Goal: Task Accomplishment & Management: Manage account settings

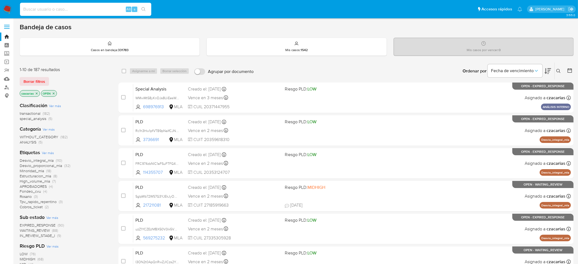
click at [105, 10] on input at bounding box center [85, 9] width 131 height 7
paste input "AjB3r7yhcincPYc3Su5cus0I"
type input "AjB3r7yhcincPYc3Su5cus0I"
click at [146, 7] on button "search-icon" at bounding box center [143, 9] width 11 height 8
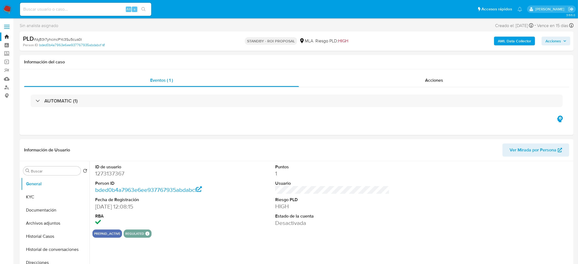
select select "10"
click at [39, 176] on button "Historial Casos" at bounding box center [53, 236] width 64 height 13
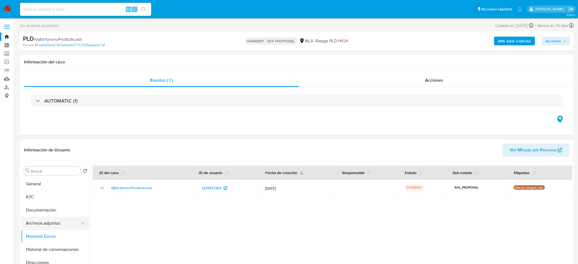
click at [54, 176] on button "Archivos adjuntos" at bounding box center [53, 223] width 64 height 13
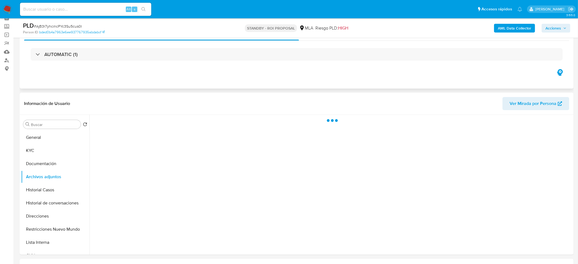
scroll to position [41, 0]
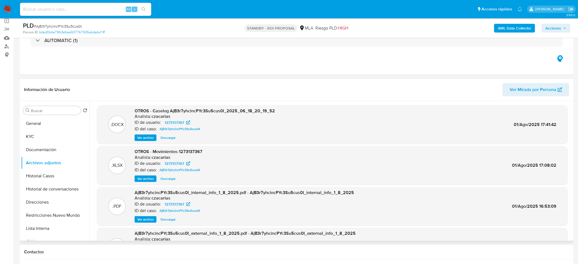
click at [139, 137] on span "Ver archivo" at bounding box center [145, 137] width 16 height 5
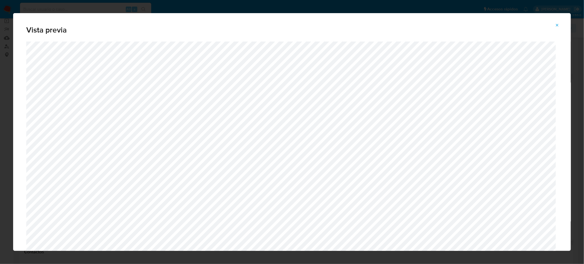
click at [389, 25] on icon "Attachment preview" at bounding box center [557, 25] width 2 height 2
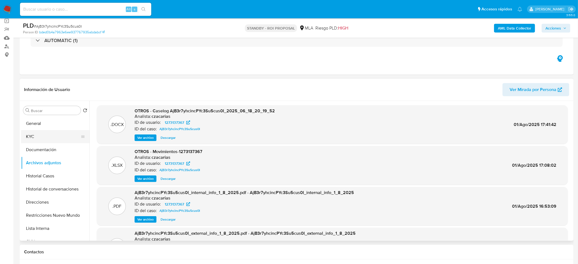
click at [36, 135] on button "KYC" at bounding box center [53, 136] width 64 height 13
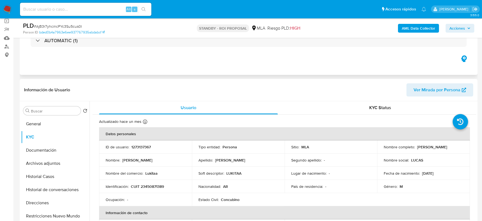
drag, startPoint x: 517, startPoint y: 8, endPoint x: 287, endPoint y: 71, distance: 238.6
click at [287, 71] on div "Eventos ( 1 ) Acciones AUTOMATIC (1)" at bounding box center [249, 42] width 458 height 66
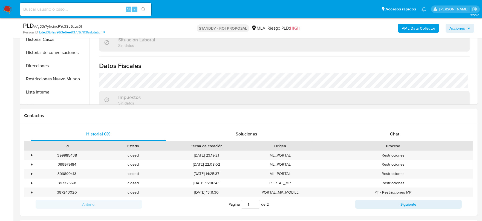
scroll to position [273, 0]
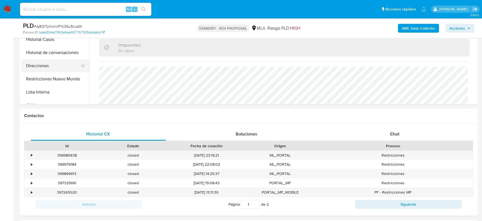
click at [49, 68] on button "Direcciones" at bounding box center [53, 65] width 64 height 13
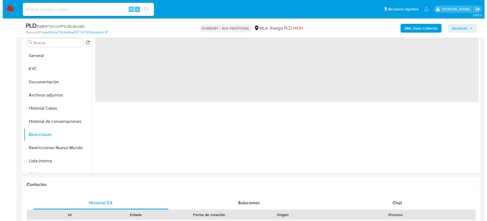
scroll to position [75, 0]
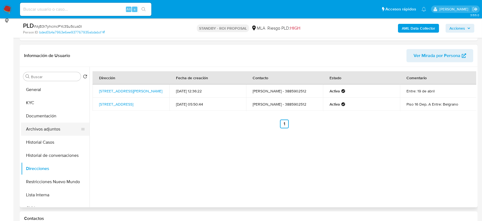
click at [50, 132] on button "Archivos adjuntos" at bounding box center [53, 128] width 64 height 13
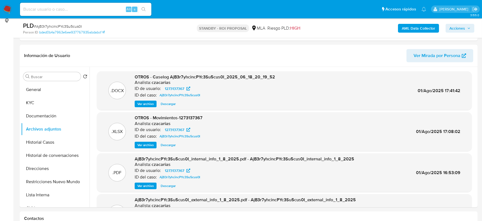
click at [139, 103] on span "Ver archivo" at bounding box center [145, 103] width 16 height 5
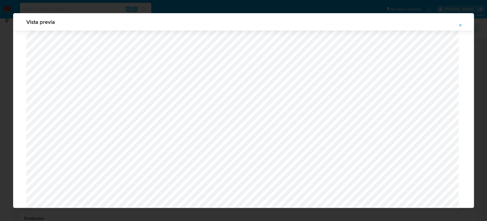
scroll to position [400, 0]
click at [389, 24] on icon "Attachment preview" at bounding box center [460, 25] width 4 height 4
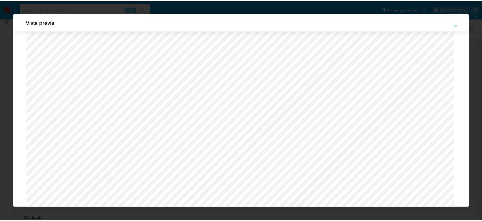
scroll to position [0, 0]
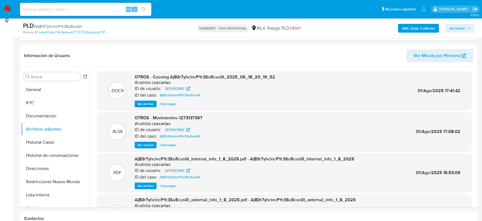
click at [106, 6] on input at bounding box center [85, 9] width 131 height 7
paste input "ddrKjzhlsUdDLh7TrGN3356m"
type input "ddrKjzhlsUdDLh7TrGN3356m"
click at [144, 8] on icon "search-icon" at bounding box center [143, 9] width 4 height 4
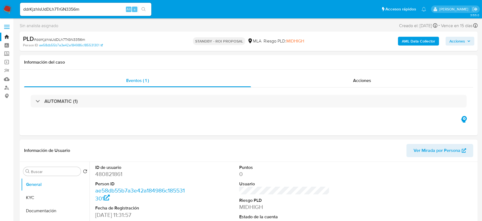
select select "10"
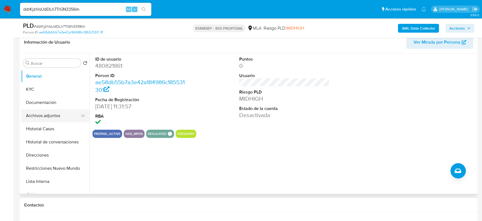
scroll to position [103, 0]
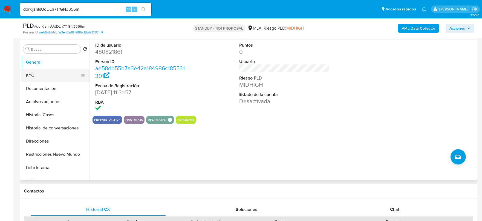
click at [30, 76] on button "KYC" at bounding box center [53, 75] width 64 height 13
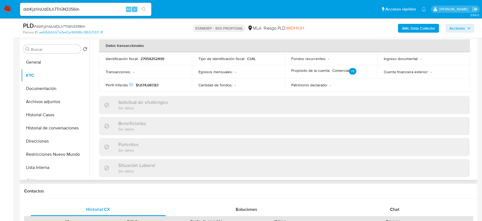
scroll to position [288, 0]
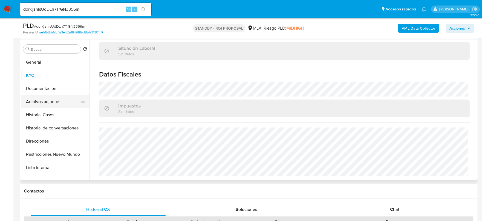
click at [47, 102] on button "Archivos adjuntos" at bounding box center [53, 101] width 64 height 13
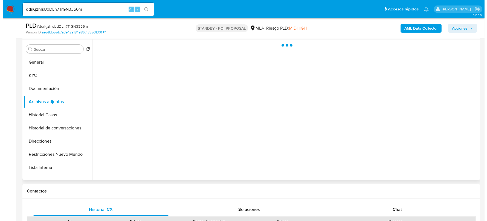
scroll to position [0, 0]
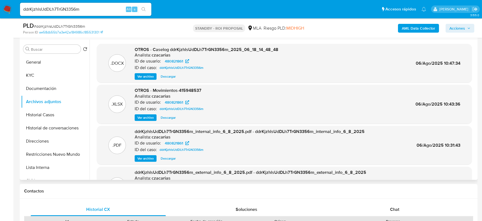
click at [147, 75] on span "Ver archivo" at bounding box center [145, 76] width 16 height 5
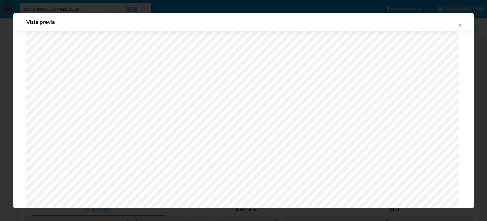
scroll to position [434, 0]
click at [389, 23] on icon "Attachment preview" at bounding box center [460, 25] width 4 height 4
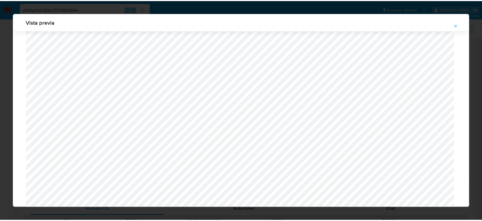
scroll to position [0, 0]
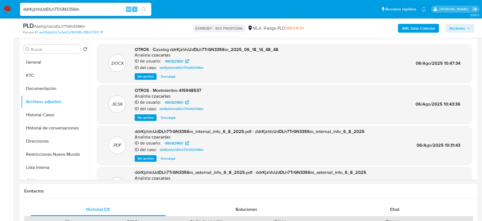
click at [68, 7] on input "ddrKjzhlsUdDLh7TrGN3356m" at bounding box center [85, 9] width 131 height 7
paste input "nnUNigyeWffdO7MIATPvmx9g"
type input "nnUNigyeWffdO7MIATPvmx9g"
click at [143, 9] on icon "search-icon" at bounding box center [143, 9] width 4 height 4
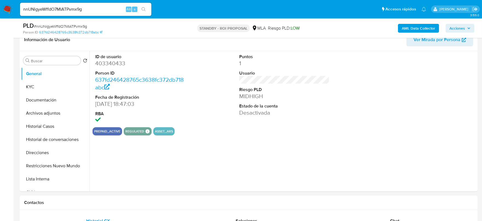
select select "10"
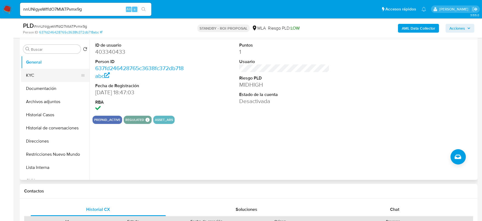
click at [42, 77] on button "KYC" at bounding box center [53, 75] width 64 height 13
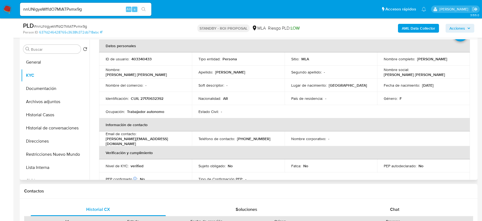
scroll to position [14, 0]
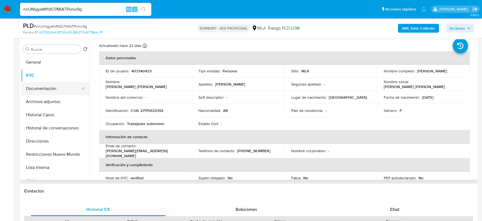
click at [43, 92] on button "Documentación" at bounding box center [53, 88] width 64 height 13
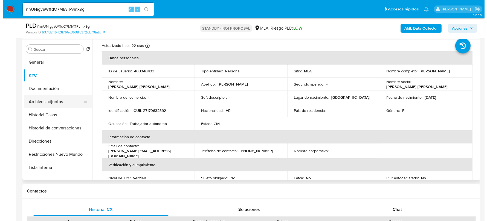
scroll to position [0, 0]
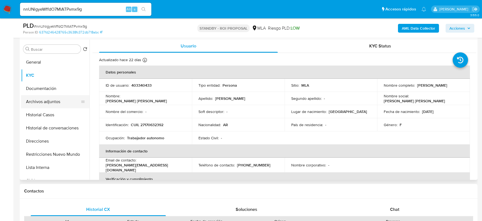
click at [42, 100] on button "Archivos adjuntos" at bounding box center [53, 101] width 64 height 13
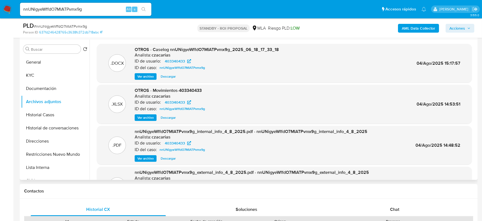
click at [147, 76] on span "Ver archivo" at bounding box center [145, 76] width 16 height 5
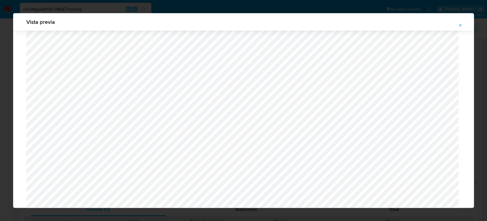
scroll to position [365, 0]
click at [389, 25] on icon "Attachment preview" at bounding box center [460, 25] width 4 height 4
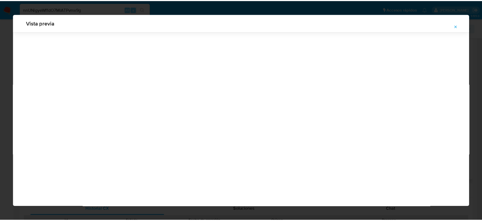
scroll to position [0, 0]
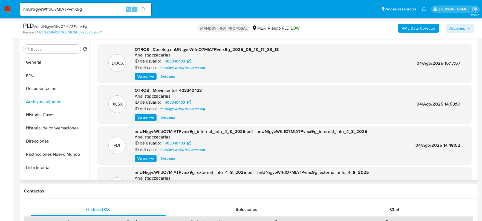
click at [7, 11] on img at bounding box center [7, 9] width 9 height 9
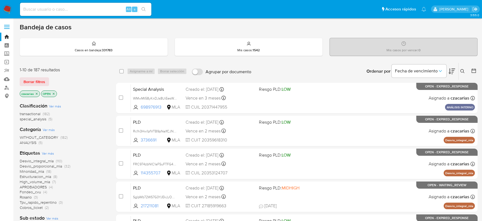
click at [97, 12] on div "Alt s" at bounding box center [85, 9] width 131 height 13
click at [98, 11] on input at bounding box center [85, 9] width 131 height 7
paste input "mBurxC0uVvAI7s7WLzfAn4K1"
type input "mBurxC0uVvAI7s7WLzfAn4K1"
click at [141, 8] on icon "search-icon" at bounding box center [143, 9] width 4 height 4
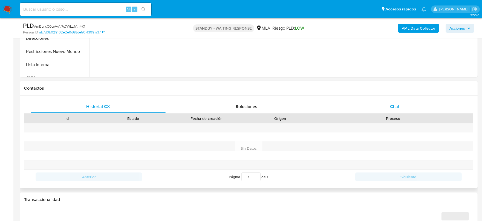
click at [399, 105] on div "Chat" at bounding box center [394, 106] width 135 height 13
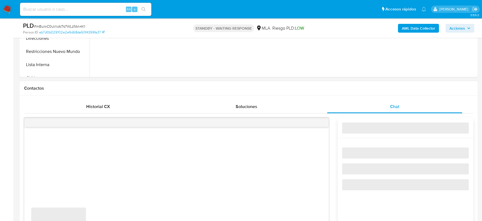
select select "10"
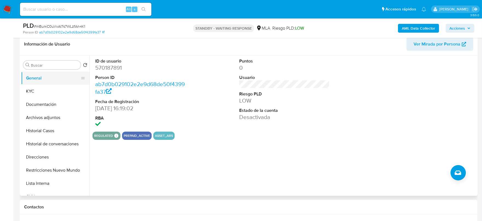
scroll to position [68, 0]
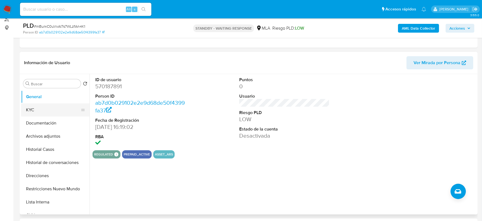
click at [34, 110] on button "KYC" at bounding box center [53, 109] width 64 height 13
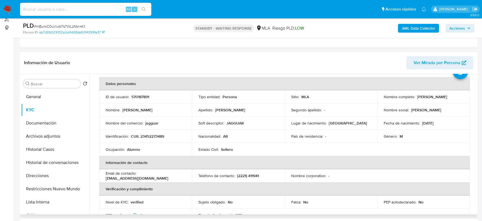
scroll to position [34, 0]
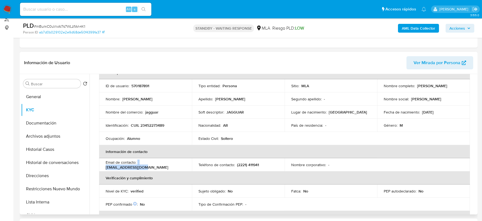
drag, startPoint x: 137, startPoint y: 164, endPoint x: 180, endPoint y: 162, distance: 43.0
click at [180, 162] on div "Email de contacto : bl8979441@gmail.com" at bounding box center [146, 165] width 80 height 10
copy div "bl8979441@gmail.com"
drag, startPoint x: 416, startPoint y: 85, endPoint x: 465, endPoint y: 86, distance: 49.3
click at [465, 86] on td "Nombre completo : Brandon Lionel Lopez" at bounding box center [423, 85] width 93 height 13
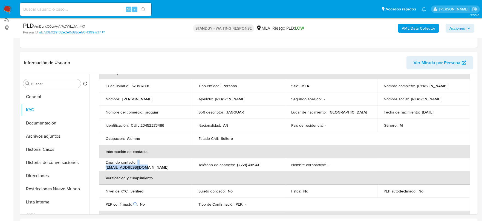
copy p "Brandon Lionel Lopez"
click at [59, 131] on button "Archivos adjuntos" at bounding box center [53, 135] width 64 height 13
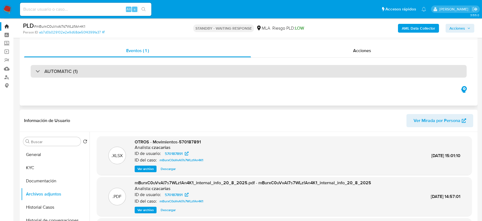
scroll to position [0, 0]
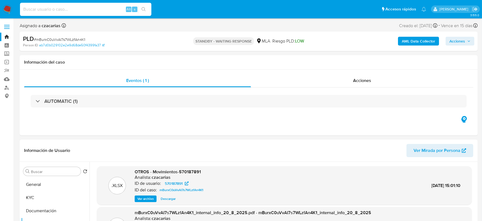
drag, startPoint x: 86, startPoint y: 10, endPoint x: 96, endPoint y: 9, distance: 9.9
click at [86, 10] on input at bounding box center [85, 9] width 131 height 7
paste input "clarasardella81@gmail.com"
type input "clarasardella81@gmail.com"
click at [145, 8] on icon "search-icon" at bounding box center [143, 9] width 4 height 4
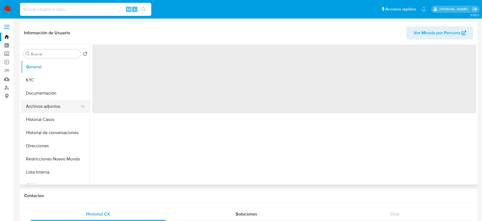
click at [55, 110] on button "Archivos adjuntos" at bounding box center [53, 106] width 64 height 13
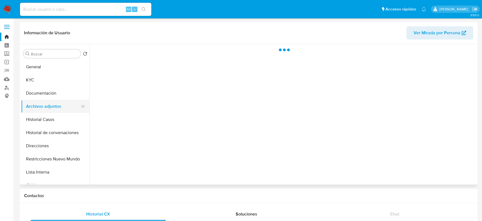
select select "10"
click at [50, 118] on button "Historial Casos" at bounding box center [53, 119] width 64 height 13
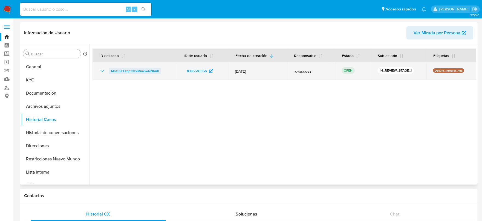
click at [135, 70] on span "MnsS5PFzqntOzkMnaSwQNb4X" at bounding box center [135, 71] width 48 height 7
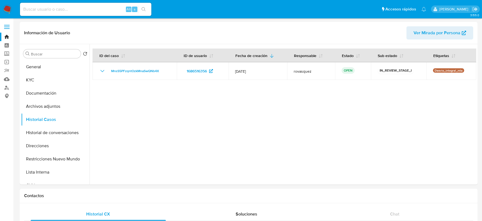
click at [7, 9] on img at bounding box center [7, 9] width 9 height 9
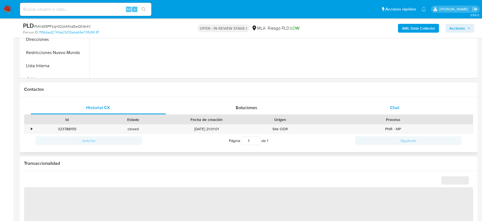
scroll to position [205, 0]
click at [397, 105] on span "Chat" at bounding box center [394, 106] width 9 height 6
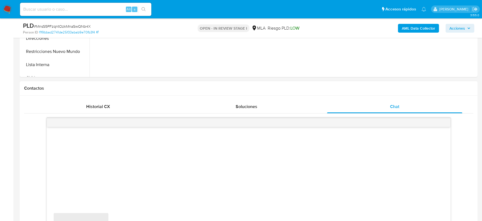
select select "10"
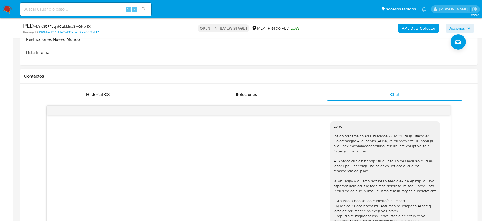
scroll to position [171, 0]
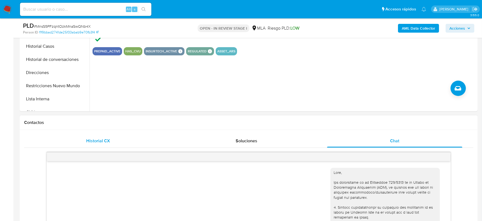
click at [89, 143] on span "Historial CX" at bounding box center [98, 140] width 24 height 6
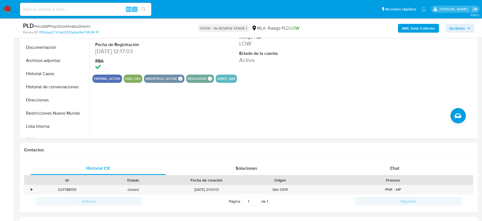
scroll to position [137, 0]
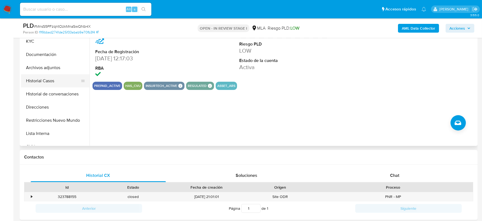
click at [43, 81] on button "Historial Casos" at bounding box center [53, 80] width 64 height 13
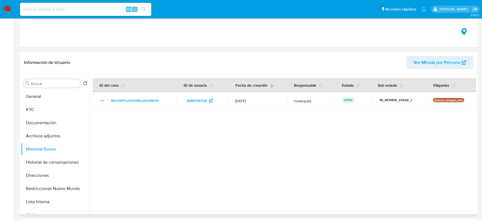
scroll to position [0, 0]
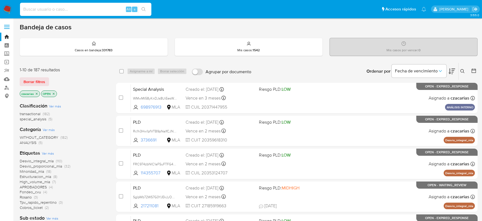
click at [78, 11] on input at bounding box center [85, 9] width 131 height 7
paste input "mBurxC0uVvAI7s7WLzfAn4K1"
type input "mBurxC0uVvAI7s7WLzfAn4K1"
click at [143, 11] on button "search-icon" at bounding box center [143, 9] width 11 height 8
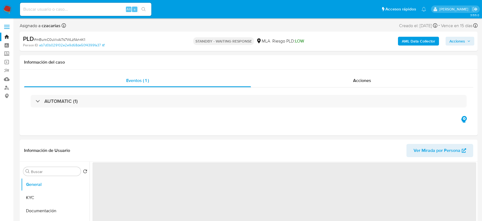
select select "10"
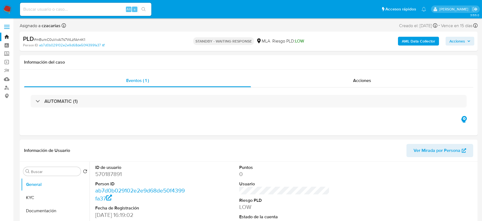
click at [101, 7] on input at bounding box center [85, 9] width 131 height 7
select select "10"
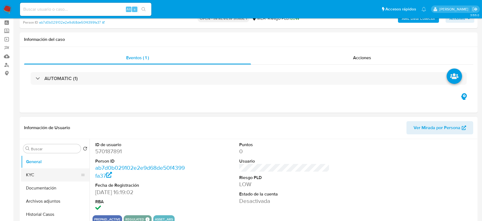
scroll to position [34, 0]
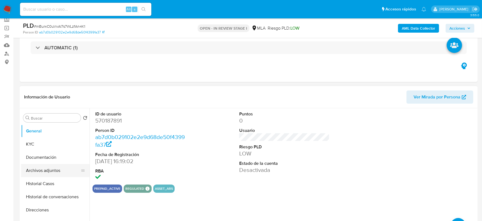
click at [41, 166] on button "Archivos adjuntos" at bounding box center [53, 170] width 64 height 13
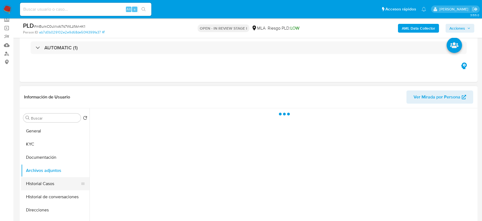
click at [43, 189] on button "Historial Casos" at bounding box center [53, 183] width 64 height 13
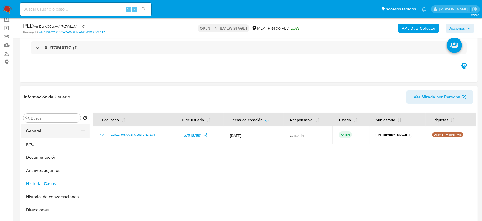
click at [44, 131] on button "General" at bounding box center [53, 130] width 64 height 13
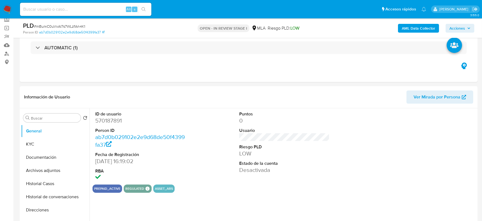
click at [102, 120] on dd "570187891" at bounding box center [140, 121] width 91 height 8
copy dd "570187891"
click at [55, 171] on button "Archivos adjuntos" at bounding box center [53, 170] width 64 height 13
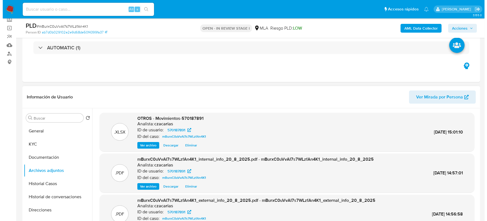
scroll to position [103, 0]
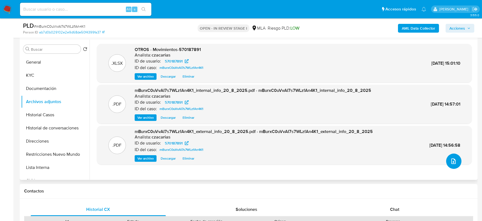
click at [447, 159] on button "upload-file" at bounding box center [453, 160] width 15 height 15
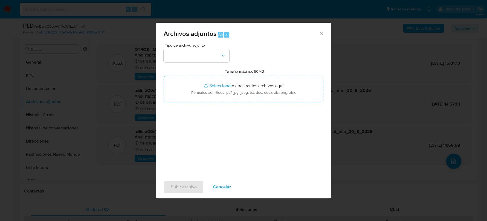
click at [215, 63] on div "Tipo de archivo adjunto Tamaño máximo: 50MB Seleccionar archivos Seleccionar o …" at bounding box center [244, 107] width 160 height 129
click at [215, 57] on button "button" at bounding box center [197, 55] width 66 height 13
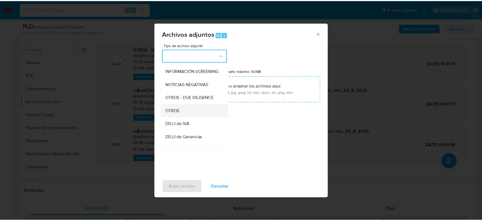
scroll to position [68, 0]
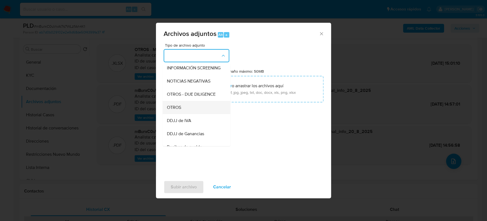
click at [181, 110] on span "OTROS" at bounding box center [174, 107] width 14 height 5
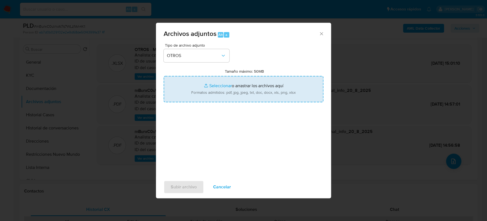
type input "C:\fakepath\Correo de Mercadolibre SRL - Importante - Mercado Pago_ Solicitud d…"
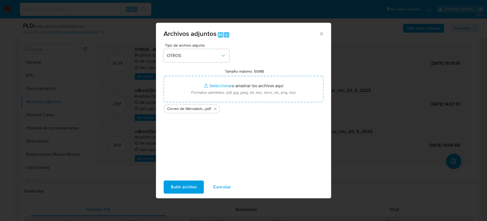
click at [178, 189] on span "Subir archivo" at bounding box center [184, 187] width 26 height 12
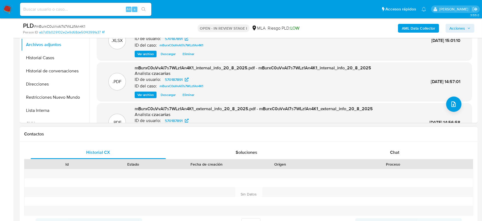
scroll to position [171, 0]
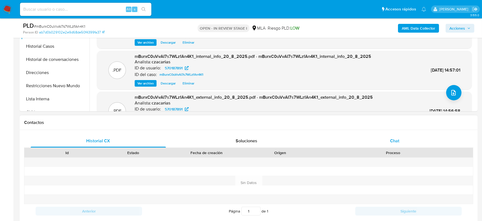
click at [393, 137] on span "Chat" at bounding box center [394, 140] width 9 height 6
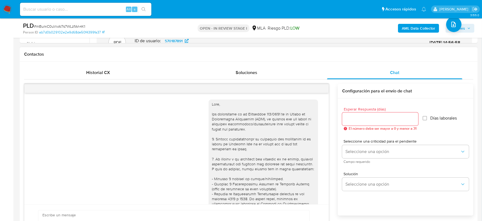
scroll to position [730, 0]
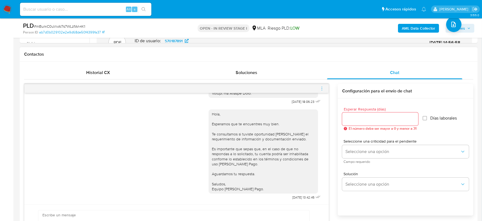
click at [321, 90] on span "menu-action" at bounding box center [321, 88] width 5 height 13
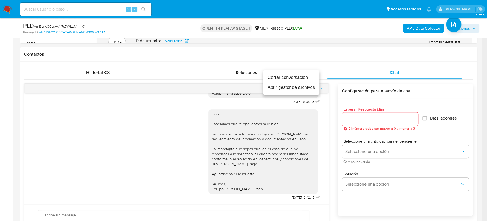
click at [292, 77] on li "Cerrar conversación" at bounding box center [291, 78] width 56 height 10
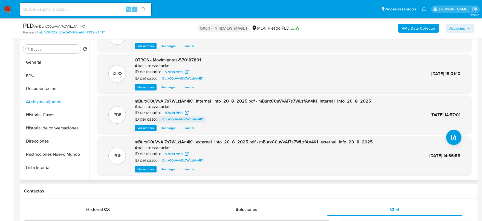
scroll to position [0, 0]
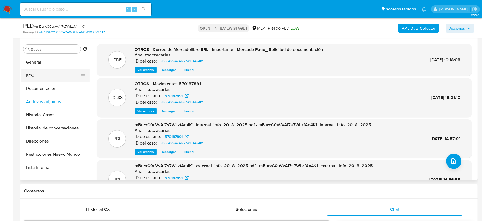
click at [45, 76] on button "KYC" at bounding box center [53, 75] width 64 height 13
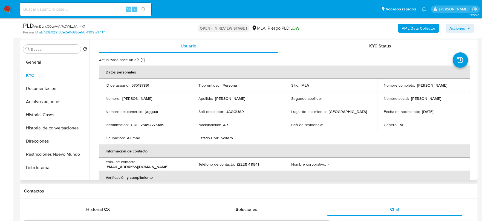
click at [147, 125] on p "CUIL 23452273489" at bounding box center [147, 124] width 33 height 5
copy p "23452273489"
click at [42, 90] on button "Documentación" at bounding box center [53, 88] width 64 height 13
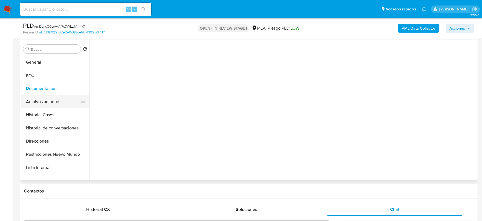
click at [43, 101] on button "Archivos adjuntos" at bounding box center [53, 101] width 64 height 13
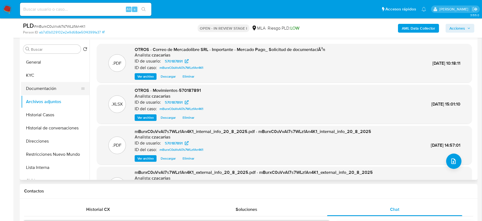
click at [55, 91] on button "Documentación" at bounding box center [53, 88] width 64 height 13
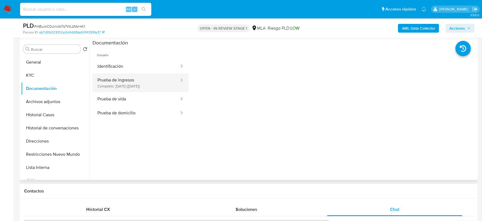
click at [133, 83] on button "Prueba de ingresos Completo: 10/10/2024 (hace un año)" at bounding box center [135, 82] width 87 height 19
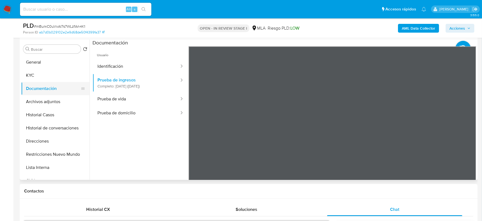
click at [50, 93] on button "Documentación" at bounding box center [53, 88] width 64 height 13
click at [51, 97] on button "Archivos adjuntos" at bounding box center [53, 101] width 64 height 13
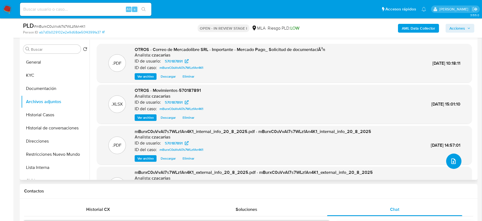
click at [455, 163] on button "upload-file" at bounding box center [453, 160] width 15 height 15
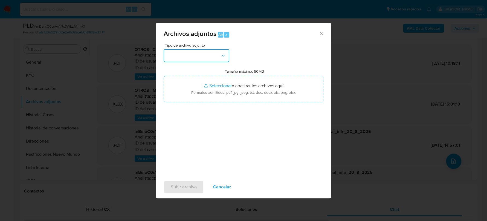
click at [221, 59] on button "button" at bounding box center [197, 55] width 66 height 13
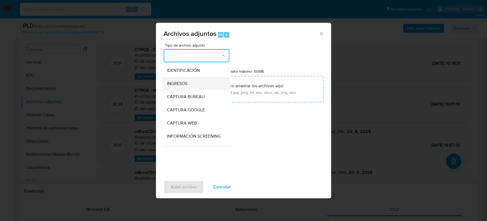
click at [193, 86] on div "INGRESOS" at bounding box center [195, 83] width 56 height 13
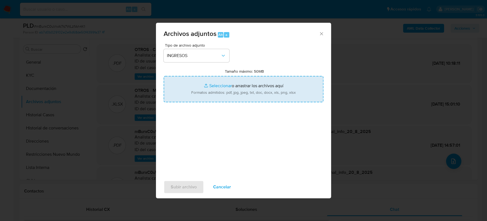
type input "C:\fakepath\Recibo junio 2024.png"
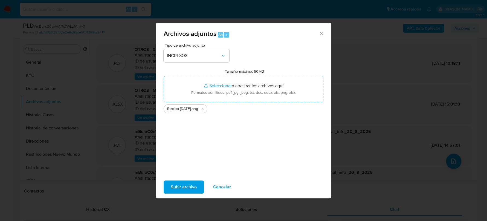
click at [189, 189] on span "Subir archivo" at bounding box center [184, 187] width 26 height 12
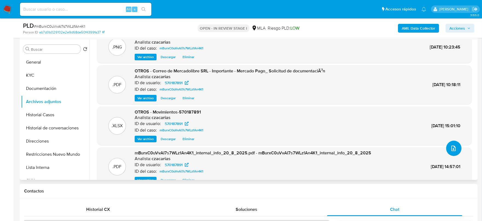
scroll to position [24, 0]
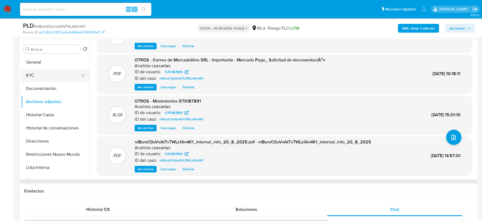
click at [29, 76] on button "KYC" at bounding box center [53, 75] width 64 height 13
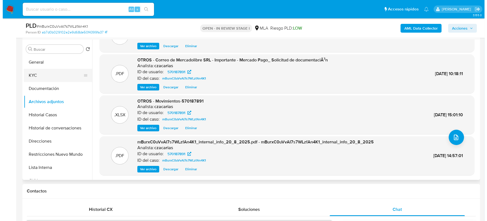
scroll to position [0, 0]
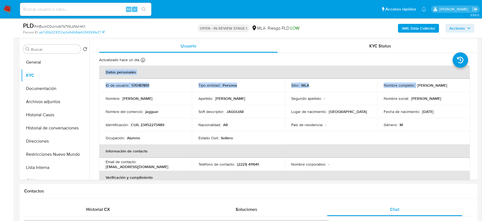
drag, startPoint x: 415, startPoint y: 85, endPoint x: 497, endPoint y: 88, distance: 82.4
copy table "Datos personales ID de usuario : 570187891 Tipo entidad : Persona Sitio : MLA N…"
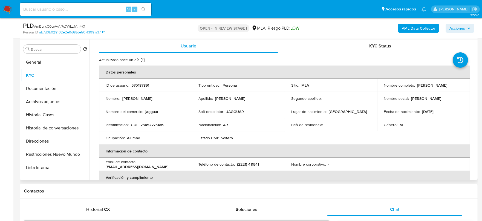
click at [411, 89] on td "Nombre completo : Brandon Lionel Lopez" at bounding box center [423, 85] width 93 height 13
drag, startPoint x: 416, startPoint y: 85, endPoint x: 453, endPoint y: 85, distance: 36.9
click at [453, 85] on div "Nombre completo : Brandon Lionel Lopez" at bounding box center [424, 85] width 80 height 5
copy p "Brandon Lionel Lopez"
click at [24, 105] on button "Archivos adjuntos" at bounding box center [53, 101] width 64 height 13
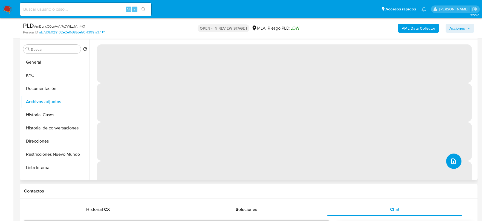
click at [453, 164] on button "upload-file" at bounding box center [453, 160] width 15 height 15
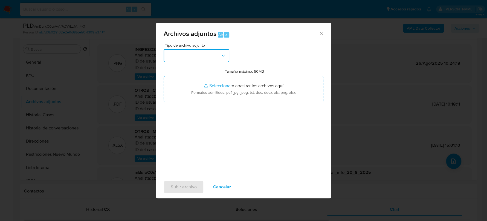
click at [190, 57] on button "button" at bounding box center [197, 55] width 66 height 13
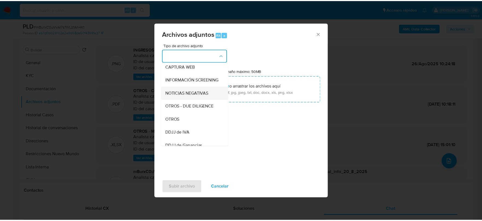
scroll to position [68, 0]
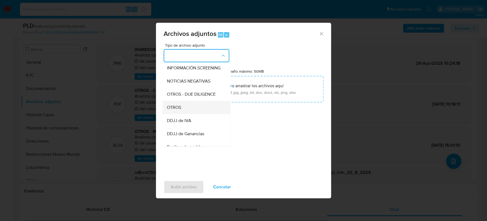
click at [180, 110] on span "OTROS" at bounding box center [174, 107] width 14 height 5
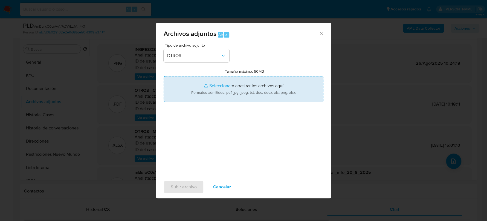
type input "C:\fakepath\NOSIS_Brandon Lionel Lopez.pdf"
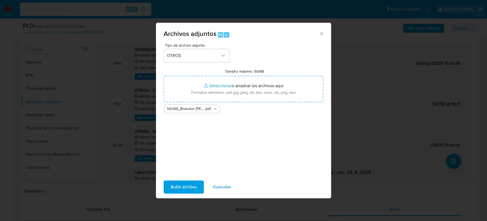
click at [188, 189] on span "Subir archivo" at bounding box center [184, 187] width 26 height 12
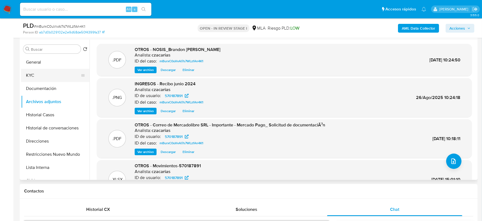
click at [37, 77] on button "KYC" at bounding box center [53, 75] width 64 height 13
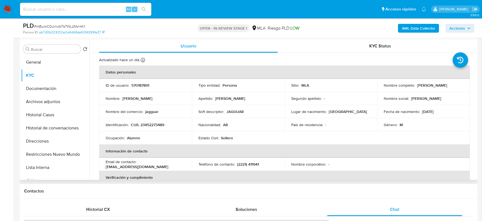
drag, startPoint x: 414, startPoint y: 84, endPoint x: 455, endPoint y: 85, distance: 40.8
click at [455, 85] on div "Nombre completo : Brandon Lionel Lopez" at bounding box center [424, 85] width 80 height 5
copy div "Brandon Lionel Lopez"
click at [138, 84] on p "570187891" at bounding box center [140, 85] width 18 height 5
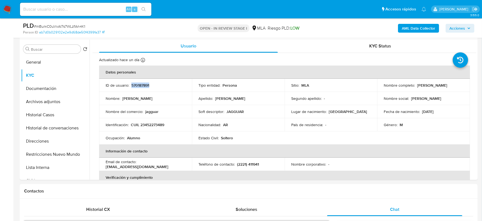
copy p "570187891"
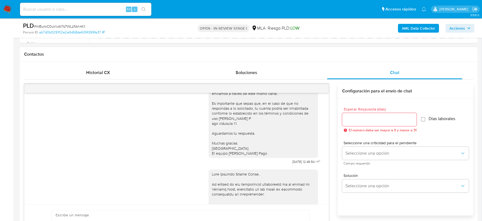
scroll to position [342, 0]
drag, startPoint x: 280, startPoint y: 175, endPoint x: 297, endPoint y: 174, distance: 17.0
click at [297, 162] on span "23/06/2025 12:46:54" at bounding box center [303, 159] width 22 height 4
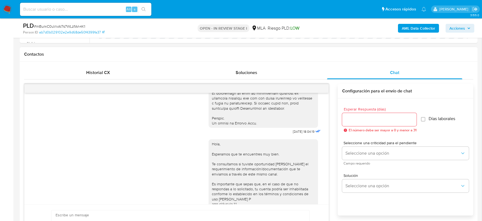
scroll to position [273, 0]
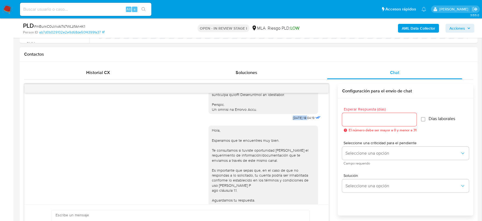
drag, startPoint x: 277, startPoint y: 128, endPoint x: 297, endPoint y: 128, distance: 19.4
copy span "18/06/2025"
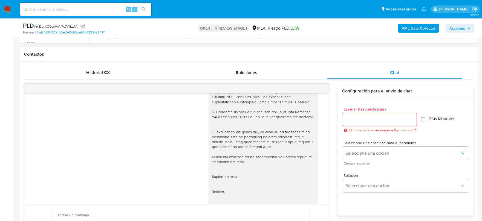
scroll to position [650, 0]
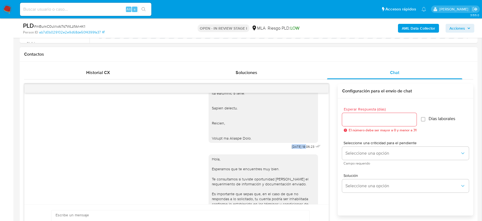
drag, startPoint x: 287, startPoint y: 181, endPoint x: 296, endPoint y: 181, distance: 9.0
click at [296, 150] on div "20/08/2025 18:06:23" at bounding box center [265, 3] width 113 height 295
copy span "[DATE]"
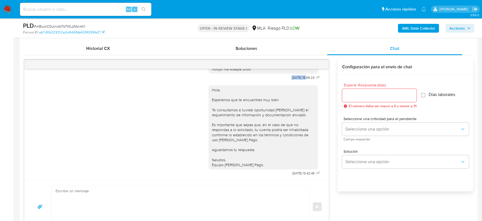
scroll to position [273, 0]
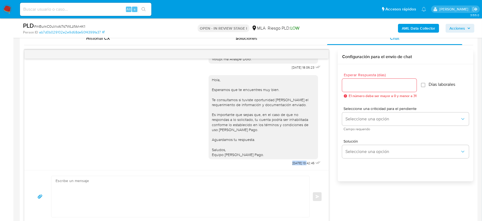
drag, startPoint x: 280, startPoint y: 163, endPoint x: 296, endPoint y: 164, distance: 16.7
click at [296, 164] on span "25/08/2025 13:42:45" at bounding box center [303, 163] width 22 height 4
copy span "25/08/2025"
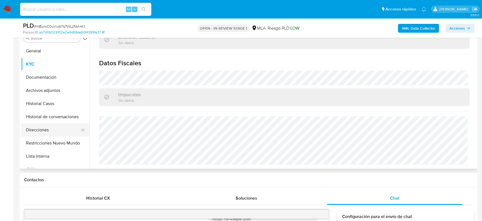
scroll to position [103, 0]
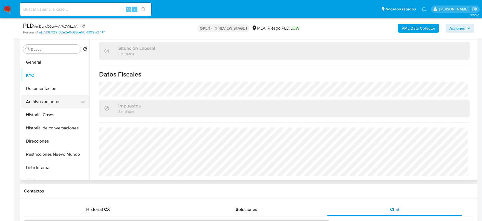
click at [50, 95] on button "Archivos adjuntos" at bounding box center [53, 101] width 64 height 13
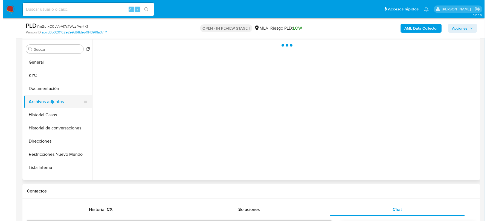
scroll to position [0, 0]
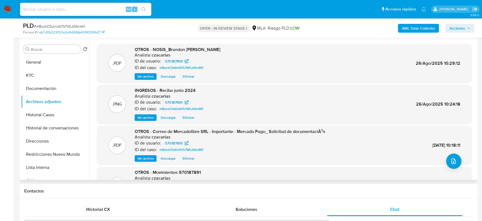
click at [146, 159] on span "Ver archivo" at bounding box center [145, 157] width 16 height 5
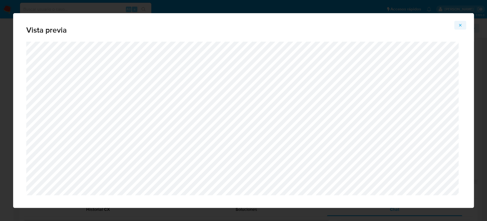
click at [460, 25] on icon "Attachment preview" at bounding box center [460, 25] width 2 height 2
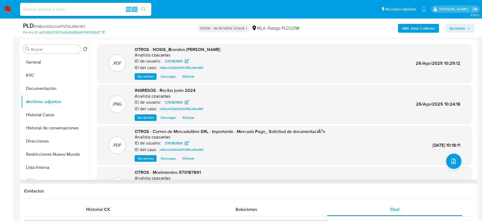
click at [189, 158] on span "Eliminar" at bounding box center [189, 157] width 12 height 5
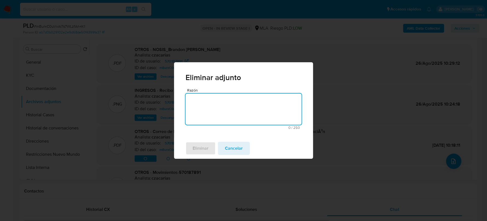
click at [231, 101] on textarea "Razón" at bounding box center [244, 108] width 116 height 31
type textarea "se sube actualizado"
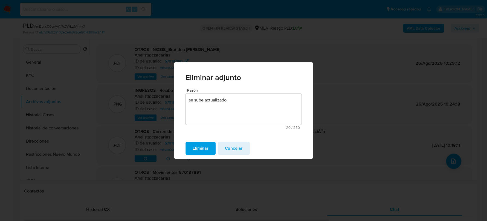
click at [203, 148] on span "Eliminar" at bounding box center [201, 148] width 16 height 12
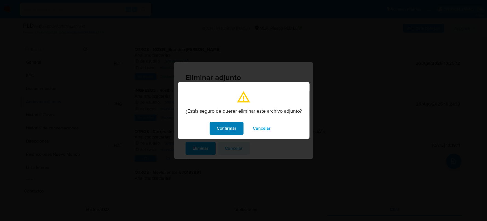
click at [228, 129] on span "Confirmar" at bounding box center [227, 128] width 20 height 12
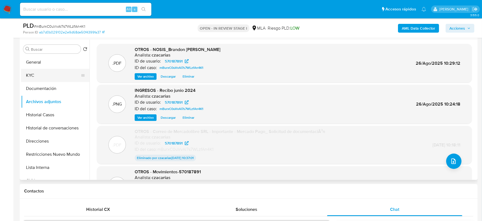
click at [23, 69] on button "KYC" at bounding box center [53, 75] width 64 height 13
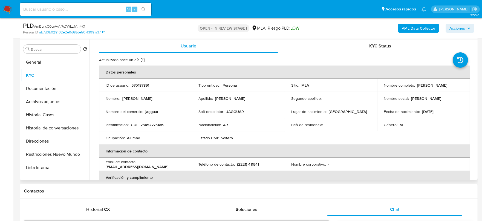
drag, startPoint x: 415, startPoint y: 86, endPoint x: 457, endPoint y: 83, distance: 42.0
click at [457, 83] on div "Nombre completo : Brandon Lionel Lopez" at bounding box center [424, 85] width 80 height 5
copy p "Brandon Lionel Lopez"
click at [42, 98] on button "Archivos adjuntos" at bounding box center [53, 101] width 64 height 13
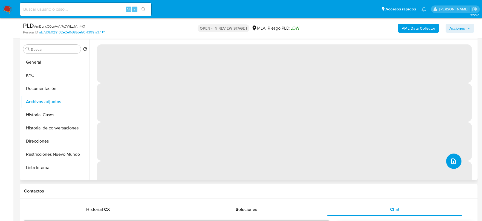
click at [452, 160] on icon "upload-file" at bounding box center [453, 161] width 7 height 7
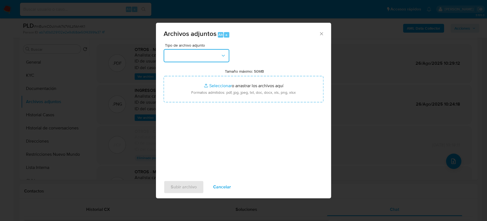
click at [199, 50] on button "button" at bounding box center [197, 55] width 66 height 13
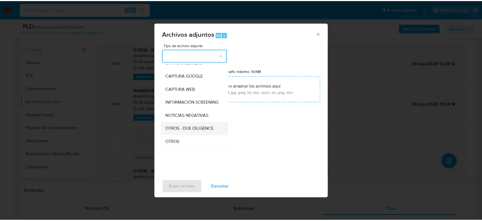
scroll to position [68, 0]
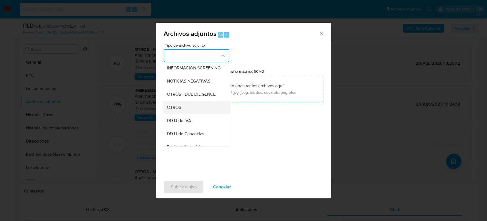
click at [185, 112] on div "OTROS" at bounding box center [195, 107] width 56 height 13
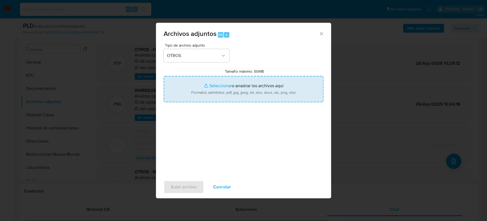
type input "C:\fakepath\solicitud de documentacion - Brandon Lionel Lopez.pdf"
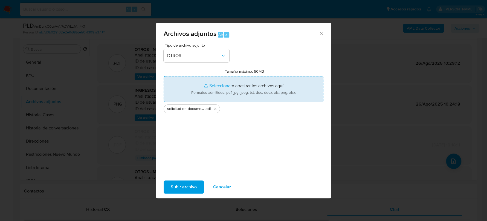
click at [191, 189] on span "Subir archivo" at bounding box center [184, 187] width 26 height 12
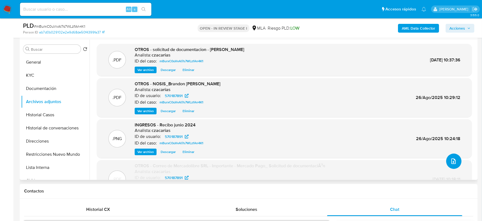
scroll to position [34, 0]
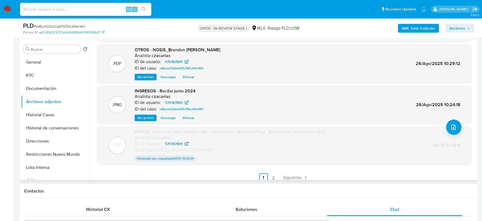
click at [151, 119] on span "Ver archivo" at bounding box center [145, 117] width 16 height 5
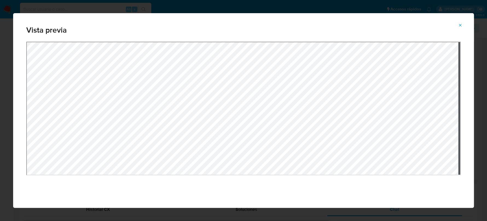
click at [463, 23] on button "Attachment preview" at bounding box center [460, 25] width 12 height 9
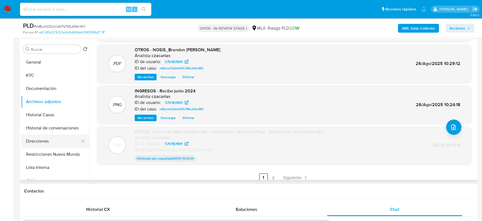
click at [43, 136] on button "Direcciones" at bounding box center [53, 140] width 64 height 13
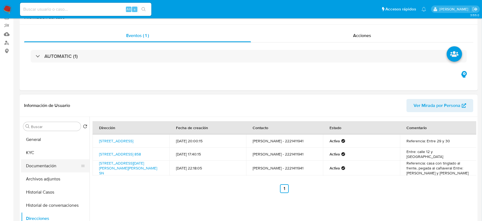
scroll to position [0, 0]
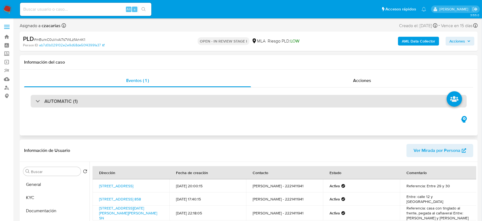
click at [73, 99] on h3 "AUTOMATIC (1)" at bounding box center [60, 101] width 33 height 6
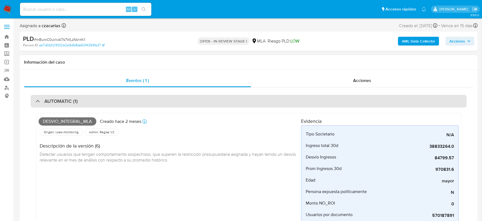
click at [73, 99] on h3 "AUTOMATIC (1)" at bounding box center [60, 101] width 33 height 6
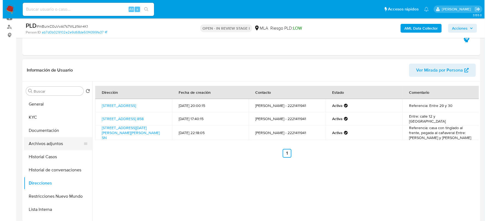
scroll to position [68, 0]
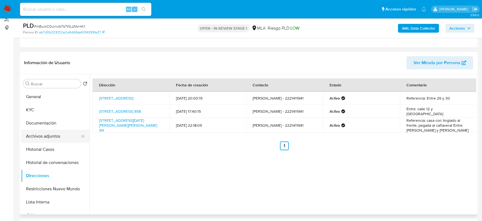
click at [51, 135] on button "Archivos adjuntos" at bounding box center [53, 135] width 64 height 13
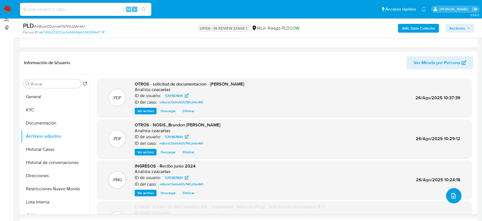
click at [451, 191] on button "upload-file" at bounding box center [453, 195] width 15 height 15
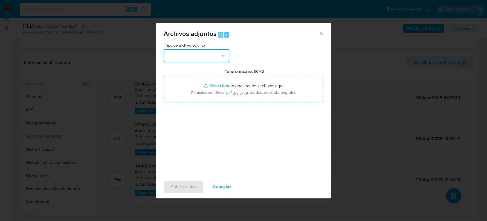
click at [206, 57] on button "button" at bounding box center [197, 55] width 66 height 13
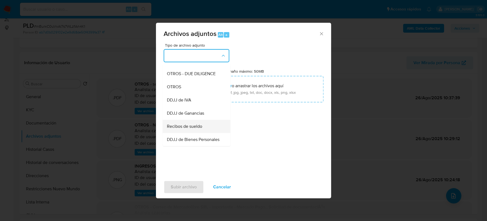
scroll to position [103, 0]
click at [187, 78] on div "OTROS" at bounding box center [195, 72] width 56 height 13
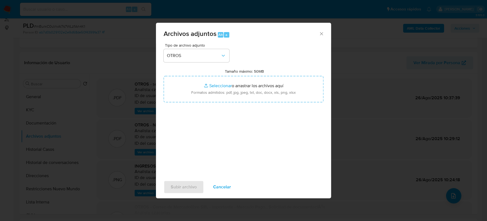
drag, startPoint x: 320, startPoint y: 33, endPoint x: 294, endPoint y: 33, distance: 26.3
click at [321, 32] on icon "Cerrar" at bounding box center [321, 33] width 5 height 5
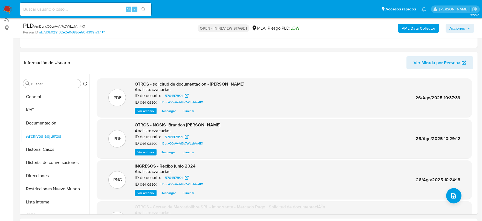
click at [79, 27] on span "# mBurxC0uVvAI7s7WLzfAn4K1" at bounding box center [59, 26] width 51 height 5
click at [448, 196] on button "upload-file" at bounding box center [453, 195] width 15 height 15
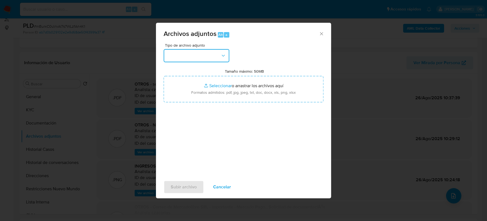
click at [213, 53] on button "button" at bounding box center [197, 55] width 66 height 13
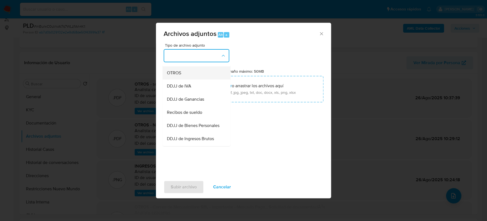
click at [185, 72] on div "OTROS" at bounding box center [195, 72] width 56 height 13
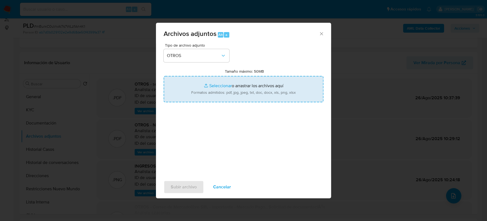
type input "C:\fakepath\Caselog mBurxC0uVvAI7s7WLzfAn4K1_2025_06_18_21_42_20.docx"
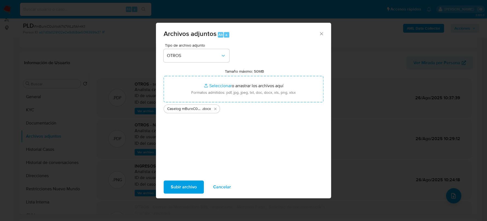
click at [182, 187] on span "Subir archivo" at bounding box center [184, 187] width 26 height 12
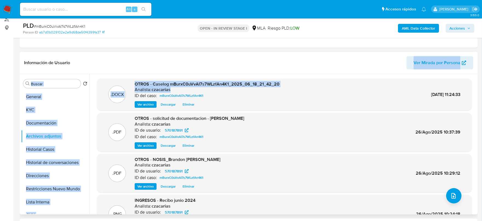
drag, startPoint x: 129, startPoint y: 63, endPoint x: 180, endPoint y: 90, distance: 57.3
click at [180, 90] on div "Información de Usuario Ver Mirada por Persona Buscar Volver al orden por defect…" at bounding box center [249, 133] width 458 height 162
click at [180, 89] on div "Analista: czacarias" at bounding box center [207, 89] width 145 height 5
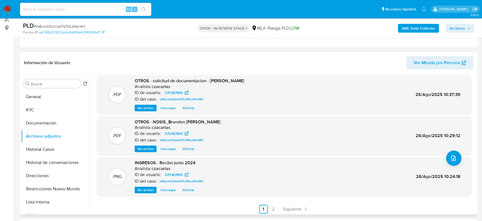
scroll to position [39, 0]
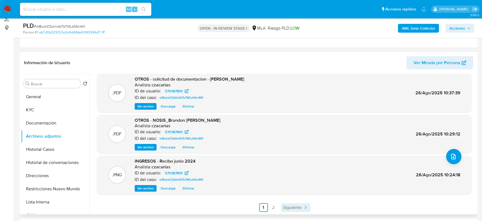
click at [285, 208] on span "Siguiente" at bounding box center [292, 207] width 18 height 4
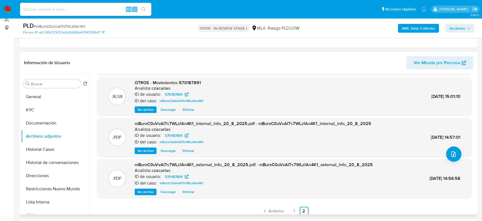
scroll to position [45, 0]
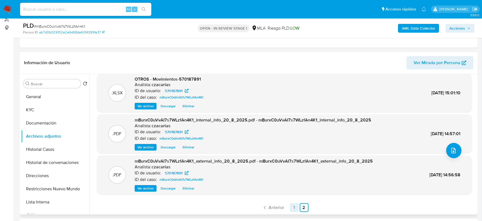
click at [293, 208] on link "1" at bounding box center [294, 207] width 9 height 9
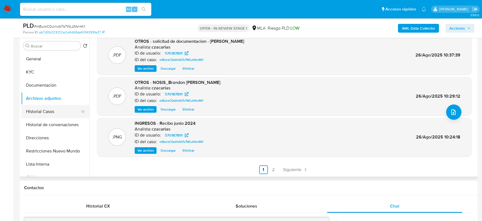
scroll to position [103, 0]
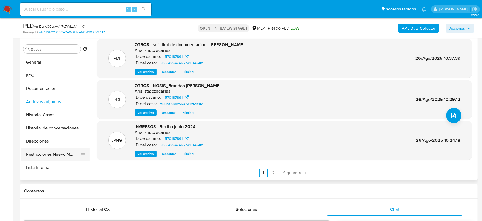
click at [59, 153] on button "Restricciones Nuevo Mundo" at bounding box center [53, 153] width 64 height 13
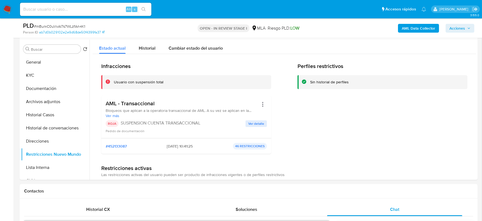
click at [457, 32] on span "Acciones" at bounding box center [457, 28] width 16 height 9
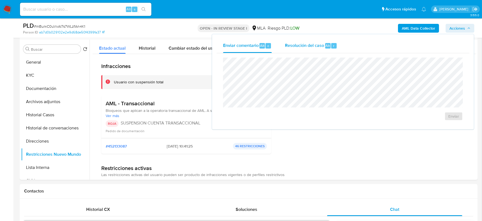
click at [326, 50] on div "Resolución del caso Alt r" at bounding box center [311, 46] width 52 height 14
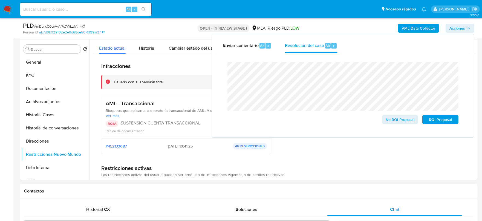
click at [49, 25] on span "# mBurxC0uVvAI7s7WLzfAn4K1" at bounding box center [59, 26] width 51 height 5
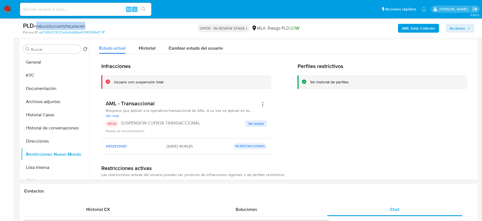
click at [461, 31] on span "Acciones" at bounding box center [457, 28] width 16 height 9
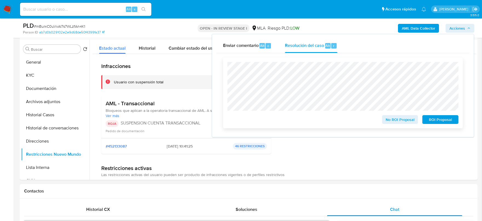
click at [432, 121] on span "ROI Proposal" at bounding box center [440, 119] width 28 height 8
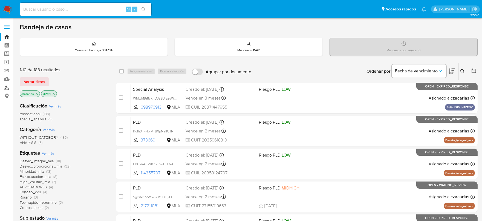
click at [6, 88] on link "Buscador de personas" at bounding box center [32, 87] width 65 height 8
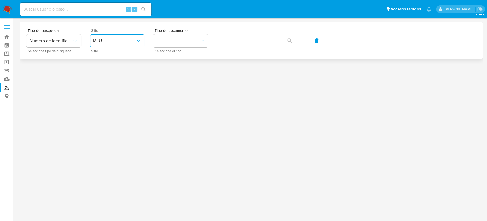
click at [106, 35] on button "MLU" at bounding box center [117, 40] width 55 height 13
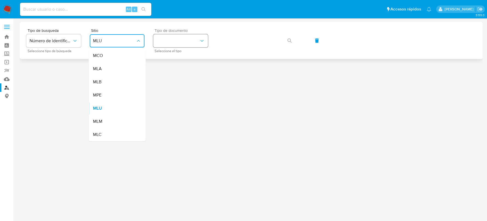
drag, startPoint x: 107, startPoint y: 73, endPoint x: 161, endPoint y: 45, distance: 60.7
click at [107, 73] on div "MLA" at bounding box center [115, 68] width 45 height 13
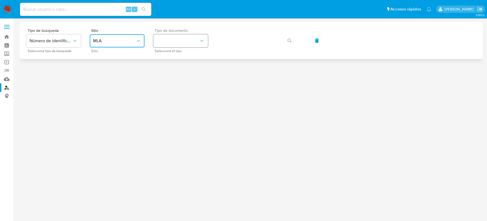
click at [179, 38] on button "identificationType" at bounding box center [180, 40] width 55 height 13
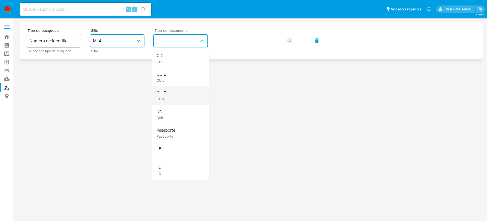
click at [176, 94] on div "CUIT CUIT" at bounding box center [179, 95] width 45 height 19
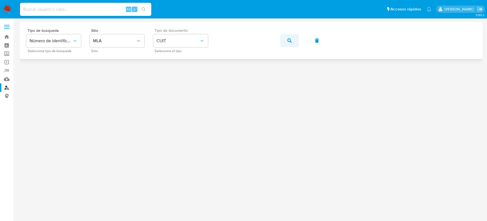
click at [290, 37] on span "button" at bounding box center [289, 40] width 4 height 12
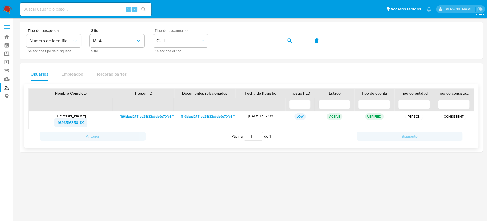
click at [76, 121] on span "1686516356" at bounding box center [68, 122] width 20 height 9
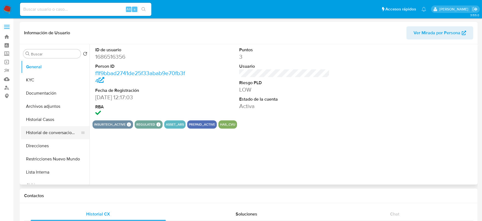
select select "10"
click at [48, 118] on button "Historial Casos" at bounding box center [53, 119] width 64 height 13
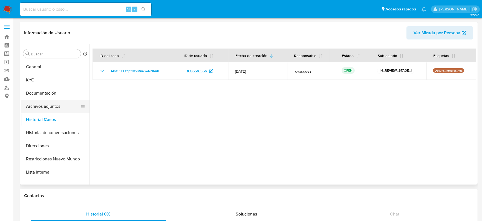
click at [48, 101] on button "Archivos adjuntos" at bounding box center [53, 106] width 64 height 13
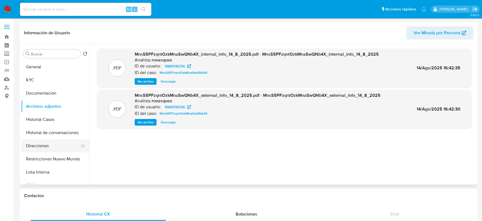
click at [45, 142] on button "Direcciones" at bounding box center [53, 145] width 64 height 13
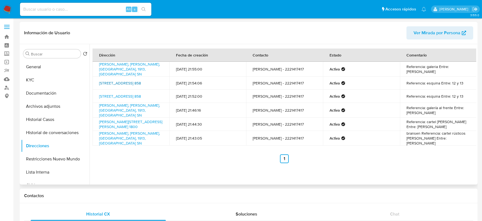
drag, startPoint x: 95, startPoint y: 80, endPoint x: 134, endPoint y: 79, distance: 38.9
click at [134, 79] on td "Calle 35 858, La Plata, Buenos Aires, 1900, Argentina 858" at bounding box center [130, 82] width 77 height 13
copy link "Calle 35 858, La Plat"
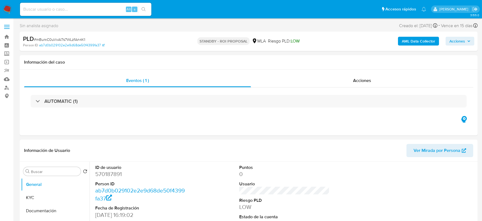
select select "10"
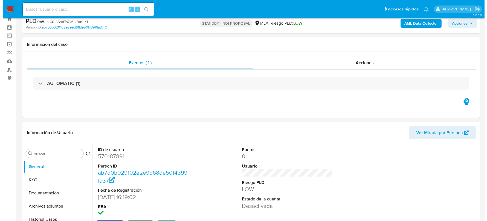
scroll to position [34, 0]
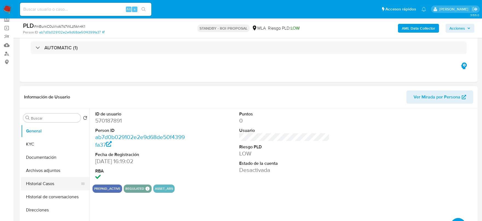
click at [51, 184] on button "Historial Casos" at bounding box center [53, 183] width 64 height 13
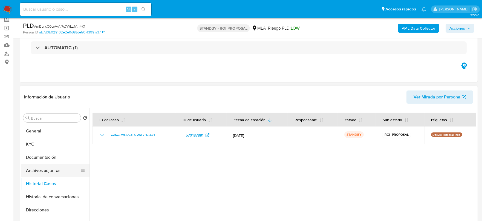
click at [31, 172] on button "Archivos adjuntos" at bounding box center [53, 170] width 64 height 13
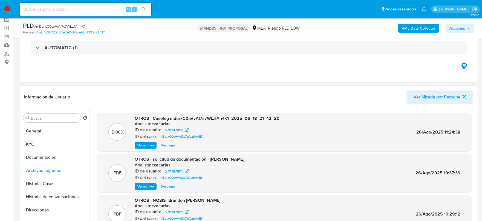
click at [143, 144] on span "Ver archivo" at bounding box center [145, 144] width 16 height 5
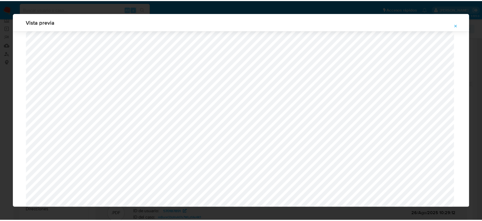
scroll to position [0, 0]
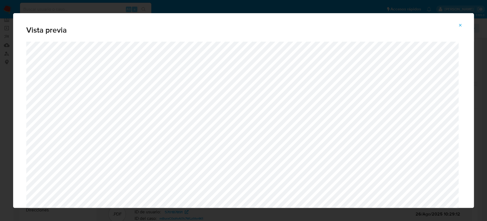
click at [461, 22] on span "Attachment preview" at bounding box center [460, 25] width 4 height 8
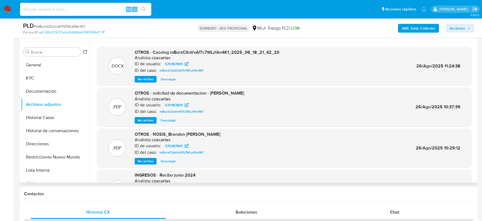
scroll to position [103, 0]
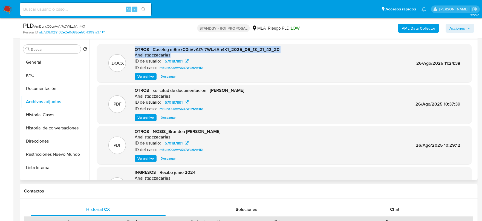
drag, startPoint x: 130, startPoint y: 50, endPoint x: 172, endPoint y: 53, distance: 41.9
click at [172, 53] on div ".DOCX OTROS - Caselog mBurxC0uVvAI7s7WLzfAn4K1_2025_06_18_21_42_20 Analista: cz…" at bounding box center [284, 63] width 369 height 33
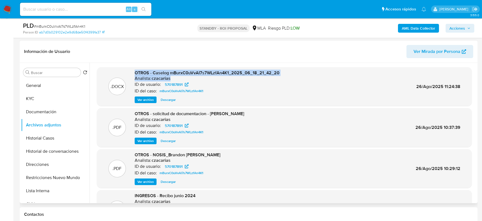
scroll to position [68, 0]
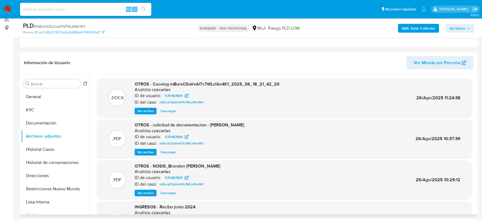
click at [253, 57] on header "Información de Usuario Ver Mirada por Persona" at bounding box center [248, 62] width 449 height 13
click at [3, 10] on img at bounding box center [7, 9] width 9 height 9
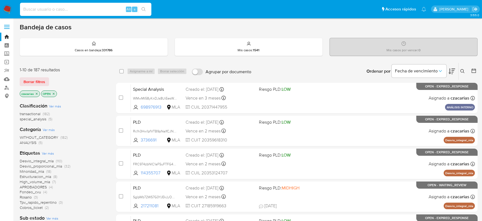
drag, startPoint x: 119, startPoint y: 9, endPoint x: 141, endPoint y: 9, distance: 22.2
click at [118, 9] on input at bounding box center [85, 9] width 131 height 7
paste input "gy6lsQ824uUz8g3WdWtOXtLW"
type input "gy6lsQ824uUz8g3WdWtOXtLW"
click at [141, 9] on icon "search-icon" at bounding box center [143, 9] width 4 height 4
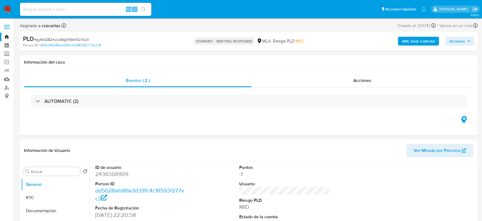
select select "10"
click at [75, 6] on input at bounding box center [85, 9] width 131 height 7
paste input "H9zre4OmxTVCd21eVmWG2Te9"
type input "H9zre4OmxTVCd21eVmWG2Te9"
click at [143, 7] on icon "search-icon" at bounding box center [143, 9] width 4 height 4
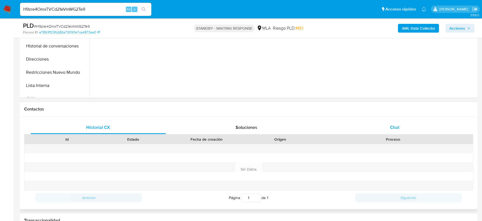
scroll to position [205, 0]
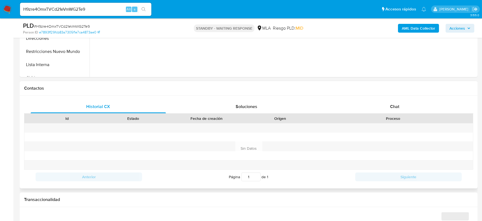
click at [403, 97] on div "Historial CX Soluciones Chat Id Estado Fecha de creación Origen Proceso Anterio…" at bounding box center [249, 141] width 458 height 92
click at [402, 100] on div "Chat" at bounding box center [394, 106] width 135 height 13
select select "10"
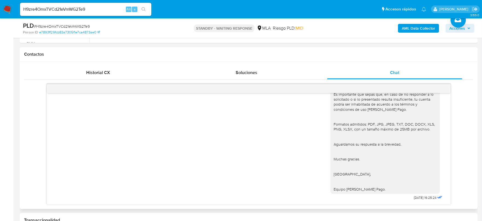
scroll to position [605, 0]
click at [110, 9] on input "H9zre4OmxTVCd21eVmWG2Te9" at bounding box center [85, 9] width 131 height 7
paste input "cf1WyY1WNIh9h6mL9jdoGjQC"
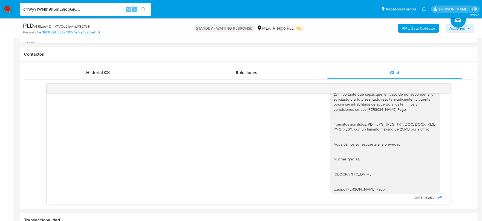
type input "cf1WyY1WNIh9h6mL9jdoGjQC"
click at [144, 11] on button "search-icon" at bounding box center [143, 9] width 11 height 8
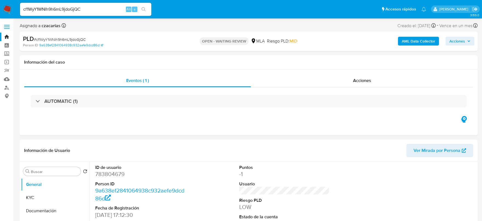
select select "10"
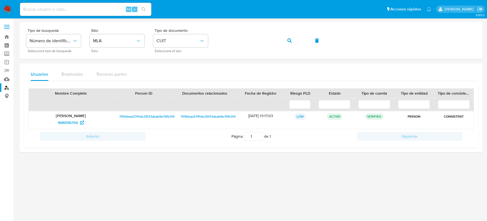
click at [9, 9] on img at bounding box center [7, 9] width 9 height 9
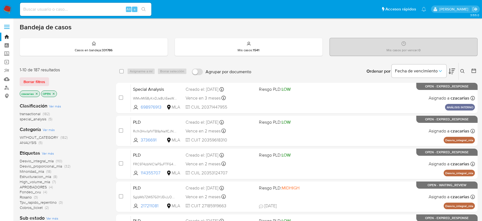
click at [462, 71] on icon at bounding box center [462, 71] width 4 height 4
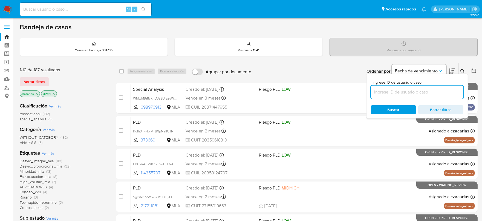
click at [405, 90] on input at bounding box center [417, 91] width 92 height 7
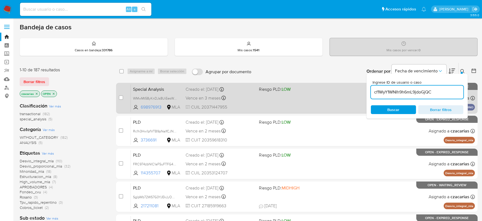
type input "cf1WyY1WNIh9h6mL9jdoGjQC"
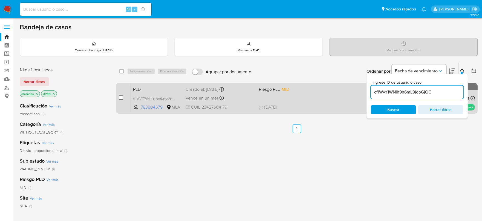
click at [122, 98] on input "checkbox" at bounding box center [121, 97] width 4 height 4
checkbox input "true"
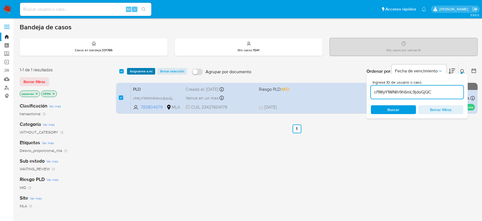
click at [146, 71] on span "Asignarme a mí" at bounding box center [141, 70] width 23 height 5
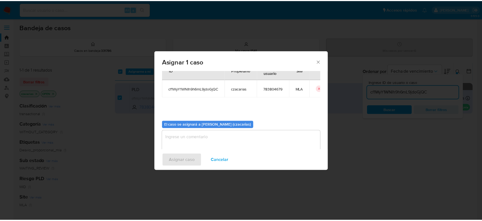
scroll to position [28, 0]
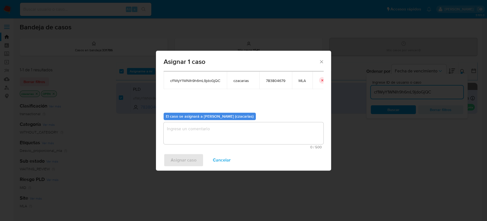
click at [233, 133] on textarea "assign-modal" at bounding box center [244, 133] width 160 height 22
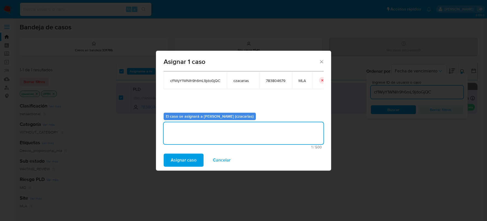
click at [191, 158] on span "Asignar caso" at bounding box center [184, 160] width 26 height 12
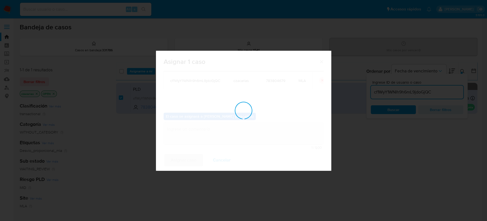
checkbox input "false"
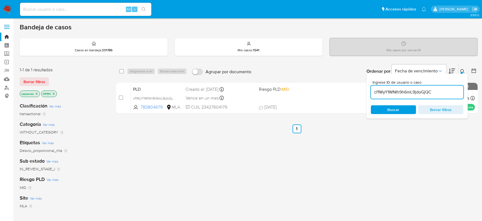
click at [8, 9] on img at bounding box center [7, 9] width 9 height 9
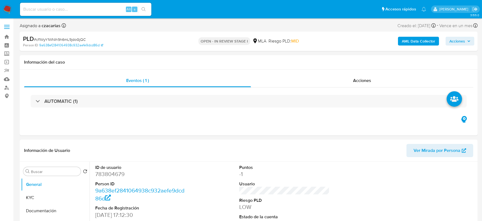
select select "10"
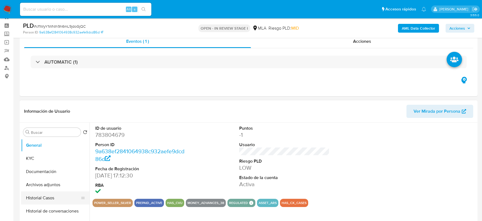
scroll to position [68, 0]
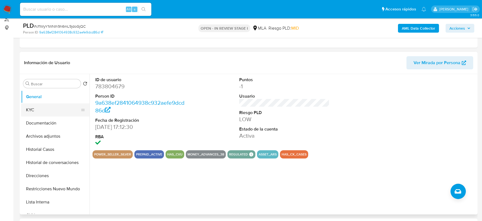
click at [39, 110] on button "KYC" at bounding box center [53, 109] width 64 height 13
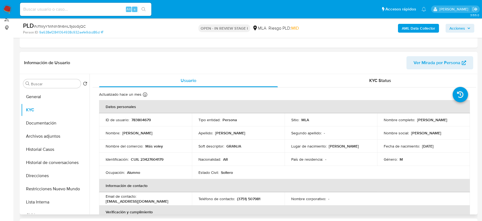
click at [160, 157] on p "CUIL 23427604179" at bounding box center [147, 159] width 33 height 5
click at [159, 158] on p "CUIL 23427604179" at bounding box center [147, 159] width 33 height 5
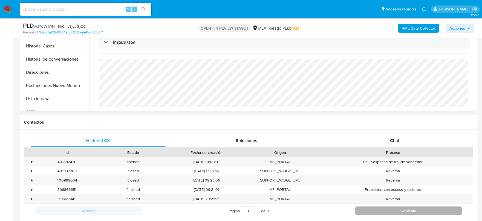
scroll to position [239, 0]
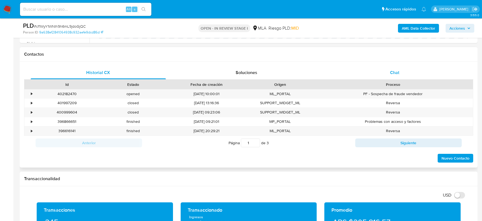
click at [390, 72] on span "Chat" at bounding box center [394, 72] width 9 height 6
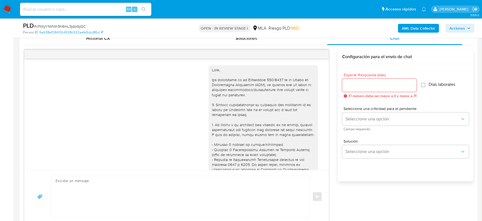
scroll to position [278, 0]
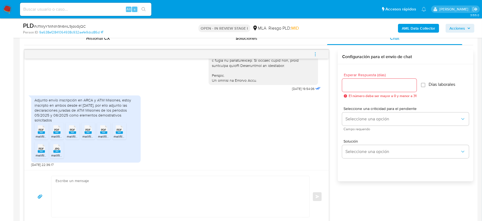
click at [38, 132] on rect at bounding box center [41, 132] width 7 height 2
click at [55, 131] on span "PDF" at bounding box center [56, 130] width 5 height 4
click at [72, 132] on rect at bounding box center [72, 132] width 7 height 2
click at [89, 132] on rect at bounding box center [88, 132] width 7 height 2
click at [107, 134] on span "melifile3116569020078695544.pdf" at bounding box center [123, 136] width 51 height 5
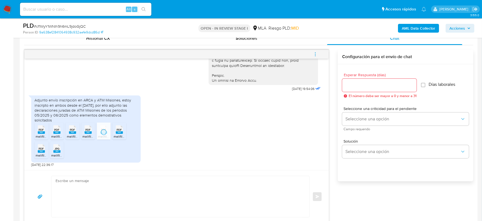
click at [118, 136] on span "melifile755805810808150599.pdf" at bounding box center [138, 136] width 49 height 5
click at [44, 150] on rect at bounding box center [41, 151] width 7 height 2
click at [54, 150] on rect at bounding box center [56, 151] width 7 height 2
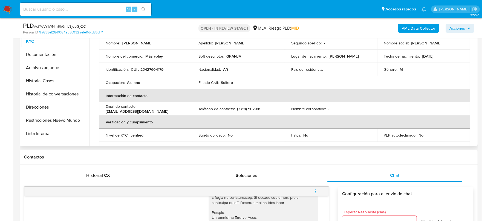
scroll to position [0, 0]
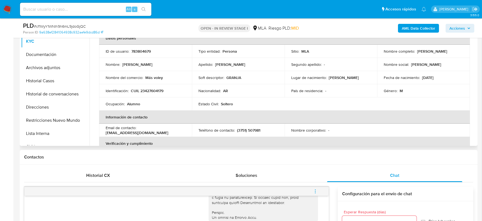
click at [135, 50] on p "783804679" at bounding box center [140, 51] width 19 height 5
copy p "783804679"
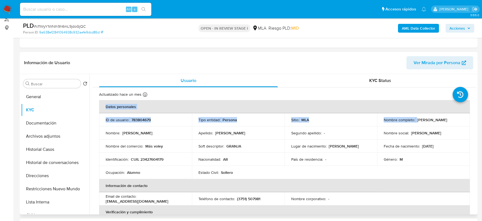
drag, startPoint x: 415, startPoint y: 119, endPoint x: 473, endPoint y: 121, distance: 58.0
click at [459, 157] on div "Género : M" at bounding box center [424, 159] width 80 height 5
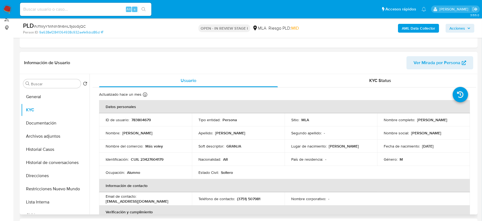
click at [417, 119] on p "[PERSON_NAME]" at bounding box center [432, 119] width 30 height 5
drag, startPoint x: 416, startPoint y: 118, endPoint x: 461, endPoint y: 119, distance: 45.2
click at [461, 119] on div "Nombre completo : Fernando Ruben Suarez" at bounding box center [424, 119] width 80 height 5
copy p "Fernando Ruben Suarez"
click at [417, 120] on p "Fernando Ruben Suarez" at bounding box center [432, 119] width 30 height 5
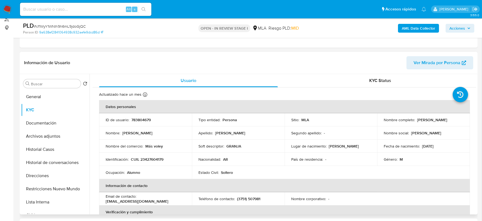
click at [417, 119] on p "Fernando Ruben Suarez" at bounding box center [432, 119] width 30 height 5
drag, startPoint x: 415, startPoint y: 119, endPoint x: 462, endPoint y: 118, distance: 46.5
click at [462, 118] on td "Nombre completo : Fernando Ruben Suarez" at bounding box center [423, 119] width 93 height 13
copy p "Fernando Ruben Suarez"
click at [173, 147] on div "Nombre del comercio : Más voley" at bounding box center [146, 145] width 80 height 5
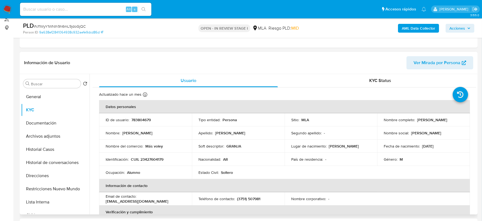
click at [157, 157] on p "CUIL 23427604179" at bounding box center [147, 159] width 33 height 5
copy p "23427604179"
click at [293, 164] on td "País de residencia : -" at bounding box center [331, 158] width 93 height 13
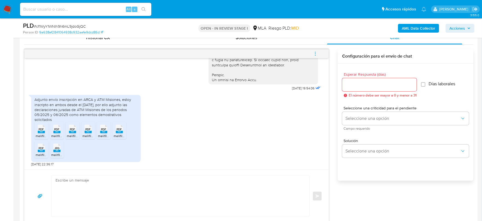
scroll to position [308, 0]
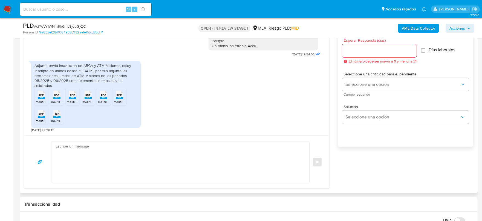
click at [197, 151] on textarea at bounding box center [179, 161] width 247 height 41
type textarea "G"
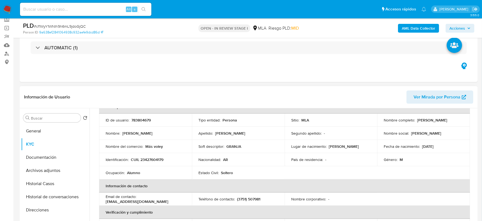
scroll to position [0, 0]
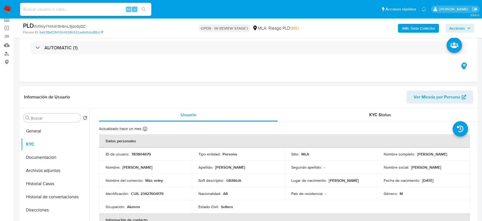
drag, startPoint x: 415, startPoint y: 154, endPoint x: 467, endPoint y: 155, distance: 52.0
click at [467, 155] on td "Nombre completo : Fernando Ruben Suarez" at bounding box center [423, 153] width 93 height 13
copy div "Fernando Ruben Suarez"
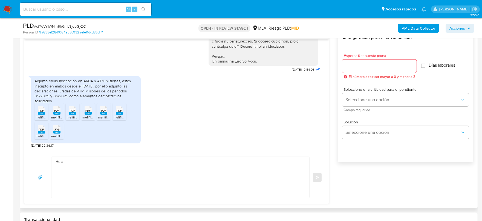
scroll to position [308, 0]
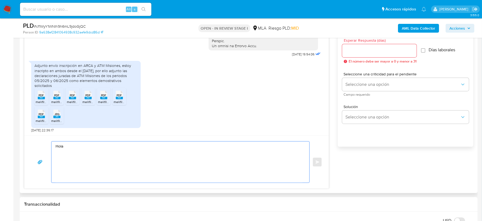
click at [83, 142] on textarea "Hola" at bounding box center [179, 161] width 247 height 41
paste textarea "Fernando Ruben Suarez"
paste textarea "Muchas gracias por la respuesta. Analizamos tu caso y notamos que la informació…"
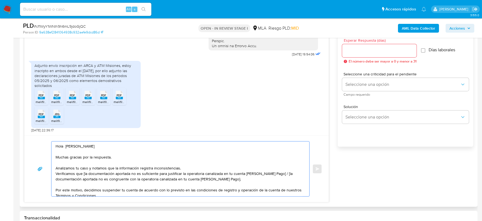
click at [184, 167] on textarea "Hola Fernando Ruben Suarez Muchas gracias por la respuesta. Analizamos tu caso …" at bounding box center [179, 168] width 247 height 55
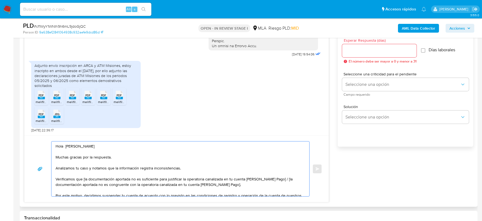
click at [84, 180] on textarea "Hola Fernando Ruben Suarez Muchas gracias por la respuesta. Analizamos tu caso …" at bounding box center [179, 168] width 247 height 55
drag, startPoint x: 273, startPoint y: 178, endPoint x: 274, endPoint y: 182, distance: 4.4
click at [274, 182] on textarea "Hola Fernando Ruben Suarez Muchas gracias por la respuesta. Analizamos tu caso …" at bounding box center [179, 168] width 247 height 55
click at [265, 181] on textarea "Hola Fernando Ruben Suarez Muchas gracias por la respuesta. Analizamos tu caso …" at bounding box center [179, 168] width 247 height 55
drag, startPoint x: 111, startPoint y: 179, endPoint x: 276, endPoint y: 181, distance: 165.3
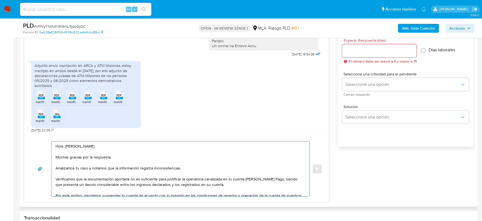
click at [276, 181] on textarea "Hola Fernando Ruben Suarez Muchas gracias por la respuesta. Analizamos tu caso …" at bounding box center [179, 168] width 247 height 55
click at [274, 184] on textarea "Hola Fernando Ruben Suarez Muchas gracias por la respuesta. Analizamos tu caso …" at bounding box center [179, 168] width 247 height 55
type textarea "Hola Fernando Ruben Suarez Muchas gracias por la respuesta. Analizamos tu caso …"
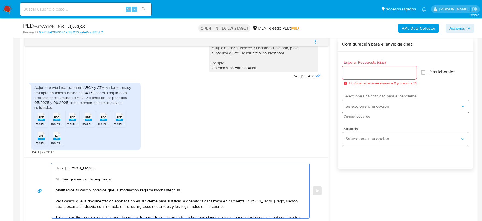
scroll to position [273, 0]
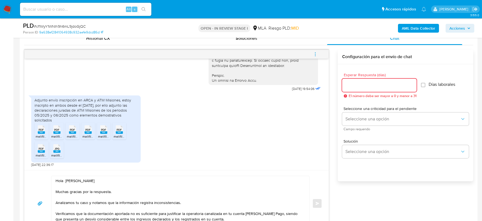
click at [376, 83] on input "Esperar Respuesta (días)" at bounding box center [379, 85] width 74 height 7
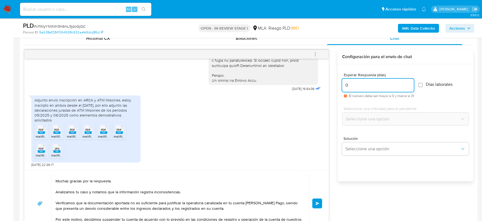
scroll to position [308, 0]
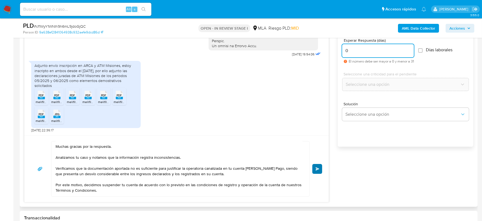
type input "0"
click at [318, 172] on button "Enviar" at bounding box center [317, 169] width 10 height 10
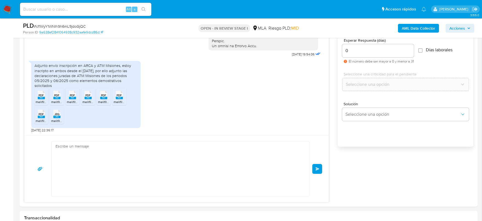
scroll to position [409, 0]
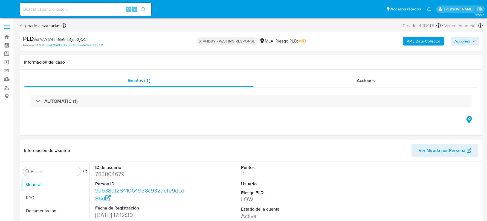
select select "10"
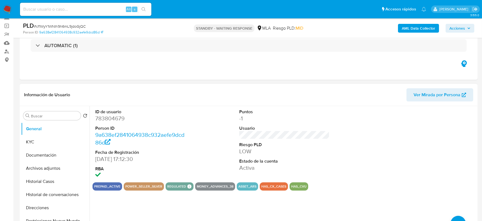
scroll to position [68, 0]
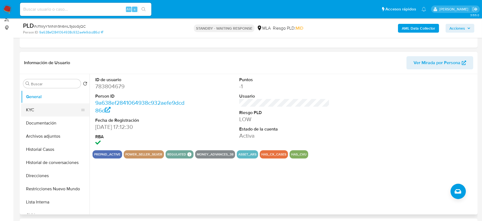
click at [33, 111] on button "KYC" at bounding box center [53, 109] width 64 height 13
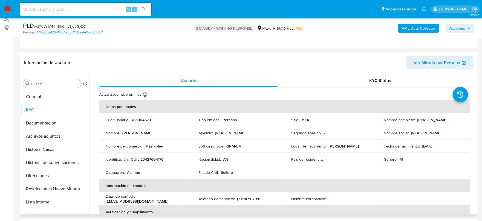
drag, startPoint x: 414, startPoint y: 120, endPoint x: 468, endPoint y: 119, distance: 53.6
copy div "[PERSON_NAME]"
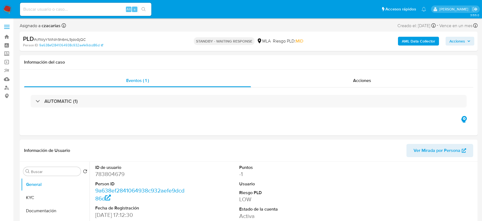
select select "10"
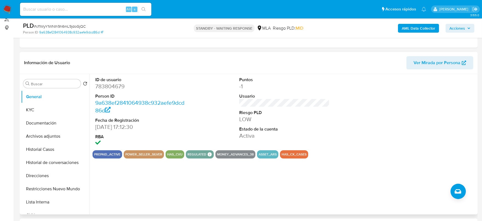
scroll to position [103, 0]
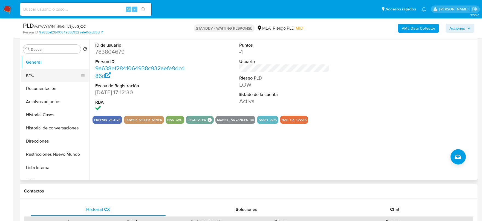
click at [39, 70] on button "KYC" at bounding box center [53, 75] width 64 height 13
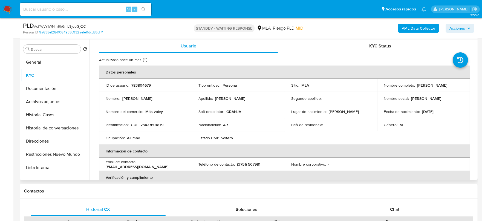
click at [158, 125] on p "CUIL 23427604179" at bounding box center [147, 124] width 33 height 5
copy p "23427604179"
click at [39, 99] on button "Archivos adjuntos" at bounding box center [53, 101] width 64 height 13
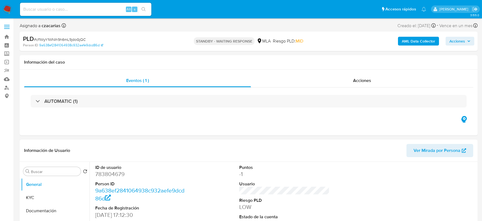
select select "10"
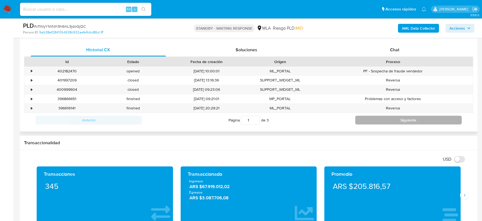
scroll to position [308, 0]
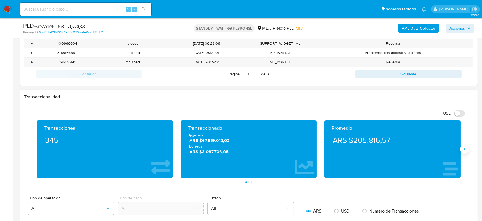
click at [465, 148] on icon "Siguiente" at bounding box center [464, 148] width 1 height 2
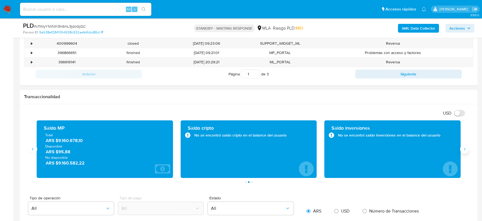
click at [465, 148] on icon "Siguiente" at bounding box center [464, 148] width 1 height 2
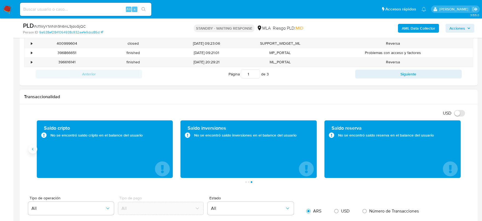
click at [36, 151] on button "Anterior" at bounding box center [32, 148] width 9 height 9
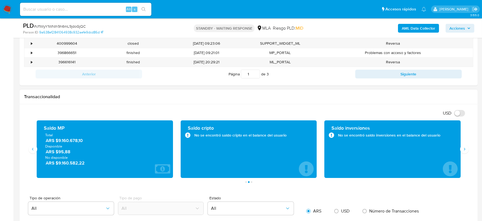
click at [73, 162] on span "ARS $9.160.582,22" at bounding box center [105, 163] width 119 height 6
click at [72, 164] on span "ARS $9.160.582,22" at bounding box center [105, 163] width 119 height 6
click at [64, 151] on span "ARS $95,88" at bounding box center [105, 151] width 119 height 6
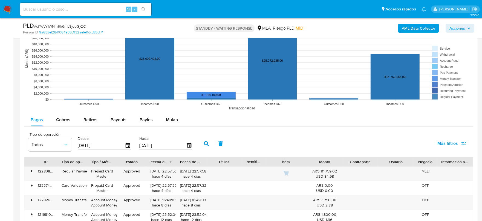
scroll to position [555, 0]
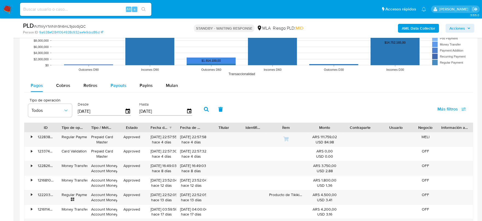
click at [121, 84] on span "Payouts" at bounding box center [119, 85] width 16 height 6
select select "10"
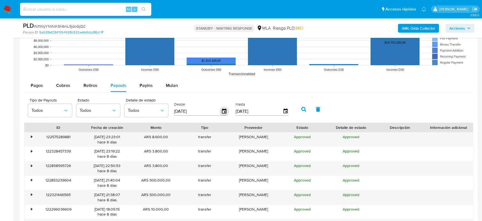
click at [223, 112] on icon "button" at bounding box center [224, 110] width 4 height 5
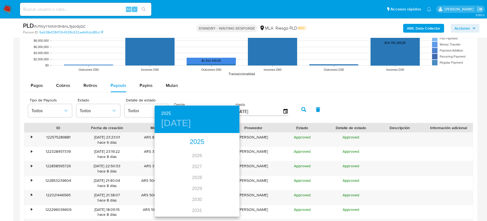
click at [195, 143] on div "2025" at bounding box center [197, 141] width 85 height 11
click at [167, 183] on div "jul." at bounding box center [169, 185] width 28 height 21
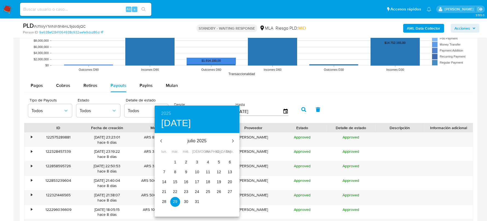
click at [176, 163] on span "1" at bounding box center [175, 161] width 10 height 5
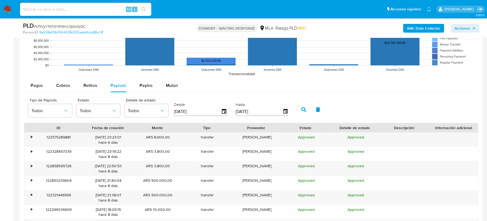
type input "01/07/2025"
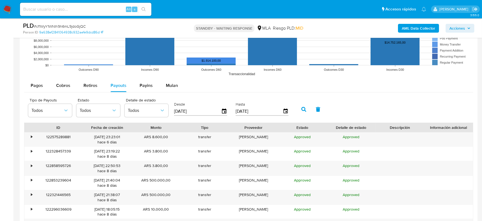
click at [301, 111] on icon "button" at bounding box center [303, 109] width 5 height 5
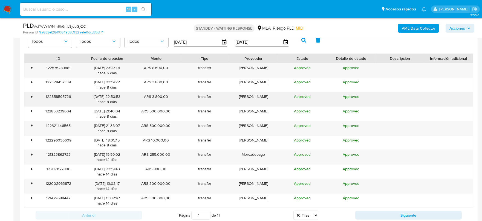
scroll to position [658, 0]
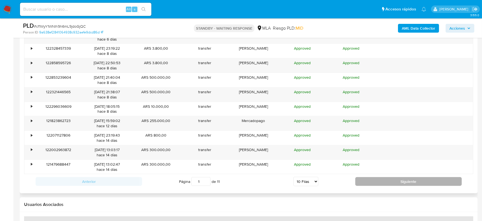
click at [412, 177] on button "Siguiente" at bounding box center [408, 181] width 106 height 9
click at [409, 177] on button "Siguiente" at bounding box center [408, 181] width 106 height 9
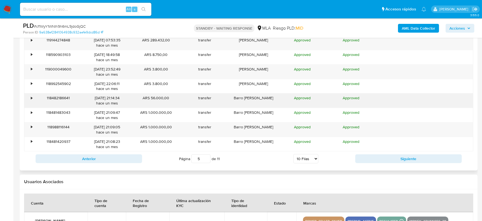
scroll to position [692, 0]
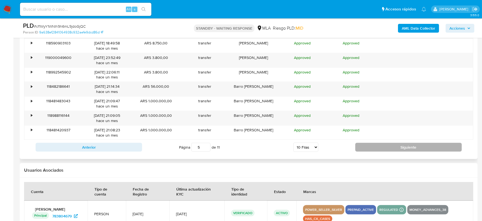
click at [384, 144] on button "Siguiente" at bounding box center [408, 147] width 106 height 9
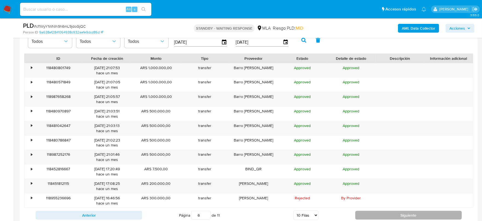
scroll to position [624, 0]
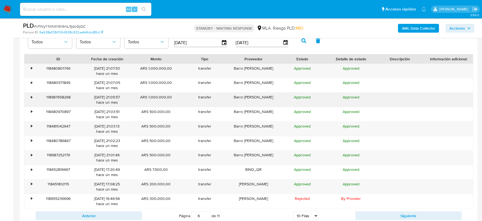
click at [34, 96] on div "118987658268" at bounding box center [58, 99] width 49 height 14
click at [33, 97] on div "•" at bounding box center [29, 99] width 10 height 14
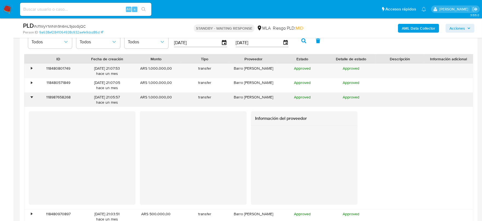
click at [31, 97] on div "•" at bounding box center [31, 96] width 1 height 5
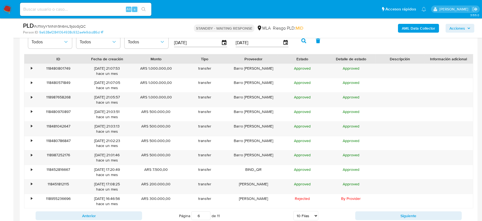
scroll to position [658, 0]
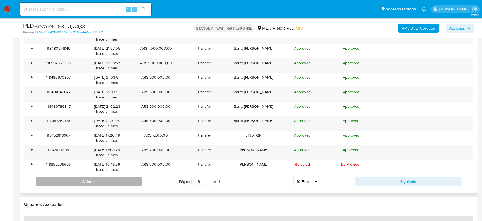
click at [89, 179] on button "Anterior" at bounding box center [89, 181] width 106 height 9
type input "5"
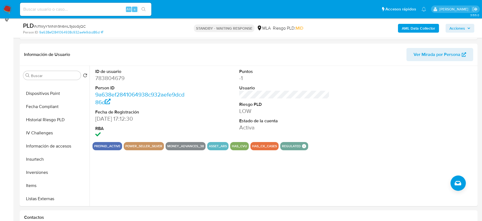
scroll to position [111, 0]
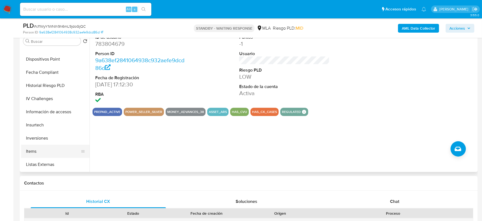
click at [32, 151] on button "Items" at bounding box center [53, 150] width 64 height 13
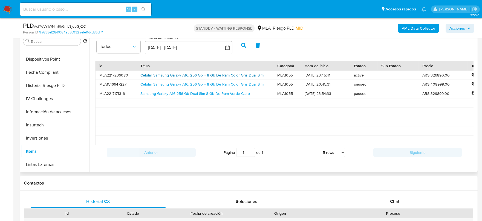
click at [224, 74] on link "Celular Samsung Galaxy A16, 256 Gb + 8 Gb De Ram Color Gris Dual Sim" at bounding box center [201, 74] width 123 height 5
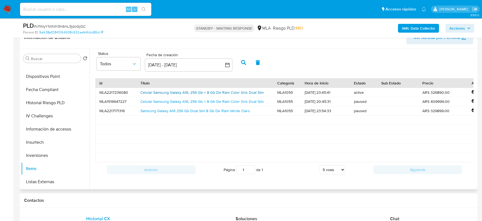
scroll to position [179, 0]
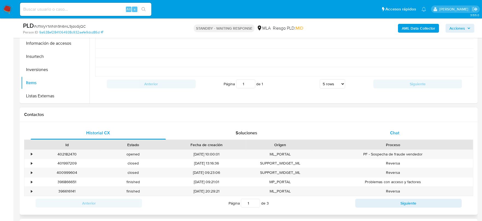
click at [389, 129] on div "Chat" at bounding box center [394, 132] width 135 height 13
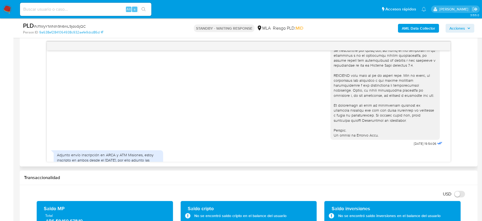
scroll to position [239, 0]
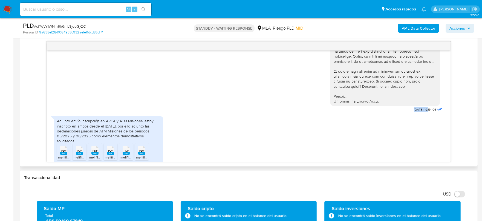
drag, startPoint x: 401, startPoint y: 119, endPoint x: 418, endPoint y: 120, distance: 17.0
copy span "17/07/2025"
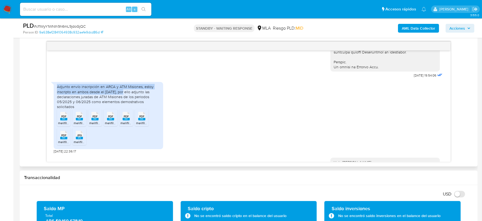
drag, startPoint x: 125, startPoint y: 102, endPoint x: 55, endPoint y: 98, distance: 70.4
click at [55, 98] on div "Adjunto envío inscripción en ARCA y ATM Misiones, estoy inscripto en ambos desd…" at bounding box center [108, 115] width 109 height 67
copy div "Adjunto envío inscripción en ARCA y ATM Misiones, estoy inscripto en ambos desd…"
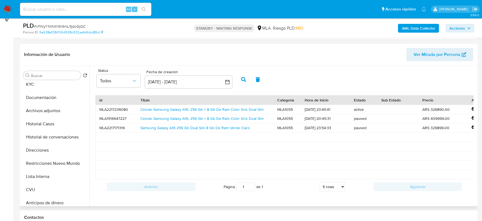
scroll to position [0, 0]
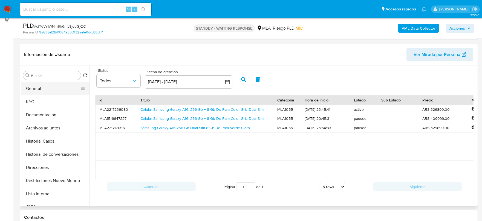
click at [48, 86] on button "General" at bounding box center [53, 88] width 64 height 13
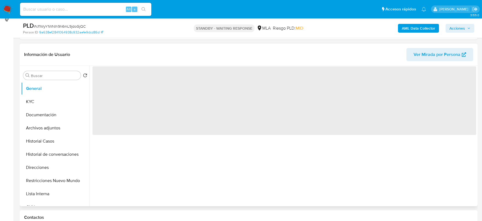
click at [102, 82] on span "‌" at bounding box center [284, 100] width 384 height 68
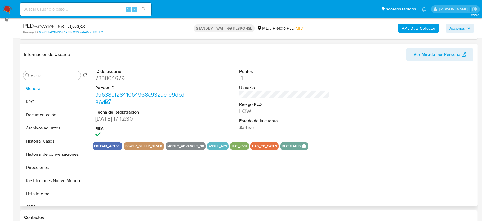
click at [106, 85] on dt "Person ID" at bounding box center [140, 88] width 91 height 6
click at [109, 80] on dd "783804679" at bounding box center [140, 78] width 91 height 8
copy dd "783804679"
click at [113, 82] on dd "783804679" at bounding box center [140, 78] width 91 height 8
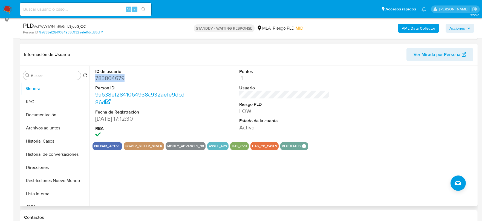
click at [113, 82] on dd "783804679" at bounding box center [140, 78] width 91 height 8
click at [114, 80] on dd "783804679" at bounding box center [140, 78] width 91 height 8
copy dd "783804679"
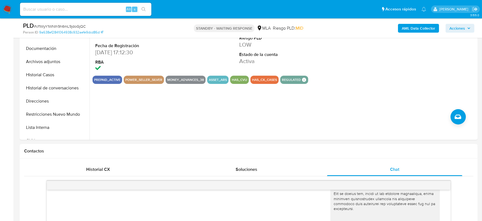
scroll to position [76, 0]
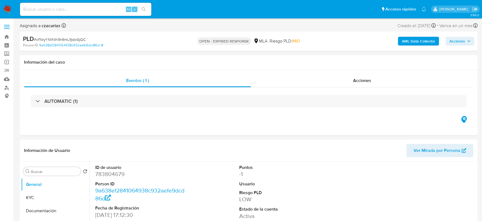
click at [79, 40] on span "# cf1WyY1WNIh9h6mL9jdoGjQC" at bounding box center [60, 39] width 52 height 5
copy span "cf1WyY1WNIh9h6mL9jdoGjQC"
select select "10"
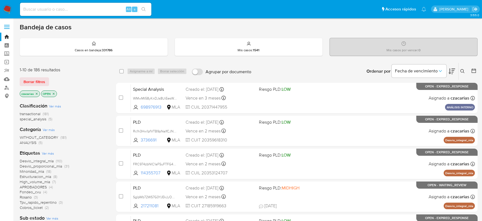
click at [462, 74] on button at bounding box center [463, 71] width 9 height 7
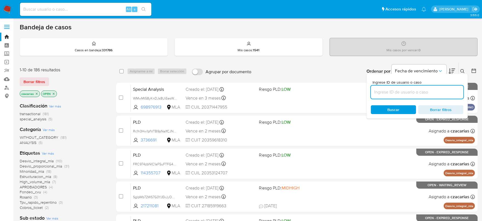
click at [430, 93] on input at bounding box center [417, 91] width 92 height 7
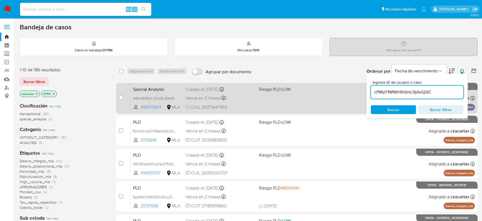
type input "cf1WyY1WNIh9h6mL9jdoGjQC"
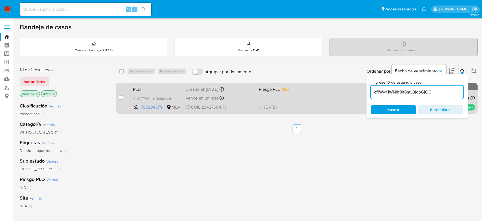
click at [118, 99] on div "case-item-checkbox No es posible asignar el caso PLD cf1WyY1WNIh9h6mL9jdoGjQC 7…" at bounding box center [296, 98] width 361 height 31
click at [121, 97] on input "checkbox" at bounding box center [121, 97] width 4 height 4
checkbox input "true"
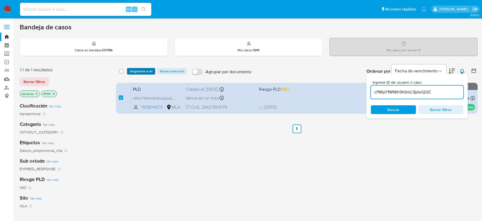
click at [139, 71] on span "Asignarme a mí" at bounding box center [141, 70] width 23 height 5
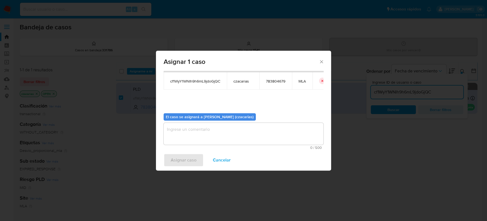
scroll to position [28, 0]
click at [178, 135] on textarea "assign-modal" at bounding box center [244, 133] width 160 height 22
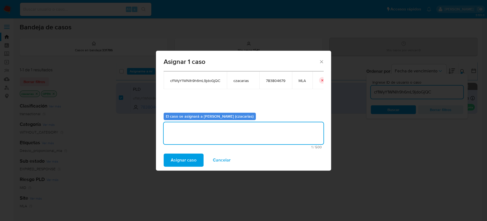
click at [176, 156] on span "Asignar caso" at bounding box center [184, 160] width 26 height 12
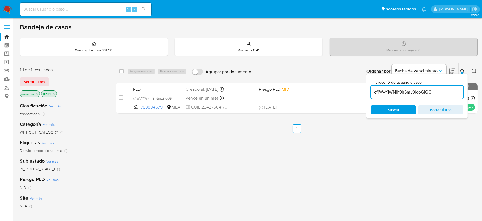
click at [393, 91] on input "cf1WyY1WNIh9h6mL9jdoGjQC" at bounding box center [417, 91] width 92 height 7
paste input "1uoNw4fZvewoTlKKNvZmPtnN"
type input "1uoNw4fZvewoTlKKNvZmPtnN"
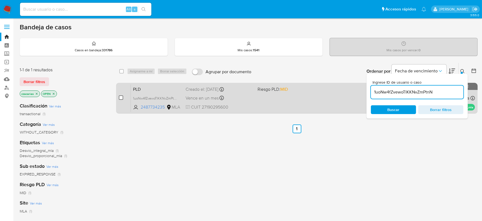
click at [123, 98] on input "checkbox" at bounding box center [121, 97] width 4 height 4
checkbox input "true"
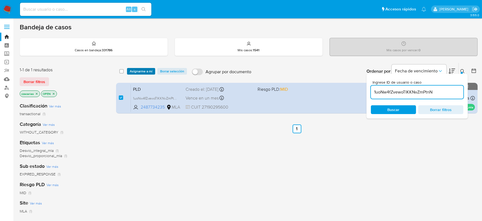
click at [134, 70] on span "Asignarme a mí" at bounding box center [141, 70] width 23 height 5
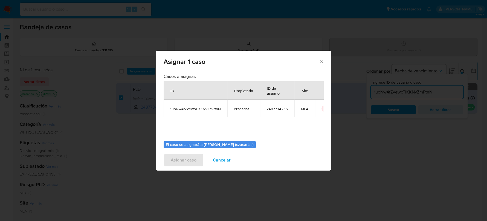
scroll to position [28, 0]
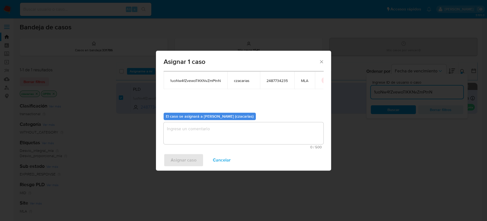
click at [213, 135] on textarea "assign-modal" at bounding box center [244, 133] width 160 height 22
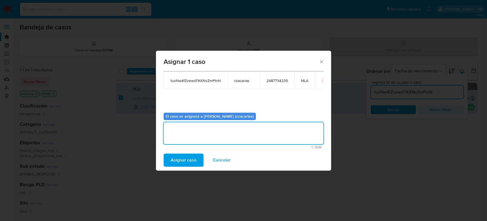
click at [192, 158] on span "Asignar caso" at bounding box center [184, 160] width 26 height 12
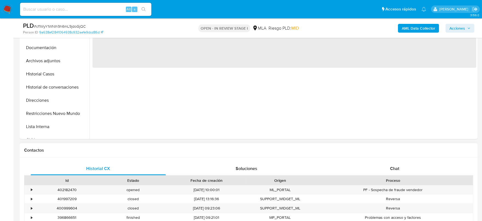
scroll to position [171, 0]
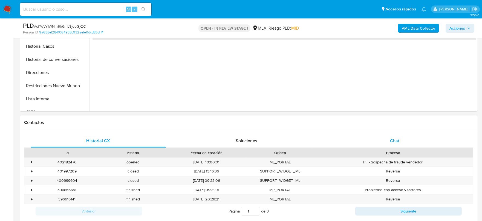
click at [415, 142] on div "Chat" at bounding box center [394, 140] width 135 height 13
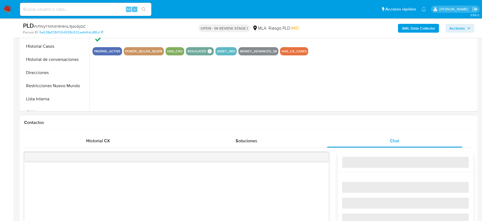
select select "10"
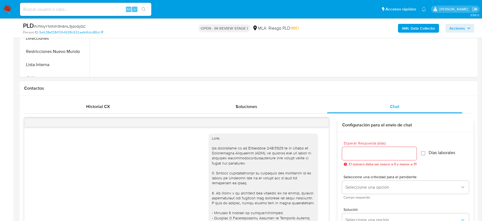
scroll to position [409, 0]
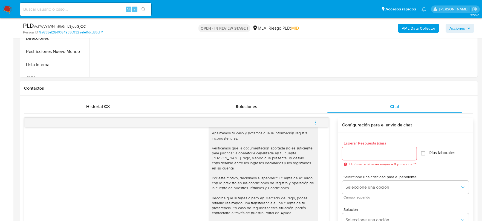
click at [315, 125] on span "menu-action" at bounding box center [315, 122] width 5 height 13
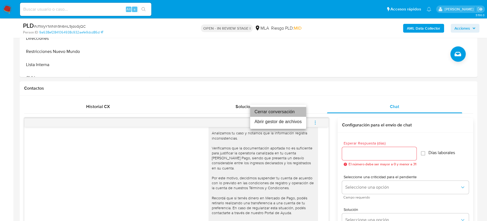
click at [293, 113] on li "Cerrar conversación" at bounding box center [278, 112] width 56 height 10
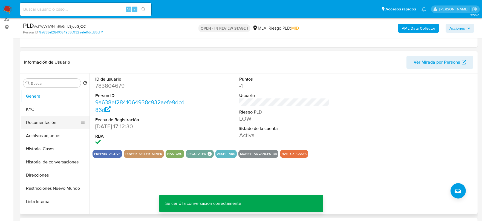
scroll to position [68, 0]
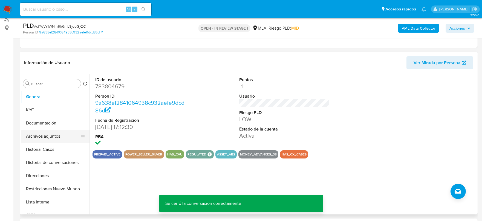
click at [62, 134] on button "Archivos adjuntos" at bounding box center [53, 135] width 64 height 13
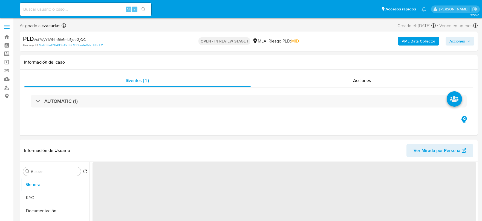
select select "10"
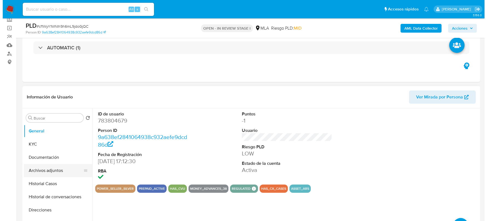
scroll to position [68, 0]
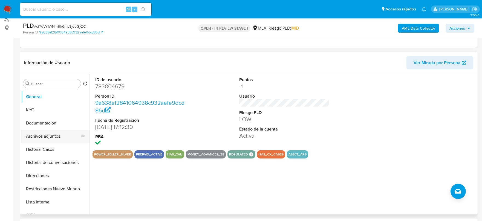
click at [51, 137] on button "Archivos adjuntos" at bounding box center [53, 135] width 64 height 13
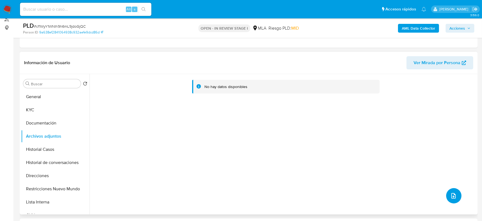
click at [456, 191] on button "upload-file" at bounding box center [453, 195] width 15 height 15
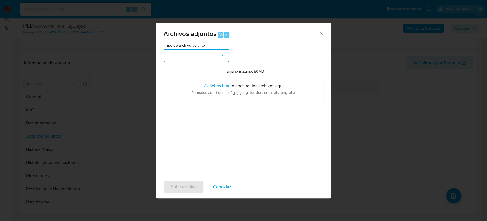
click at [203, 51] on button "button" at bounding box center [197, 55] width 66 height 13
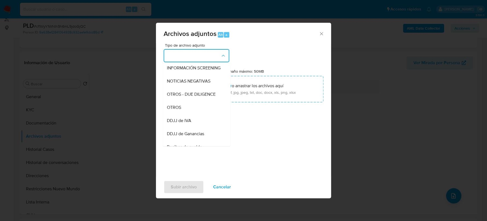
click at [190, 112] on div "OTROS" at bounding box center [195, 107] width 56 height 13
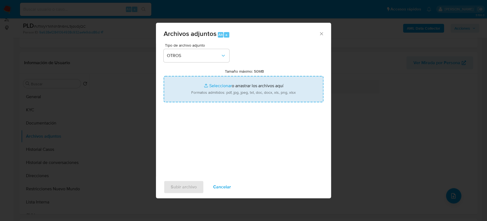
type input "C:\fakepath\Movimientos-783804679.xlsx"
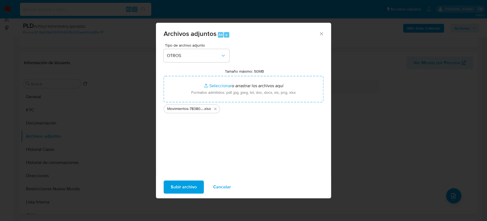
drag, startPoint x: 457, startPoint y: 71, endPoint x: 192, endPoint y: 185, distance: 288.9
click at [192, 185] on span "Subir archivo" at bounding box center [184, 187] width 26 height 12
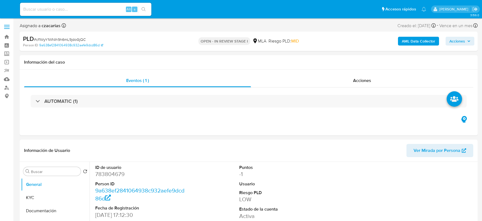
select select "10"
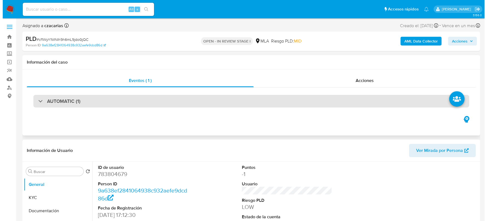
scroll to position [34, 0]
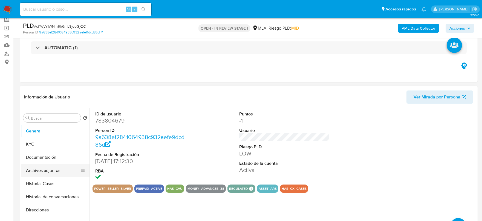
click at [47, 167] on button "Archivos adjuntos" at bounding box center [53, 170] width 64 height 13
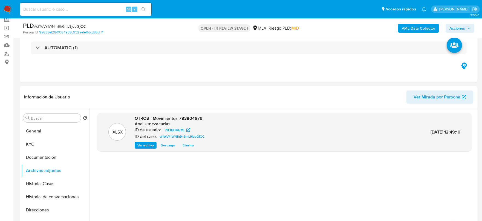
click at [414, 27] on b "AML Data Collector" at bounding box center [418, 28] width 33 height 9
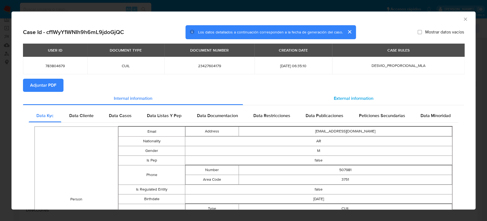
click at [358, 100] on span "External information" at bounding box center [354, 98] width 40 height 6
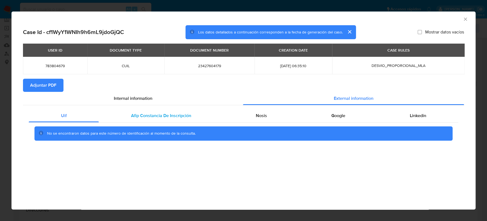
click at [170, 114] on span "Afip Constancia De Inscripción" at bounding box center [161, 115] width 60 height 6
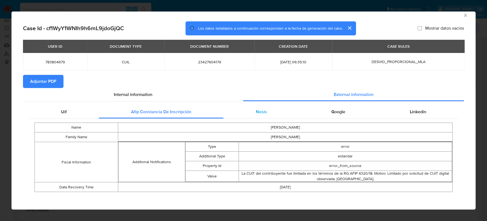
scroll to position [5, 0]
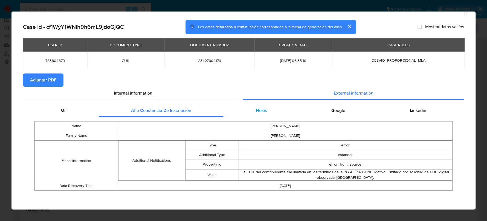
click at [269, 110] on div "Nosis" at bounding box center [262, 110] width 76 height 13
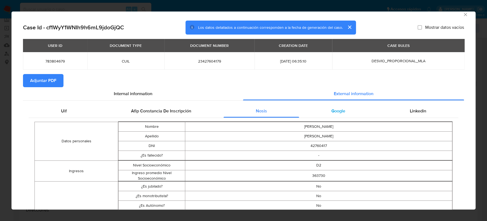
scroll to position [4, 0]
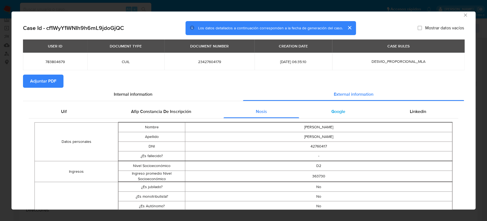
click at [345, 112] on div "Google" at bounding box center [338, 111] width 78 height 13
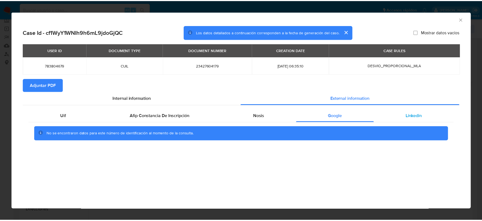
scroll to position [0, 0]
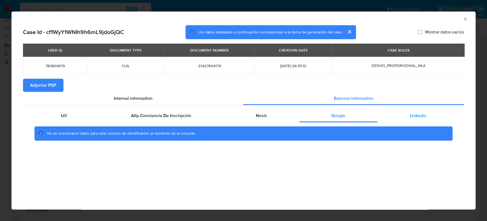
click at [410, 117] on span "Linkedin" at bounding box center [418, 115] width 16 height 6
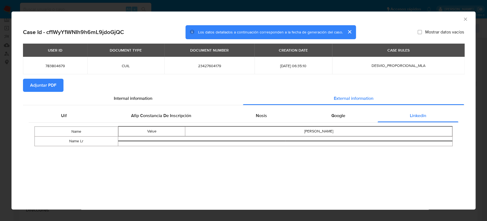
click at [44, 88] on span "Adjuntar PDF" at bounding box center [43, 85] width 26 height 12
click at [466, 21] on icon "Cerrar ventana" at bounding box center [465, 18] width 5 height 5
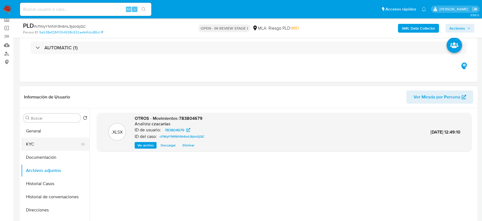
click at [37, 141] on button "KYC" at bounding box center [53, 143] width 64 height 13
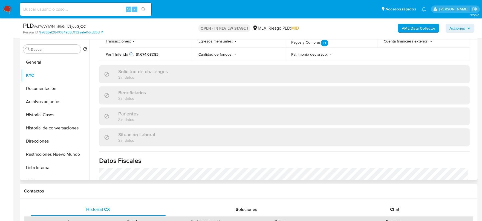
scroll to position [273, 0]
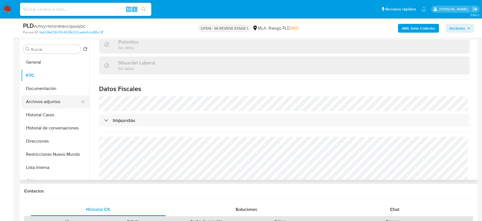
click at [43, 103] on button "Archivos adjuntos" at bounding box center [53, 101] width 64 height 13
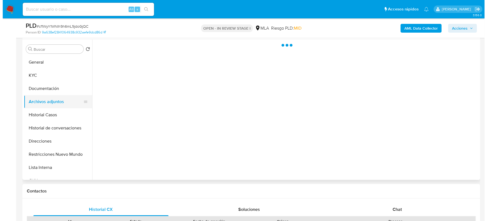
scroll to position [0, 0]
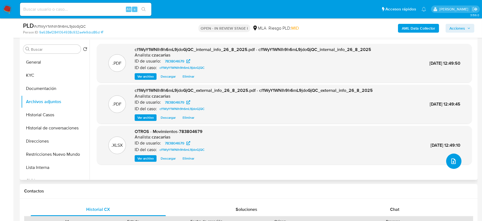
click at [452, 157] on button "upload-file" at bounding box center [453, 160] width 15 height 15
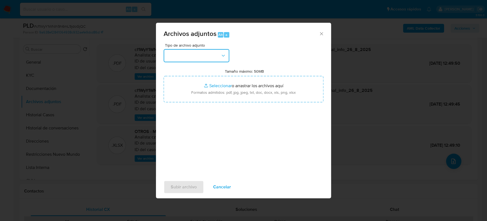
click at [198, 56] on button "button" at bounding box center [197, 55] width 66 height 13
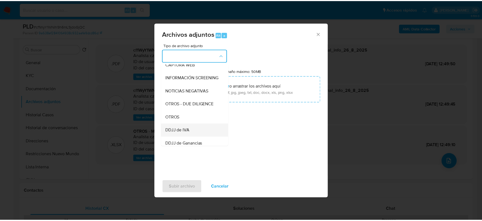
scroll to position [68, 0]
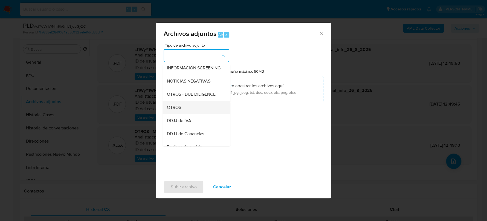
click at [182, 111] on div "OTROS" at bounding box center [195, 107] width 56 height 13
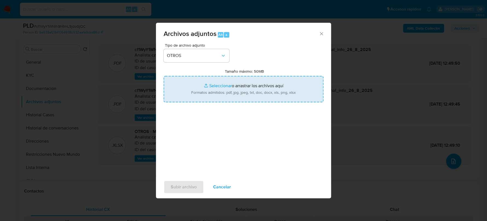
type input "C:\fakepath\Caselog cf1WyY1WNIh9h6mL9jdoGjQC_2025_07_17_22_17_48.docx"
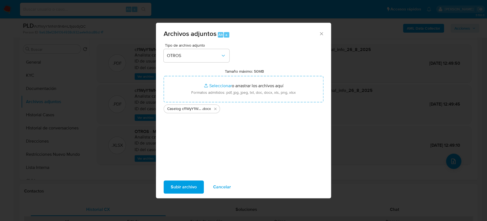
drag, startPoint x: 205, startPoint y: 84, endPoint x: 182, endPoint y: 185, distance: 103.2
click at [182, 185] on span "Subir archivo" at bounding box center [184, 187] width 26 height 12
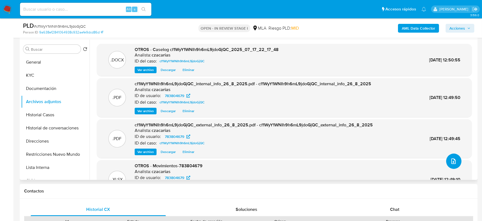
click at [447, 160] on button "upload-file" at bounding box center [453, 160] width 15 height 15
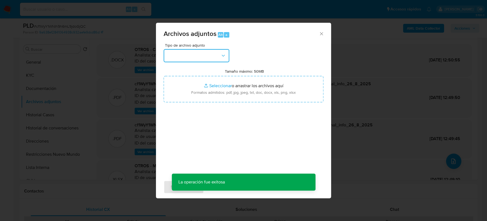
click at [198, 57] on button "button" at bounding box center [197, 55] width 66 height 13
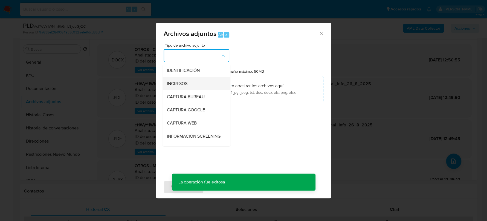
click at [192, 82] on div "INGRESOS" at bounding box center [195, 83] width 56 height 13
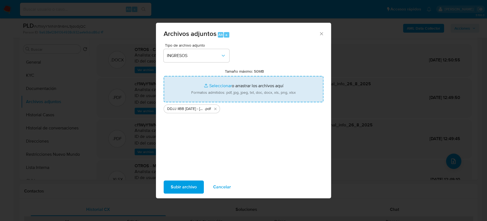
type input "C:\fakepath\DDJJ IIBB MAYO 25 - Fernando Ruben Suarez.pdf"
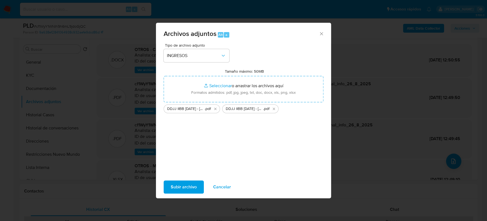
click at [196, 187] on span "Subir archivo" at bounding box center [184, 187] width 26 height 12
click at [223, 186] on span "Cancelar" at bounding box center [222, 187] width 18 height 12
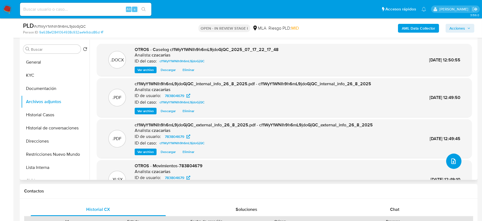
click at [452, 158] on icon "upload-file" at bounding box center [453, 161] width 7 height 7
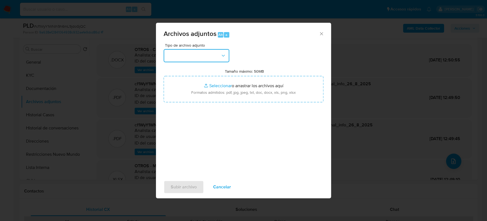
click at [199, 60] on button "button" at bounding box center [197, 55] width 66 height 13
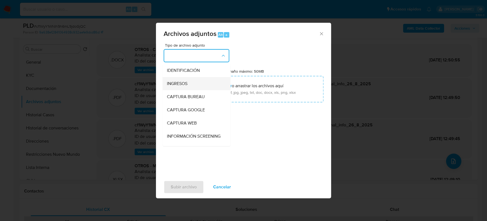
click at [189, 82] on div "INGRESOS" at bounding box center [195, 83] width 56 height 13
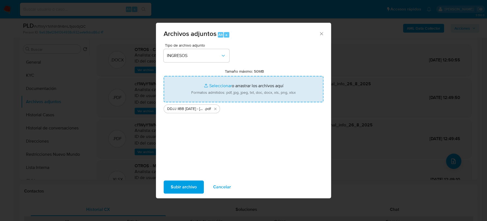
type input "C:\fakepath\DDJJ IIBB MAYO 25 - Fernando Ruben Suarez.pdf"
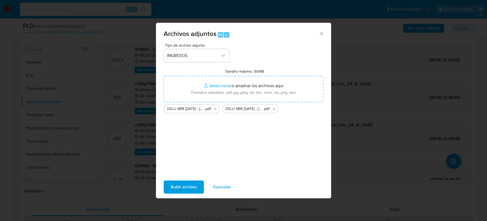
drag, startPoint x: 195, startPoint y: 88, endPoint x: 187, endPoint y: 187, distance: 99.7
click at [187, 187] on span "Subir archivo" at bounding box center [184, 187] width 26 height 12
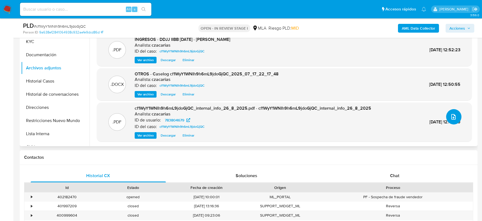
scroll to position [137, 0]
click at [391, 172] on span "Chat" at bounding box center [394, 175] width 9 height 6
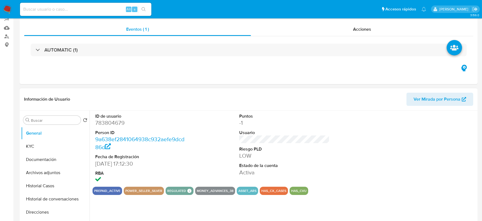
select select "10"
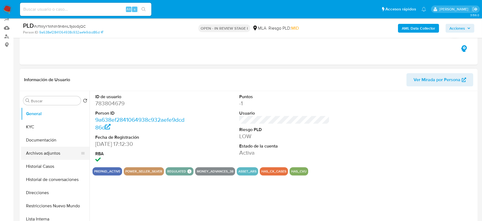
scroll to position [68, 0]
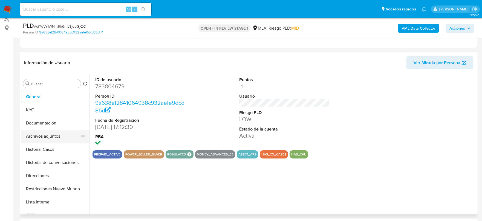
click at [43, 138] on button "Archivos adjuntos" at bounding box center [53, 135] width 64 height 13
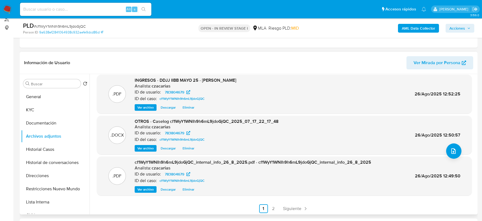
scroll to position [46, 0]
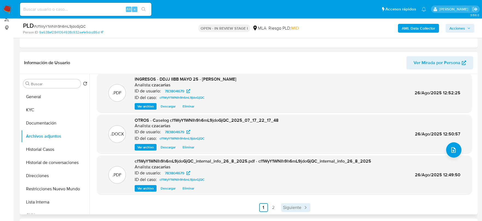
click at [295, 209] on span "Siguiente" at bounding box center [292, 207] width 18 height 4
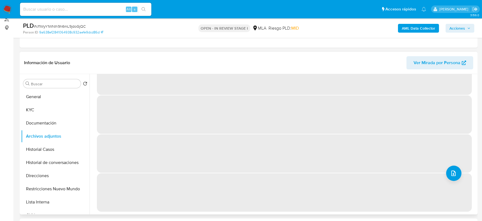
scroll to position [0, 0]
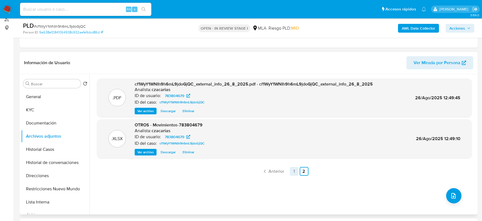
click at [297, 170] on link "1" at bounding box center [294, 171] width 9 height 9
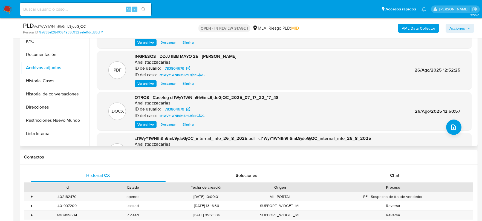
click at [144, 126] on span "Ver archivo" at bounding box center [145, 123] width 16 height 5
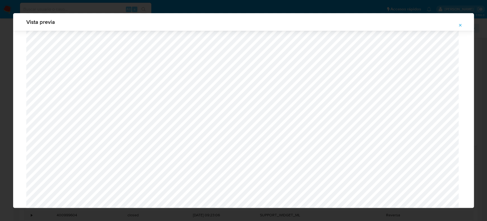
scroll to position [605, 0]
click at [460, 27] on icon "Attachment preview" at bounding box center [460, 25] width 4 height 4
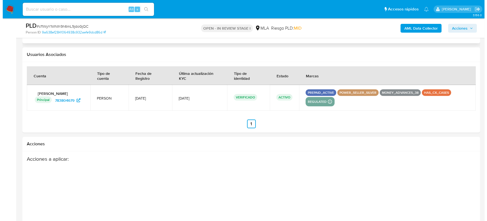
scroll to position [879, 0]
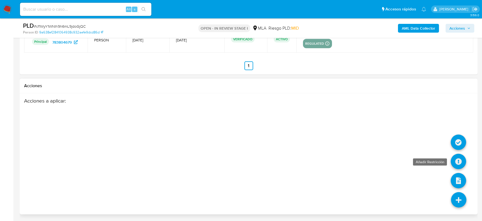
click at [460, 160] on icon at bounding box center [458, 161] width 15 height 15
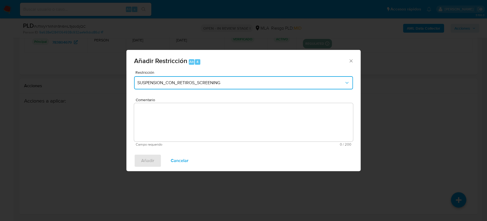
click at [241, 83] on span "SUSPENSION_CON_RETIROS_SCREENING" at bounding box center [240, 82] width 207 height 5
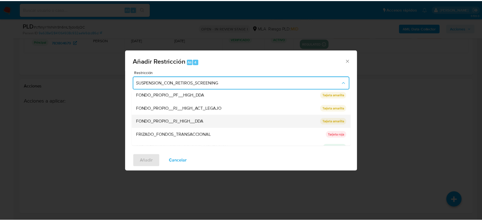
scroll to position [103, 0]
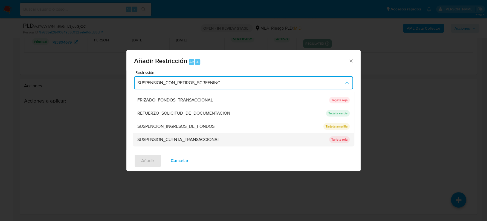
click at [226, 136] on div "SUSPENSION_CUENTA_TRANSACCIONAL" at bounding box center [231, 139] width 189 height 13
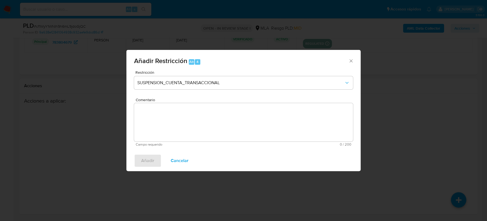
click at [244, 130] on textarea "Comentario" at bounding box center [243, 122] width 219 height 38
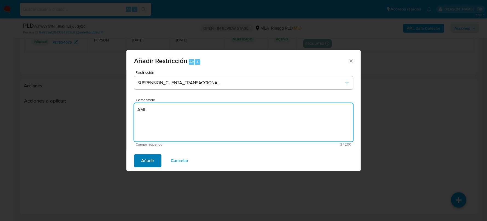
type textarea "AML"
click at [151, 157] on span "Añadir" at bounding box center [147, 160] width 13 height 12
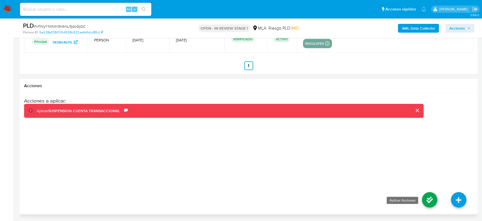
click at [433, 204] on icon at bounding box center [429, 199] width 15 height 15
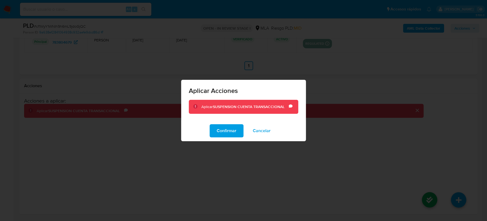
click at [234, 123] on div "Confirmar Cancelar" at bounding box center [243, 130] width 125 height 21
click at [229, 129] on span "Confirmar" at bounding box center [227, 131] width 20 height 12
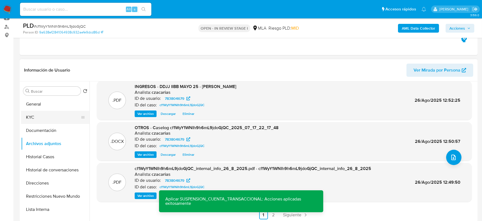
scroll to position [68, 0]
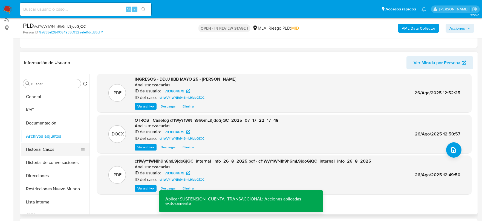
click at [41, 144] on button "Historial Casos" at bounding box center [53, 149] width 64 height 13
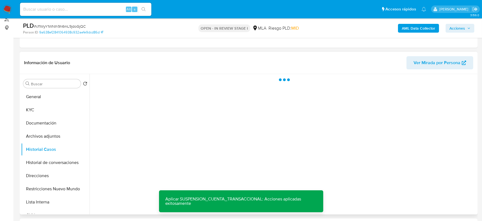
scroll to position [0, 0]
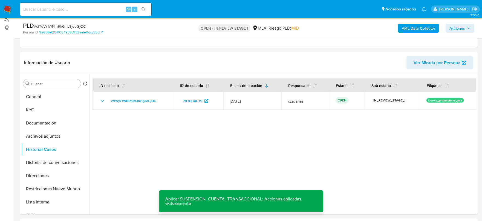
click at [465, 26] on span "Acciones" at bounding box center [457, 28] width 16 height 9
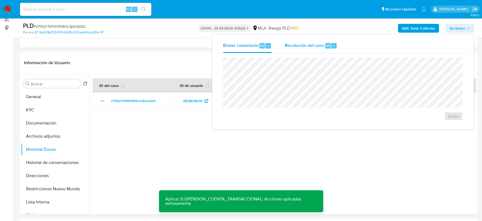
drag, startPoint x: 322, startPoint y: 48, endPoint x: 324, endPoint y: 51, distance: 3.6
click at [322, 48] on span "Resolución del caso" at bounding box center [304, 45] width 39 height 6
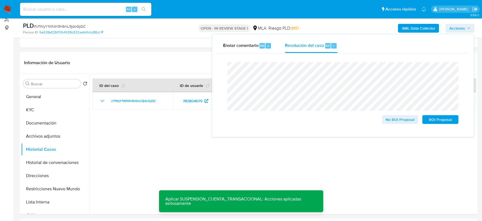
click at [78, 26] on span "# cf1WyY1WNIh9h6mL9jdoGjQC" at bounding box center [60, 26] width 52 height 5
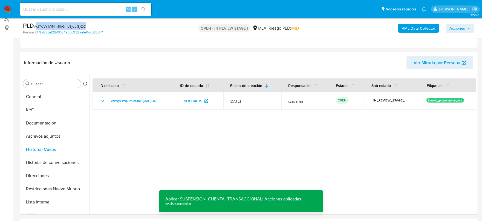
click at [78, 26] on span "# cf1WyY1WNIh9h6mL9jdoGjQC" at bounding box center [60, 26] width 52 height 5
copy span "cf1WyY1WNIh9h6mL9jdoGjQC"
drag, startPoint x: 461, startPoint y: 25, endPoint x: 455, endPoint y: 32, distance: 8.8
click at [461, 26] on span "Acciones" at bounding box center [457, 28] width 16 height 9
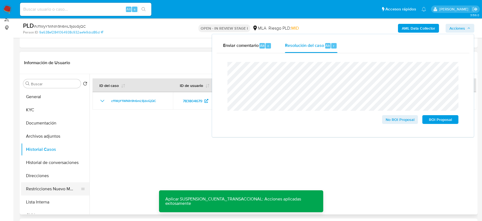
click at [44, 182] on button "Restricciones Nuevo Mundo" at bounding box center [53, 188] width 64 height 13
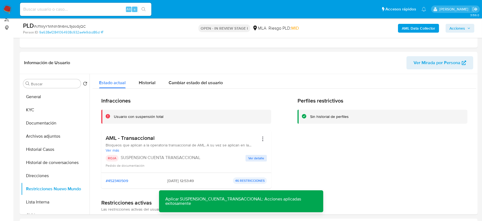
click at [455, 26] on span "Acciones" at bounding box center [457, 28] width 16 height 9
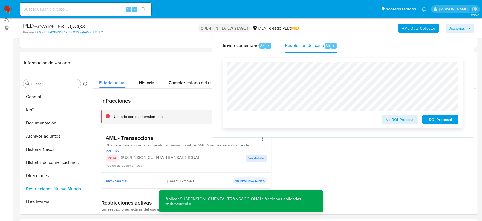
click at [443, 122] on span "ROI Proposal" at bounding box center [440, 119] width 28 height 8
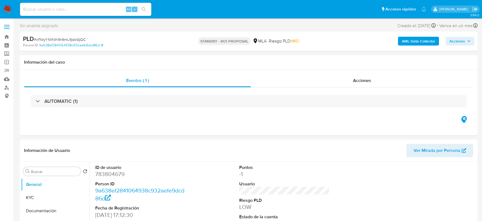
select select "10"
drag, startPoint x: 85, startPoint y: 8, endPoint x: 100, endPoint y: 9, distance: 15.1
click at [85, 8] on input at bounding box center [85, 9] width 131 height 7
paste input "1uoNw4fZvewoTlKKNvZmPtnN"
type input "1uoNw4fZvewoTlKKNvZmPtnN"
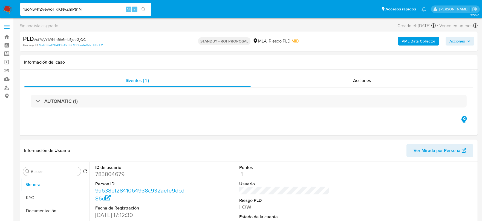
click at [143, 9] on icon "search-icon" at bounding box center [143, 9] width 4 height 4
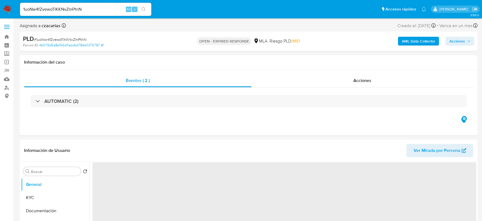
select select "10"
click at [410, 44] on b "AML Data Collector" at bounding box center [418, 41] width 33 height 9
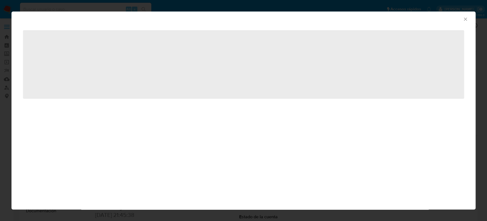
select select "10"
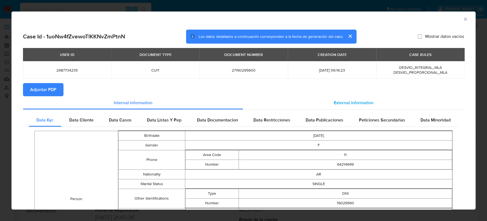
click at [369, 103] on div "External information" at bounding box center [353, 102] width 221 height 13
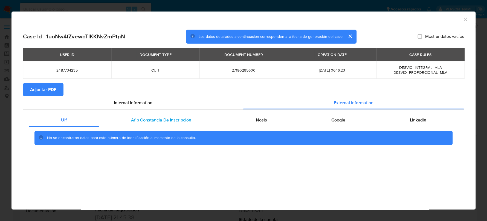
click at [159, 117] on span "Afip Constancia De Inscripción" at bounding box center [161, 120] width 60 height 6
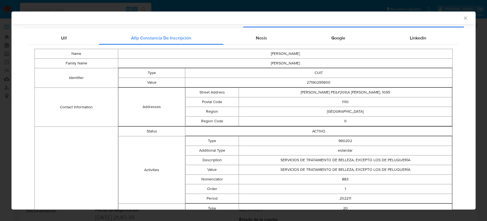
scroll to position [47, 0]
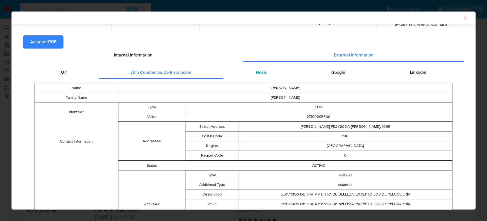
click at [251, 70] on div "Nosis" at bounding box center [262, 72] width 76 height 13
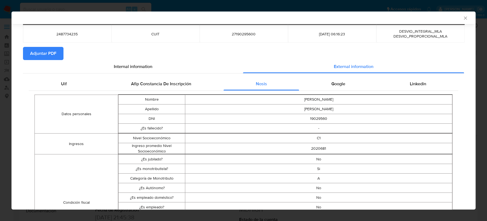
scroll to position [32, 0]
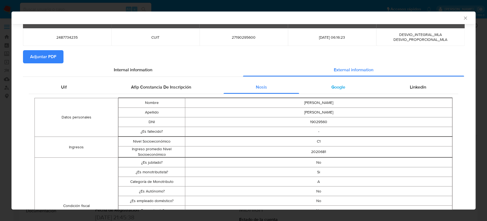
click at [336, 88] on span "Google" at bounding box center [338, 87] width 14 height 6
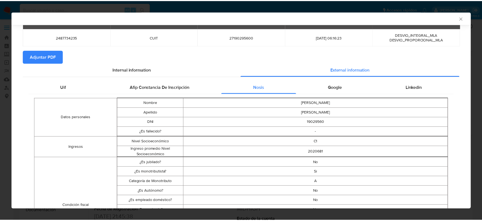
scroll to position [0, 0]
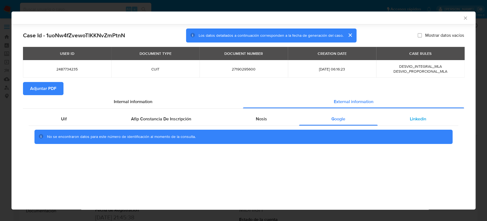
click at [416, 118] on span "Linkedin" at bounding box center [418, 118] width 16 height 6
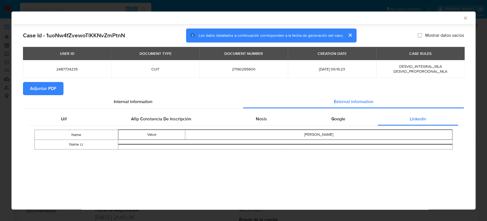
click at [48, 92] on span "Adjuntar PDF" at bounding box center [43, 88] width 26 height 12
click at [466, 19] on icon "Cerrar ventana" at bounding box center [465, 17] width 3 height 3
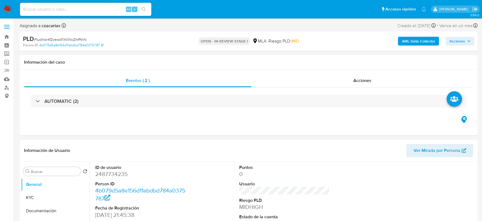
click at [108, 169] on dt "ID de usuario" at bounding box center [140, 167] width 91 height 6
click at [109, 173] on dd "2487734235" at bounding box center [140, 174] width 91 height 8
copy dd "2487734235"
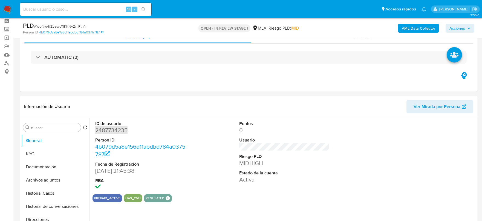
scroll to position [34, 0]
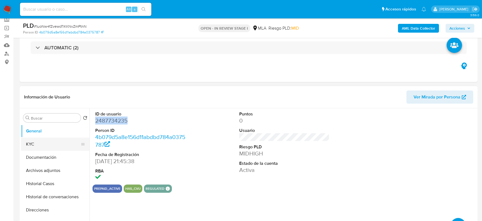
click at [37, 141] on button "KYC" at bounding box center [53, 143] width 64 height 13
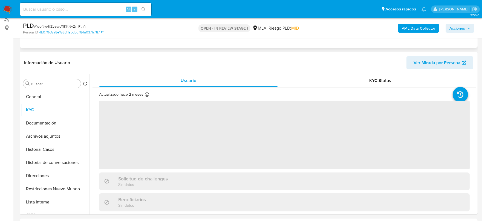
scroll to position [103, 0]
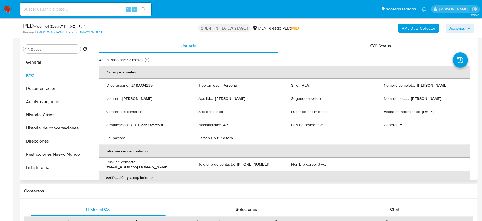
click at [147, 122] on p "CUIT 27190295600" at bounding box center [148, 124] width 34 height 5
copy p "27190295600"
click at [160, 123] on p "CUIT 27190295600" at bounding box center [148, 124] width 34 height 5
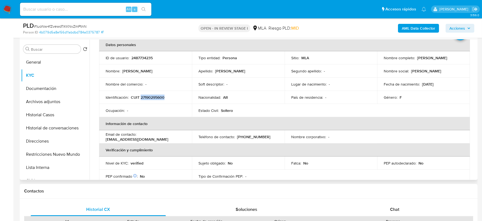
scroll to position [68, 0]
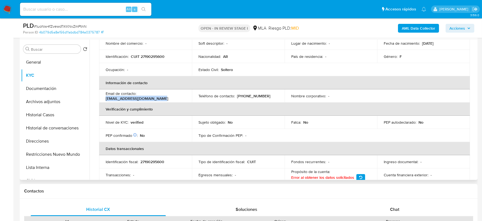
drag, startPoint x: 160, startPoint y: 97, endPoint x: 103, endPoint y: 98, distance: 56.9
click at [103, 98] on td "Email de contacto : heitanfernandezm@icloud.com" at bounding box center [145, 95] width 93 height 13
copy p "heitanfernandezm@icloud.com"
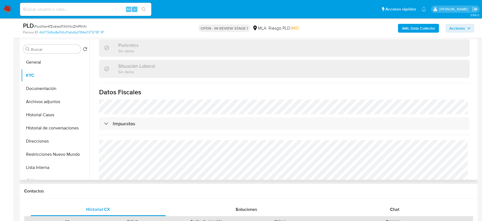
scroll to position [283, 0]
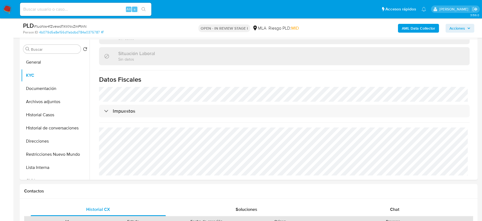
click at [45, 93] on button "Documentación" at bounding box center [53, 88] width 64 height 13
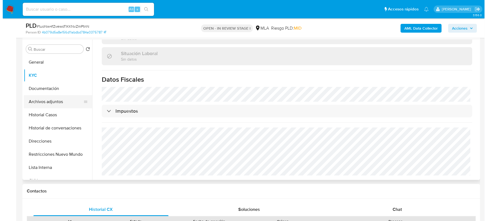
scroll to position [0, 0]
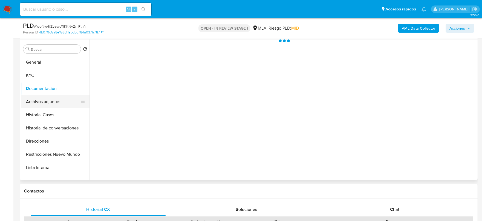
click at [46, 96] on button "Archivos adjuntos" at bounding box center [53, 101] width 64 height 13
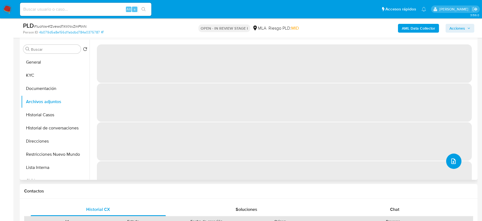
click at [453, 163] on icon "upload-file" at bounding box center [453, 161] width 7 height 7
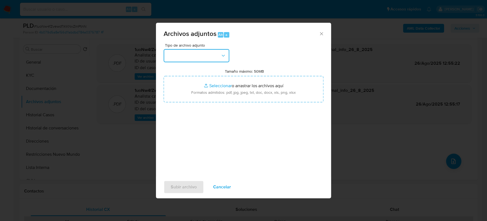
click at [214, 52] on button "button" at bounding box center [197, 55] width 66 height 13
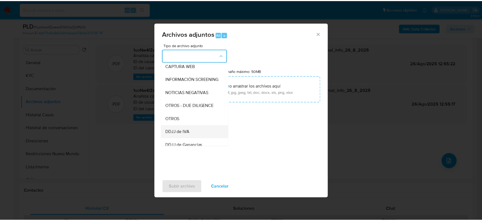
scroll to position [68, 0]
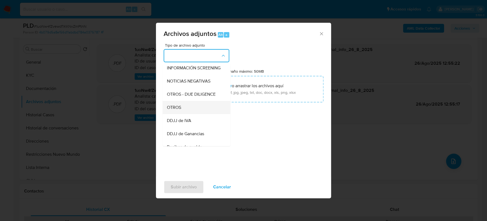
click at [175, 110] on span "OTROS" at bounding box center [174, 107] width 14 height 5
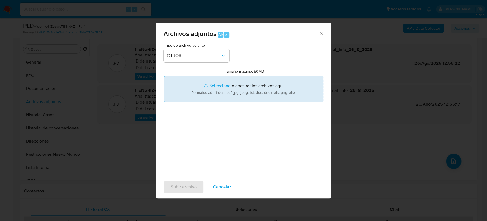
type input "C:\fakepath\Movimientos-2487734235.xlsx"
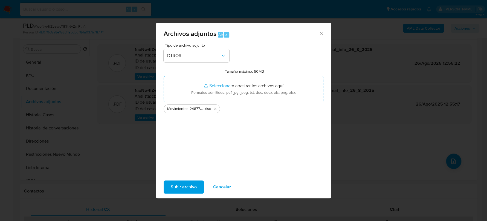
click at [195, 186] on span "Subir archivo" at bounding box center [184, 187] width 26 height 12
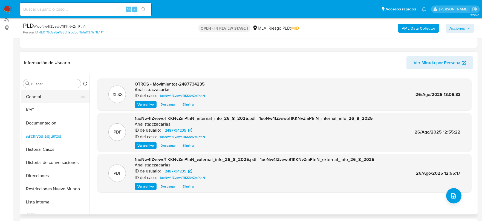
click at [38, 95] on button "General" at bounding box center [53, 96] width 64 height 13
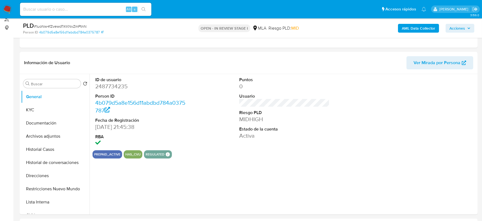
click at [100, 93] on dt "Person ID" at bounding box center [140, 96] width 91 height 6
click at [103, 88] on dd "2487734235" at bounding box center [140, 86] width 91 height 8
copy dd "2487734235"
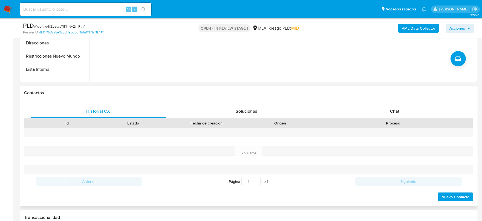
scroll to position [239, 0]
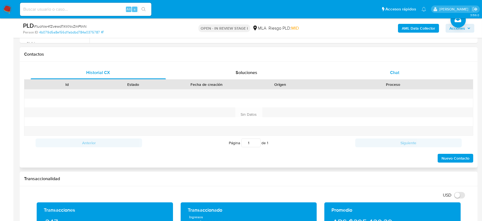
click at [392, 74] on span "Chat" at bounding box center [394, 72] width 9 height 6
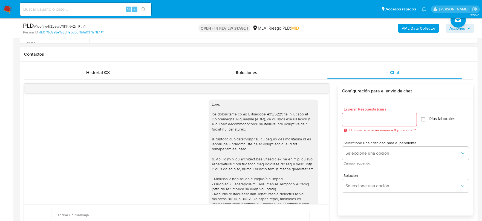
scroll to position [320, 0]
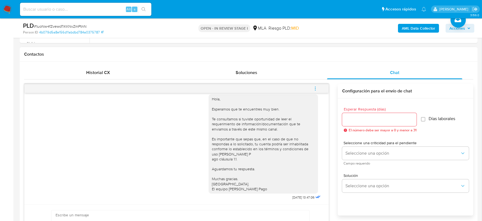
click at [313, 88] on icon "menu-action" at bounding box center [315, 88] width 5 height 5
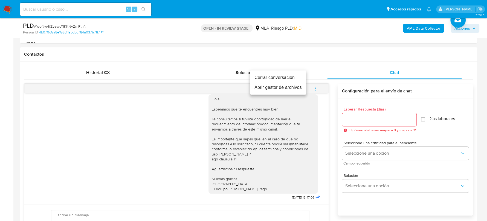
drag, startPoint x: 288, startPoint y: 77, endPoint x: 286, endPoint y: 81, distance: 4.0
click at [288, 77] on li "Cerrar conversación" at bounding box center [278, 78] width 56 height 10
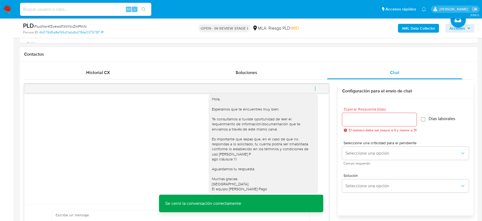
scroll to position [285, 0]
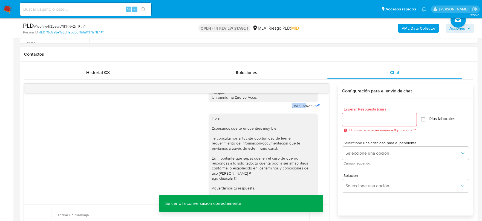
drag, startPoint x: 280, startPoint y: 115, endPoint x: 297, endPoint y: 115, distance: 16.4
copy span "17/07/2025"
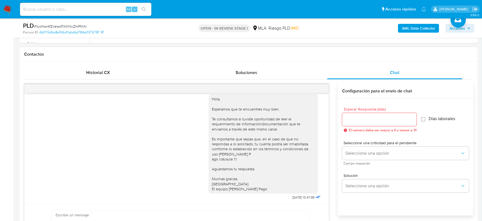
scroll to position [320, 0]
drag, startPoint x: 281, startPoint y: 197, endPoint x: 297, endPoint y: 198, distance: 15.6
click at [297, 198] on div "Hola, Esperamos que te encuentres muy bien. Te consultamos si tuviste oportunid…" at bounding box center [265, 145] width 113 height 111
copy span "21/07/2025"
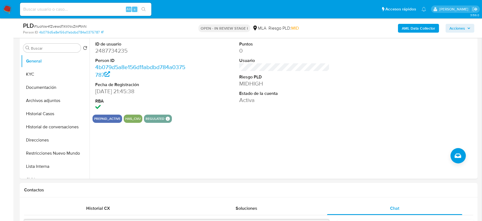
scroll to position [68, 0]
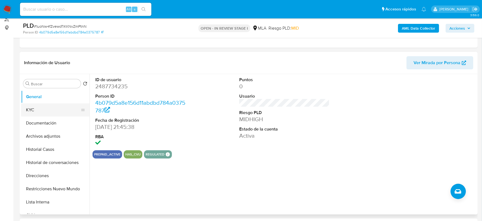
click at [28, 112] on button "KYC" at bounding box center [53, 109] width 64 height 13
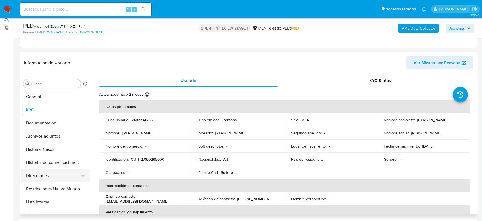
click at [38, 178] on button "Direcciones" at bounding box center [53, 175] width 64 height 13
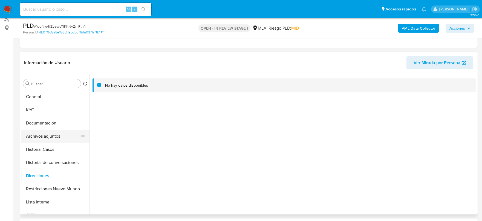
click at [56, 134] on button "Archivos adjuntos" at bounding box center [53, 135] width 64 height 13
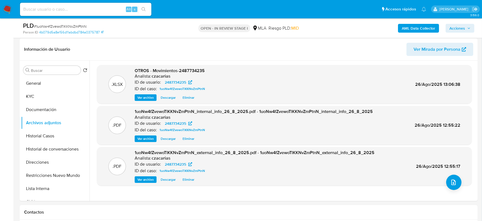
scroll to position [103, 0]
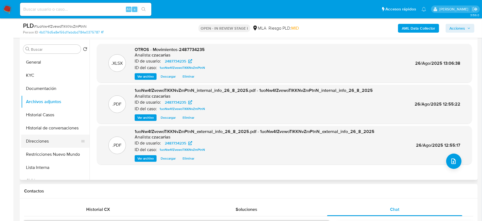
click at [36, 139] on button "Direcciones" at bounding box center [53, 140] width 64 height 13
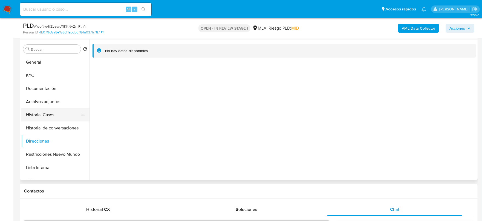
click at [44, 117] on button "Historial Casos" at bounding box center [53, 114] width 64 height 13
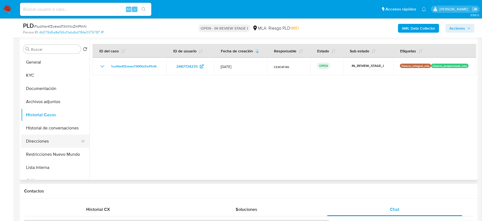
click at [48, 139] on button "Direcciones" at bounding box center [53, 140] width 64 height 13
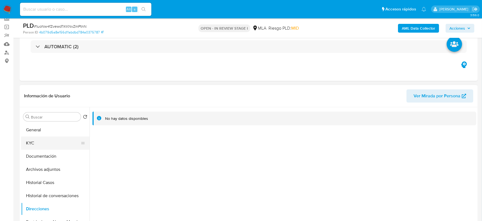
scroll to position [34, 0]
click at [29, 146] on button "KYC" at bounding box center [53, 143] width 64 height 13
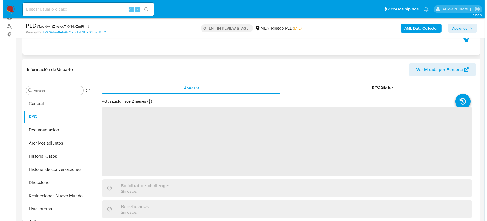
scroll to position [103, 0]
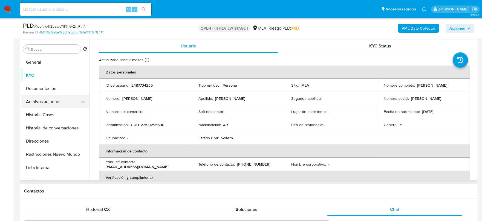
click at [51, 103] on button "Archivos adjuntos" at bounding box center [53, 101] width 64 height 13
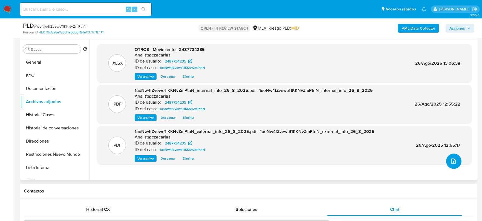
click at [451, 161] on icon "upload-file" at bounding box center [453, 161] width 7 height 7
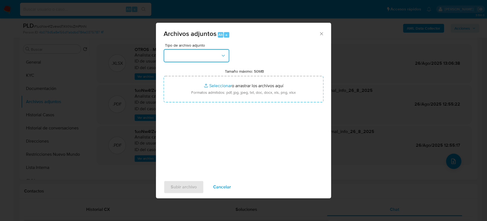
click at [182, 51] on button "button" at bounding box center [197, 55] width 66 height 13
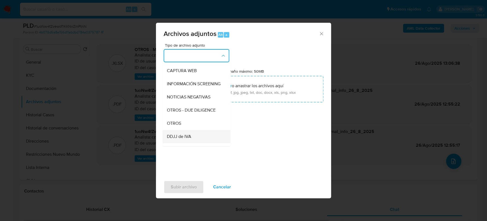
scroll to position [68, 0]
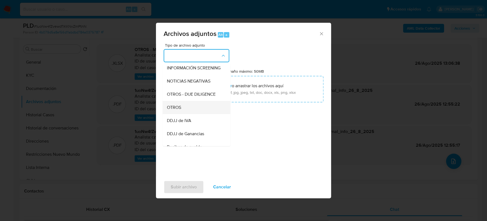
click at [186, 113] on div "OTROS" at bounding box center [195, 107] width 56 height 13
click at [186, 113] on div "Tipo de archivo adjunto IDENTIFICACIÓN INGRESOS CAPTURA BUREAU CAPTURA GOOGLE C…" at bounding box center [244, 107] width 160 height 129
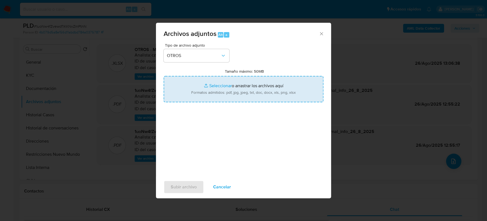
type input "C:\fakepath\Caselog 1uoNw4fZvewoTlKKNvZmPtnN_2025_07_17_21_44_57.docx"
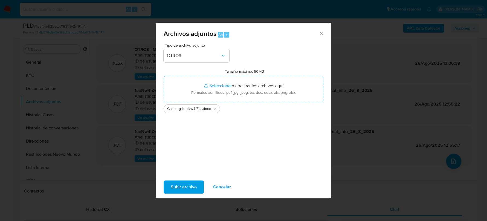
click at [184, 184] on span "Subir archivo" at bounding box center [184, 187] width 26 height 12
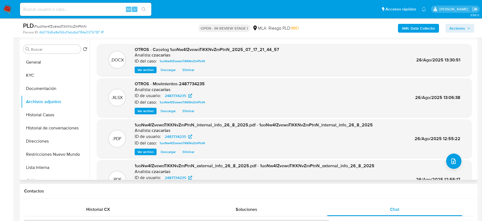
click at [146, 67] on span "Ver archivo" at bounding box center [145, 69] width 16 height 5
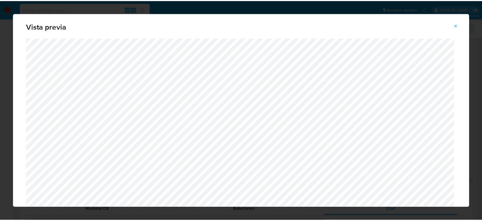
scroll to position [0, 0]
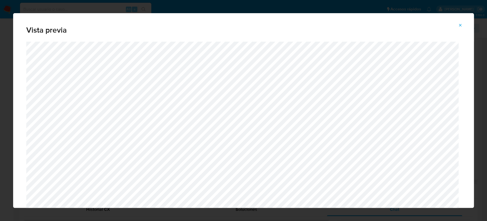
click at [461, 25] on icon "Attachment preview" at bounding box center [460, 25] width 4 height 4
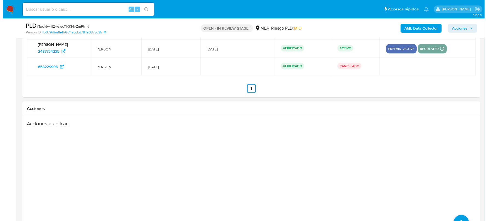
scroll to position [992, 0]
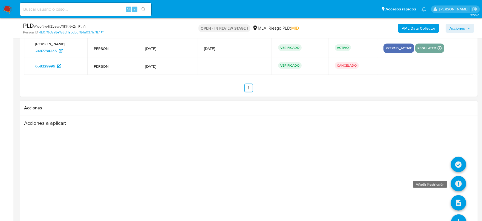
click at [457, 183] on icon at bounding box center [458, 183] width 15 height 15
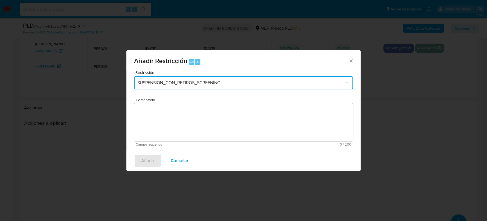
click at [183, 84] on span "SUSPENSION_CON_RETIROS_SCREENING" at bounding box center [240, 82] width 207 height 5
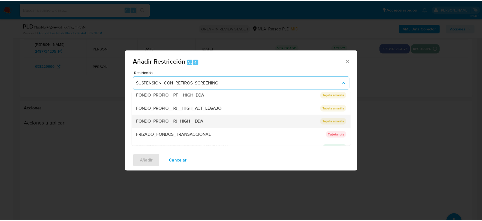
scroll to position [103, 0]
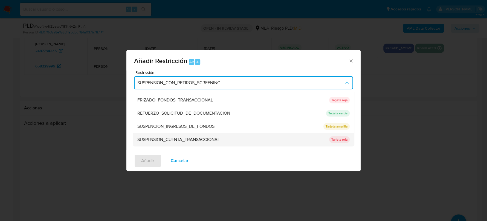
click at [199, 139] on span "SUSPENSION_CUENTA_TRANSACCIONAL" at bounding box center [178, 139] width 82 height 5
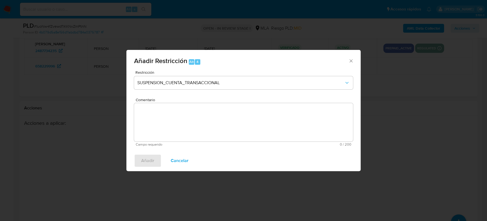
click at [218, 125] on textarea "Comentario" at bounding box center [243, 122] width 219 height 38
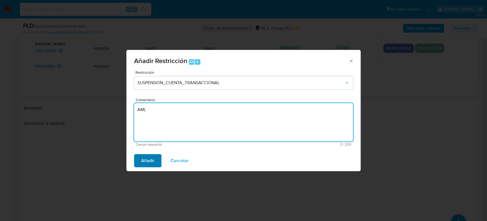
type textarea "AML"
click at [141, 161] on span "Añadir" at bounding box center [147, 160] width 13 height 12
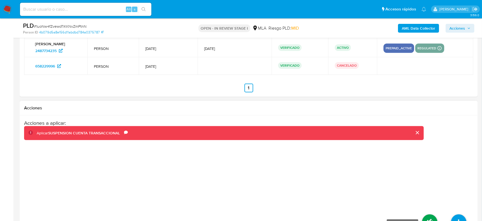
click at [429, 218] on icon at bounding box center [429, 221] width 15 height 15
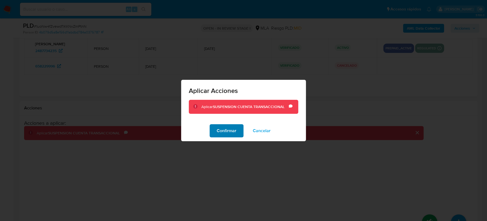
click at [227, 128] on span "Confirmar" at bounding box center [227, 131] width 20 height 12
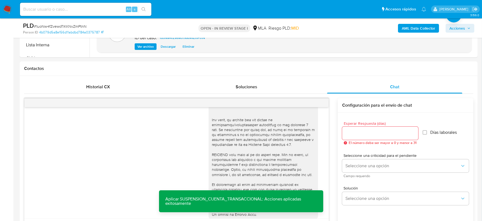
scroll to position [137, 0]
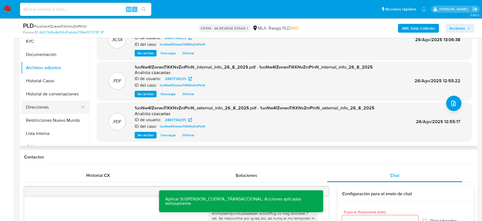
click at [42, 110] on button "Direcciones" at bounding box center [53, 106] width 64 height 13
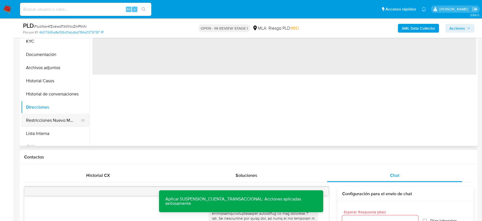
click at [50, 123] on button "Restricciones Nuevo Mundo" at bounding box center [53, 120] width 64 height 13
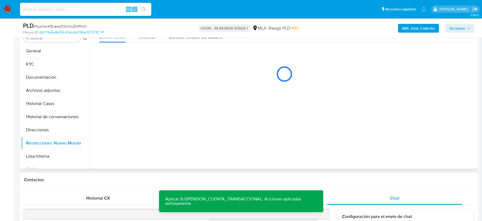
scroll to position [103, 0]
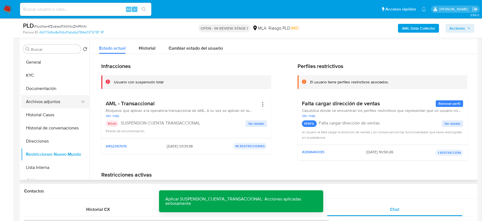
click at [53, 99] on button "Archivos adjuntos" at bounding box center [53, 101] width 64 height 13
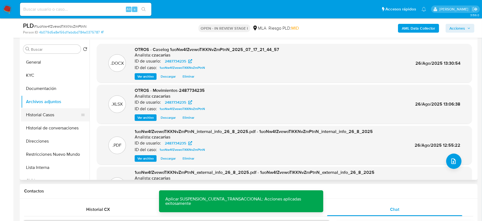
click at [55, 113] on button "Historial Casos" at bounding box center [53, 114] width 64 height 13
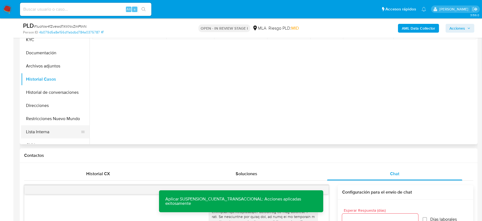
scroll to position [137, 0]
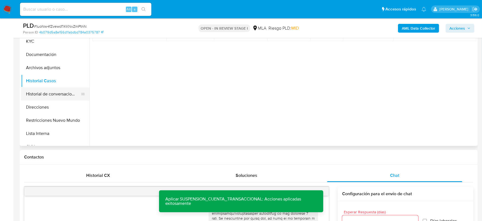
click at [57, 93] on button "Historial de conversaciones" at bounding box center [53, 93] width 64 height 13
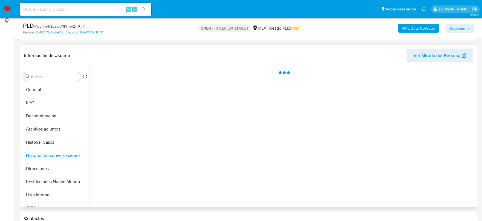
scroll to position [68, 0]
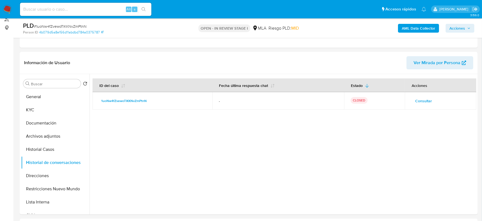
click at [459, 28] on span "Acciones" at bounding box center [457, 28] width 16 height 9
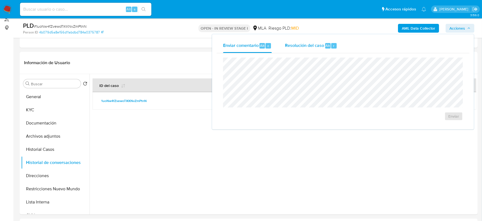
click at [302, 40] on div "Resolución del caso Alt r" at bounding box center [311, 46] width 52 height 14
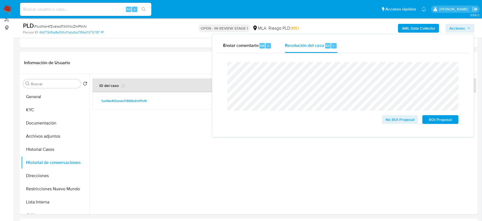
click at [81, 26] on span "# 1uoNw4fZvewoTlKKNvZmPtnN" at bounding box center [60, 26] width 53 height 5
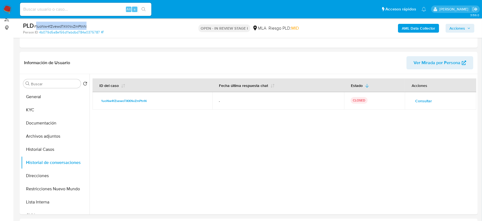
click at [81, 26] on span "# 1uoNw4fZvewoTlKKNvZmPtnN" at bounding box center [60, 26] width 53 height 5
copy span "1uoNw4fZvewoTlKKNvZmPtnN"
click at [461, 26] on span "Acciones" at bounding box center [457, 28] width 16 height 9
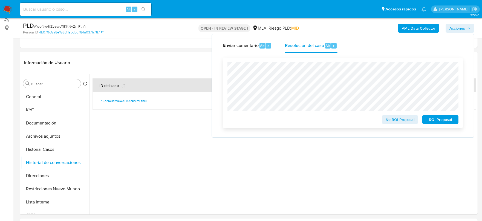
click at [431, 118] on span "ROI Proposal" at bounding box center [440, 119] width 28 height 8
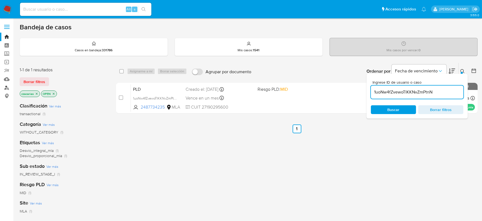
click at [3, 84] on link "Buscador de personas" at bounding box center [32, 87] width 65 height 8
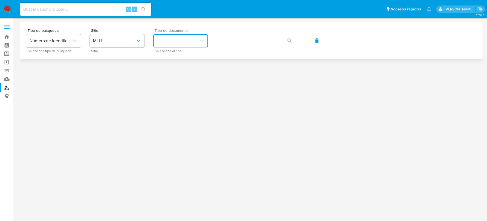
drag, startPoint x: 181, startPoint y: 44, endPoint x: 171, endPoint y: 44, distance: 9.6
click at [178, 44] on button "identificationType" at bounding box center [180, 40] width 55 height 13
click at [131, 46] on button "MLU" at bounding box center [117, 40] width 55 height 13
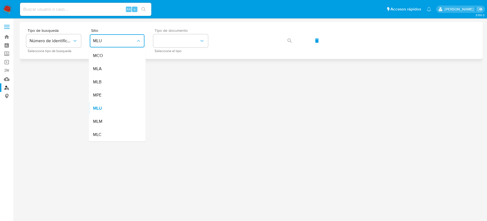
drag, startPoint x: 130, startPoint y: 70, endPoint x: 155, endPoint y: 53, distance: 31.0
click at [130, 70] on div "MLA" at bounding box center [115, 68] width 45 height 13
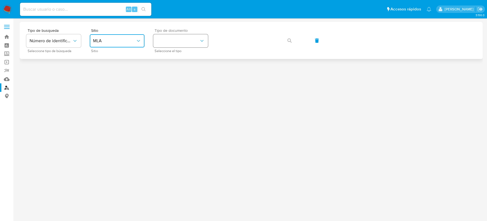
click at [172, 45] on button "identificationType" at bounding box center [180, 40] width 55 height 13
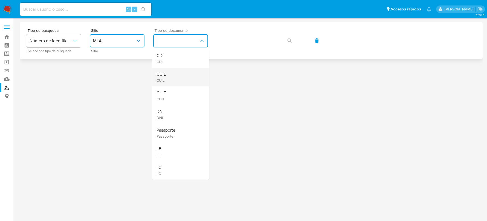
click at [176, 86] on div "CUIL CUIL" at bounding box center [179, 77] width 45 height 19
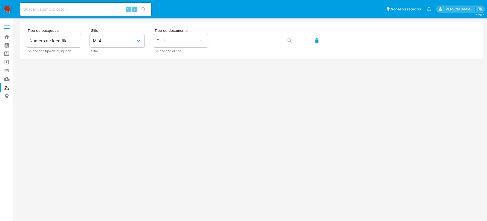
click at [178, 93] on div at bounding box center [251, 119] width 463 height 195
click at [199, 40] on icon "identificationType" at bounding box center [201, 40] width 5 height 5
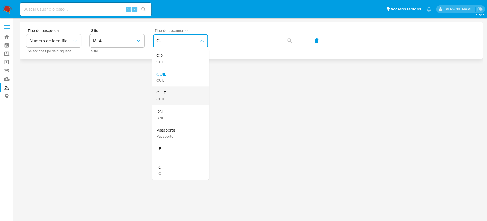
click at [177, 98] on div "CUIT CUIT" at bounding box center [179, 95] width 45 height 19
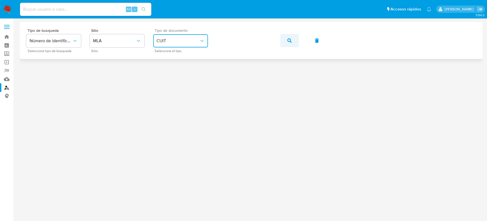
click at [290, 39] on icon "button" at bounding box center [289, 40] width 4 height 4
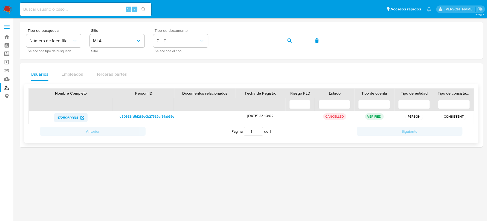
click at [71, 119] on span "1725969934" at bounding box center [67, 117] width 21 height 9
click at [286, 40] on button "button" at bounding box center [289, 40] width 19 height 13
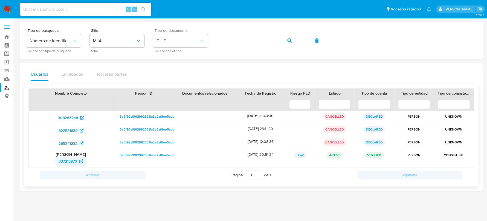
click at [65, 161] on span "337213870" at bounding box center [68, 161] width 19 height 9
click at [282, 39] on button "button" at bounding box center [289, 40] width 19 height 13
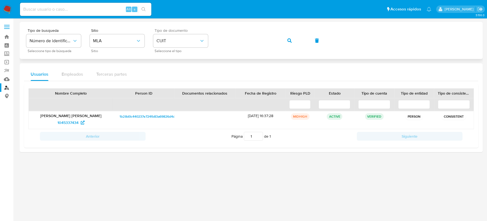
click at [291, 40] on div "Tipo de busqueda Número de identificación Seleccione tipo de búsqueda Sitio MLA…" at bounding box center [251, 40] width 450 height 24
click at [59, 125] on span "1045337434" at bounding box center [67, 122] width 21 height 9
click at [295, 40] on button "button" at bounding box center [289, 40] width 19 height 13
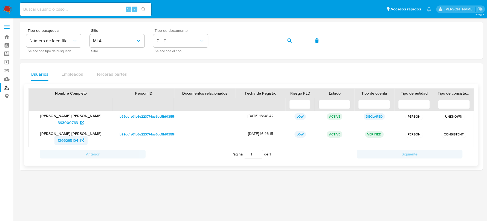
click at [66, 141] on span "1366295104" at bounding box center [68, 140] width 21 height 9
click at [4, 6] on img at bounding box center [7, 9] width 9 height 9
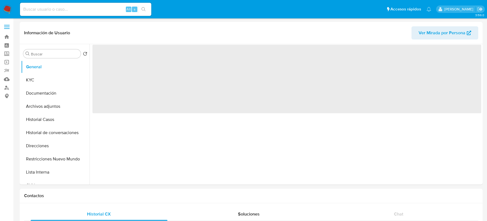
select select "10"
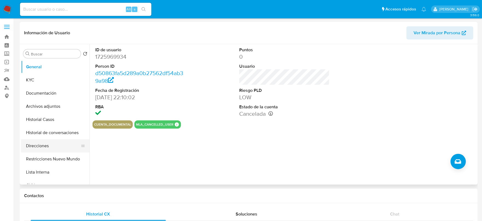
click at [40, 147] on button "Direcciones" at bounding box center [53, 145] width 64 height 13
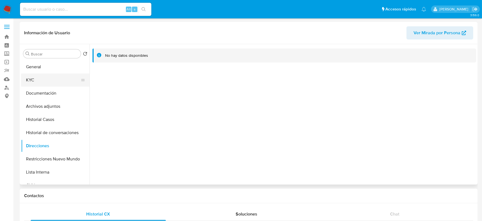
click at [41, 77] on button "KYC" at bounding box center [53, 79] width 64 height 13
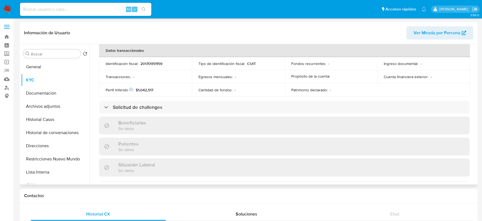
scroll to position [273, 0]
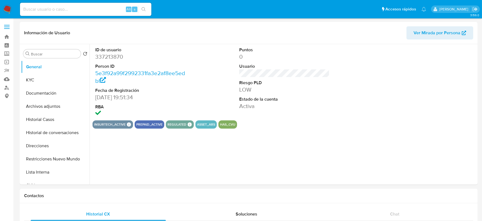
select select "10"
click at [45, 142] on button "Direcciones" at bounding box center [53, 145] width 64 height 13
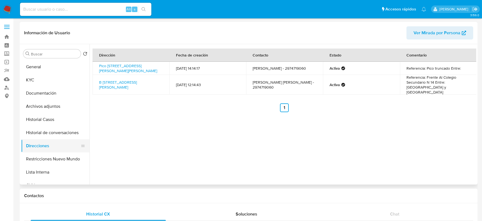
click at [45, 142] on button "Direcciones" at bounding box center [53, 145] width 64 height 13
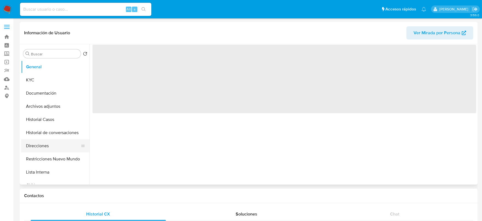
click at [45, 145] on button "Direcciones" at bounding box center [53, 145] width 64 height 13
select select "10"
click at [44, 148] on button "Direcciones" at bounding box center [53, 145] width 64 height 13
select select "10"
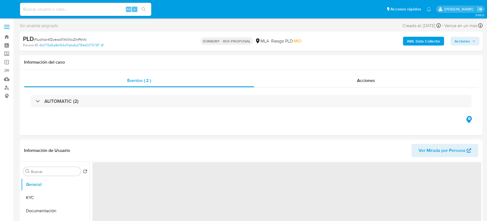
select select "10"
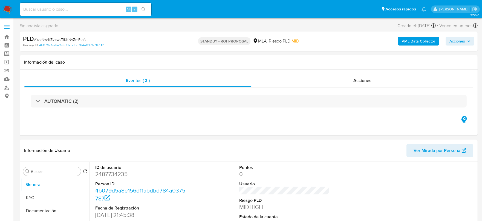
click at [97, 15] on div "Alt s" at bounding box center [85, 9] width 131 height 13
click at [100, 11] on input at bounding box center [85, 9] width 131 height 7
paste input "KShuKAcZdVYdJnFxoCV9JWZM"
type input "KShuKAcZdVYdJnFxoCV9JWZM"
click at [146, 10] on button "search-icon" at bounding box center [143, 9] width 11 height 8
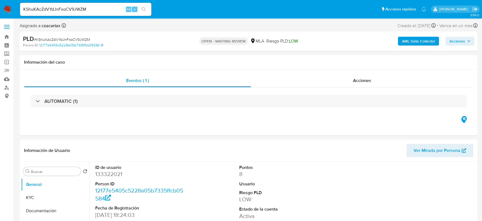
select select "10"
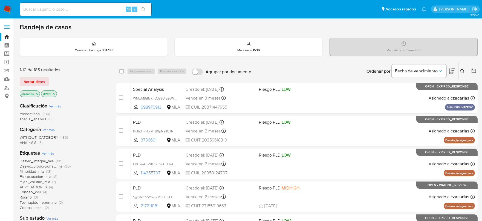
click at [462, 70] on icon at bounding box center [462, 71] width 4 height 4
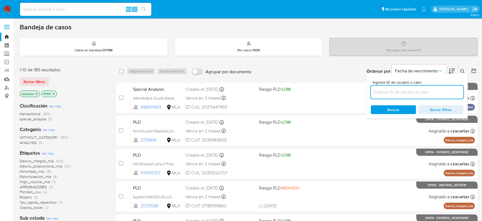
click at [397, 93] on input at bounding box center [417, 91] width 92 height 7
type input "KShuKAcZdVYdJnFxoCV9JWZM"
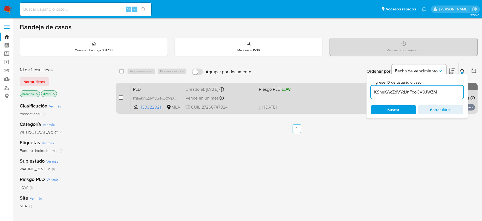
click at [121, 97] on input "checkbox" at bounding box center [121, 97] width 4 height 4
checkbox input "true"
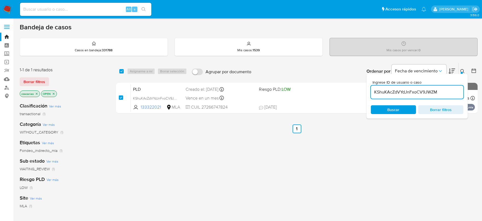
checkbox input "true"
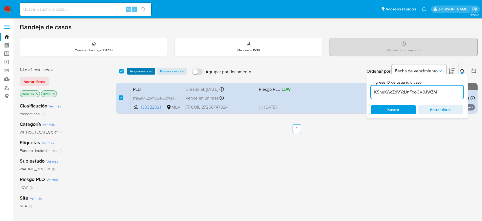
click at [143, 73] on span "Asignarme a mí" at bounding box center [141, 70] width 23 height 5
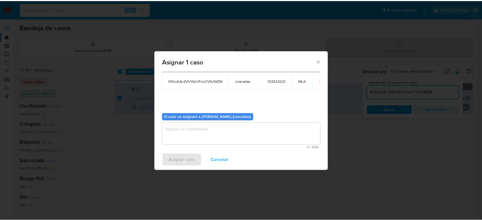
scroll to position [28, 0]
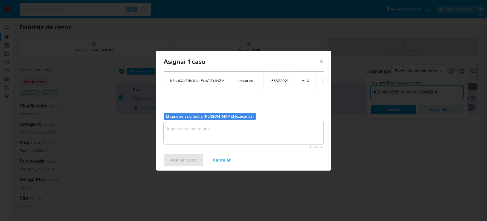
click at [233, 132] on textarea "assign-modal" at bounding box center [244, 133] width 160 height 22
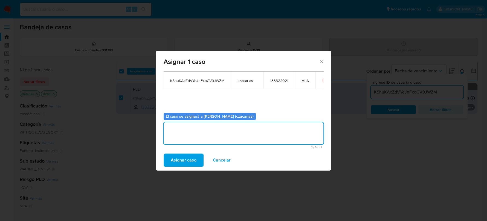
click at [187, 155] on span "Asignar caso" at bounding box center [184, 160] width 26 height 12
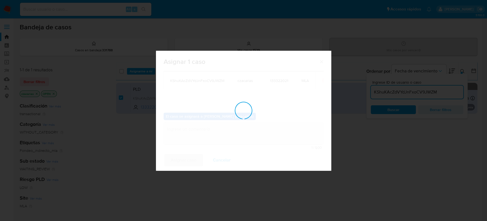
checkbox input "false"
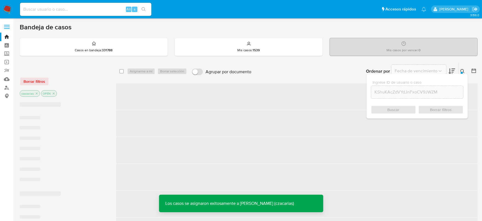
click at [10, 8] on img at bounding box center [7, 9] width 9 height 9
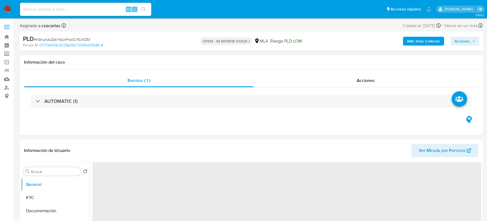
select select "10"
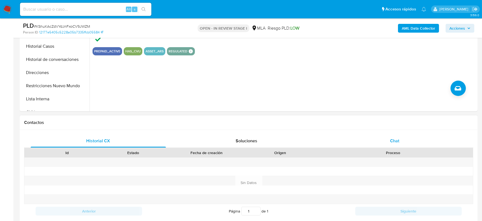
click at [404, 138] on div "Chat" at bounding box center [394, 140] width 135 height 13
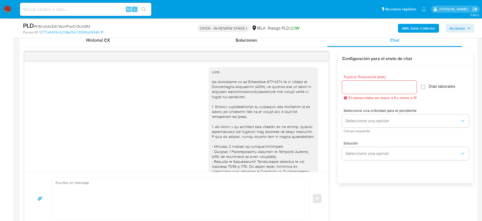
scroll to position [273, 0]
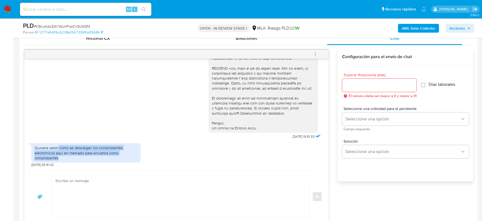
drag, startPoint x: 58, startPoint y: 146, endPoint x: 81, endPoint y: 160, distance: 26.7
click at [81, 160] on div "Quisiera saber cómo se descargan los comprobantes electrónicos aquí en mercado …" at bounding box center [85, 152] width 109 height 19
click at [81, 158] on div "Quisiera saber cómo se descargan los comprobantes electrónicos aquí en mercado …" at bounding box center [85, 152] width 103 height 15
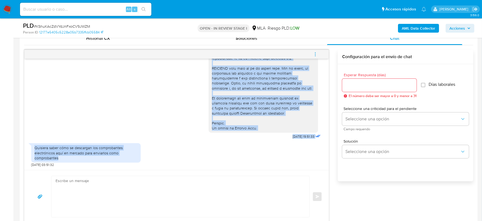
drag, startPoint x: 82, startPoint y: 157, endPoint x: 23, endPoint y: 146, distance: 60.2
click at [23, 146] on div "Historial CX Soluciones Chat Id Estado Fecha de creación Origen Proceso Anterio…" at bounding box center [249, 127] width 458 height 200
click at [44, 151] on div "Quisiera saber cómo se descargan los comprobantes electrónicos aquí en mercado …" at bounding box center [85, 152] width 103 height 15
click at [60, 156] on div "Quisiera saber cómo se descargan los comprobantes electrónicos aquí en mercado …" at bounding box center [85, 152] width 103 height 15
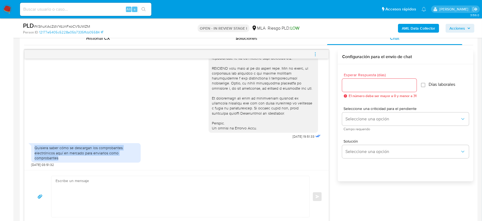
drag, startPoint x: 80, startPoint y: 155, endPoint x: 31, endPoint y: 146, distance: 49.9
click at [31, 146] on div "Quisiera saber cómo se descargan los comprobantes electrónicos aquí en mercado …" at bounding box center [85, 152] width 109 height 19
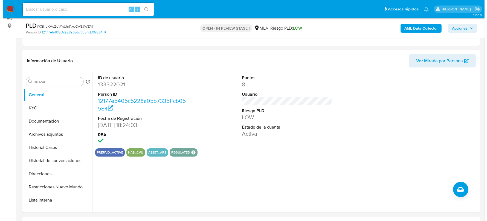
scroll to position [0, 0]
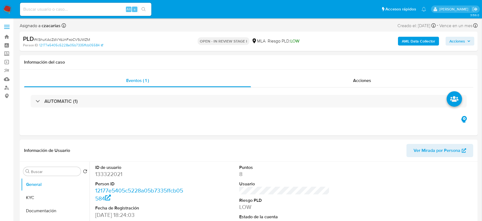
click at [419, 39] on b "AML Data Collector" at bounding box center [418, 41] width 33 height 9
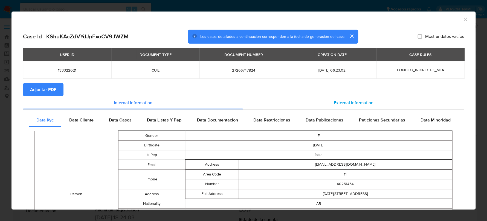
click at [359, 102] on span "External information" at bounding box center [354, 102] width 40 height 6
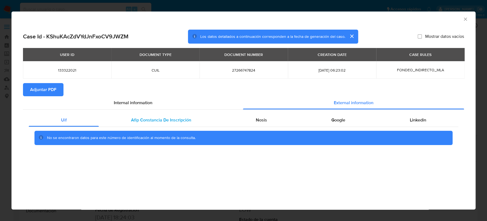
click at [179, 118] on span "Afip Constancia De Inscripción" at bounding box center [161, 120] width 60 height 6
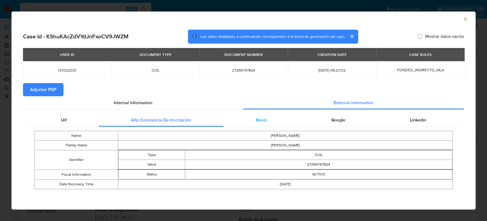
click at [253, 117] on div "Nosis" at bounding box center [262, 119] width 76 height 13
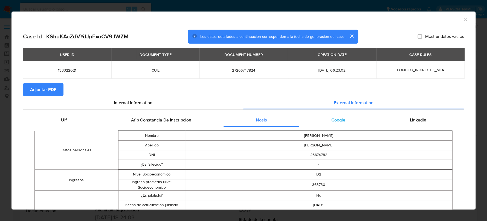
click at [345, 120] on div "Google" at bounding box center [338, 119] width 78 height 13
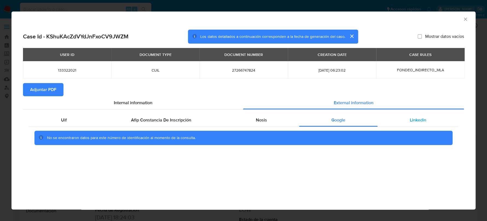
click at [417, 120] on span "Linkedin" at bounding box center [418, 120] width 16 height 6
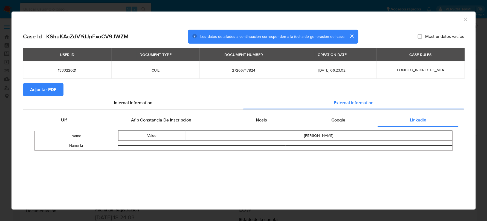
click at [468, 18] on div "AML Data Collector" at bounding box center [243, 18] width 464 height 14
click at [466, 18] on icon "Cerrar ventana" at bounding box center [465, 19] width 3 height 3
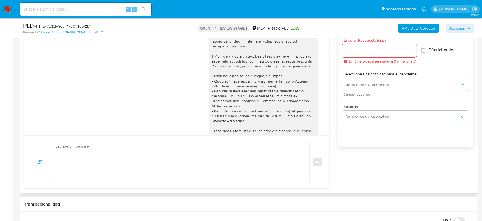
scroll to position [68, 0]
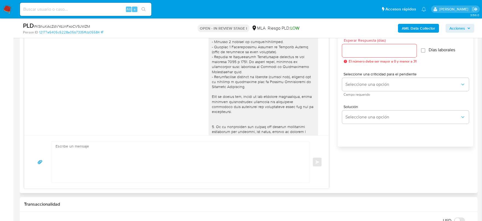
click at [212, 77] on div at bounding box center [263, 107] width 103 height 284
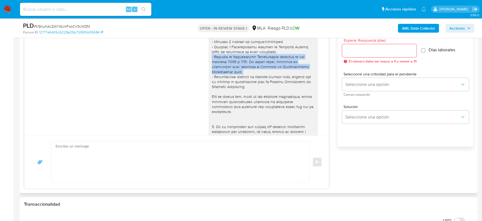
click at [212, 77] on div at bounding box center [263, 107] width 103 height 284
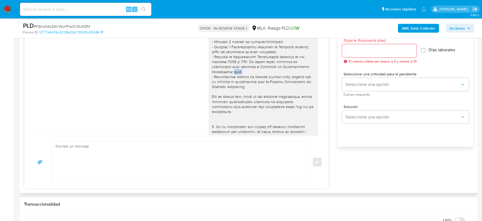
drag, startPoint x: 223, startPoint y: 78, endPoint x: 206, endPoint y: 75, distance: 17.1
click at [209, 75] on div at bounding box center [263, 107] width 109 height 288
click at [212, 76] on div at bounding box center [263, 107] width 103 height 284
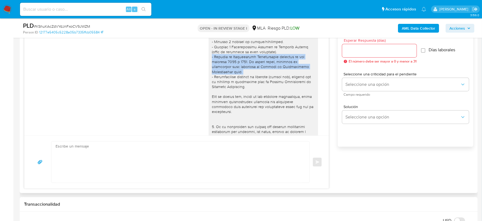
click at [212, 76] on div at bounding box center [263, 107] width 103 height 284
click at [218, 76] on div at bounding box center [263, 107] width 103 height 284
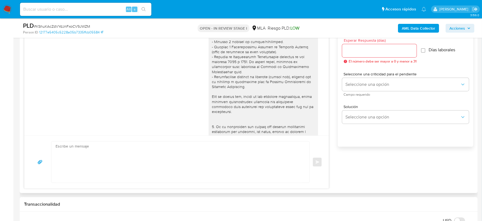
click at [209, 79] on div at bounding box center [263, 107] width 109 height 288
click at [212, 77] on div at bounding box center [263, 107] width 103 height 284
click at [257, 74] on div at bounding box center [263, 107] width 103 height 284
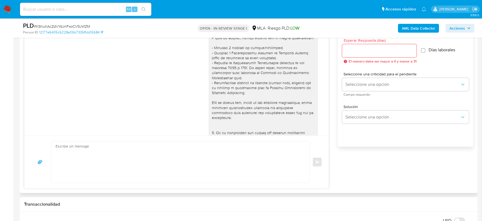
scroll to position [59, 0]
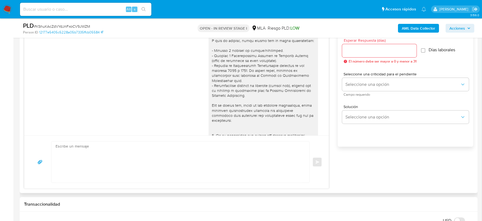
click at [212, 86] on div at bounding box center [263, 115] width 103 height 284
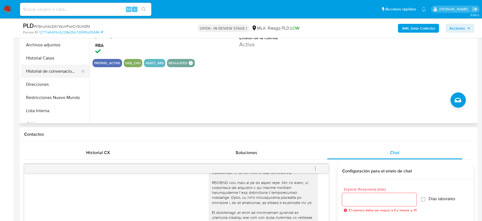
scroll to position [137, 0]
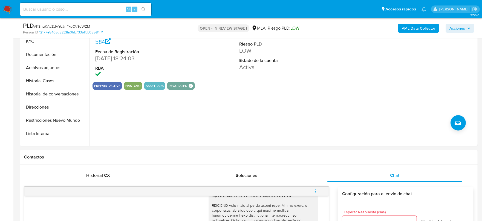
click at [414, 29] on b "AML Data Collector" at bounding box center [418, 28] width 33 height 9
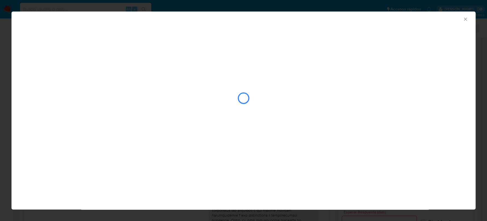
click at [464, 18] on icon "Cerrar ventana" at bounding box center [465, 19] width 3 height 3
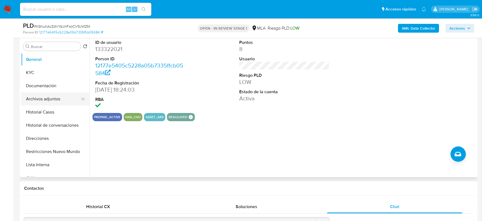
scroll to position [103, 0]
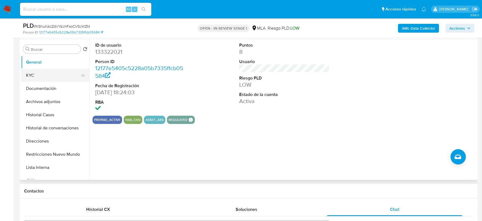
click at [35, 78] on button "KYC" at bounding box center [53, 75] width 64 height 13
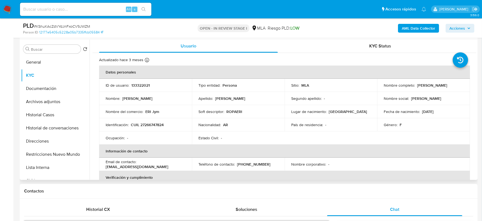
click at [161, 127] on td "Identificación : CUIL 27266747824" at bounding box center [145, 124] width 93 height 13
click at [161, 127] on p "CUIL 27266747824" at bounding box center [147, 124] width 33 height 5
click at [156, 123] on p "CUIL 27266747824" at bounding box center [147, 124] width 33 height 5
copy p "27266747824"
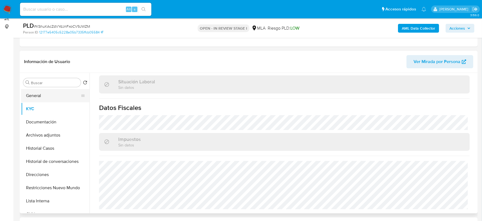
scroll to position [68, 0]
click at [40, 94] on button "General" at bounding box center [53, 96] width 64 height 13
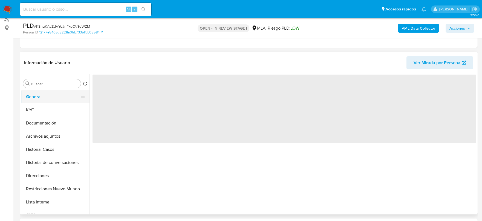
scroll to position [0, 0]
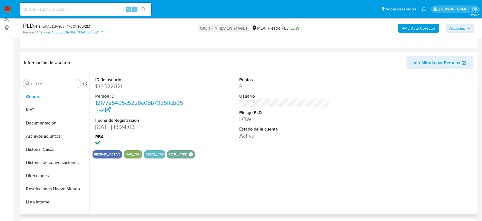
click at [105, 80] on dt "ID de usuario" at bounding box center [140, 80] width 91 height 6
click at [106, 84] on dd "133322021" at bounding box center [140, 86] width 91 height 8
copy dd "133322021"
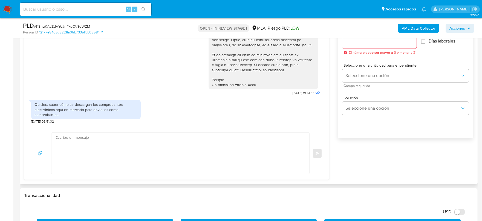
scroll to position [342, 0]
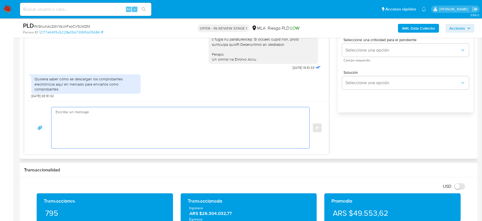
click at [166, 120] on textarea at bounding box center [179, 127] width 247 height 41
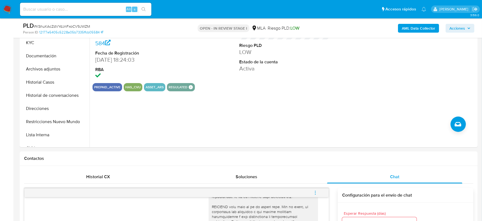
scroll to position [103, 0]
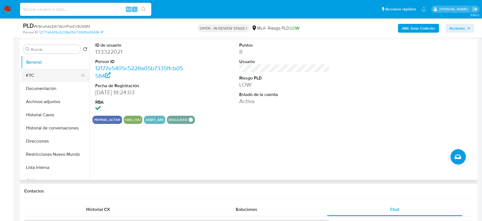
click at [48, 73] on button "KYC" at bounding box center [53, 75] width 64 height 13
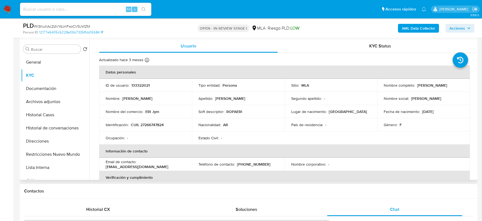
click at [153, 126] on p "CUIL 27266747824" at bounding box center [147, 124] width 33 height 5
copy p "27266747824"
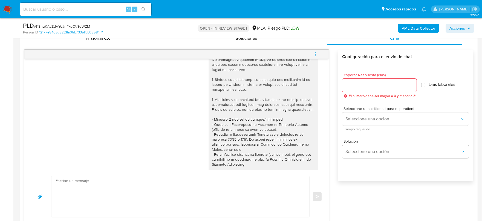
scroll to position [59, 0]
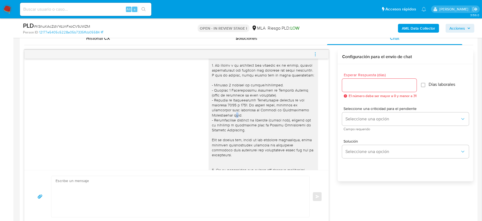
click at [212, 120] on div at bounding box center [263, 150] width 103 height 284
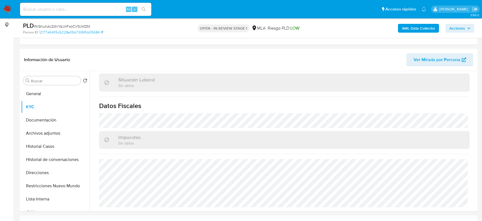
scroll to position [68, 0]
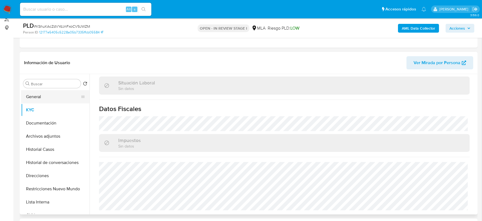
click at [42, 98] on button "General" at bounding box center [53, 96] width 64 height 13
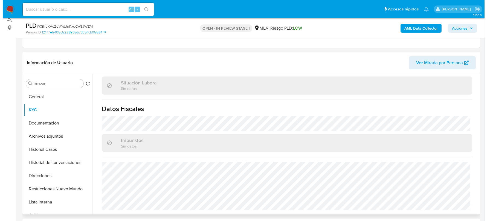
scroll to position [0, 0]
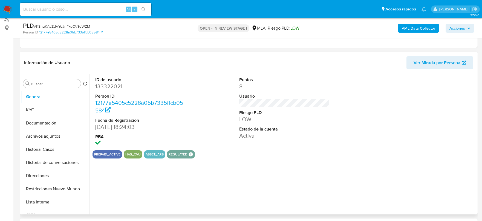
click at [111, 87] on dd "133322021" at bounding box center [140, 86] width 91 height 8
copy dd "133322021"
click at [35, 108] on button "KYC" at bounding box center [53, 109] width 64 height 13
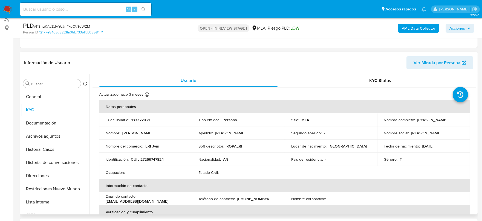
click at [152, 160] on p "CUIL 27266747824" at bounding box center [147, 159] width 33 height 5
copy p "27266747824"
click at [45, 132] on button "Archivos adjuntos" at bounding box center [53, 135] width 64 height 13
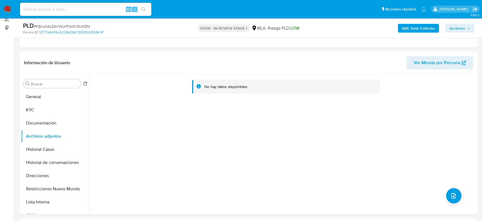
click at [408, 29] on b "AML Data Collector" at bounding box center [418, 28] width 33 height 9
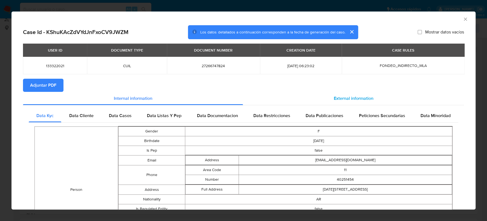
click at [328, 99] on div "External information" at bounding box center [353, 98] width 221 height 13
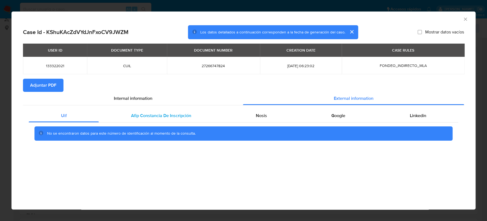
click at [151, 120] on div "Afip Constancia De Inscripción" at bounding box center [161, 115] width 125 height 13
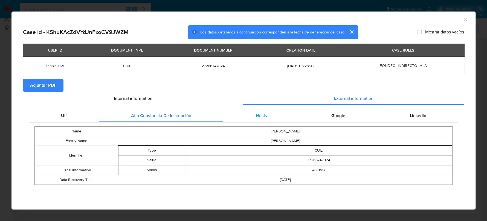
click at [254, 117] on div "Nosis" at bounding box center [262, 115] width 76 height 13
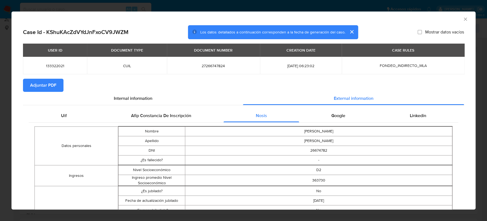
click at [339, 111] on div "Google" at bounding box center [338, 115] width 78 height 13
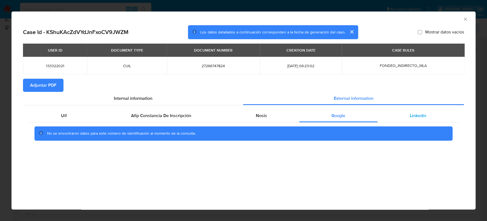
click at [417, 120] on div "Linkedin" at bounding box center [418, 115] width 81 height 13
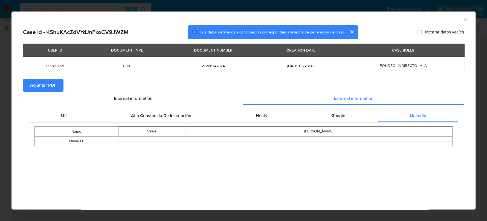
click at [468, 19] on div "AML Data Collector" at bounding box center [243, 18] width 464 height 14
click at [465, 19] on icon "Cerrar ventana" at bounding box center [465, 19] width 3 height 3
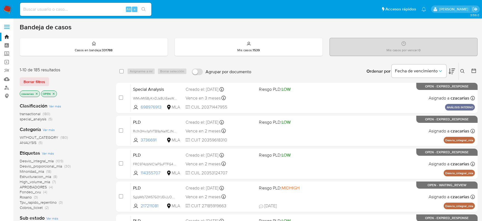
click at [86, 7] on input at bounding box center [85, 9] width 131 height 7
paste input "1uoNw4fZvewoTlKKNvZmPtnN"
type input "1uoNw4fZvewoTlKKNvZmPtnN"
click at [144, 7] on icon "search-icon" at bounding box center [143, 9] width 4 height 4
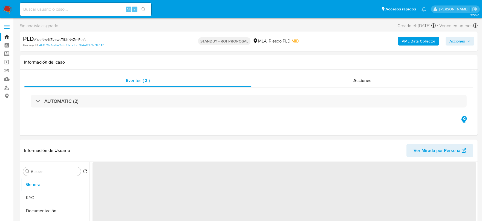
select select "10"
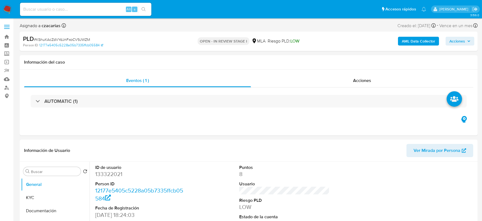
select select "10"
click at [44, 191] on button "Archivos adjuntos" at bounding box center [53, 189] width 64 height 13
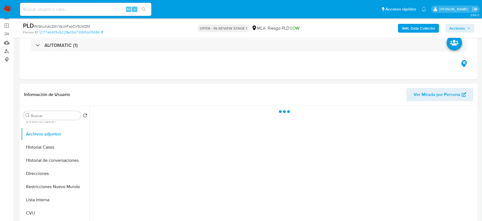
scroll to position [68, 0]
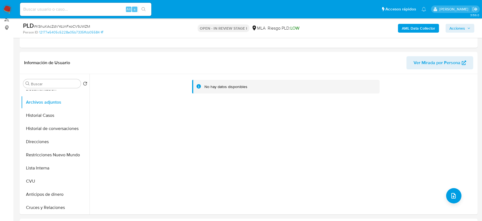
click at [428, 26] on b "AML Data Collector" at bounding box center [418, 28] width 33 height 9
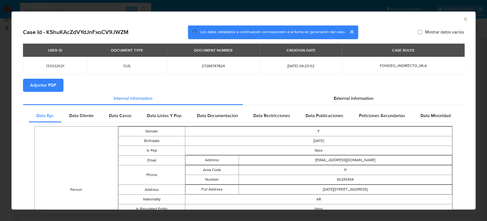
click at [42, 85] on span "Adjuntar PDF" at bounding box center [43, 85] width 26 height 12
click at [463, 19] on icon "Cerrar ventana" at bounding box center [465, 18] width 5 height 5
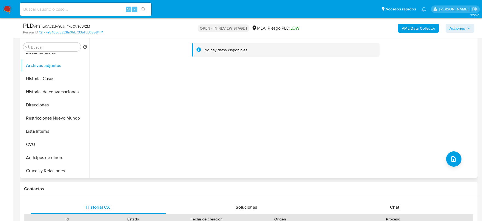
scroll to position [171, 0]
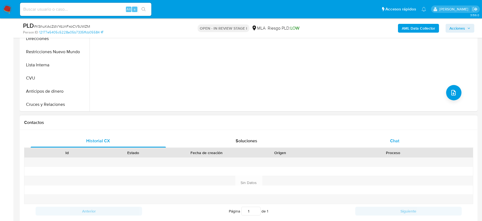
click at [386, 139] on div "Chat" at bounding box center [394, 140] width 135 height 13
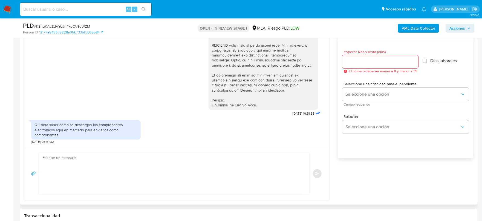
scroll to position [308, 0]
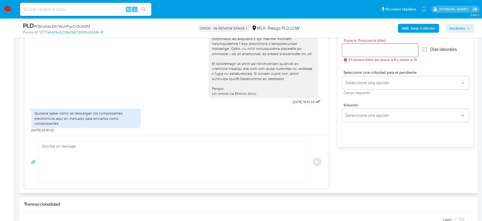
click at [148, 161] on textarea at bounding box center [172, 161] width 260 height 41
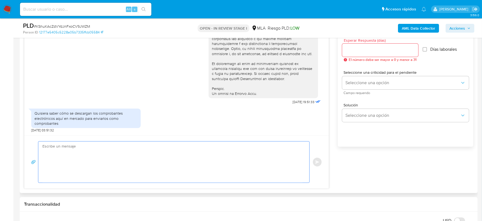
paste textarea "Hola XXX, Muchas gracias por tu respuesta. Analizamos tu caso y verificamos que…"
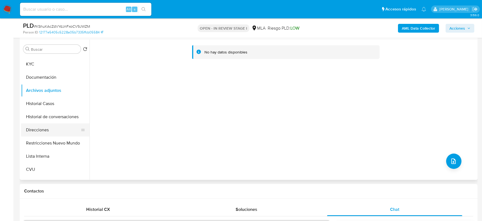
scroll to position [0, 0]
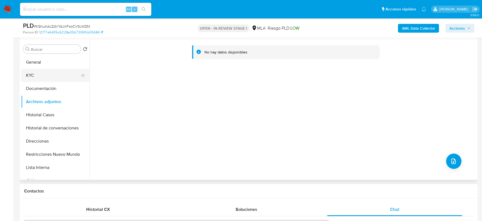
click at [51, 69] on button "KYC" at bounding box center [53, 75] width 64 height 13
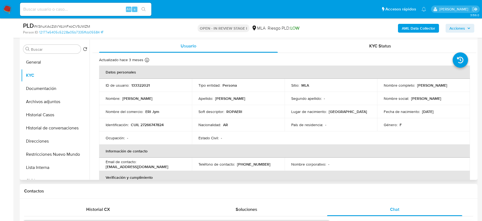
drag, startPoint x: 416, startPoint y: 84, endPoint x: 464, endPoint y: 85, distance: 48.2
click at [464, 85] on td "Nombre completo : Erica Noemí Orellana" at bounding box center [423, 85] width 93 height 13
copy p "[PERSON_NAME]"
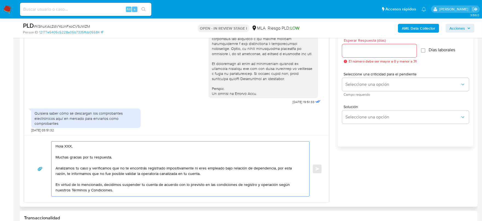
drag, startPoint x: 76, startPoint y: 146, endPoint x: 65, endPoint y: 144, distance: 11.8
click at [65, 144] on textarea "Hola XXX, Muchas gracias por tu respuesta. Analizamos tu caso y verificamos que…" at bounding box center [179, 168] width 247 height 55
paste textarea "[PERSON_NAME]"
click at [222, 166] on textarea "Hola Erica Noemí Orellana Muchas gracias por tu respuesta. Analizamos tu caso y…" at bounding box center [179, 168] width 247 height 55
click at [243, 172] on textarea "Hola [PERSON_NAME] Muchas gracias por tu respuesta. Analizamos tu caso y verifi…" at bounding box center [179, 168] width 247 height 55
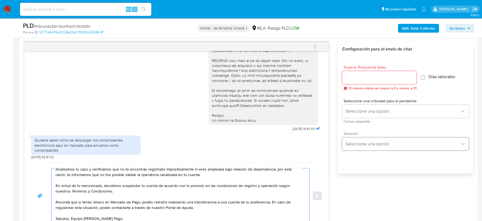
scroll to position [273, 0]
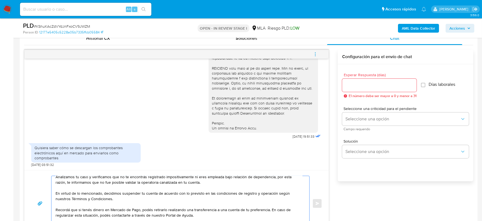
type textarea "Hola [PERSON_NAME] Muchas gracias por tu respuesta. Analizamos tu caso y verifi…"
click at [372, 86] on input "Esperar Respuesta (días)" at bounding box center [379, 85] width 74 height 7
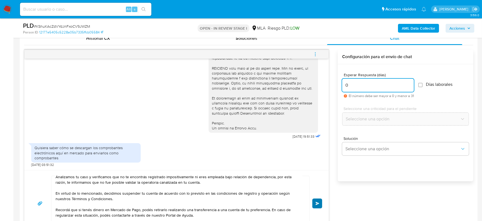
type input "0"
click at [318, 200] on button "Enviar" at bounding box center [317, 203] width 10 height 10
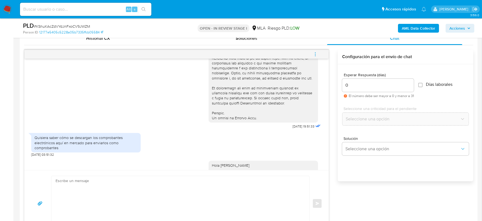
scroll to position [341, 0]
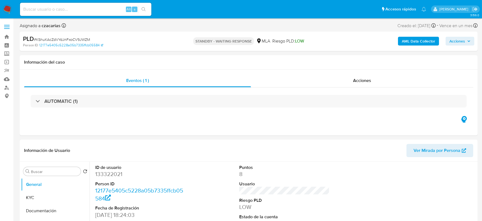
select select "10"
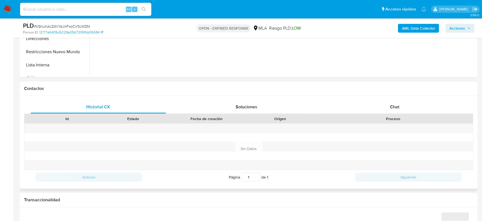
scroll to position [205, 0]
click at [386, 111] on div "Chat" at bounding box center [394, 106] width 135 height 13
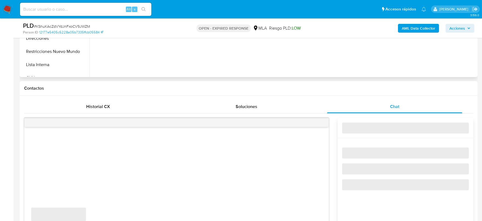
select select "10"
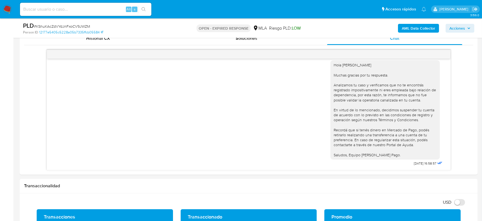
scroll to position [273, 0]
click at [74, 27] on span "# KShuKAcZdVYdJnFxoCV9JWZM" at bounding box center [62, 26] width 56 height 5
copy span "KShuKAcZdVYdJnFxoCV9JWZM"
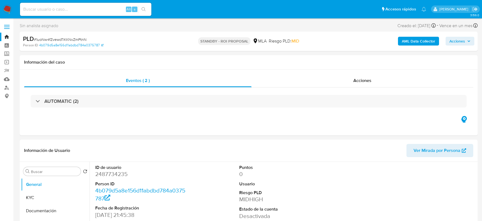
select select "10"
click at [9, 9] on img at bounding box center [7, 9] width 9 height 9
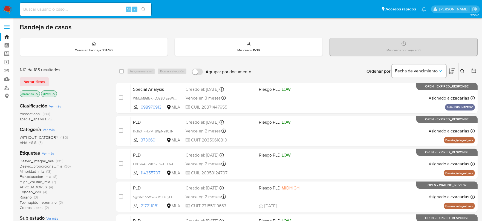
click at [464, 68] on button at bounding box center [463, 71] width 9 height 7
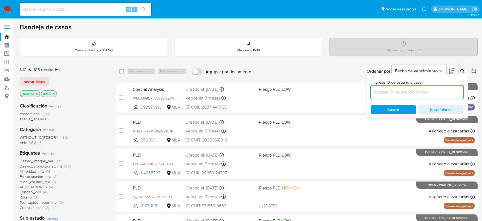
click at [417, 93] on input at bounding box center [417, 91] width 92 height 7
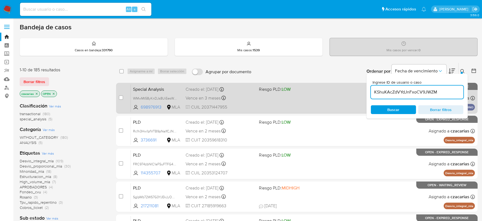
type input "KShuKAcZdVYdJnFxoCV9JWZM"
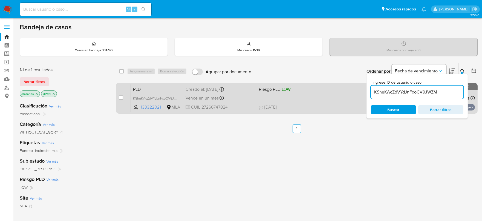
click at [121, 97] on input "checkbox" at bounding box center [121, 97] width 4 height 4
checkbox input "true"
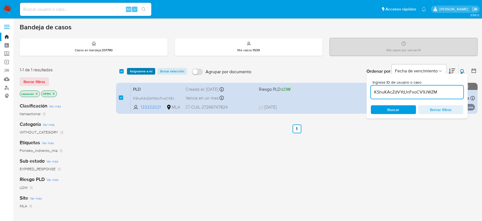
click at [140, 70] on span "Asignarme a mí" at bounding box center [141, 70] width 23 height 5
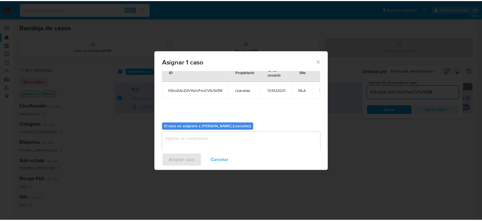
scroll to position [28, 0]
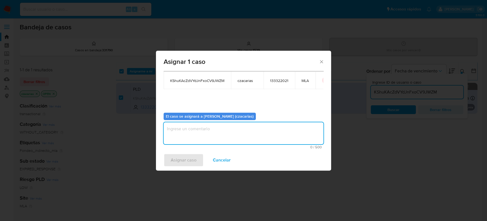
click at [183, 136] on textarea "assign-modal" at bounding box center [244, 133] width 160 height 22
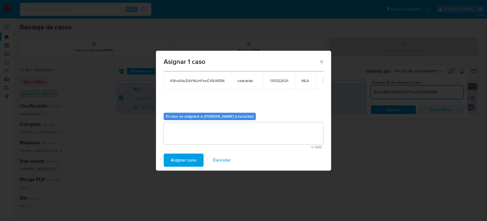
click at [175, 158] on span "Asignar caso" at bounding box center [184, 160] width 26 height 12
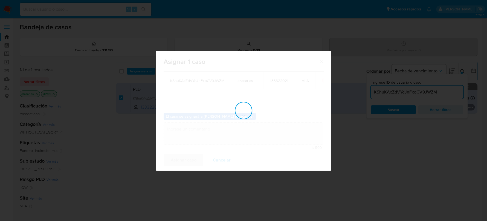
checkbox input "false"
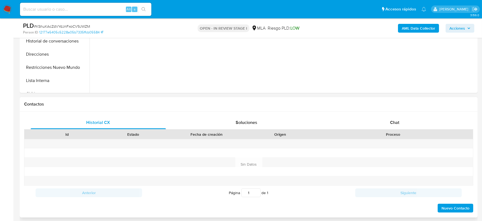
scroll to position [205, 0]
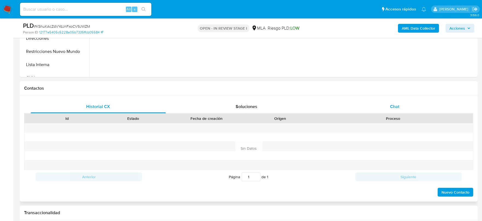
click at [427, 110] on div "Chat" at bounding box center [394, 106] width 135 height 13
select select "10"
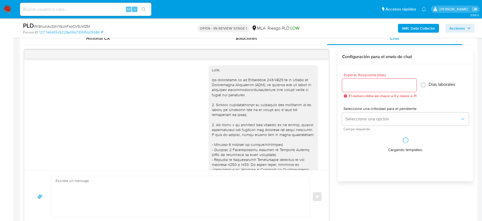
scroll to position [341, 0]
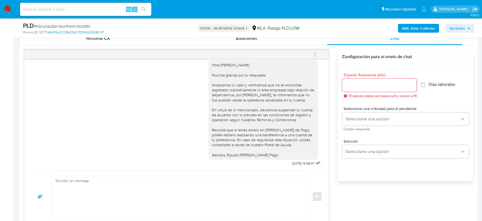
click at [318, 52] on button "menu-action" at bounding box center [315, 54] width 18 height 13
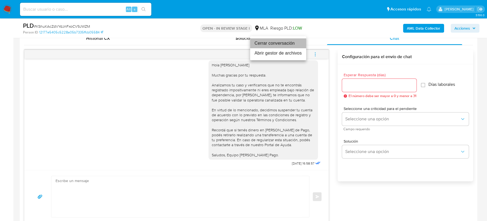
click at [278, 44] on li "Cerrar conversación" at bounding box center [278, 43] width 56 height 10
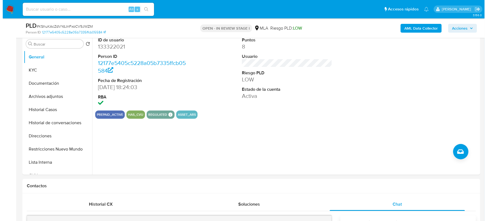
scroll to position [103, 0]
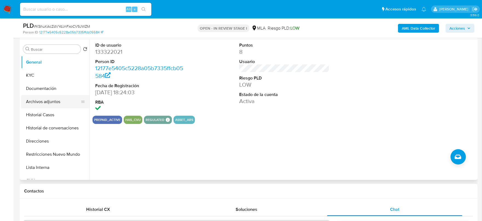
click at [54, 101] on button "Archivos adjuntos" at bounding box center [53, 101] width 64 height 13
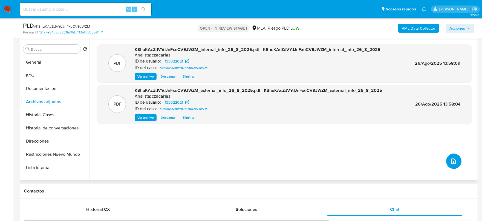
click at [450, 163] on icon "upload-file" at bounding box center [453, 161] width 7 height 7
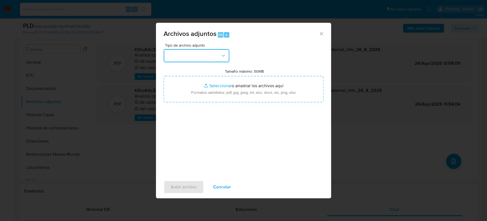
click at [207, 58] on button "button" at bounding box center [197, 55] width 66 height 13
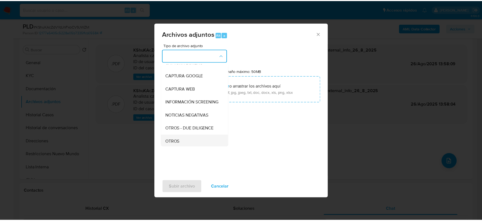
scroll to position [68, 0]
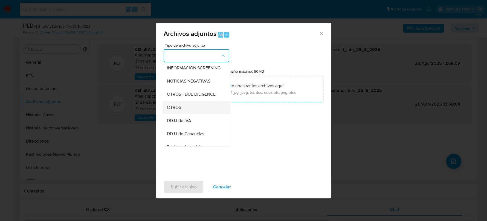
click at [183, 112] on div "OTROS" at bounding box center [195, 107] width 56 height 13
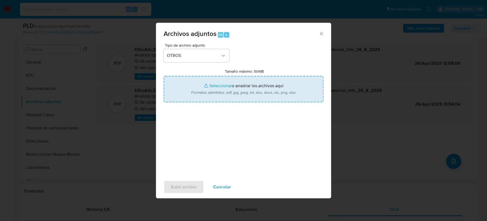
type input "C:\fakepath\Movimientos-133322021.xlsx"
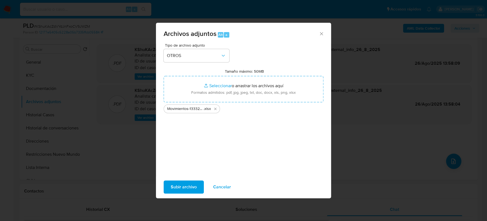
click at [175, 185] on span "Subir archivo" at bounding box center [184, 187] width 26 height 12
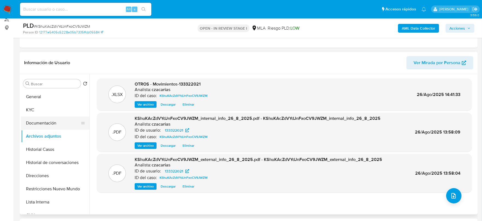
click at [46, 116] on button "Documentación" at bounding box center [53, 122] width 64 height 13
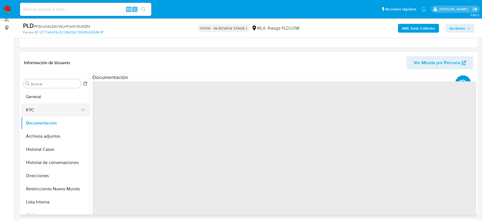
click at [47, 112] on button "KYC" at bounding box center [53, 109] width 64 height 13
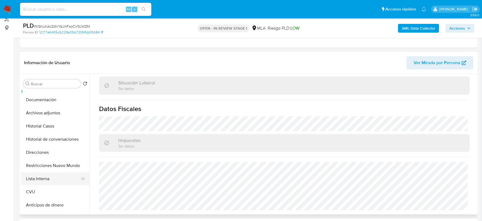
scroll to position [34, 0]
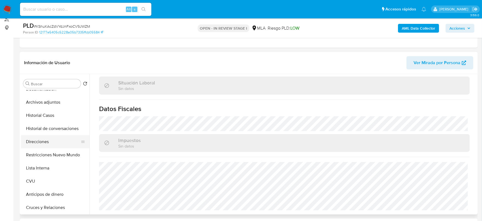
click at [50, 140] on button "Direcciones" at bounding box center [53, 141] width 64 height 13
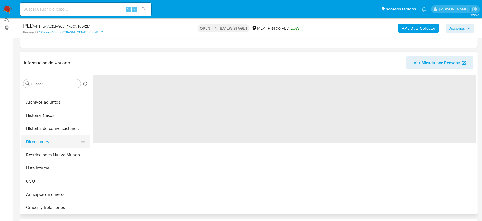
scroll to position [0, 0]
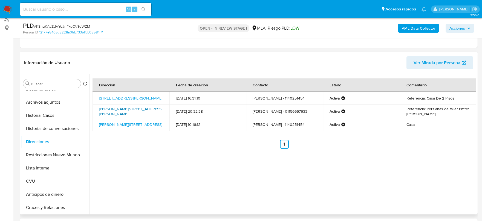
click at [104, 112] on link "[PERSON_NAME][STREET_ADDRESS][PERSON_NAME]" at bounding box center [130, 111] width 63 height 10
drag, startPoint x: 96, startPoint y: 94, endPoint x: 81, endPoint y: 74, distance: 24.8
click at [83, 76] on div "Buscar Volver al orden por defecto General KYC Documentación Archivos adjuntos …" at bounding box center [248, 144] width 455 height 140
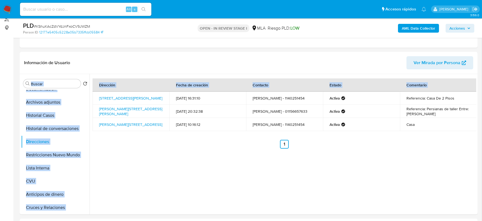
copy div "Volver al orden por defecto General KYC Documentación Archivos adjuntos Histori…"
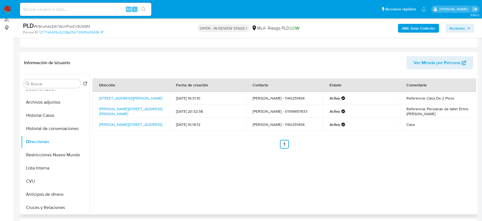
click at [129, 140] on ul "Anterior 1 Siguiente" at bounding box center [284, 144] width 384 height 9
drag, startPoint x: 97, startPoint y: 94, endPoint x: 137, endPoint y: 95, distance: 40.2
click at [137, 95] on td "9 De Julio 746, El Talar, Buenos Aires, 1618, Argentina 746" at bounding box center [130, 97] width 77 height 13
copy link "9 De Julio 746, El Talar"
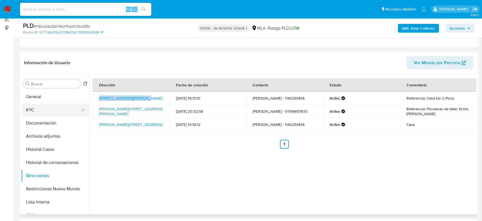
click at [40, 109] on button "KYC" at bounding box center [53, 109] width 64 height 13
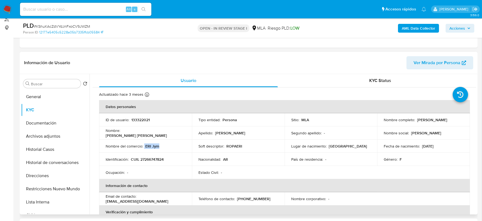
drag, startPoint x: 144, startPoint y: 147, endPoint x: 160, endPoint y: 146, distance: 16.2
click at [160, 146] on div "Nombre del comercio : ERI Jym" at bounding box center [146, 145] width 80 height 5
copy div "ERI Jym"
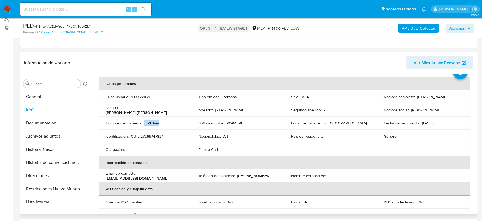
scroll to position [34, 0]
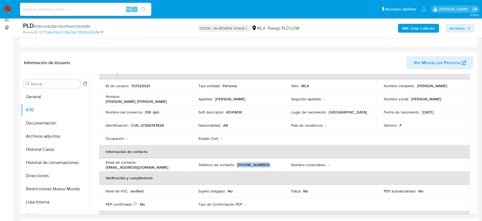
drag, startPoint x: 236, startPoint y: 162, endPoint x: 357, endPoint y: 28, distance: 180.4
click at [270, 165] on div "Teléfono de contacto : (11) 40251454" at bounding box center [238, 164] width 80 height 5
copy p "(11) 40251454"
drag, startPoint x: 106, startPoint y: 166, endPoint x: 157, endPoint y: 167, distance: 50.9
click at [157, 167] on div "Email de contacto : eriorellana78@hotmail.com" at bounding box center [146, 165] width 80 height 10
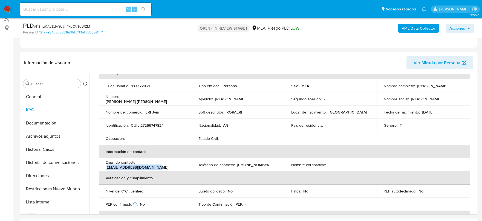
copy p "riorellana78@hotmail.com"
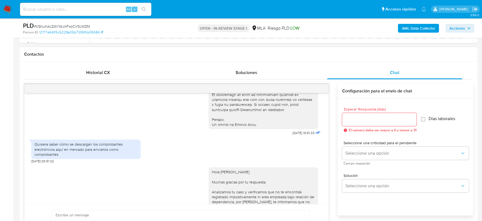
scroll to position [273, 0]
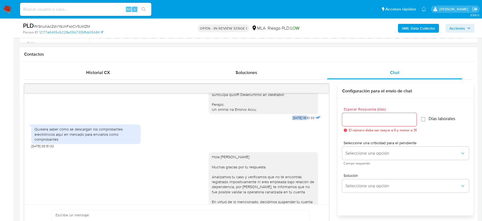
drag, startPoint x: 291, startPoint y: 128, endPoint x: 297, endPoint y: 127, distance: 6.9
copy span "17/07/2025"
drag, startPoint x: 34, startPoint y: 138, endPoint x: 62, endPoint y: 147, distance: 28.7
click at [61, 141] on div "Quisiera saber cómo se descargan los comprobantes electrónicos aquí en mercado …" at bounding box center [85, 133] width 103 height 15
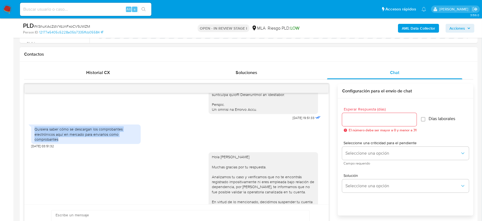
copy div "Quisiera saber cómo se descargan los comprobantes electrónicos aquí en mercado …"
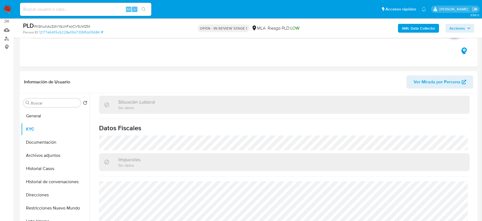
scroll to position [34, 0]
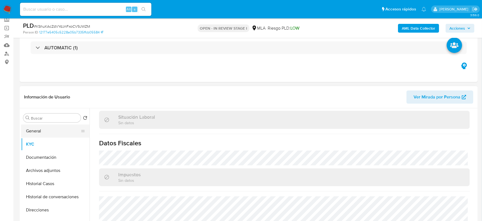
click at [41, 132] on button "General" at bounding box center [53, 130] width 64 height 13
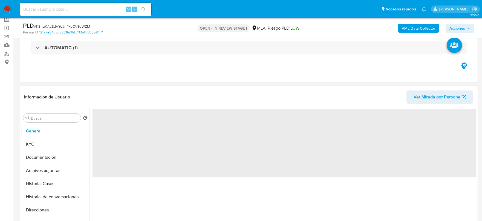
scroll to position [0, 0]
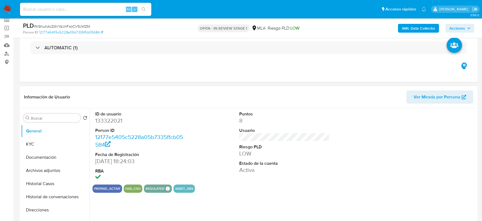
click at [105, 120] on dd "133322021" at bounding box center [140, 121] width 91 height 8
copy dd "133322021"
click at [53, 170] on button "Archivos adjuntos" at bounding box center [53, 170] width 64 height 13
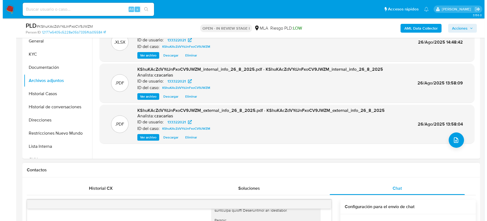
scroll to position [171, 0]
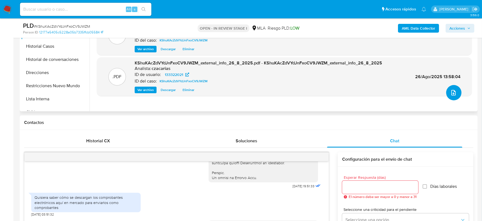
click at [453, 94] on icon "upload-file" at bounding box center [453, 92] width 7 height 7
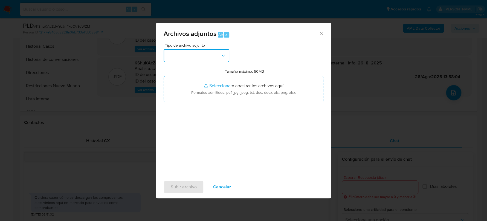
click at [218, 53] on button "button" at bounding box center [197, 55] width 66 height 13
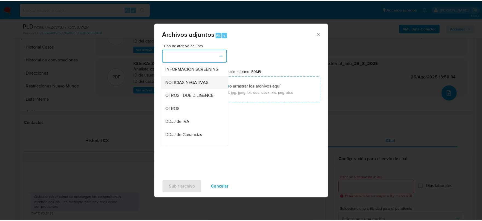
scroll to position [68, 0]
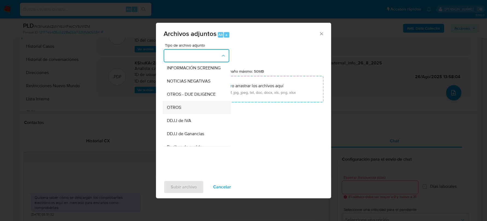
click at [186, 111] on div "OTROS" at bounding box center [195, 107] width 56 height 13
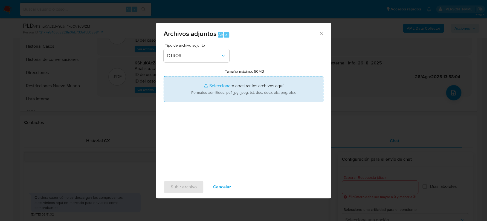
type input "C:\fakepath\Caselog KShuKAcZdVYdJnFxoCV9JWZM_2025_07_17_20_48_25.docx"
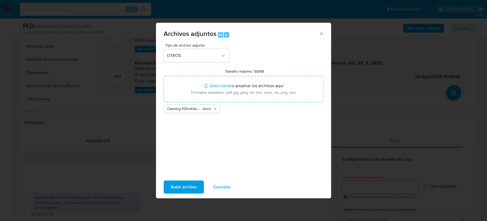
click at [187, 190] on span "Subir archivo" at bounding box center [184, 187] width 26 height 12
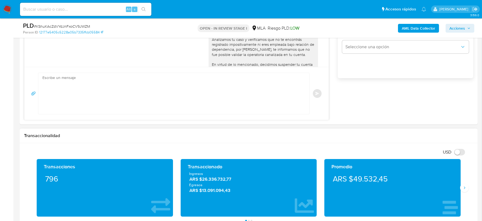
scroll to position [444, 0]
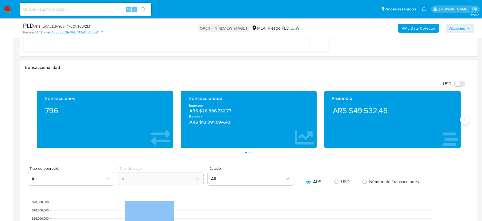
click at [463, 120] on icon "Siguiente" at bounding box center [464, 119] width 4 height 4
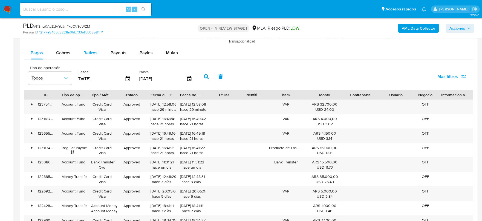
scroll to position [684, 0]
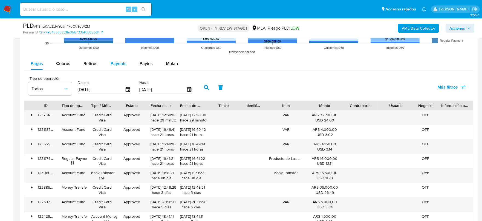
click at [109, 60] on button "Payouts" at bounding box center [118, 63] width 29 height 13
select select "10"
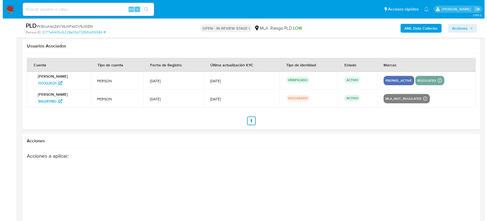
scroll to position [979, 0]
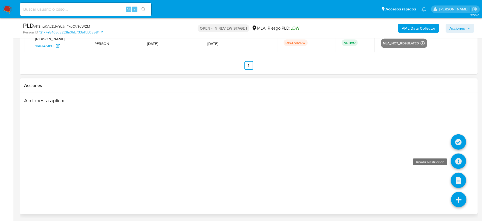
click at [460, 160] on icon at bounding box center [458, 160] width 15 height 15
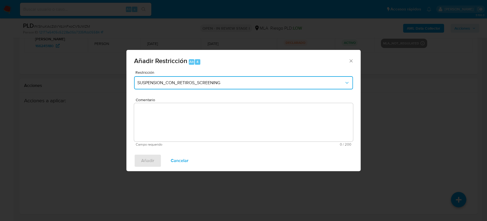
click at [229, 85] on button "SUSPENSION_CON_RETIROS_SCREENING" at bounding box center [243, 82] width 219 height 13
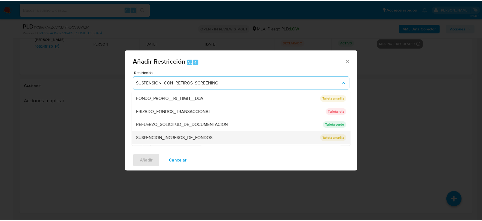
scroll to position [103, 0]
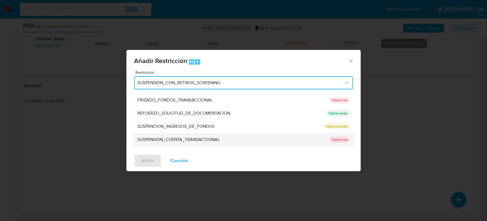
click at [210, 137] on span "SUSPENSION_CUENTA_TRANSACCIONAL" at bounding box center [178, 139] width 82 height 5
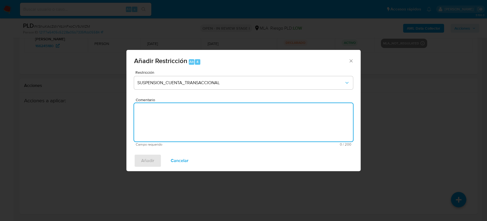
click at [222, 123] on textarea "Comentario" at bounding box center [243, 122] width 219 height 38
type textarea "AML"
click at [149, 160] on span "Añadir" at bounding box center [147, 160] width 13 height 12
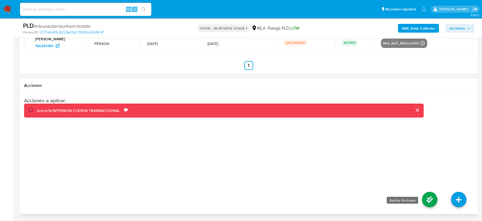
click at [427, 199] on icon at bounding box center [429, 199] width 15 height 15
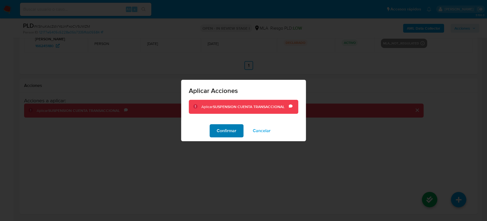
click at [225, 127] on span "Confirmar" at bounding box center [227, 131] width 20 height 12
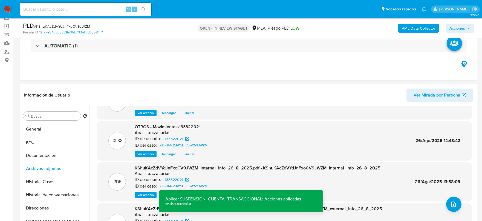
scroll to position [0, 0]
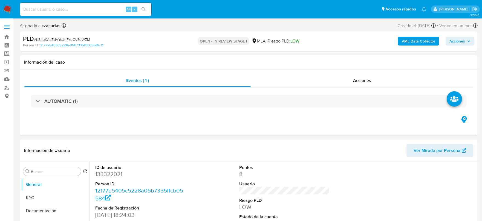
select select "10"
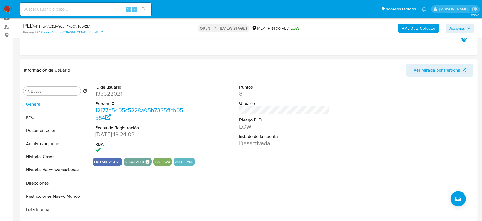
scroll to position [68, 0]
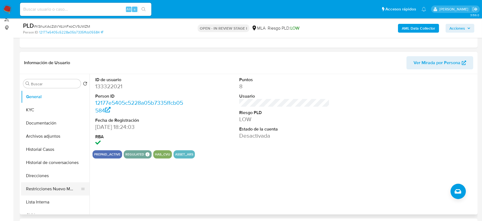
click at [56, 186] on button "Restricciones Nuevo Mundo" at bounding box center [53, 188] width 64 height 13
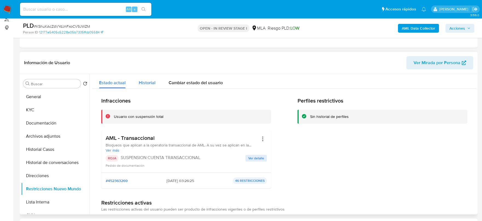
click at [142, 85] on div "Historial" at bounding box center [147, 81] width 17 height 15
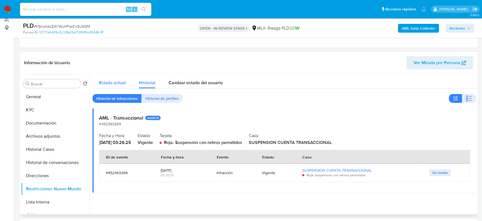
click at [106, 84] on span "Estado actual" at bounding box center [112, 82] width 27 height 6
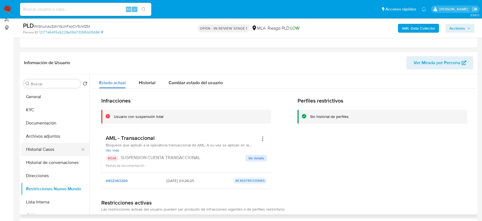
click at [48, 147] on button "Historial Casos" at bounding box center [53, 149] width 64 height 13
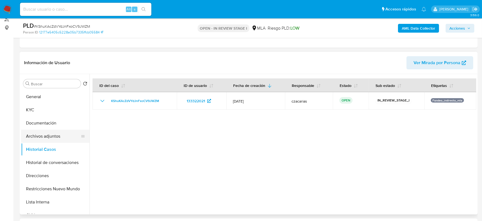
click at [45, 137] on button "Archivos adjuntos" at bounding box center [53, 135] width 64 height 13
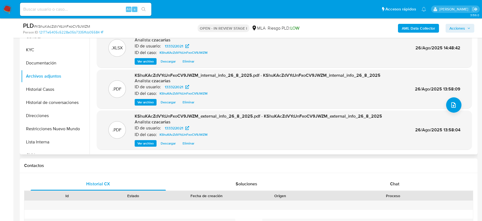
scroll to position [205, 0]
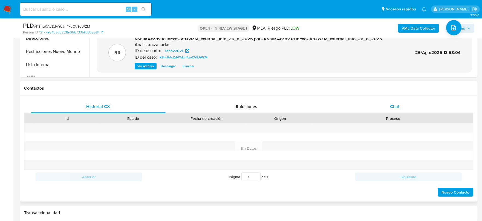
click at [384, 110] on div "Chat" at bounding box center [394, 106] width 135 height 13
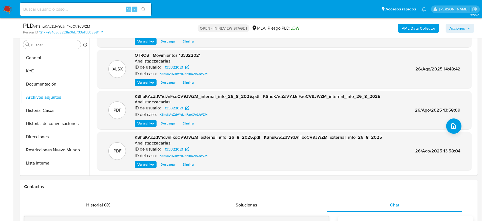
scroll to position [103, 0]
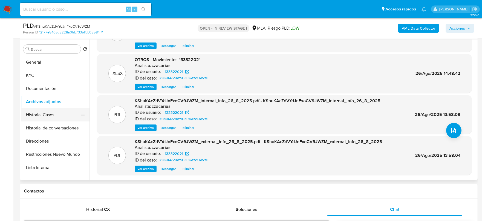
click at [57, 115] on button "Historial Casos" at bounding box center [53, 114] width 64 height 13
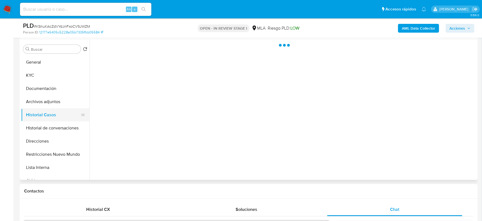
scroll to position [0, 0]
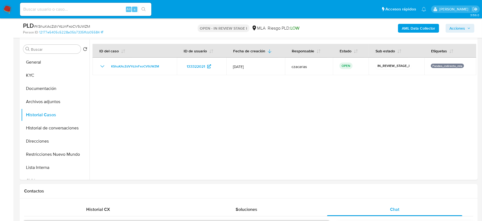
click at [461, 27] on span "Acciones" at bounding box center [457, 28] width 16 height 9
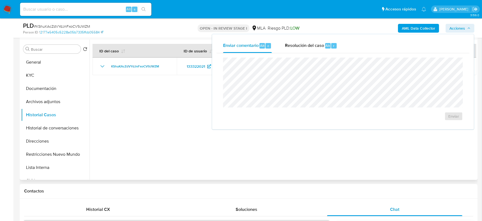
click at [146, 109] on div at bounding box center [282, 109] width 387 height 140
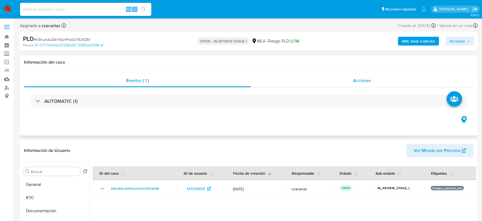
click at [398, 82] on div "Acciones" at bounding box center [362, 80] width 222 height 13
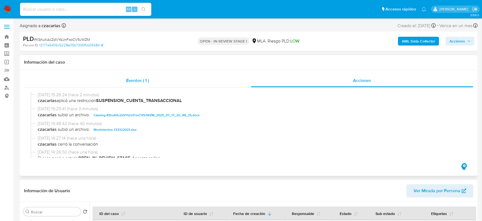
click at [89, 79] on div "Eventos ( 1 )" at bounding box center [137, 80] width 227 height 13
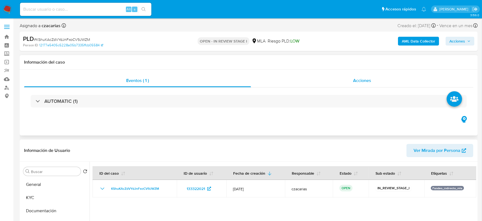
click at [276, 86] on div "Acciones" at bounding box center [362, 80] width 222 height 13
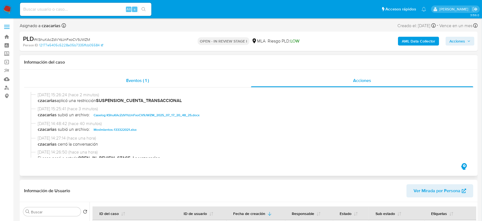
click at [130, 84] on div "Eventos ( 1 )" at bounding box center [137, 80] width 227 height 13
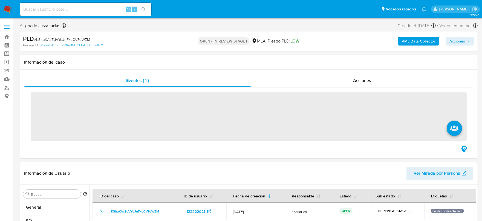
click at [131, 100] on span "‌" at bounding box center [249, 116] width 436 height 48
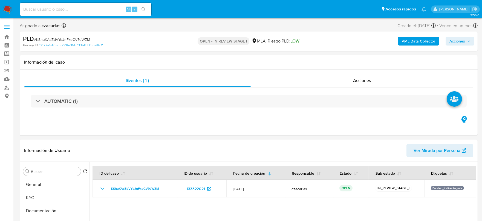
click at [130, 103] on div "AUTOMATIC (1)" at bounding box center [249, 101] width 436 height 13
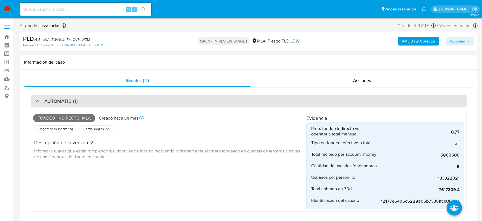
click at [42, 100] on div "AUTOMATIC (1)" at bounding box center [57, 101] width 42 height 6
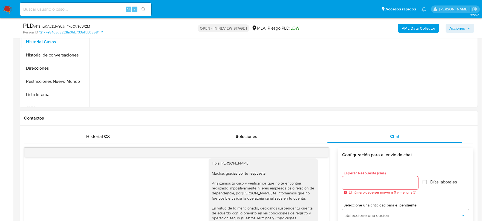
scroll to position [34, 0]
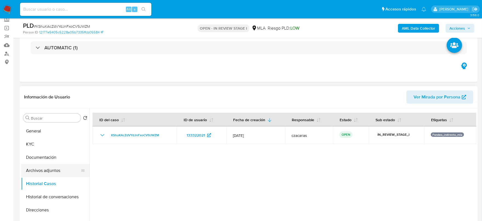
click at [45, 171] on button "Archivos adjuntos" at bounding box center [53, 170] width 64 height 13
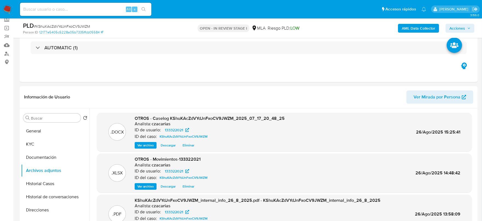
click at [453, 26] on span "Acciones" at bounding box center [457, 28] width 16 height 9
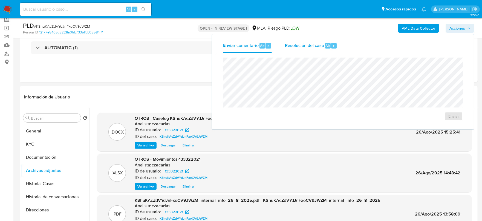
click at [324, 42] on div "Resolución del caso Alt r" at bounding box center [311, 46] width 52 height 14
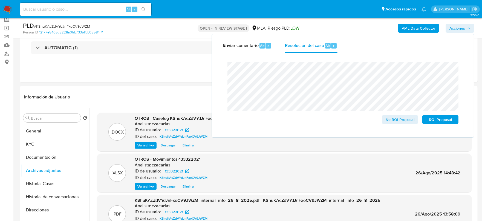
click at [59, 24] on span "# KShuKAcZdVYdJnFxoCV9JWZM" at bounding box center [62, 26] width 56 height 5
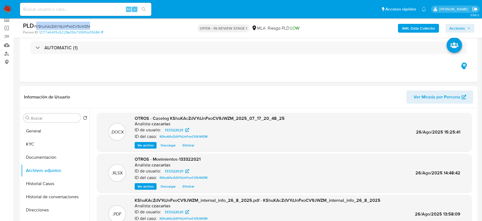
copy span "KShuKAcZdVYdJnFxoCV9JWZM"
click at [454, 23] on div "AML Data Collector Acciones" at bounding box center [399, 28] width 149 height 13
click at [453, 24] on span "Acciones" at bounding box center [457, 28] width 16 height 9
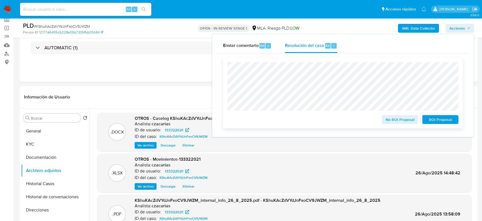
click at [442, 122] on span "ROI Proposal" at bounding box center [440, 119] width 28 height 8
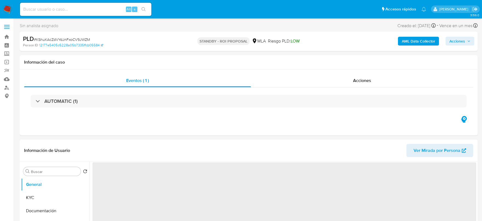
select select "10"
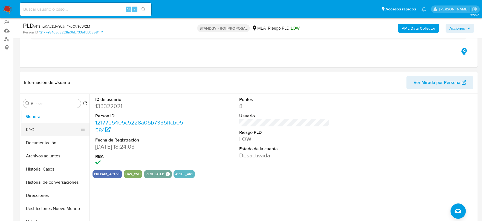
scroll to position [68, 0]
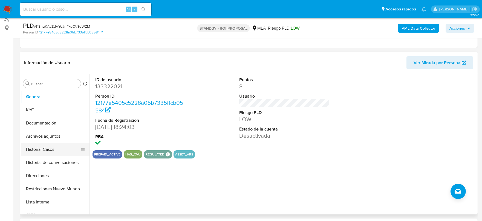
click at [41, 147] on button "Historial Casos" at bounding box center [53, 149] width 64 height 13
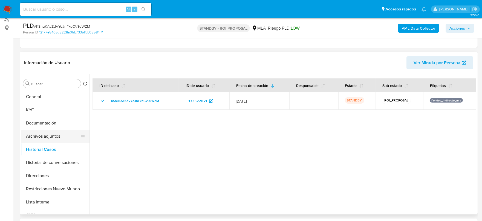
click at [31, 136] on button "Archivos adjuntos" at bounding box center [53, 135] width 64 height 13
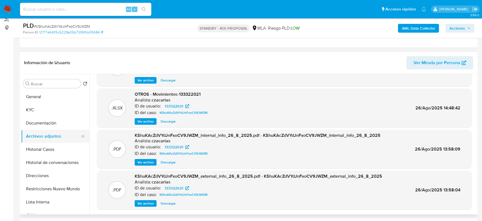
scroll to position [0, 0]
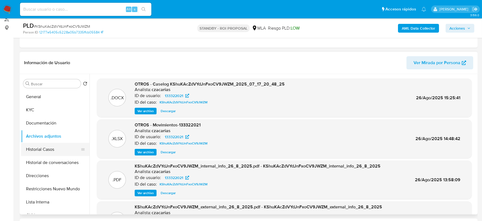
click at [46, 146] on button "Historial Casos" at bounding box center [53, 149] width 64 height 13
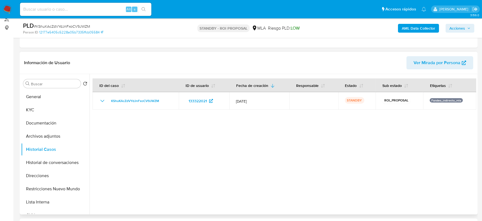
click at [453, 132] on div at bounding box center [282, 144] width 387 height 140
click at [81, 10] on input at bounding box center [85, 9] width 131 height 7
paste input "QQUyVnDZMTvcT1J1UHUj7QOp"
type input "QQUyVnDZMTvcT1J1UHUj7QOp"
click at [143, 9] on icon "search-icon" at bounding box center [143, 9] width 4 height 4
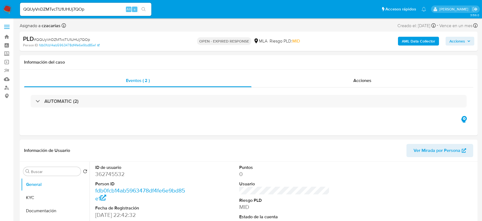
select select "10"
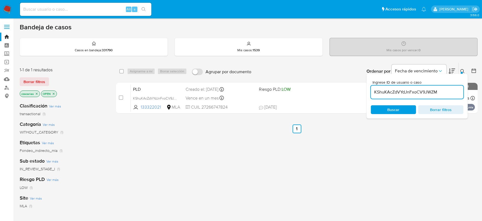
click at [395, 93] on input "KShuKAcZdVYdJnFxoCV9JWZM" at bounding box center [417, 91] width 92 height 7
paste input "QQUyVnDZMTvcT1J1UHUj7QOp"
type input "QQUyVnDZMTvcT1J1UHUj7QOp"
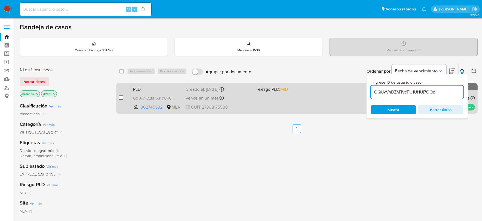
click at [122, 99] on input "checkbox" at bounding box center [121, 97] width 4 height 4
checkbox input "true"
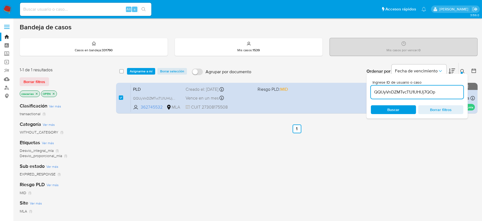
click at [147, 74] on span "Asignarme a mí" at bounding box center [141, 70] width 23 height 5
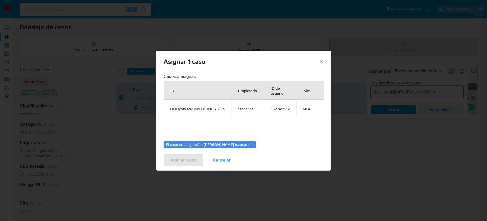
scroll to position [28, 0]
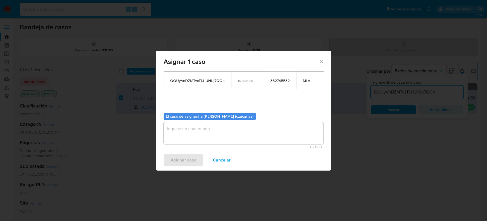
click at [264, 134] on textarea "assign-modal" at bounding box center [244, 133] width 160 height 22
click at [183, 159] on span "Asignar caso" at bounding box center [184, 160] width 26 height 12
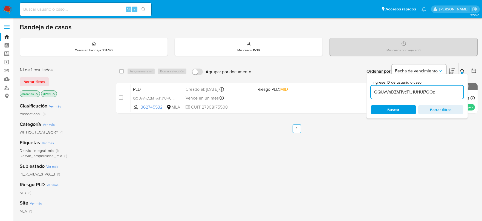
click at [406, 92] on input "QQUyVnDZMTvcT1J1UHUj7QOp" at bounding box center [417, 91] width 92 height 7
paste input "tgxuux2WGo2OYuI3ev3I0e8t"
type input "tgxuux2WGo2OYuI3ev3I0e8t"
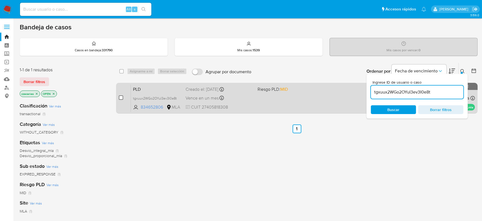
click at [119, 99] on input "checkbox" at bounding box center [121, 97] width 4 height 4
checkbox input "true"
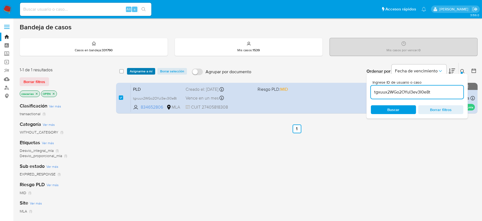
click at [147, 71] on span "Asignarme a mí" at bounding box center [141, 70] width 23 height 5
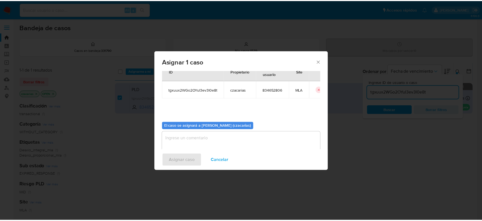
scroll to position [28, 0]
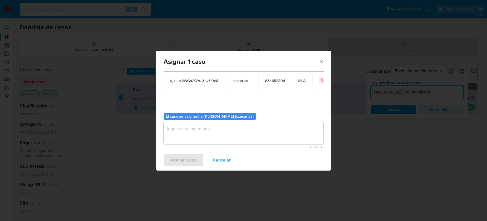
click at [233, 135] on textarea "assign-modal" at bounding box center [244, 133] width 160 height 22
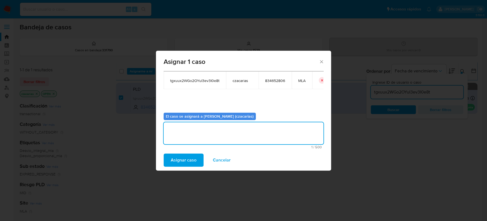
click at [190, 162] on span "Asignar caso" at bounding box center [184, 160] width 26 height 12
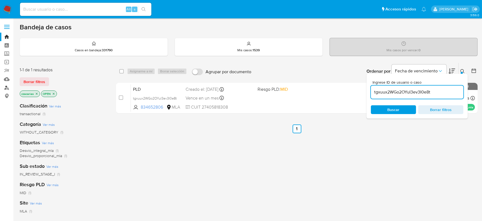
click at [7, 86] on link "Buscador de personas" at bounding box center [32, 87] width 65 height 8
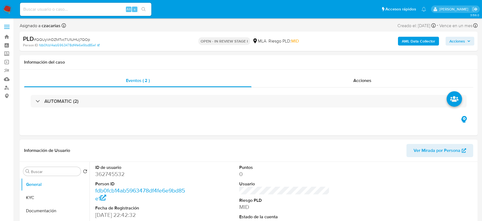
select select "10"
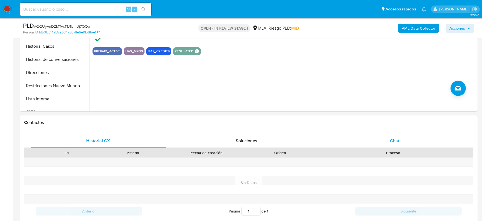
click at [370, 143] on div "Chat" at bounding box center [394, 140] width 135 height 13
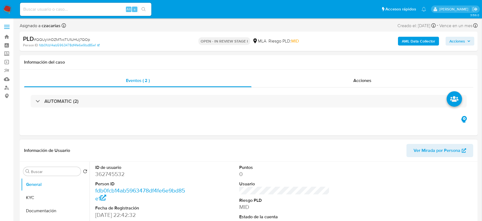
click at [123, 176] on dd "362745532" at bounding box center [140, 174] width 91 height 8
click at [120, 175] on dd "362745532" at bounding box center [140, 174] width 91 height 8
copy dd "362745532"
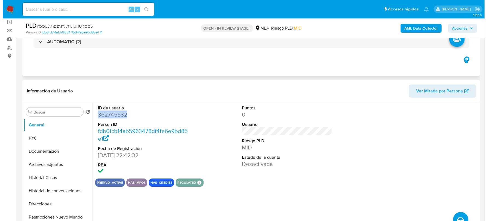
scroll to position [68, 0]
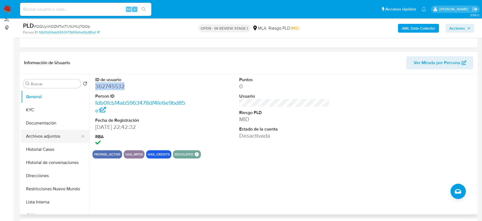
click at [56, 134] on button "Archivos adjuntos" at bounding box center [53, 135] width 64 height 13
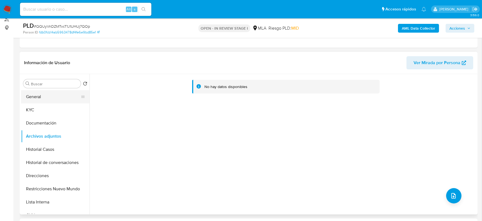
click at [49, 96] on button "General" at bounding box center [53, 96] width 64 height 13
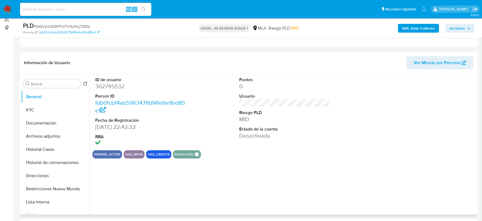
click at [107, 84] on dd "362745532" at bounding box center [140, 86] width 91 height 8
copy dd "362745532"
click at [63, 111] on button "KYC" at bounding box center [53, 109] width 64 height 13
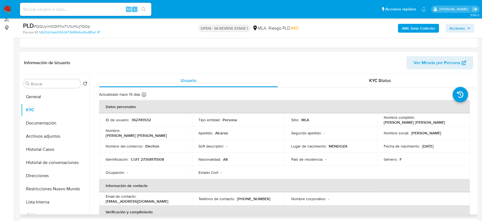
click at [149, 157] on p "CUIT 27308175508" at bounding box center [147, 159] width 33 height 5
copy p "27308175508"
click at [144, 155] on td "Identificación : CUIT 27308175508" at bounding box center [145, 158] width 93 height 13
click at [148, 158] on p "CUIT 27308175508" at bounding box center [147, 159] width 33 height 5
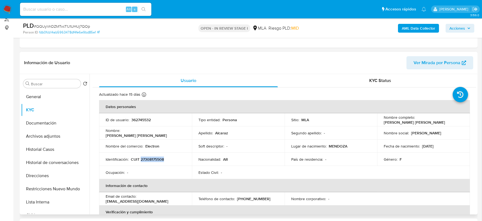
click at [148, 158] on p "CUIT 27308175508" at bounding box center [147, 159] width 33 height 5
copy p "27308175508"
click at [48, 146] on button "Historial Casos" at bounding box center [53, 149] width 64 height 13
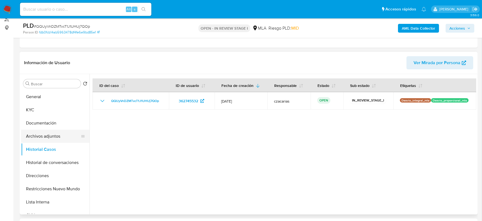
click at [38, 130] on button "Archivos adjuntos" at bounding box center [53, 135] width 64 height 13
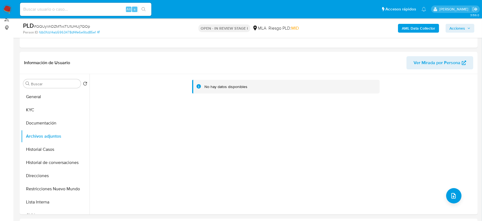
click at [416, 29] on b "AML Data Collector" at bounding box center [418, 28] width 33 height 9
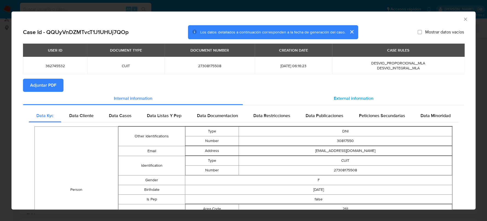
click at [354, 98] on span "External information" at bounding box center [354, 98] width 40 height 6
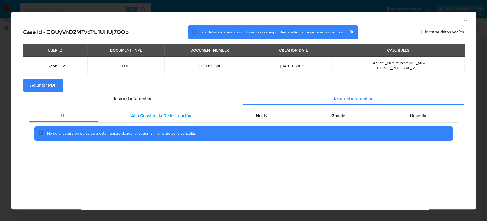
click at [147, 116] on span "Afip Constancia De Inscripción" at bounding box center [161, 115] width 60 height 6
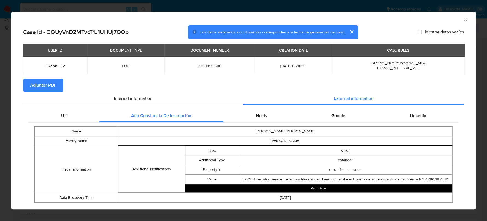
scroll to position [12, 0]
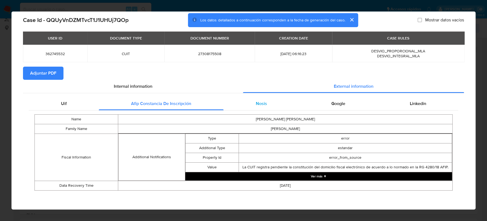
click at [256, 105] on span "Nosis" at bounding box center [261, 103] width 11 height 6
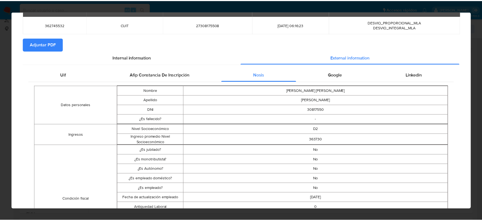
scroll to position [0, 0]
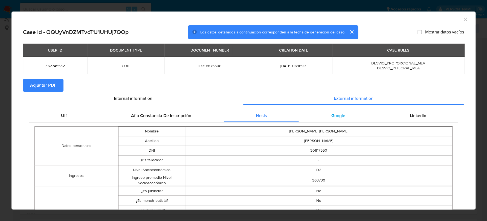
click at [336, 117] on span "Google" at bounding box center [338, 115] width 14 height 6
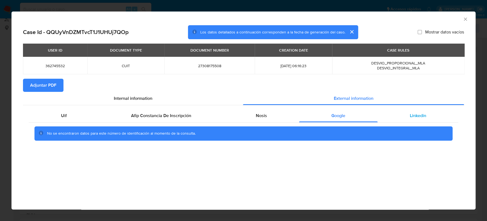
click at [420, 116] on span "Linkedin" at bounding box center [418, 115] width 16 height 6
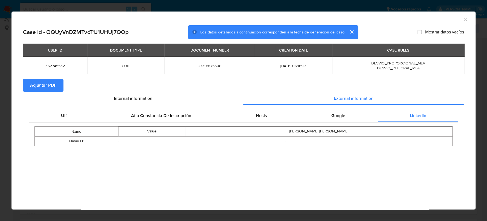
click at [51, 83] on span "Adjuntar PDF" at bounding box center [43, 85] width 26 height 12
click at [461, 22] on div "AML Data Collector" at bounding box center [243, 18] width 464 height 14
click at [462, 22] on div "AML Data Collector" at bounding box center [243, 18] width 464 height 14
click at [465, 19] on icon "Cerrar ventana" at bounding box center [465, 19] width 3 height 3
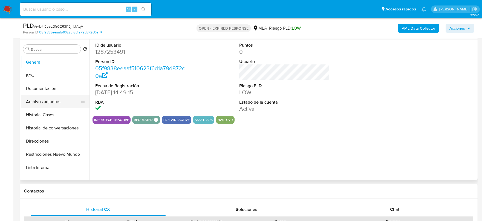
select select "10"
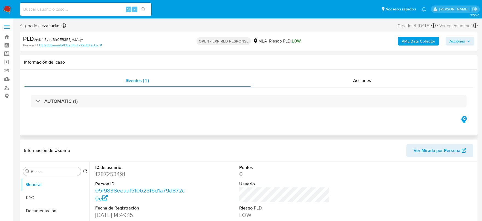
click at [337, 70] on div "Eventos ( 1 ) Acciones AUTOMATIC (1)" at bounding box center [249, 103] width 458 height 66
click at [350, 77] on div "Acciones" at bounding box center [362, 80] width 222 height 13
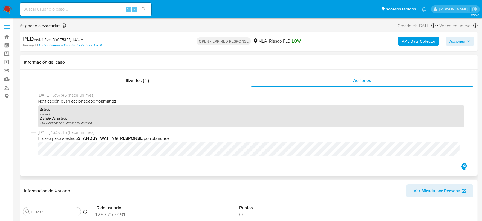
scroll to position [357, 0]
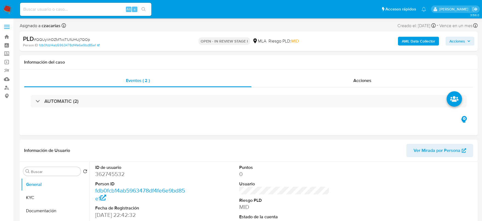
select select "10"
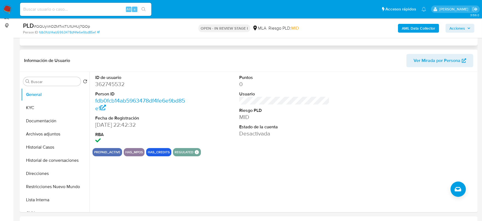
scroll to position [103, 0]
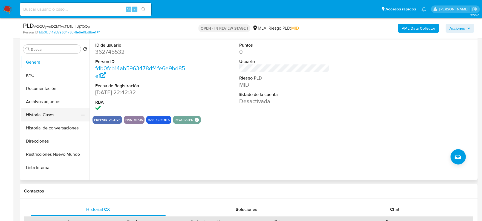
click at [50, 115] on button "Historial Casos" at bounding box center [53, 114] width 64 height 13
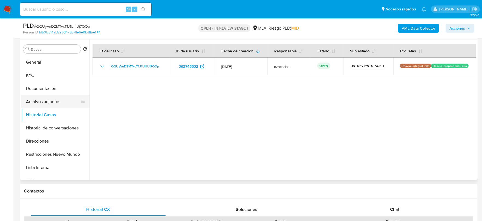
click at [53, 104] on button "Archivos adjuntos" at bounding box center [53, 101] width 64 height 13
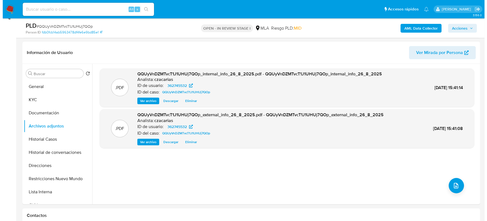
scroll to position [68, 0]
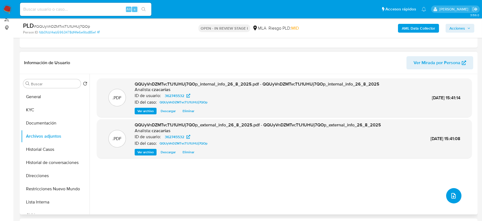
click at [452, 195] on icon "upload-file" at bounding box center [453, 195] width 7 height 7
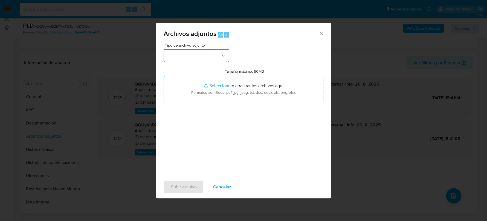
click at [202, 54] on button "button" at bounding box center [197, 55] width 66 height 13
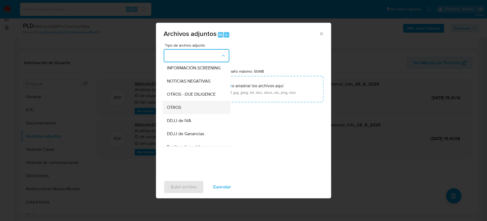
click at [184, 109] on div "OTROS" at bounding box center [195, 107] width 56 height 13
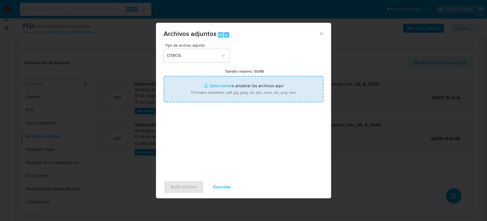
type input "C:\fakepath\Movimientos-362745532.xlsx"
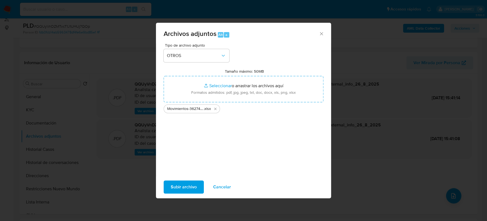
click at [188, 187] on span "Subir archivo" at bounding box center [184, 187] width 26 height 12
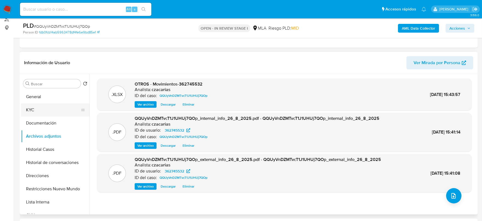
click at [44, 108] on button "KYC" at bounding box center [53, 109] width 64 height 13
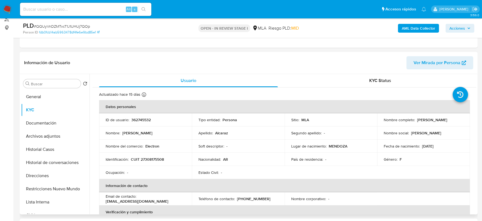
click at [158, 159] on p "CUIT 27308175508" at bounding box center [147, 159] width 33 height 5
copy p "27308175508"
click at [154, 152] on td "Identificación : CUIT 27308175508" at bounding box center [145, 158] width 93 height 13
click at [156, 157] on p "CUIT 27308175508" at bounding box center [147, 159] width 33 height 5
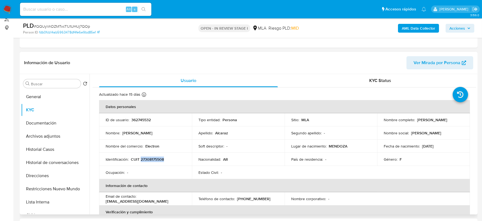
click at [156, 157] on p "CUIT 27308175508" at bounding box center [147, 159] width 33 height 5
copy p "27308175508"
click at [148, 160] on p "CUIT 27308175508" at bounding box center [147, 159] width 33 height 5
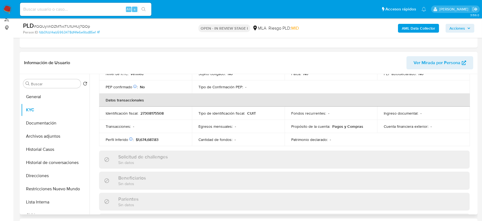
scroll to position [83, 0]
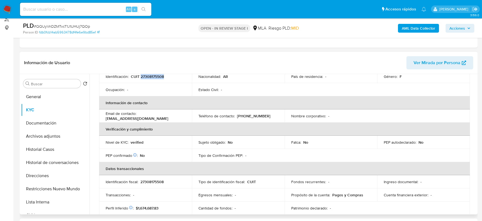
drag, startPoint x: 163, startPoint y: 117, endPoint x: 101, endPoint y: 120, distance: 62.2
click at [101, 120] on td "Email de contacto : fabianaadelinaalcaraz@gmail.com" at bounding box center [145, 115] width 93 height 13
copy p "fabianaadelinaalcaraz@gmail.com"
drag, startPoint x: 238, startPoint y: 115, endPoint x: 267, endPoint y: 119, distance: 29.5
click at [267, 119] on td "Teléfono de contacto : (261) 7453165" at bounding box center [238, 115] width 93 height 13
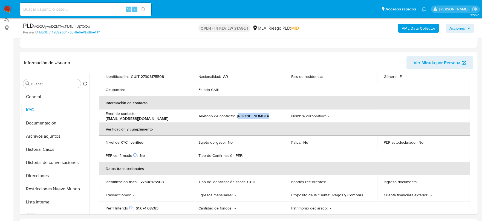
copy p "261) 7453165"
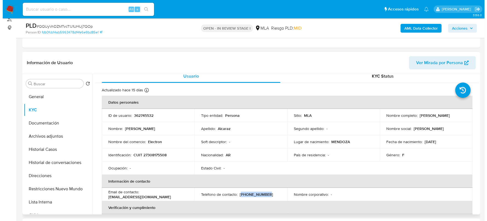
scroll to position [0, 0]
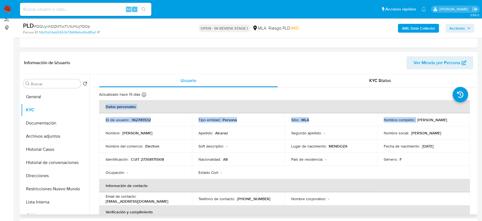
drag, startPoint x: 414, startPoint y: 120, endPoint x: 466, endPoint y: 122, distance: 51.5
click at [447, 120] on p "Fabiana Adelina Alcaraz" at bounding box center [432, 119] width 30 height 5
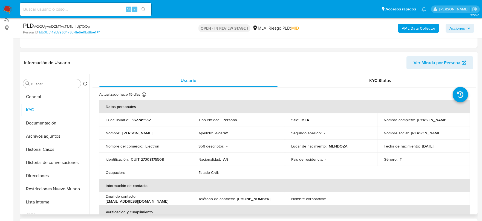
drag, startPoint x: 415, startPoint y: 119, endPoint x: 460, endPoint y: 120, distance: 44.4
click at [460, 120] on div "Nombre completo : Fabiana Adelina Alcaraz" at bounding box center [424, 119] width 80 height 5
copy p "Fabiana Adelina Alcaraz"
click at [138, 121] on p "362745532" at bounding box center [140, 119] width 19 height 5
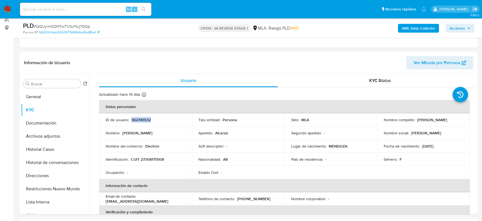
copy p "362745532"
click at [44, 138] on button "Archivos adjuntos" at bounding box center [53, 135] width 64 height 13
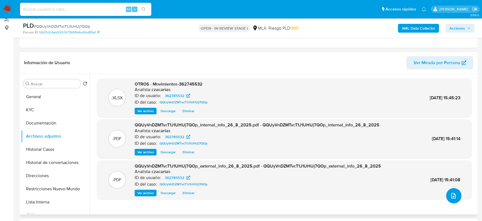
click at [457, 196] on button "upload-file" at bounding box center [453, 195] width 15 height 15
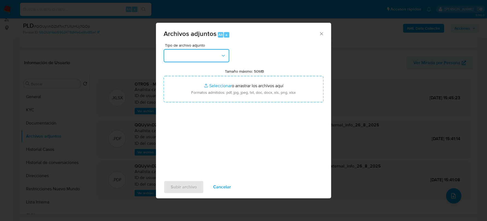
click at [206, 60] on button "button" at bounding box center [197, 55] width 66 height 13
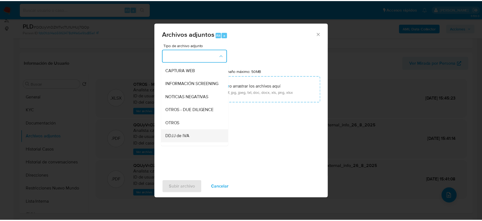
scroll to position [68, 0]
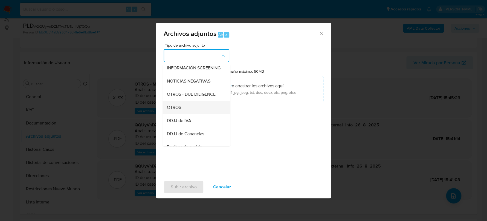
click at [184, 114] on div "OTROS" at bounding box center [195, 107] width 56 height 13
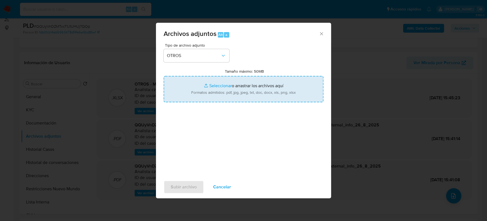
type input "C:\fakepath\Caselog QQUyVnDZMTvcT1J1UHUj7QOp_2025_07_17_20_30_19.docx"
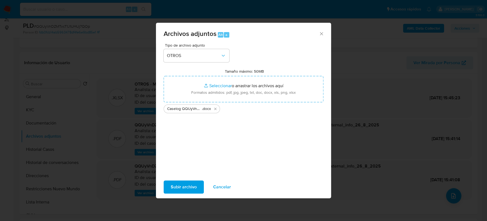
click at [192, 183] on span "Subir archivo" at bounding box center [184, 187] width 26 height 12
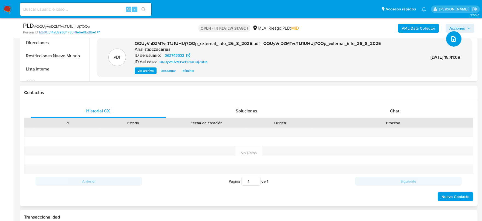
scroll to position [205, 0]
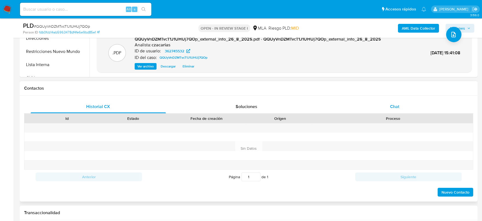
click at [413, 111] on div "Chat" at bounding box center [394, 106] width 135 height 13
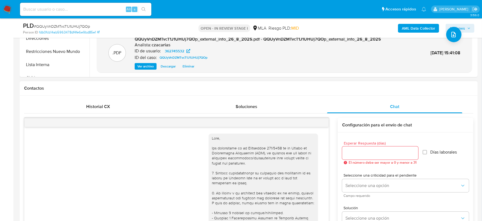
scroll to position [320, 0]
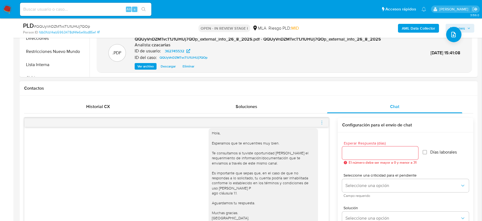
click at [321, 122] on icon "menu-action" at bounding box center [321, 122] width 5 height 5
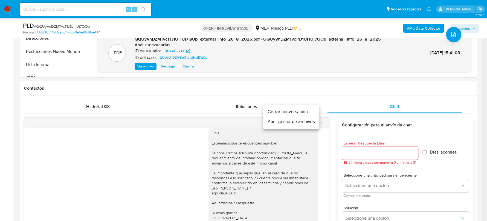
click at [296, 111] on li "Cerrar conversación" at bounding box center [291, 112] width 56 height 10
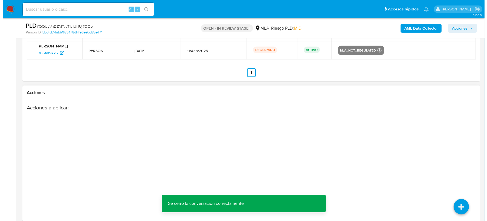
scroll to position [979, 0]
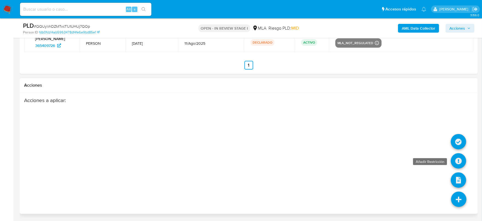
click at [456, 157] on icon at bounding box center [458, 160] width 15 height 15
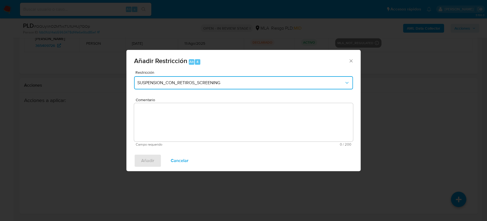
click at [240, 83] on span "SUSPENSION_CON_RETIROS_SCREENING" at bounding box center [240, 82] width 207 height 5
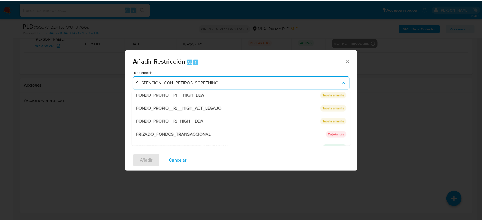
scroll to position [103, 0]
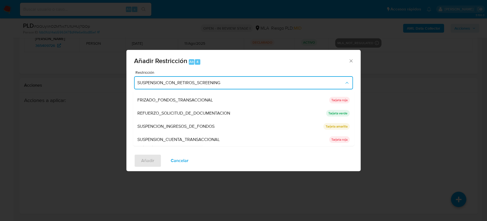
click at [199, 138] on span "SUSPENSION_CUENTA_TRANSACCIONAL" at bounding box center [178, 139] width 82 height 5
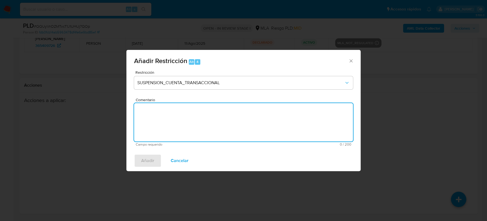
click at [240, 120] on textarea "Comentario" at bounding box center [243, 122] width 219 height 38
type textarea "AML"
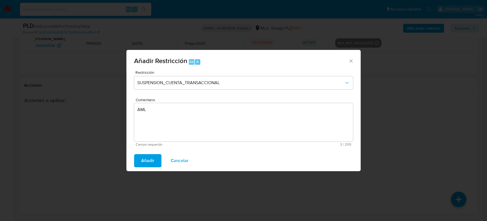
click at [154, 159] on button "Añadir" at bounding box center [147, 160] width 27 height 13
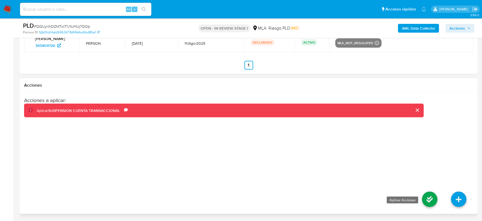
click at [429, 198] on icon at bounding box center [429, 198] width 15 height 15
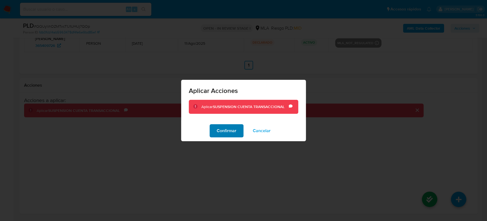
click at [225, 129] on span "Confirmar" at bounding box center [227, 131] width 20 height 12
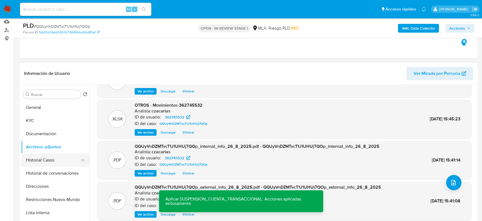
scroll to position [55, 0]
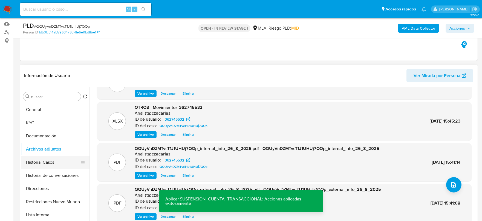
click at [41, 167] on button "Historial Casos" at bounding box center [53, 161] width 64 height 13
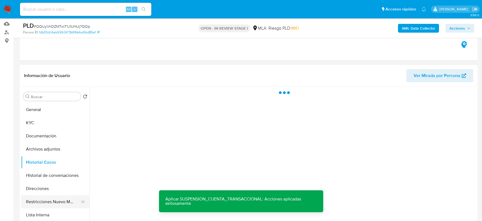
click at [51, 203] on button "Restricciones Nuevo Mundo" at bounding box center [53, 201] width 64 height 13
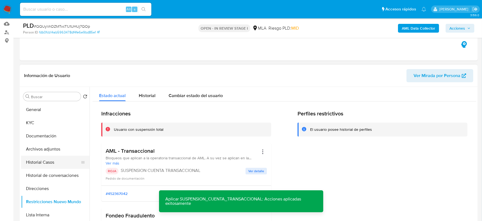
click at [51, 163] on button "Historial Casos" at bounding box center [53, 161] width 64 height 13
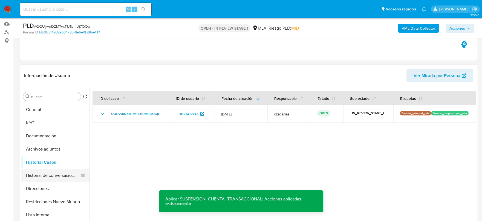
click at [50, 180] on button "Historial de conversaciones" at bounding box center [53, 175] width 64 height 13
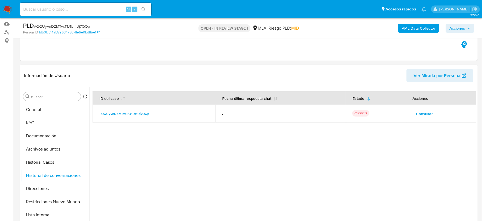
click at [462, 26] on span "Acciones" at bounding box center [457, 28] width 16 height 9
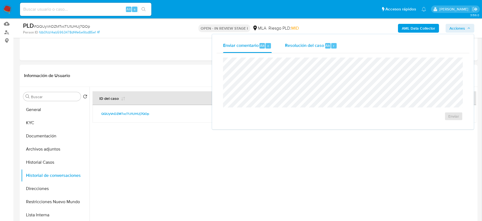
drag, startPoint x: 333, startPoint y: 45, endPoint x: 333, endPoint y: 50, distance: 4.7
click at [333, 45] on span "r" at bounding box center [333, 45] width 1 height 5
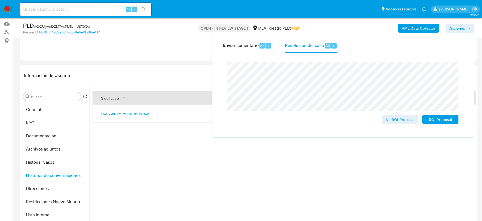
click at [68, 27] on span "# QQUyVnDZMTvcT1J1UHUj7QOp" at bounding box center [62, 26] width 56 height 5
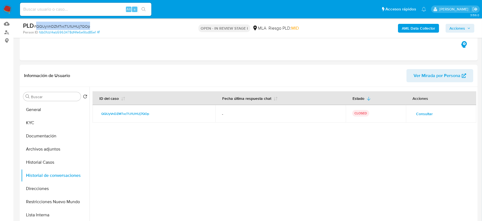
click at [68, 27] on span "# QQUyVnDZMTvcT1J1UHUj7QOp" at bounding box center [62, 26] width 56 height 5
copy span "QQUyVnDZMTvcT1J1UHUj7QOp"
click at [457, 28] on span "Acciones" at bounding box center [457, 28] width 16 height 9
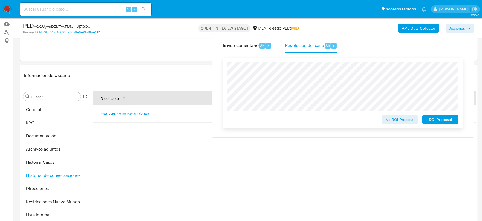
click at [436, 123] on span "ROI Proposal" at bounding box center [440, 119] width 28 height 8
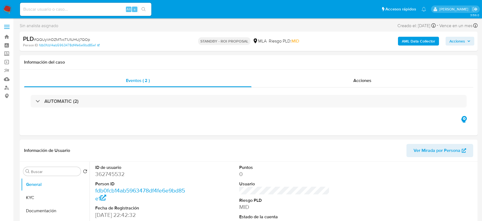
select select "10"
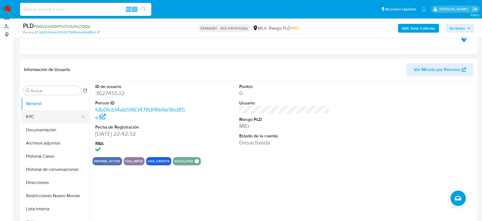
scroll to position [68, 0]
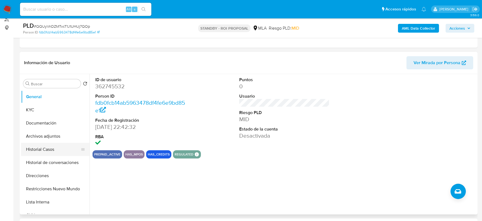
click at [34, 144] on button "Historial Casos" at bounding box center [53, 149] width 64 height 13
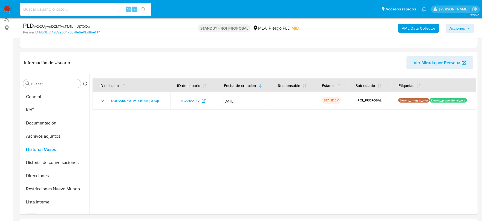
click at [100, 11] on input at bounding box center [85, 9] width 131 height 7
paste input "tgxuux2WGo2OYuI3ev3I0e8t"
type input "tgxuux2WGo2OYuI3ev3I0e8t"
click at [145, 6] on button "search-icon" at bounding box center [143, 9] width 11 height 8
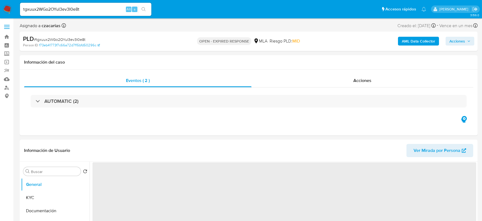
select select "10"
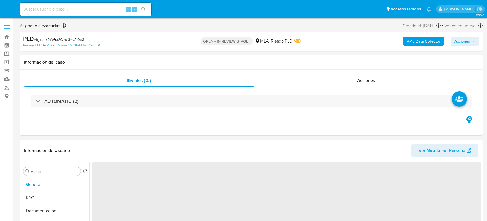
select select "10"
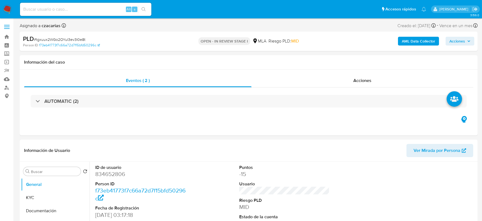
click at [423, 43] on b "AML Data Collector" at bounding box center [418, 41] width 33 height 9
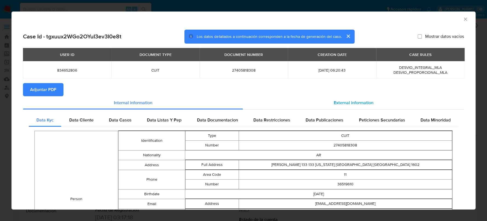
drag, startPoint x: 339, startPoint y: 104, endPoint x: 332, endPoint y: 105, distance: 7.0
click at [339, 104] on span "External information" at bounding box center [354, 102] width 40 height 6
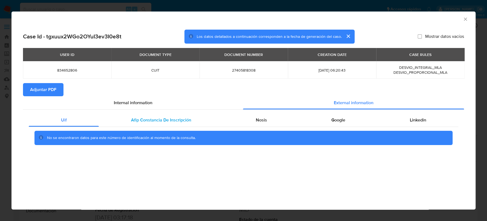
click at [133, 117] on span "Afip Constancia De Inscripción" at bounding box center [161, 120] width 60 height 6
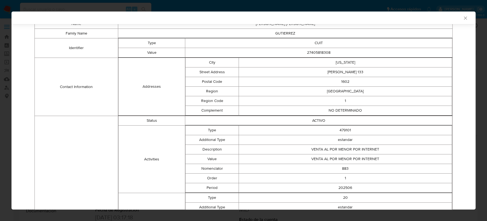
scroll to position [65, 0]
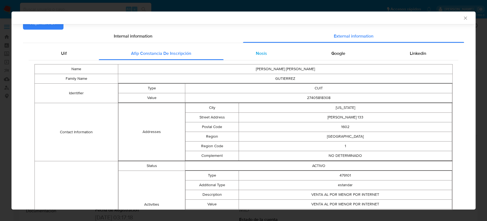
click at [261, 55] on span "Nosis" at bounding box center [261, 53] width 11 height 6
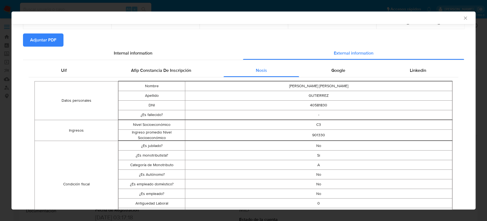
scroll to position [0, 0]
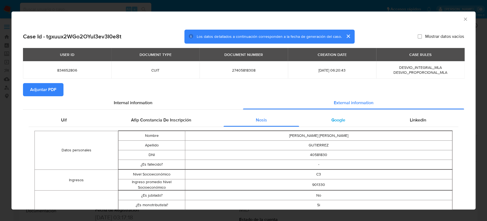
click at [341, 122] on span "Google" at bounding box center [338, 120] width 14 height 6
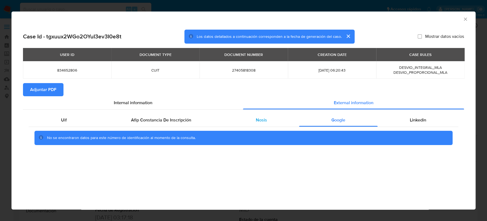
click at [267, 120] on div "Nosis" at bounding box center [262, 119] width 76 height 13
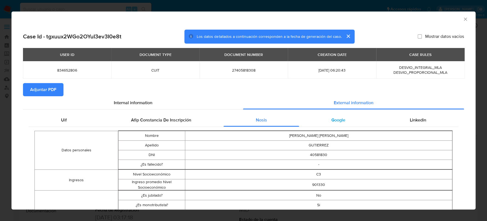
click at [332, 124] on div "Google" at bounding box center [338, 119] width 78 height 13
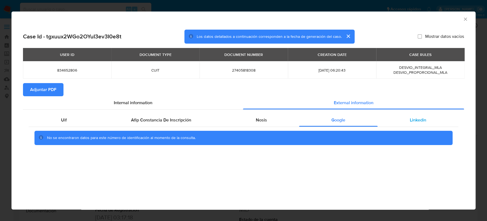
click at [417, 120] on span "Linkedin" at bounding box center [418, 120] width 16 height 6
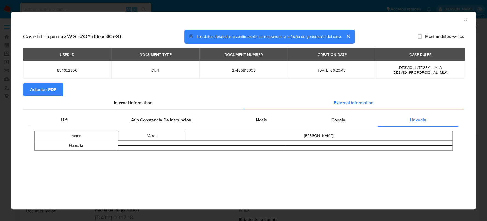
click at [468, 21] on icon "Cerrar ventana" at bounding box center [465, 18] width 5 height 5
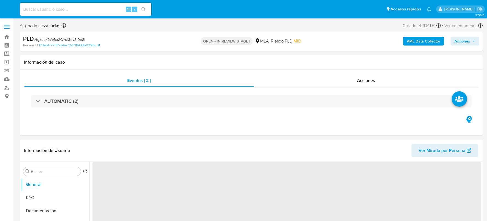
select select "10"
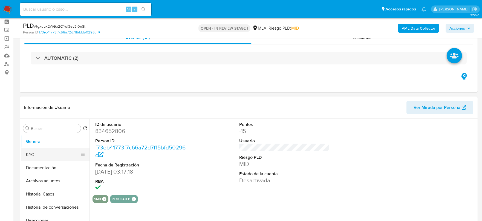
scroll to position [34, 0]
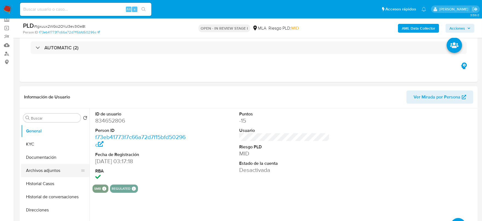
click at [57, 168] on button "Archivos adjuntos" at bounding box center [53, 170] width 64 height 13
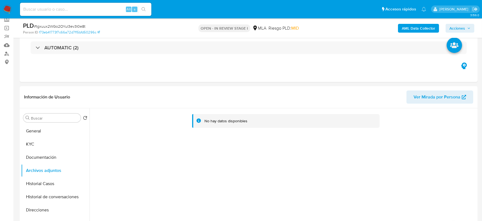
click at [423, 28] on b "AML Data Collector" at bounding box center [418, 28] width 33 height 9
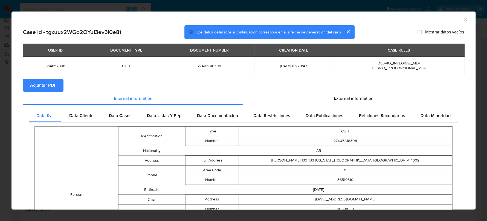
click at [51, 88] on span "Adjuntar PDF" at bounding box center [43, 85] width 26 height 12
click at [463, 21] on icon "Cerrar ventana" at bounding box center [465, 18] width 5 height 5
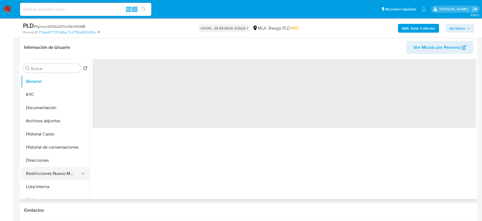
scroll to position [103, 0]
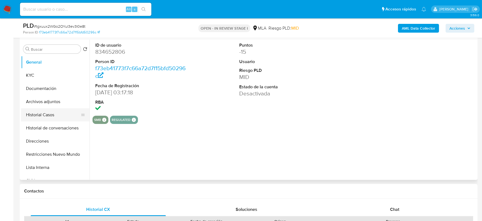
click at [50, 116] on button "Historial Casos" at bounding box center [53, 114] width 64 height 13
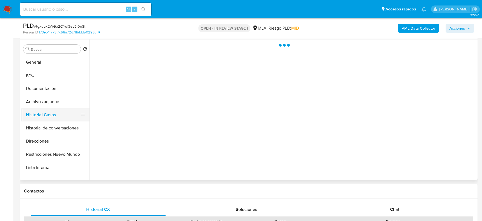
select select "10"
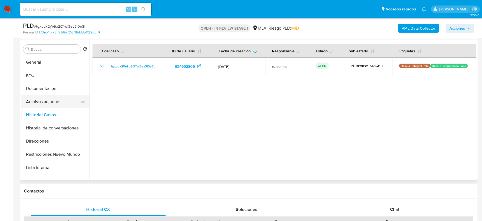
click at [39, 97] on button "Archivos adjuntos" at bounding box center [53, 101] width 64 height 13
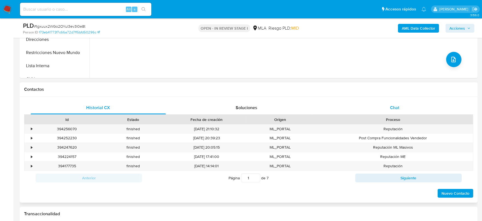
scroll to position [205, 0]
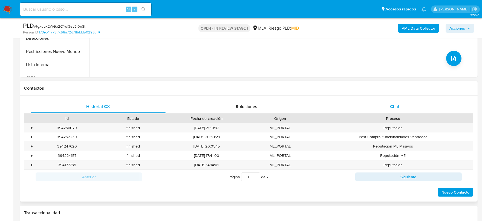
click at [386, 108] on div "Chat" at bounding box center [394, 106] width 135 height 13
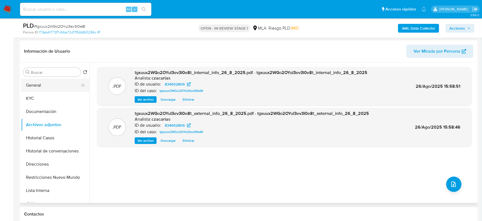
scroll to position [68, 0]
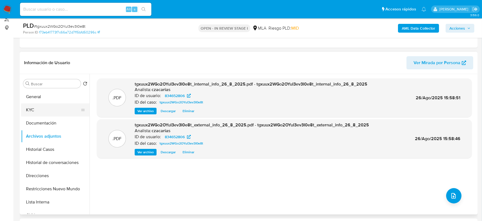
click at [41, 109] on button "KYC" at bounding box center [53, 109] width 64 height 13
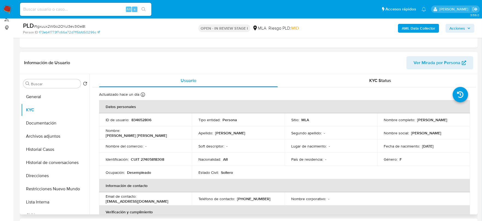
click at [152, 160] on p "CUIT 27405818308" at bounding box center [147, 159] width 33 height 5
copy p "27405818308"
click at [161, 158] on p "CUIT 27405818308" at bounding box center [147, 159] width 33 height 5
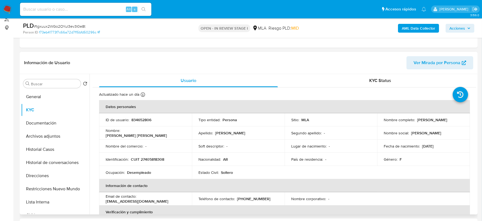
click at [160, 155] on td "Identificación : CUIT 27405818308" at bounding box center [145, 158] width 93 height 13
click at [159, 157] on p "CUIT 27405818308" at bounding box center [147, 159] width 33 height 5
click at [44, 138] on button "Archivos adjuntos" at bounding box center [53, 135] width 64 height 13
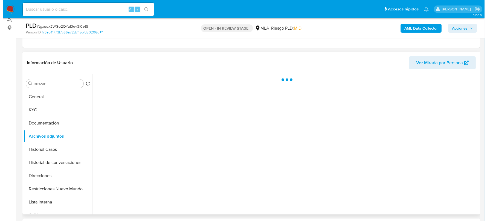
scroll to position [103, 0]
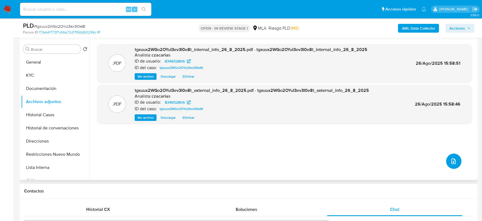
click at [456, 160] on button "upload-file" at bounding box center [453, 160] width 15 height 15
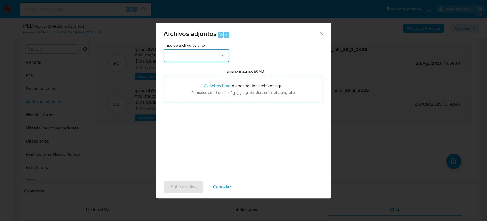
click at [220, 54] on button "button" at bounding box center [197, 55] width 66 height 13
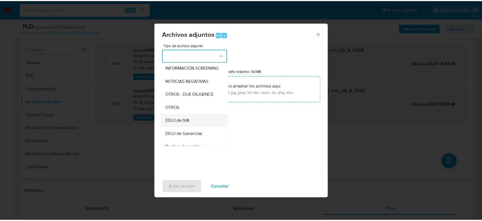
scroll to position [68, 0]
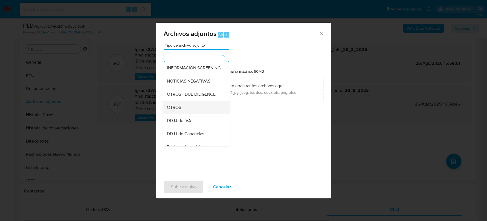
click at [186, 114] on div "OTROS" at bounding box center [195, 107] width 56 height 13
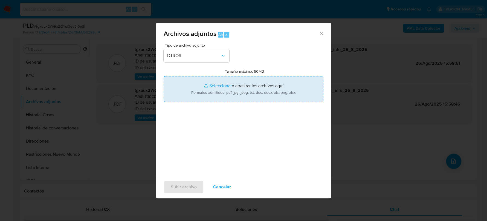
type input "C:\fakepath\Movimientos-834652806.xlsx"
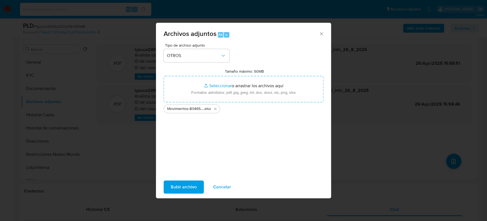
click at [185, 187] on span "Subir archivo" at bounding box center [184, 187] width 26 height 12
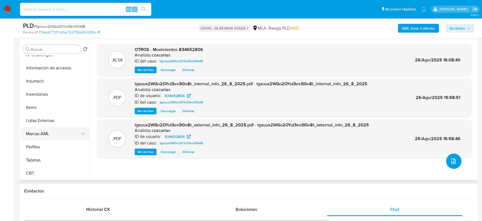
scroll to position [223, 0]
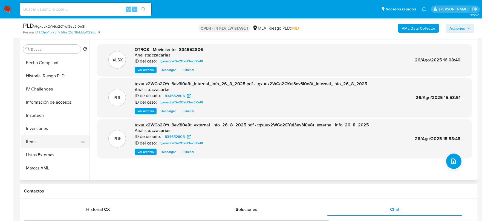
click at [41, 140] on button "Items" at bounding box center [53, 141] width 64 height 13
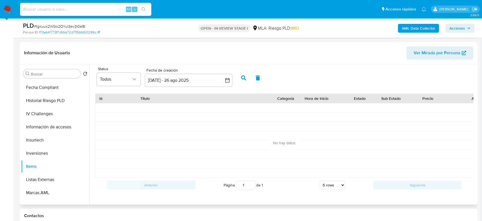
scroll to position [68, 0]
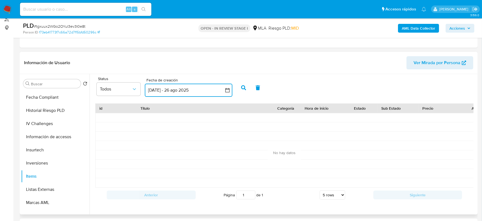
click at [229, 89] on icon "button" at bounding box center [227, 89] width 5 height 5
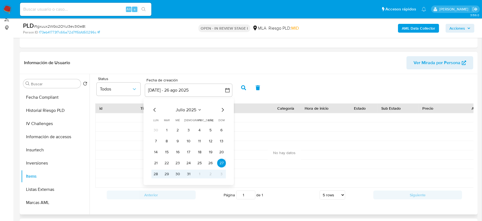
click at [153, 109] on icon "Mes anterior" at bounding box center [154, 109] width 7 height 7
click at [189, 129] on button "1" at bounding box center [188, 129] width 9 height 9
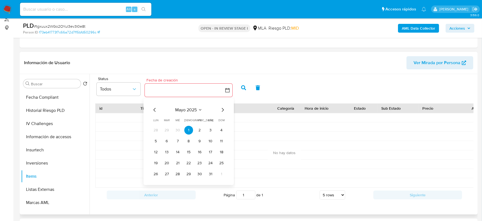
click at [225, 110] on icon "Mes siguiente" at bounding box center [222, 109] width 7 height 7
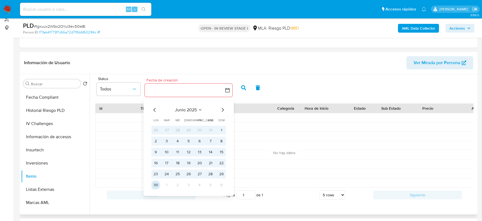
click at [157, 183] on button "30" at bounding box center [155, 184] width 9 height 9
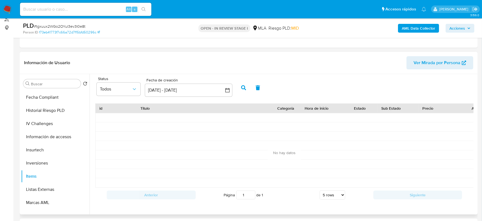
click at [244, 87] on icon "button" at bounding box center [243, 87] width 5 height 5
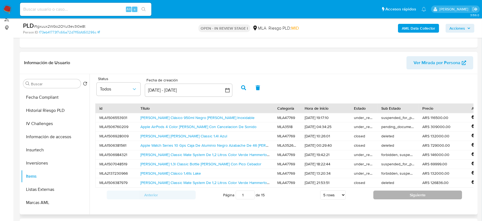
click at [412, 199] on button "Siguiente" at bounding box center [417, 194] width 89 height 9
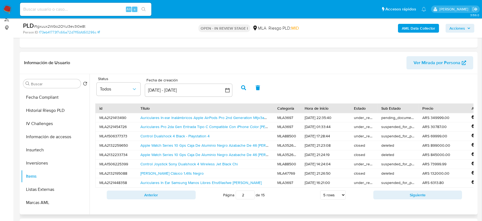
click at [412, 199] on button "Siguiente" at bounding box center [417, 194] width 89 height 9
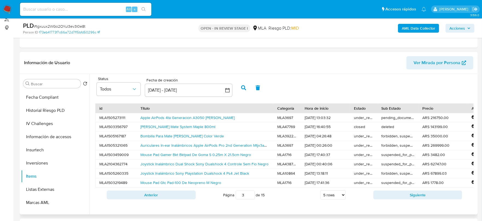
click at [412, 199] on button "Siguiente" at bounding box center [417, 194] width 89 height 9
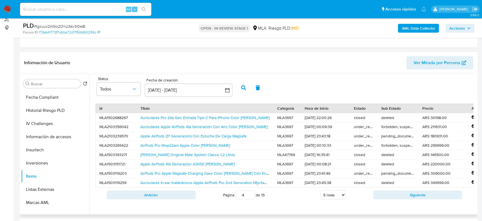
click at [412, 199] on button "Siguiente" at bounding box center [417, 194] width 89 height 9
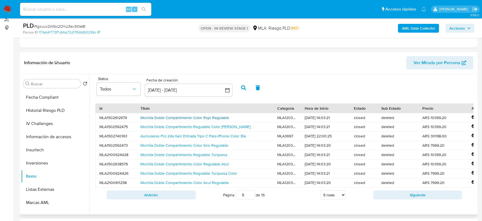
click at [178, 116] on link "Mochila Doble Compartimiento Color Rojo Regulable" at bounding box center [184, 117] width 89 height 5
click at [420, 199] on button "Siguiente" at bounding box center [417, 194] width 89 height 9
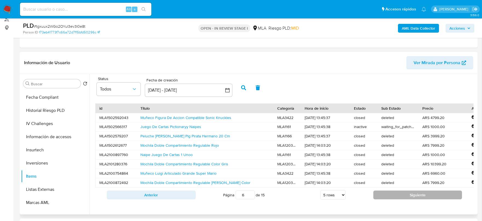
click at [420, 199] on button "Siguiente" at bounding box center [417, 194] width 89 height 9
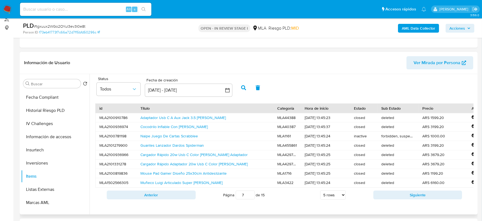
click at [420, 199] on button "Siguiente" at bounding box center [417, 194] width 89 height 9
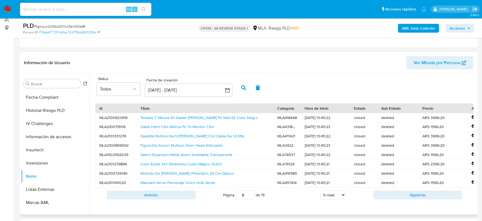
click at [420, 199] on button "Siguiente" at bounding box center [417, 194] width 89 height 9
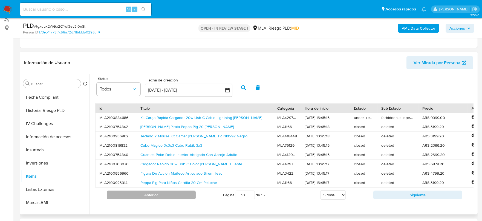
click at [135, 197] on button "Anterior" at bounding box center [151, 194] width 89 height 9
click at [155, 198] on button "Anterior" at bounding box center [151, 194] width 89 height 9
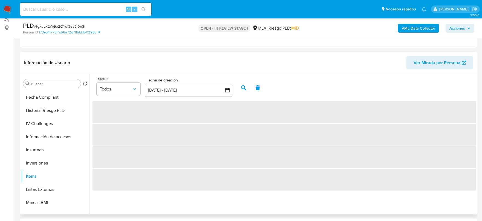
click at [155, 198] on div "Status Todos Fecha de creación Fecha de creación 1 may 2025 - 30 jun 2025 1-05-…" at bounding box center [282, 144] width 387 height 140
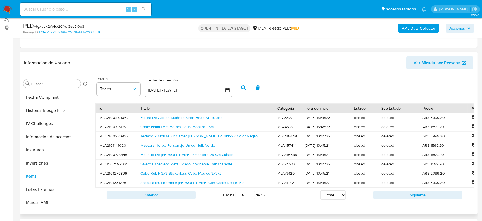
click at [155, 198] on div "Status Todos Fecha de creación Fecha de creación 1 may 2025 - 30 jun 2025 1-05-…" at bounding box center [282, 144] width 387 height 140
click at [155, 198] on button "Anterior" at bounding box center [151, 194] width 89 height 9
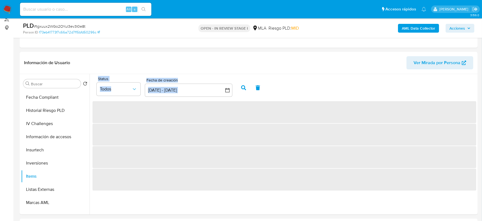
click at [155, 198] on div "Status Todos Fecha de creación Fecha de creación 1 may 2025 - 30 jun 2025 1-05-…" at bounding box center [282, 144] width 387 height 140
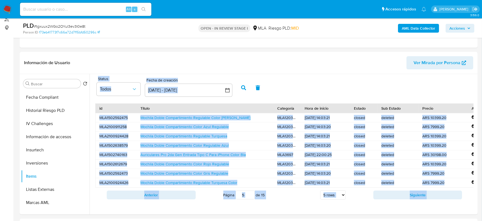
click at [155, 198] on div "Status Todos Fecha de creación Fecha de creación 1 may 2025 - 30 jun 2025 1-05-…" at bounding box center [282, 144] width 387 height 140
click at [155, 198] on button "Anterior" at bounding box center [151, 194] width 89 height 9
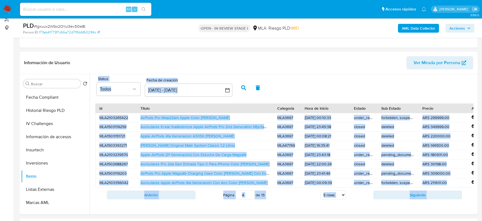
click at [155, 198] on button "Anterior" at bounding box center [151, 194] width 89 height 9
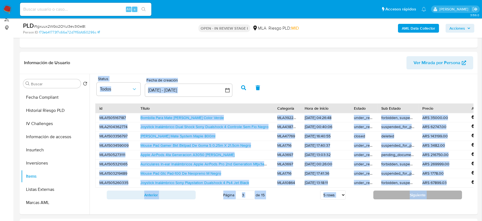
click at [422, 197] on button "Siguiente" at bounding box center [417, 194] width 89 height 9
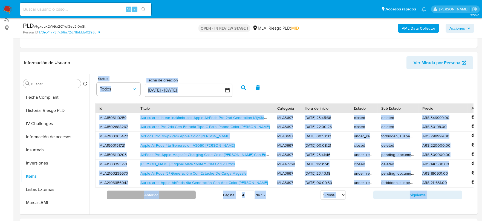
click at [147, 197] on button "Anterior" at bounding box center [151, 194] width 89 height 9
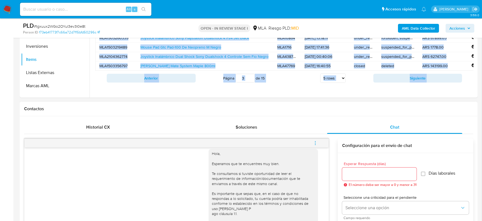
scroll to position [205, 0]
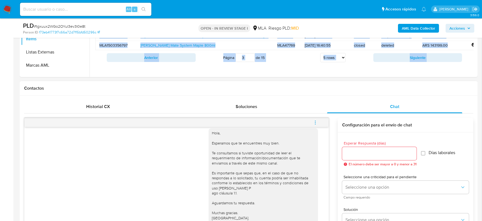
click at [314, 123] on icon "menu-action" at bounding box center [315, 122] width 5 height 5
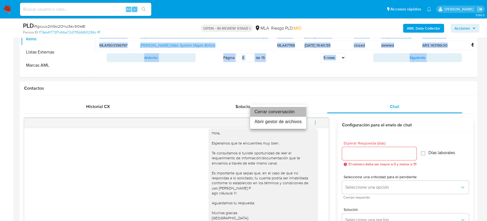
click at [264, 111] on li "Cerrar conversación" at bounding box center [278, 112] width 56 height 10
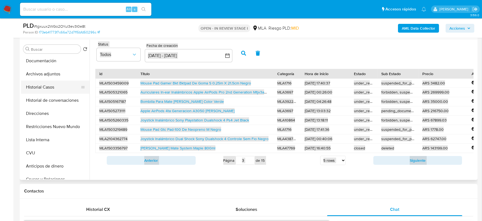
scroll to position [18, 0]
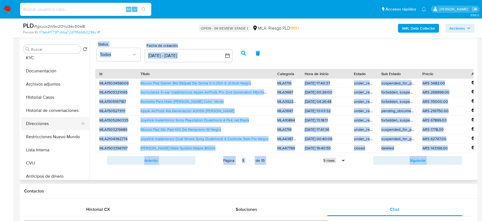
click at [36, 120] on button "Direcciones" at bounding box center [53, 123] width 64 height 13
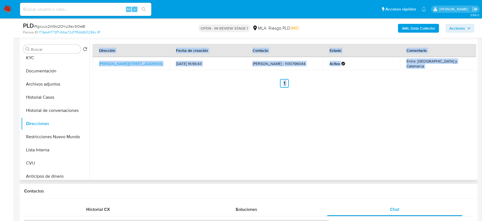
click at [167, 105] on div "Dirección Fecha de creación Contacto Estado Comentario Borges 857, Olivos, Buen…" at bounding box center [282, 109] width 387 height 140
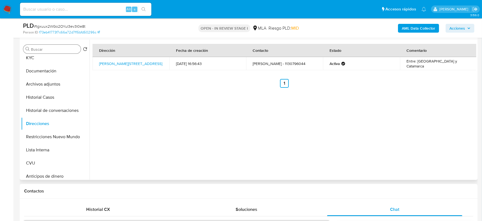
click at [34, 53] on div "Buscar" at bounding box center [51, 49] width 57 height 9
click at [32, 56] on button "KYC" at bounding box center [53, 57] width 64 height 13
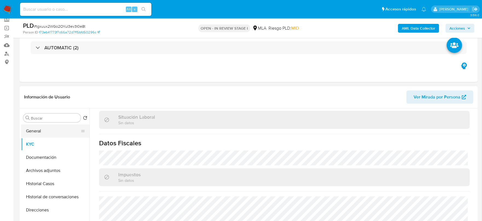
click at [39, 126] on button "General" at bounding box center [53, 130] width 64 height 13
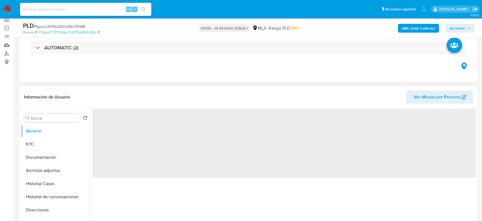
click at [113, 114] on span "‌" at bounding box center [284, 143] width 384 height 68
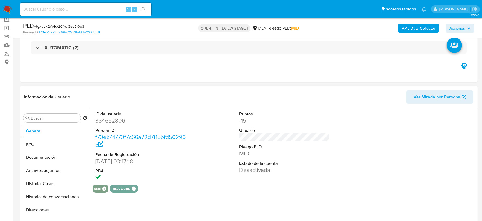
click at [106, 115] on dt "ID de usuario" at bounding box center [140, 114] width 91 height 6
click at [105, 117] on dd "834652806" at bounding box center [140, 121] width 91 height 8
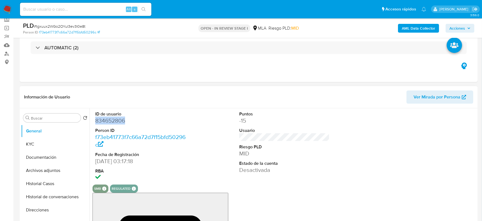
copy dd "834652806"
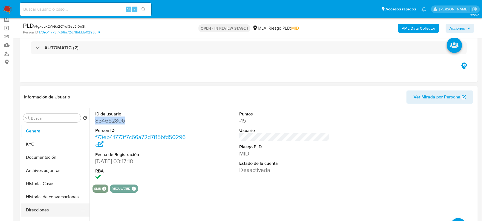
click at [46, 207] on button "Direcciones" at bounding box center [53, 209] width 64 height 13
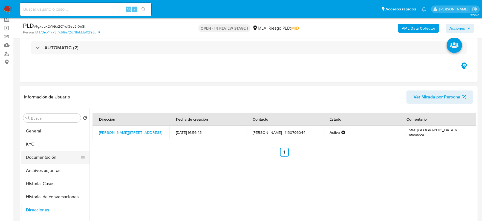
click at [59, 155] on button "Documentación" at bounding box center [53, 157] width 64 height 13
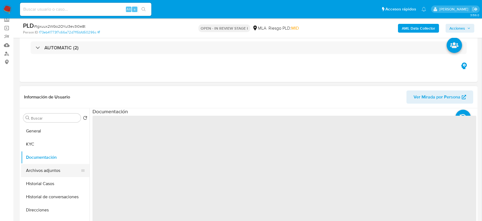
click at [57, 165] on button "Archivos adjuntos" at bounding box center [53, 170] width 64 height 13
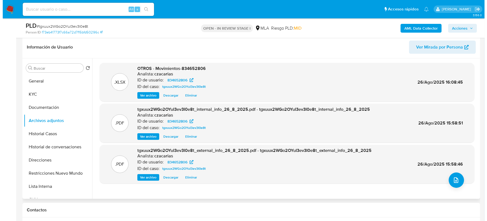
scroll to position [103, 0]
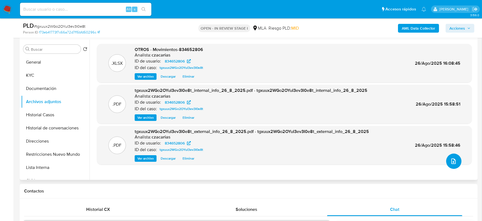
click at [452, 160] on icon "upload-file" at bounding box center [453, 161] width 7 height 7
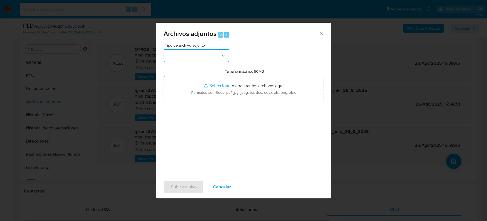
click at [215, 53] on button "button" at bounding box center [197, 55] width 66 height 13
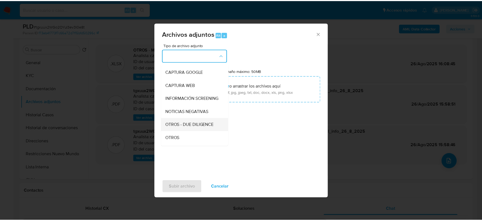
scroll to position [68, 0]
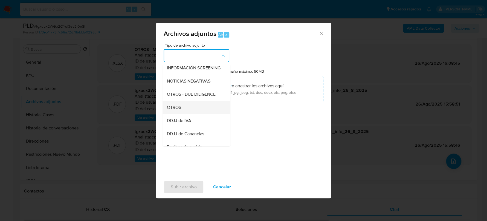
click at [180, 110] on span "OTROS" at bounding box center [174, 107] width 14 height 5
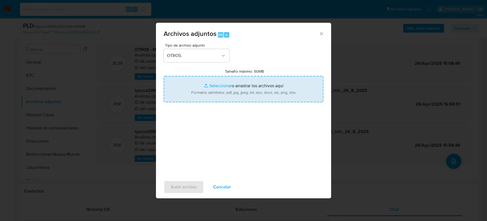
type input "C:\fakepath\Caselog tgxuux2WGo2OYuI3ev3I0e8t_2025_07_17_19_40_01.docx"
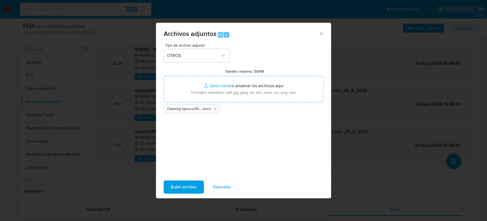
click at [185, 186] on span "Subir archivo" at bounding box center [184, 187] width 26 height 12
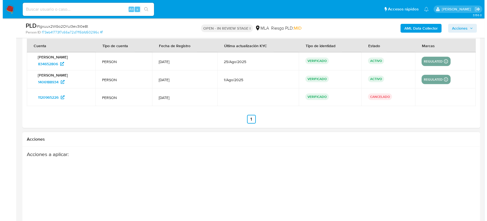
scroll to position [996, 0]
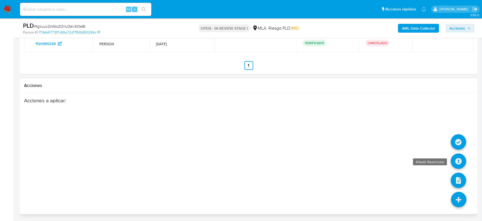
click at [454, 161] on icon at bounding box center [458, 160] width 15 height 15
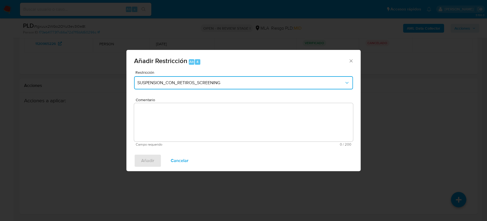
click at [176, 76] on button "SUSPENSION_CON_RETIROS_SCREENING" at bounding box center [243, 82] width 219 height 13
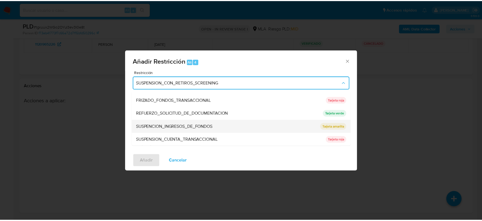
scroll to position [116, 0]
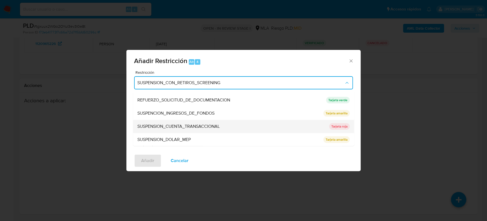
click at [201, 127] on span "SUSPENSION_CUENTA_TRANSACCIONAL" at bounding box center [178, 125] width 82 height 5
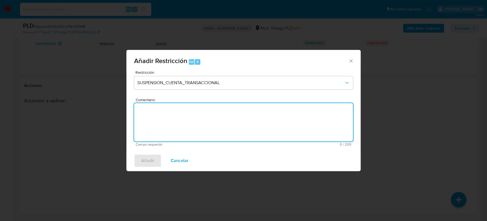
click at [216, 130] on textarea "Comentario" at bounding box center [243, 122] width 219 height 38
type textarea "AML"
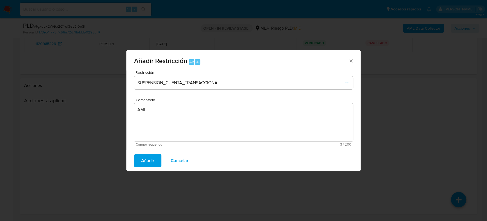
click at [149, 159] on span "Añadir" at bounding box center [147, 160] width 13 height 12
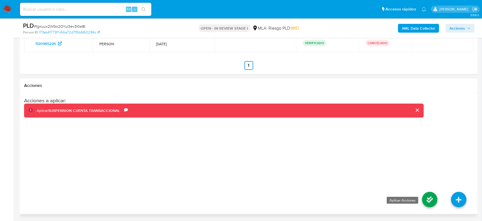
click at [427, 200] on icon at bounding box center [429, 199] width 15 height 15
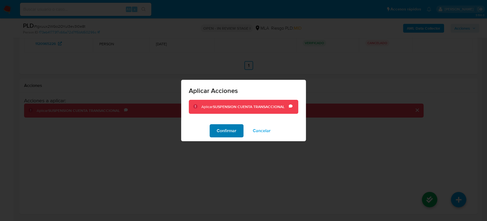
click at [231, 129] on span "Confirmar" at bounding box center [227, 131] width 20 height 12
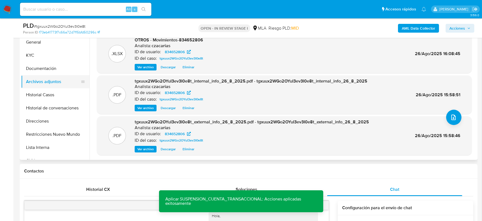
scroll to position [107, 0]
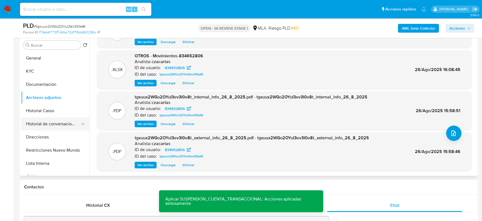
click at [63, 123] on button "Historial de conversaciones" at bounding box center [53, 123] width 64 height 13
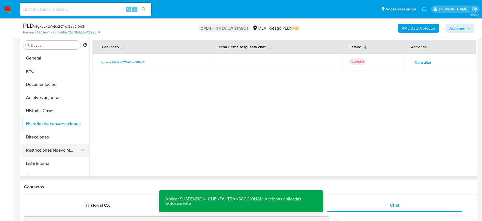
click at [54, 149] on button "Restricciones Nuevo Mundo" at bounding box center [53, 149] width 64 height 13
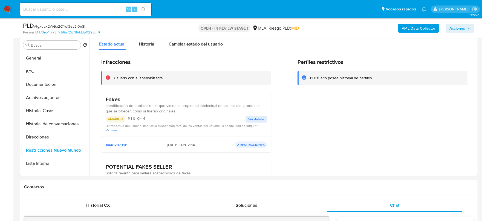
click at [465, 29] on span "Acciones" at bounding box center [457, 28] width 16 height 9
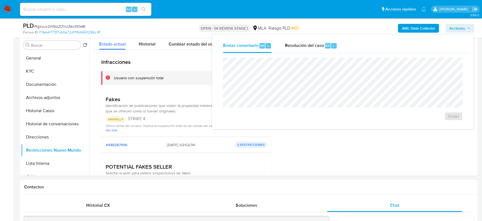
click at [352, 43] on div "Enviar comentario Alt c Resolución del caso Alt r" at bounding box center [342, 46] width 253 height 14
click at [325, 46] on div "Alt" at bounding box center [327, 45] width 5 height 5
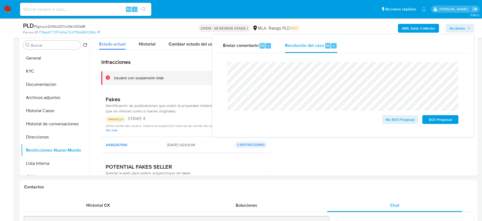
click at [57, 26] on span "# tgxuux2WGo2OYuI3ev3I0e8t" at bounding box center [59, 26] width 51 height 5
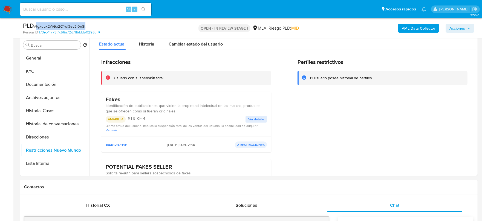
click at [57, 26] on span "# tgxuux2WGo2OYuI3ev3I0e8t" at bounding box center [59, 26] width 51 height 5
copy span "tgxuux2WGo2OYuI3ev3I0e8t"
click at [463, 30] on span "Acciones" at bounding box center [457, 28] width 16 height 9
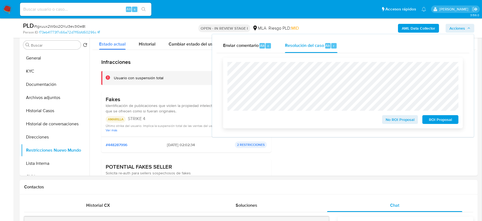
click at [429, 119] on span "ROI Proposal" at bounding box center [440, 119] width 28 height 8
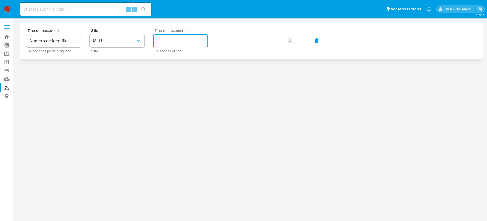
click at [196, 37] on button "identificationType" at bounding box center [180, 40] width 55 height 13
click at [136, 45] on button "MLU" at bounding box center [117, 40] width 55 height 13
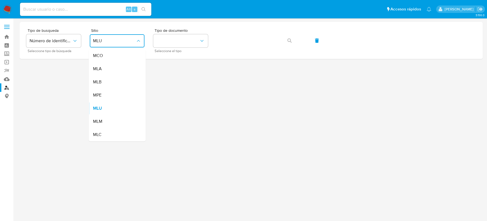
drag, startPoint x: 126, startPoint y: 73, endPoint x: 148, endPoint y: 63, distance: 24.5
click at [126, 72] on div "MLA" at bounding box center [115, 68] width 45 height 13
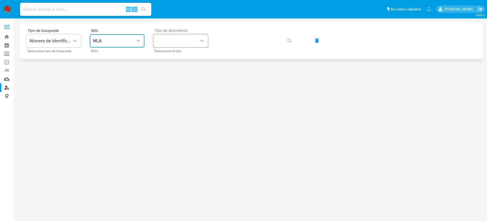
click at [184, 40] on button "identificationType" at bounding box center [180, 40] width 55 height 13
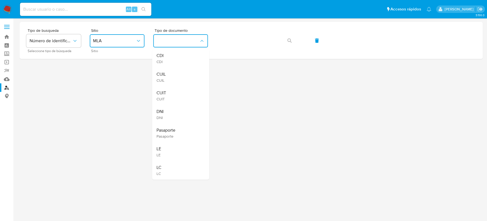
drag, startPoint x: 165, startPoint y: 95, endPoint x: 170, endPoint y: 88, distance: 8.0
click at [165, 94] on span "CUIT" at bounding box center [162, 92] width 10 height 5
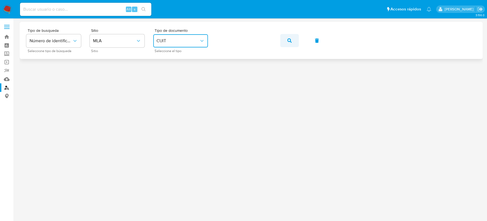
click at [291, 42] on icon "button" at bounding box center [289, 40] width 4 height 4
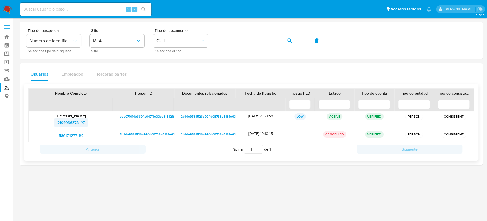
click at [67, 124] on span "2194036378" at bounding box center [67, 122] width 21 height 9
click at [69, 138] on span "586174277" at bounding box center [68, 135] width 18 height 9
click at [8, 6] on img at bounding box center [7, 9] width 9 height 9
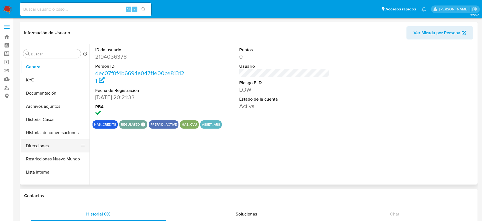
click at [37, 144] on button "Direcciones" at bounding box center [53, 145] width 64 height 13
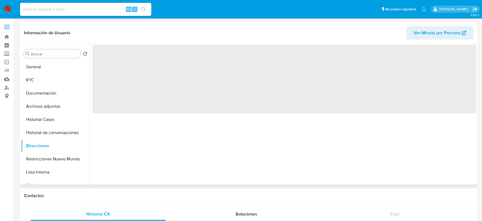
select select "10"
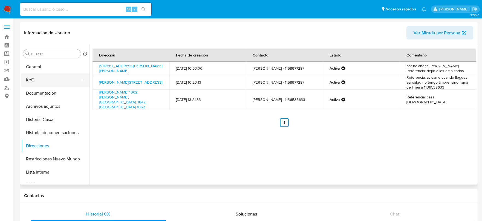
click at [36, 81] on button "KYC" at bounding box center [53, 79] width 64 height 13
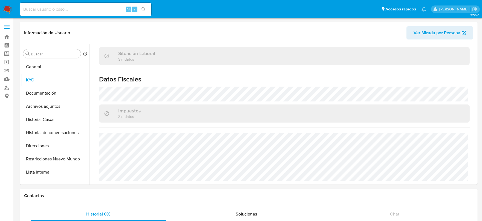
scroll to position [288, 0]
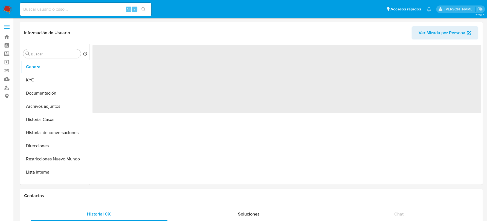
select select "10"
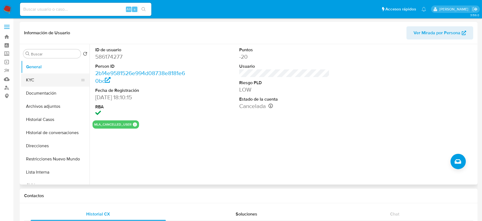
click at [35, 75] on button "KYC" at bounding box center [53, 79] width 64 height 13
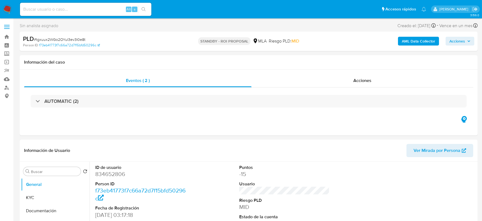
select select "10"
click at [92, 8] on input at bounding box center [85, 9] width 131 height 7
paste input "YTAfpm3lJHjw5hOZPq9TVQBw"
type input "YTAfpm3lJHjw5hOZPq9TVQBw"
click at [143, 10] on icon "search-icon" at bounding box center [143, 9] width 4 height 4
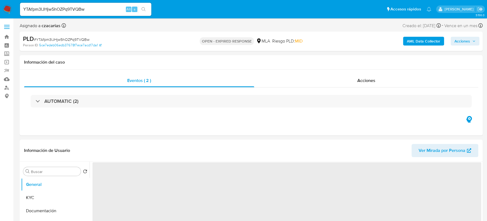
select select "10"
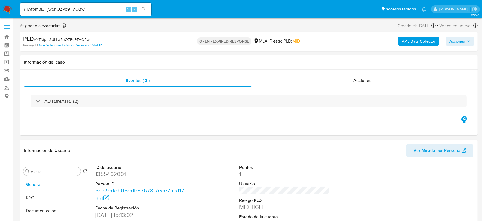
click at [49, 38] on span "# YTAfpm3lJHjw5hOZPq9TVQBw" at bounding box center [62, 39] width 56 height 5
copy span "YTAfpm3lJHjw5hOZPq9TVQBw"
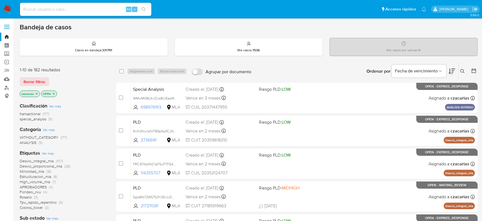
click at [461, 71] on icon at bounding box center [462, 71] width 4 height 4
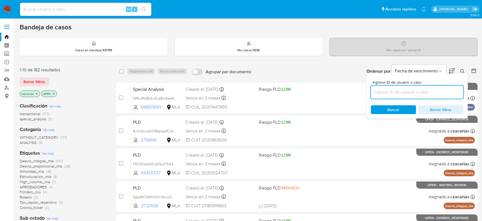
click at [422, 92] on input at bounding box center [417, 91] width 92 height 7
type input "YTAfpm3lJHjw5hOZPq9TVQBw"
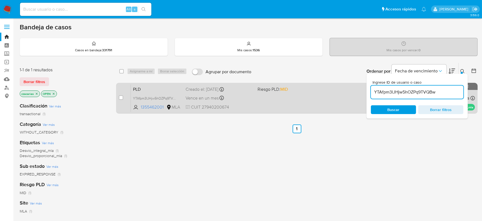
click at [121, 100] on div "case-item-checkbox" at bounding box center [121, 98] width 4 height 7
drag, startPoint x: 122, startPoint y: 98, endPoint x: 126, endPoint y: 91, distance: 8.4
click at [122, 98] on input "checkbox" at bounding box center [121, 97] width 4 height 4
checkbox input "true"
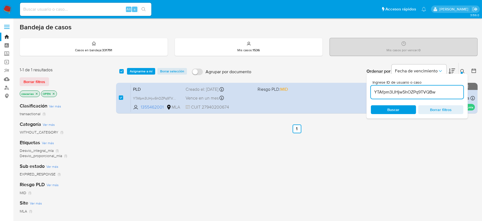
click at [147, 66] on div "select-all-cases-checkbox Asignarme a mí Borrar selección Agrupar por documento…" at bounding box center [296, 71] width 361 height 17
click at [147, 71] on span "Asignarme a mí" at bounding box center [141, 70] width 23 height 5
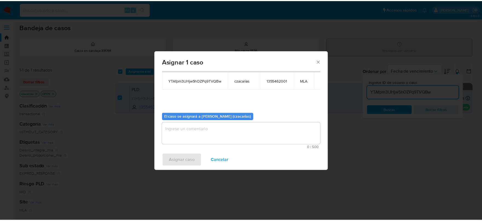
scroll to position [28, 0]
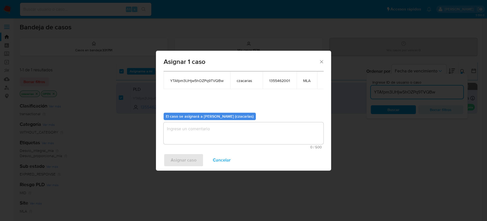
click at [214, 135] on textarea "assign-modal" at bounding box center [244, 133] width 160 height 22
click at [183, 162] on span "Asignar caso" at bounding box center [184, 160] width 26 height 12
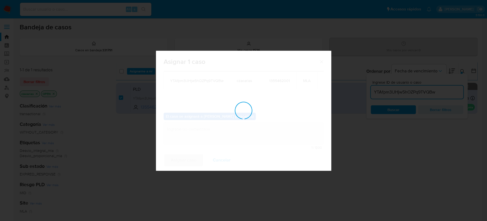
checkbox input "false"
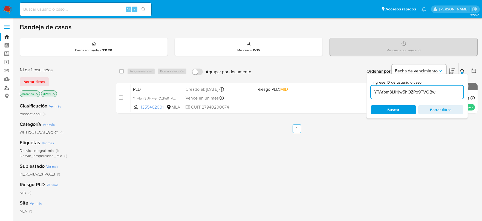
click at [6, 86] on link "Buscador de personas" at bounding box center [32, 87] width 65 height 8
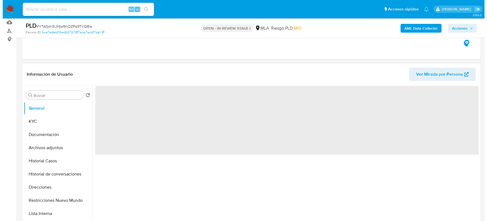
scroll to position [68, 0]
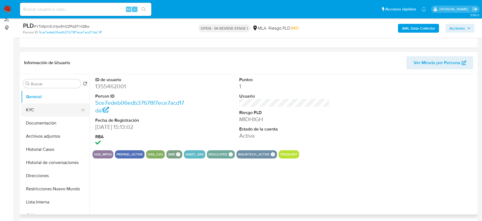
click at [44, 114] on button "KYC" at bounding box center [53, 109] width 64 height 13
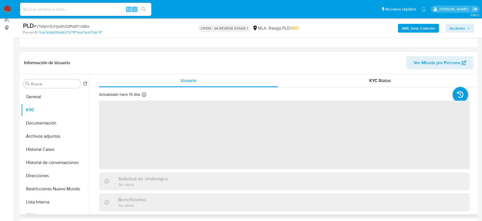
select select "10"
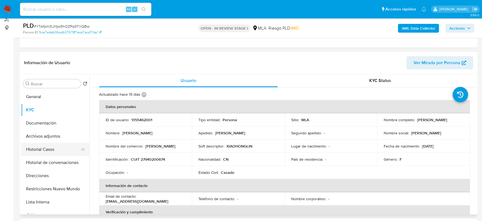
click at [45, 148] on button "Historial Casos" at bounding box center [53, 149] width 64 height 13
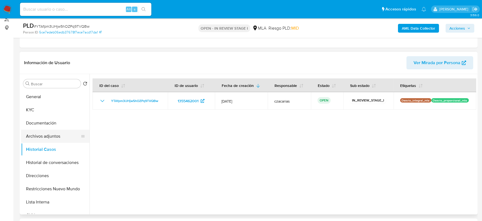
click at [49, 136] on button "Archivos adjuntos" at bounding box center [53, 135] width 64 height 13
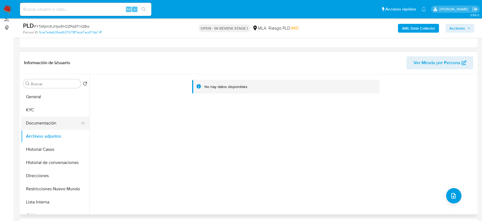
click at [51, 118] on button "Documentación" at bounding box center [53, 122] width 64 height 13
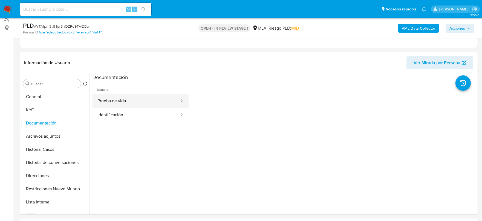
click at [135, 101] on button "Prueba de vida" at bounding box center [135, 101] width 87 height 14
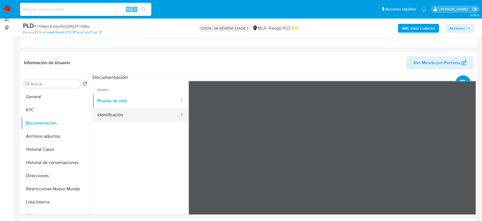
click at [123, 114] on button "Identificación" at bounding box center [135, 115] width 87 height 14
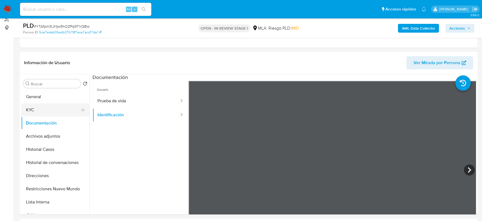
click at [37, 108] on button "KYC" at bounding box center [53, 109] width 64 height 13
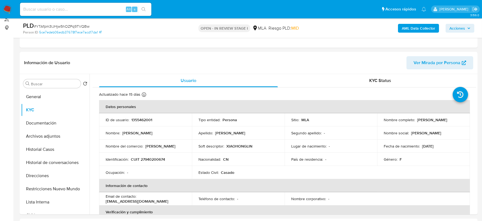
click at [154, 157] on p "CUIT 27940200674" at bounding box center [148, 159] width 34 height 5
copy p "27940200674"
click at [427, 28] on b "AML Data Collector" at bounding box center [418, 28] width 33 height 9
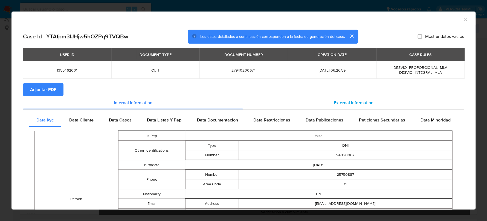
click at [359, 97] on div "External information" at bounding box center [353, 102] width 221 height 13
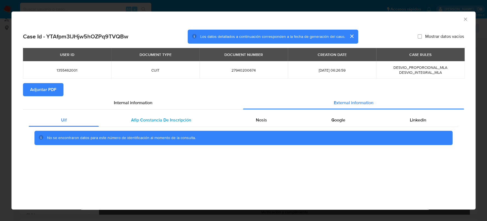
click at [160, 115] on div "Afip Constancia De Inscripción" at bounding box center [161, 119] width 125 height 13
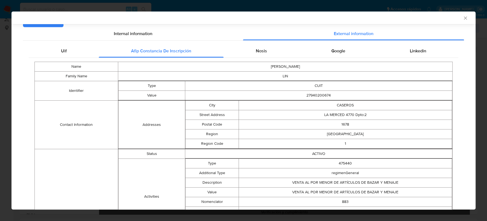
scroll to position [64, 0]
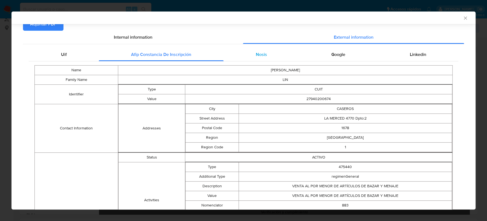
click at [258, 49] on div "Nosis" at bounding box center [262, 54] width 76 height 13
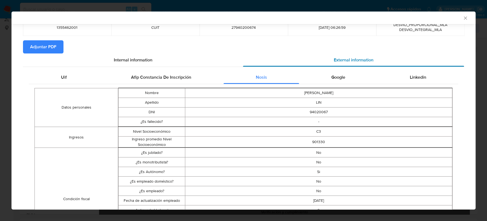
scroll to position [30, 0]
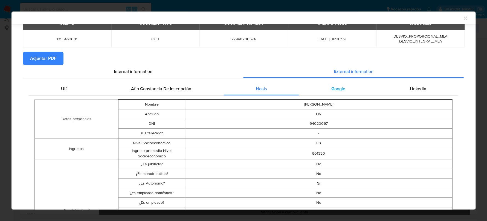
click at [341, 86] on span "Google" at bounding box center [338, 88] width 14 height 6
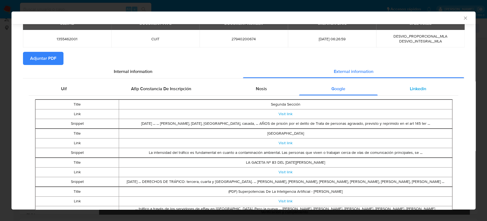
click at [410, 88] on span "Linkedin" at bounding box center [418, 88] width 16 height 6
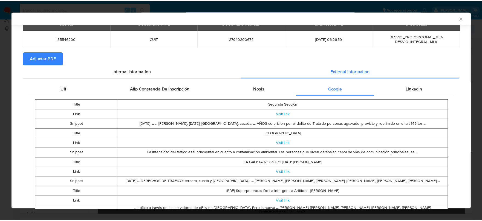
scroll to position [0, 0]
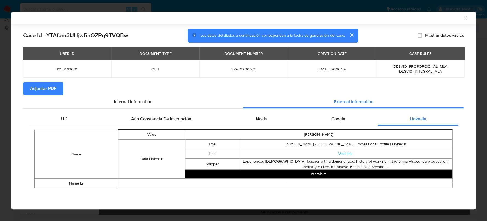
click at [40, 89] on span "Adjuntar PDF" at bounding box center [43, 88] width 26 height 12
click at [468, 16] on div "AML Data Collector" at bounding box center [243, 17] width 464 height 13
click at [466, 17] on icon "Cerrar ventana" at bounding box center [465, 17] width 5 height 5
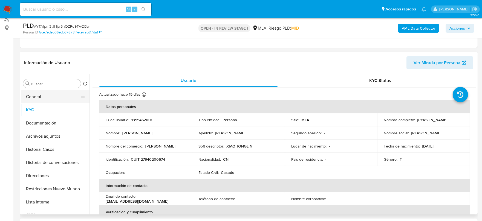
click at [44, 97] on button "General" at bounding box center [53, 96] width 64 height 13
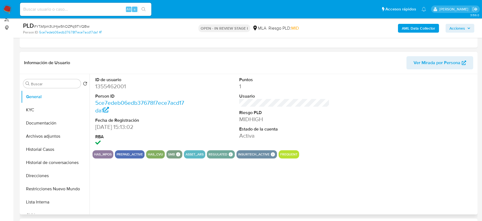
click at [110, 88] on dd "1355462001" at bounding box center [140, 86] width 91 height 8
copy dd "1355462001"
click at [36, 103] on button "KYC" at bounding box center [53, 109] width 64 height 13
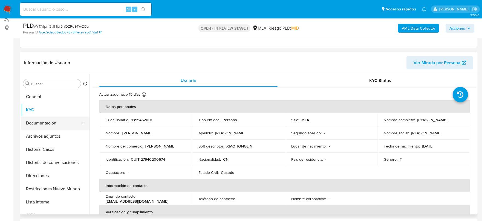
click at [61, 126] on button "Documentación" at bounding box center [53, 122] width 64 height 13
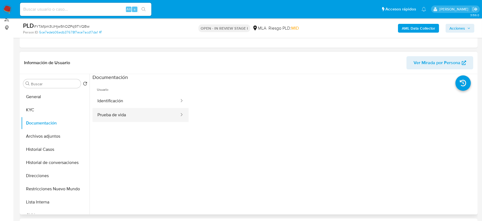
click at [131, 112] on button "Prueba de vida" at bounding box center [135, 115] width 87 height 14
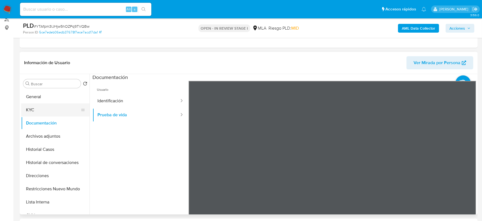
click at [31, 114] on button "KYC" at bounding box center [53, 109] width 64 height 13
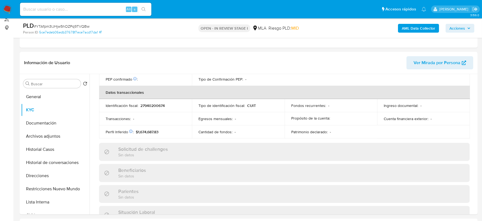
scroll to position [288, 0]
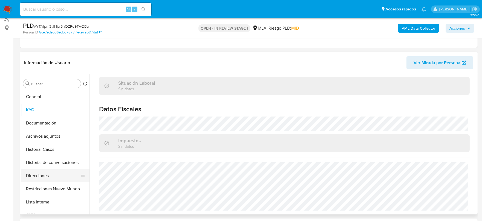
click at [54, 179] on button "Direcciones" at bounding box center [53, 175] width 64 height 13
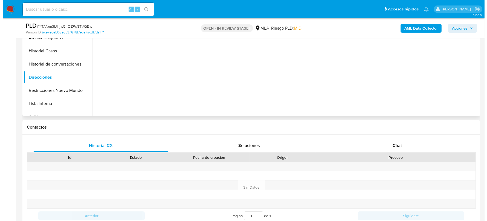
scroll to position [68, 0]
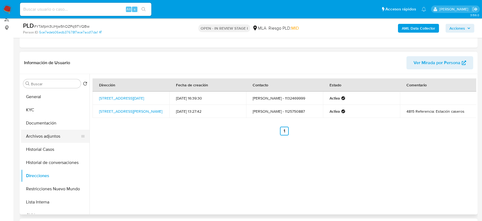
click at [50, 140] on button "Archivos adjuntos" at bounding box center [53, 135] width 64 height 13
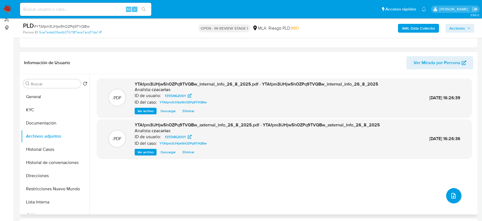
click at [450, 193] on icon "upload-file" at bounding box center [453, 195] width 7 height 7
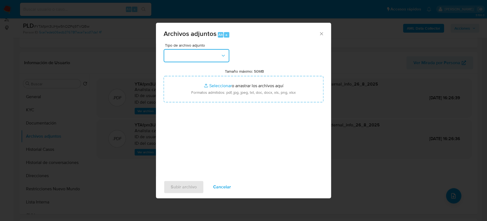
drag, startPoint x: 200, startPoint y: 56, endPoint x: 200, endPoint y: 60, distance: 3.8
click at [200, 56] on button "button" at bounding box center [197, 55] width 66 height 13
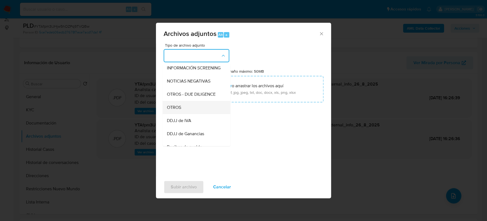
click at [186, 108] on div "OTROS" at bounding box center [195, 107] width 56 height 13
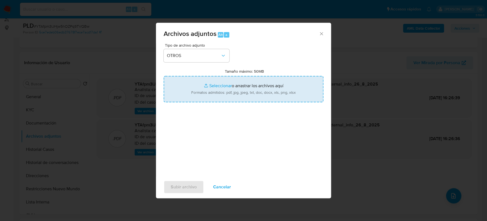
type input "C:\fakepath\Movimientos-1355462001.xlsx"
click at [190, 186] on span "Subir archivo" at bounding box center [184, 187] width 26 height 12
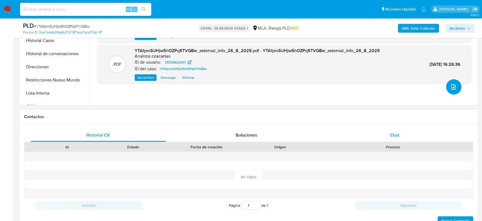
scroll to position [205, 0]
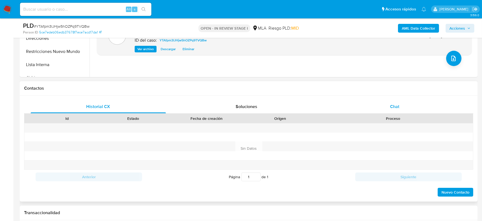
click at [385, 105] on div "Chat" at bounding box center [394, 106] width 135 height 13
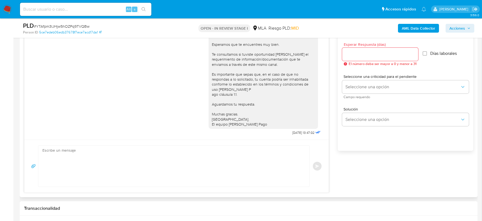
scroll to position [308, 0]
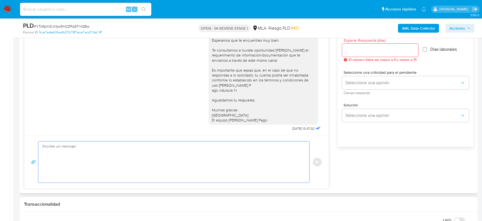
click at [190, 160] on textarea at bounding box center [172, 161] width 260 height 41
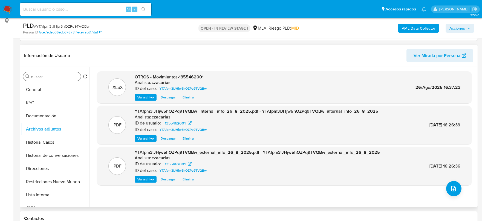
scroll to position [68, 0]
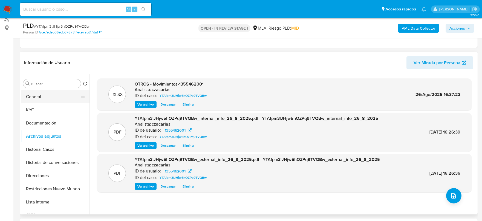
click at [43, 102] on button "General" at bounding box center [53, 96] width 64 height 13
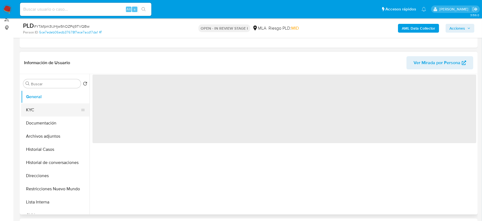
click at [45, 105] on button "KYC" at bounding box center [53, 109] width 64 height 13
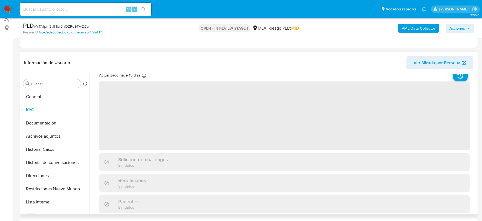
scroll to position [34, 0]
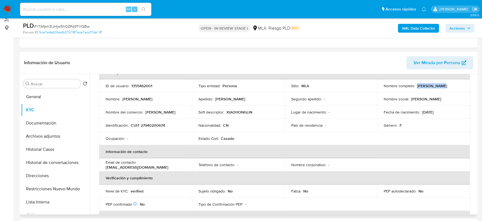
drag, startPoint x: 416, startPoint y: 85, endPoint x: 445, endPoint y: 86, distance: 29.3
click at [445, 86] on div "Nombre completo : Xiaohong Lin" at bounding box center [424, 85] width 80 height 5
copy p "[PERSON_NAME]"
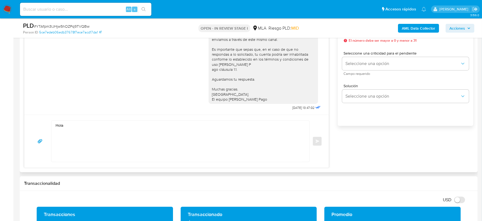
scroll to position [342, 0]
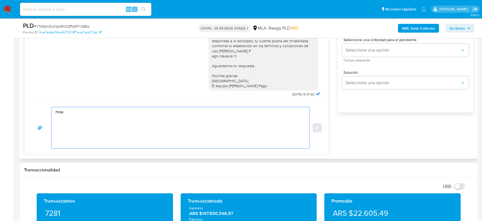
click at [119, 107] on textarea "Hola" at bounding box center [179, 127] width 247 height 41
paste textarea "[PERSON_NAME]"
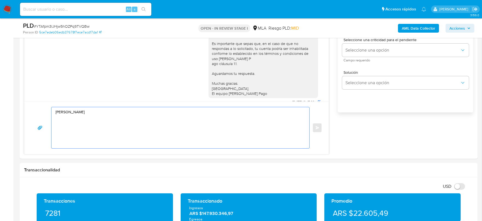
scroll to position [285, 0]
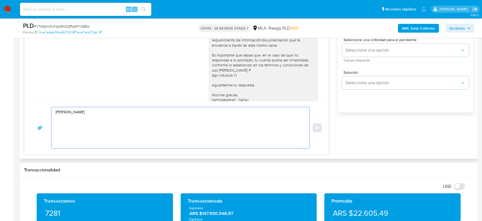
paste textarea "En función de las operaciones registradas en tu cuenta de Mercado Pago, necesit…"
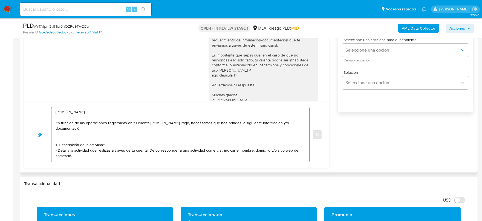
scroll to position [2, 0]
click at [95, 163] on div "Hola Xiaohong Lin En función de las operaciones registradas en tu cuenta de Mer…" at bounding box center [176, 134] width 304 height 66
click at [99, 158] on textarea "Hola Xiaohong Lin En función de las operaciones registradas en tu cuenta de Mer…" at bounding box center [179, 134] width 247 height 55
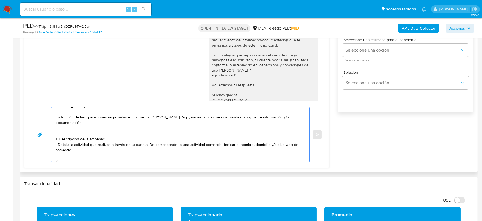
paste textarea "2. De acuerdo a la actividad que realices en tu cuenta, adjunta la siguiente do…"
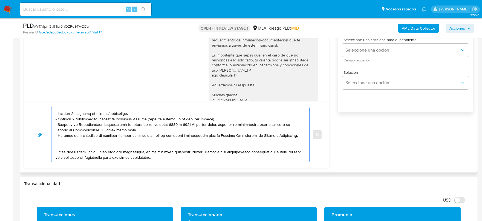
scroll to position [41, 0]
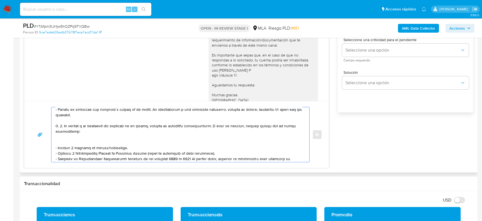
click at [72, 150] on textarea at bounding box center [179, 134] width 247 height 55
drag, startPoint x: 139, startPoint y: 147, endPoint x: 48, endPoint y: 143, distance: 90.4
click at [48, 143] on div "Enviar" at bounding box center [176, 134] width 291 height 55
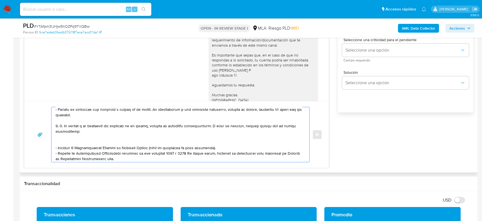
click at [62, 124] on textarea at bounding box center [179, 134] width 247 height 55
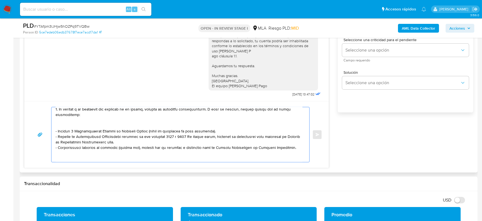
scroll to position [71, 0]
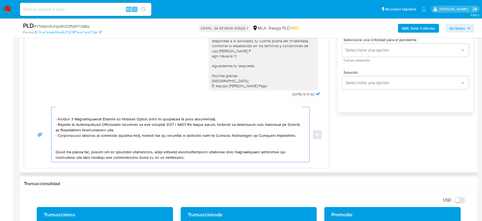
click at [210, 152] on textarea at bounding box center [179, 134] width 247 height 55
paste textarea "3. Proporciona el vínculo con las siguientes contrapartes con las que operaste,…"
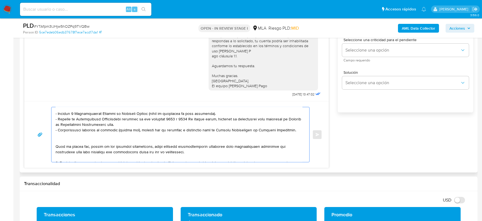
scroll to position [102, 0]
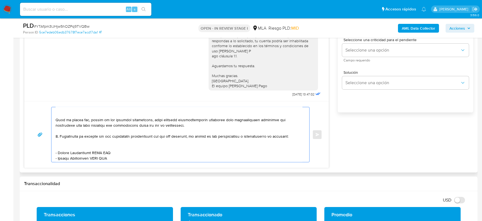
drag, startPoint x: 58, startPoint y: 148, endPoint x: 91, endPoint y: 149, distance: 33.1
click at [91, 149] on textarea at bounding box center [179, 134] width 247 height 55
paste textarea "MEILING CHEN"
click at [103, 149] on textarea at bounding box center [179, 134] width 247 height 55
click at [100, 148] on textarea at bounding box center [179, 134] width 247 height 55
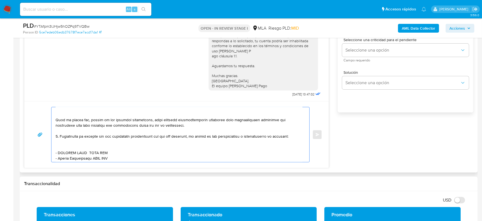
click at [100, 148] on textarea at bounding box center [179, 134] width 247 height 55
paste textarea "27961341367"
drag, startPoint x: 58, startPoint y: 155, endPoint x: 92, endPoint y: 155, distance: 34.5
click at [92, 155] on textarea at bounding box center [179, 134] width 247 height 55
paste textarea "Zengguang Lin"
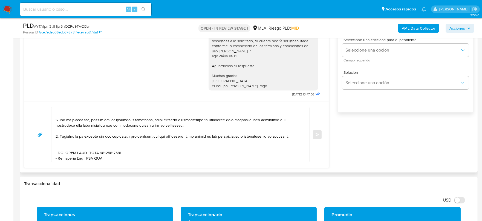
click at [98, 156] on textarea at bounding box center [179, 134] width 247 height 55
click at [98, 154] on textarea at bounding box center [179, 134] width 247 height 55
paste textarea "20942225343"
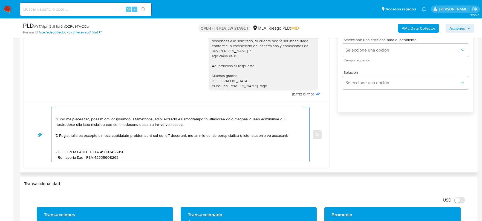
scroll to position [119, 0]
paste textarea "Es importante que sepas que, en caso de no responder a lo solicitado o si lo pr…"
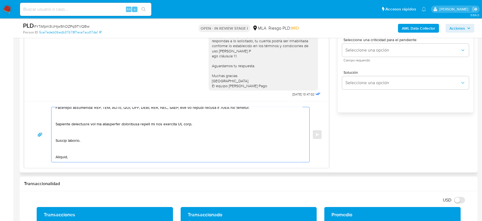
scroll to position [174, 0]
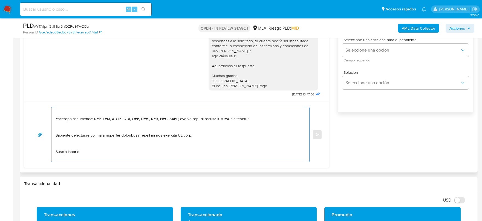
click at [186, 128] on textarea at bounding box center [179, 134] width 247 height 55
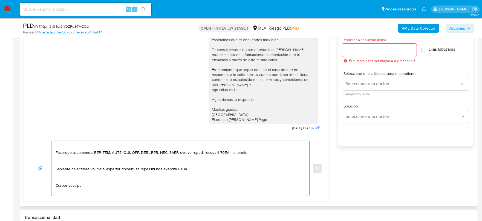
scroll to position [273, 0]
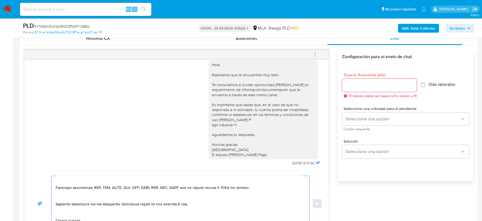
type textarea "Hola Xiaohong Lin En función de las operaciones registradas en tu cuenta de Mer…"
click at [364, 86] on input "Esperar Respuesta (días)" at bounding box center [379, 85] width 74 height 7
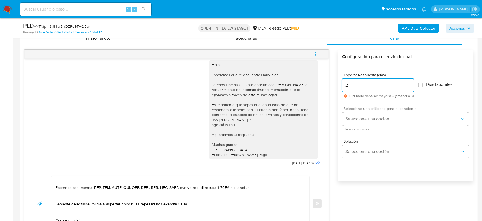
type input "2"
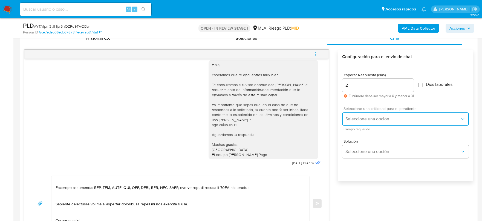
click at [368, 123] on button "Seleccione una opción" at bounding box center [405, 118] width 127 height 13
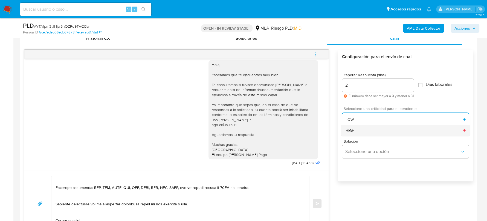
click at [375, 128] on div "HIGH" at bounding box center [404, 130] width 118 height 11
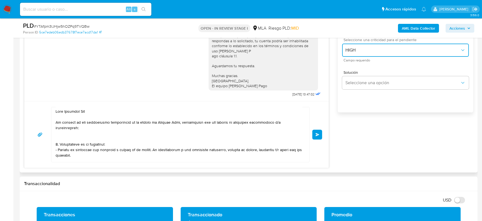
scroll to position [0, 0]
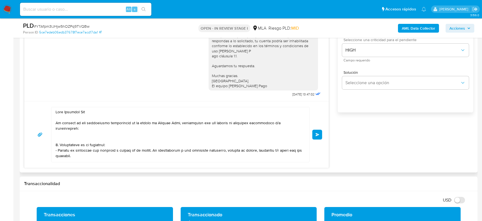
click at [321, 135] on button "Enviar" at bounding box center [317, 134] width 10 height 10
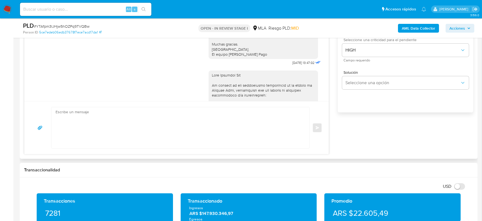
scroll to position [322, 0]
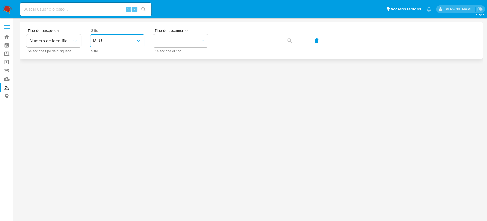
click at [127, 42] on span "MLU" at bounding box center [114, 40] width 43 height 5
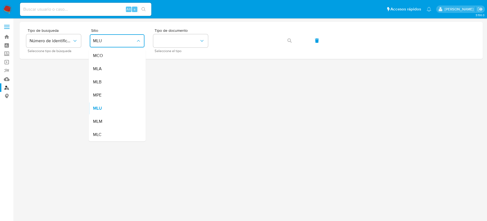
click at [119, 66] on div "MLA" at bounding box center [115, 68] width 45 height 13
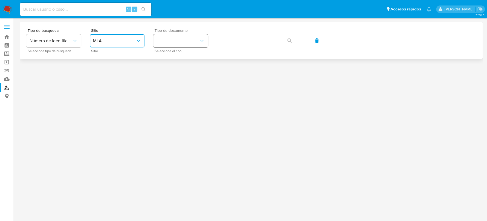
click at [174, 41] on button "identificationType" at bounding box center [180, 40] width 55 height 13
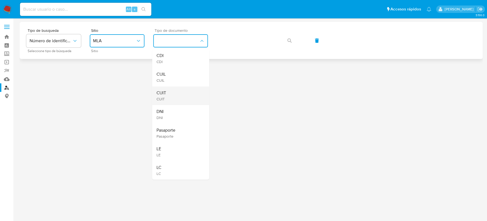
click at [169, 89] on div "CUIT CUIT" at bounding box center [179, 95] width 45 height 19
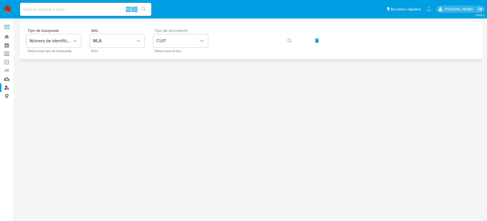
click at [240, 32] on div "Tipo de busqueda Número de identificación Seleccione tipo de búsqueda Sitio MLA…" at bounding box center [251, 40] width 450 height 24
click at [291, 36] on button "button" at bounding box center [289, 40] width 19 height 13
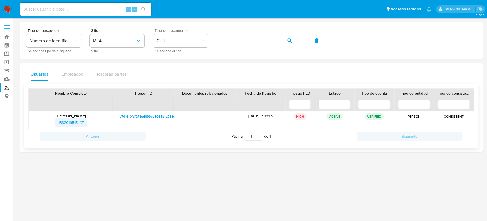
click at [75, 122] on span "1332919515" at bounding box center [67, 122] width 19 height 9
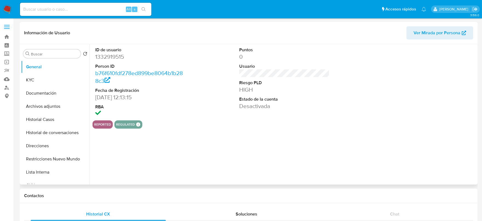
select select "10"
click at [40, 119] on button "Historial Casos" at bounding box center [53, 119] width 64 height 13
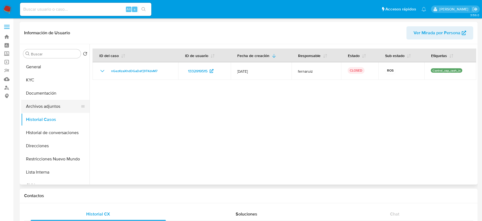
click at [41, 108] on button "Archivos adjuntos" at bounding box center [53, 106] width 64 height 13
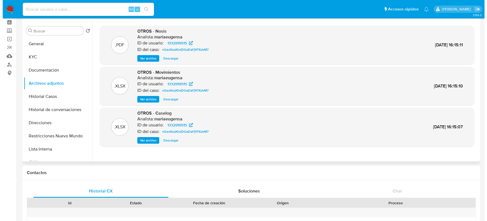
scroll to position [34, 0]
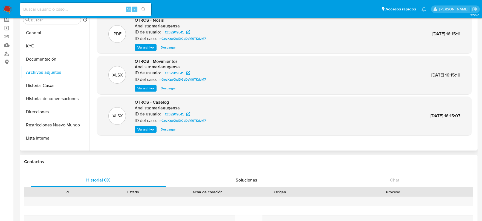
click at [147, 130] on span "Ver archivo" at bounding box center [145, 128] width 16 height 5
click at [147, 128] on div "Ver archivo Ver archivo Descargar" at bounding box center [171, 129] width 73 height 7
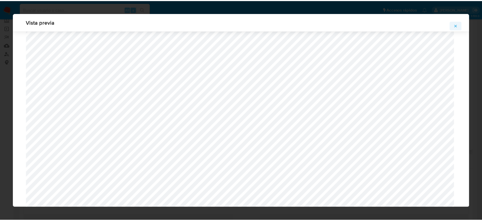
scroll to position [0, 0]
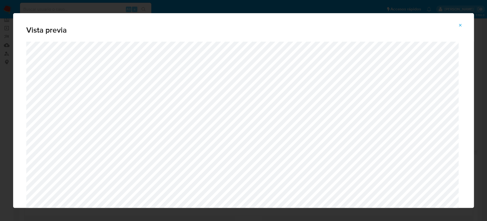
click at [460, 25] on icon "Attachment preview" at bounding box center [460, 25] width 4 height 4
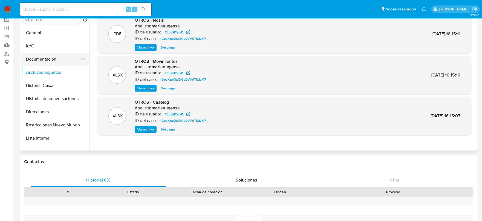
click at [39, 60] on button "Documentación" at bounding box center [53, 59] width 64 height 13
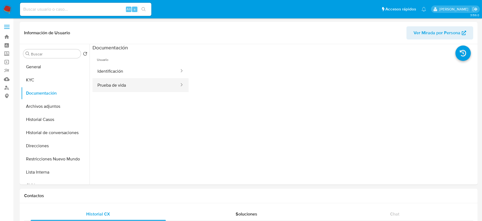
click at [141, 83] on button "Prueba de vida" at bounding box center [135, 85] width 87 height 14
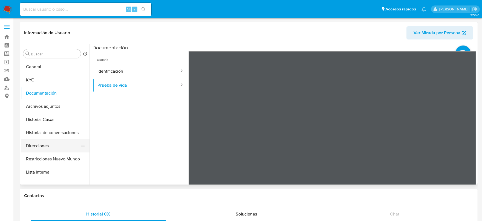
click at [47, 142] on button "Direcciones" at bounding box center [53, 145] width 64 height 13
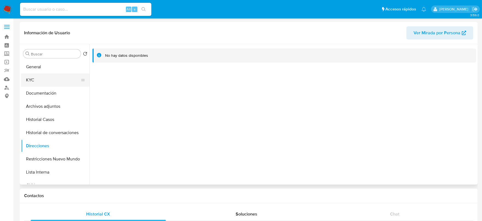
click at [36, 77] on button "KYC" at bounding box center [53, 79] width 64 height 13
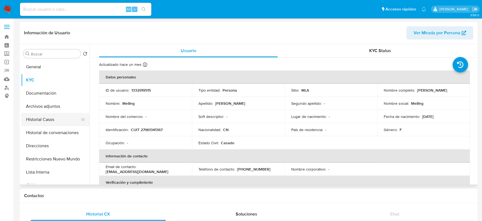
click at [48, 125] on button "Historial Casos" at bounding box center [53, 119] width 64 height 13
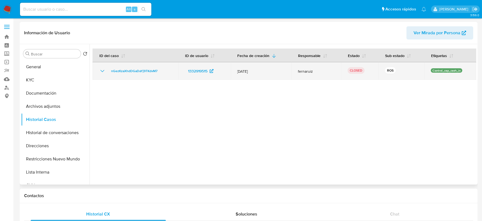
click at [130, 74] on span "nGezKzaXhdDGaDaYj9TKdvM7" at bounding box center [134, 71] width 46 height 7
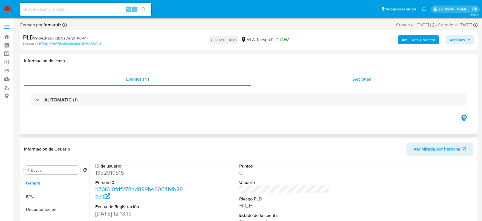
drag, startPoint x: 380, startPoint y: 81, endPoint x: 348, endPoint y: 85, distance: 32.0
click at [379, 81] on div "Acciones" at bounding box center [362, 79] width 222 height 13
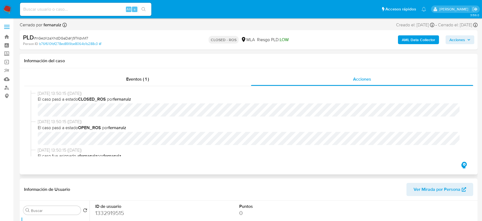
select select "10"
click at [36, 114] on div "[DATE] 13:50:15 ([DATE]) El caso pasó a estado CLOSED_ROS por fernaruiz" at bounding box center [249, 104] width 436 height 28
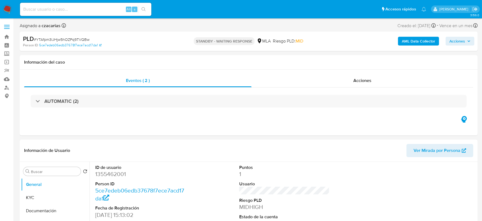
select select "10"
click at [50, 11] on input at bounding box center [85, 9] width 131 height 7
paste input "H9zre4OmxTVCd21eVmWG2Te9"
type input "H9zre4OmxTVCd21eVmWG2Te9"
click at [145, 7] on icon "search-icon" at bounding box center [143, 9] width 4 height 4
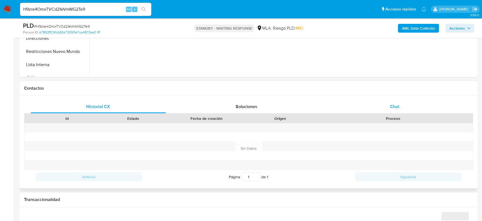
click at [392, 106] on span "Chat" at bounding box center [394, 106] width 9 height 6
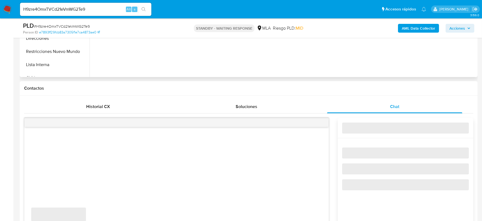
select select "10"
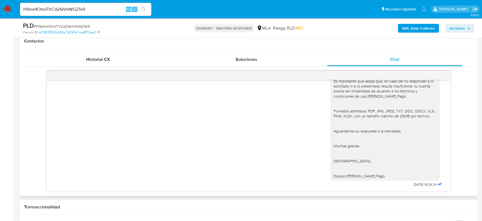
scroll to position [273, 0]
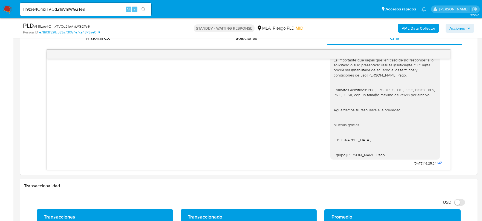
click at [72, 4] on div "H9zre4OmxTVCd21eVmWG2Te9 Alt s" at bounding box center [85, 9] width 131 height 13
click at [72, 7] on input "H9zre4OmxTVCd21eVmWG2Te9" at bounding box center [85, 9] width 131 height 7
paste input
click at [145, 9] on icon "search-icon" at bounding box center [143, 9] width 4 height 4
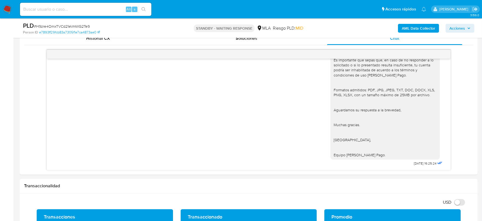
click at [77, 13] on div "Alt s" at bounding box center [85, 9] width 131 height 13
click at [82, 8] on input at bounding box center [85, 9] width 131 height 7
paste input "gy6lsQ824uUz8g3WdWtOXtLW"
type input "gy6lsQ824uUz8g3WdWtOXtLW"
click at [141, 9] on button "search-icon" at bounding box center [143, 9] width 11 height 8
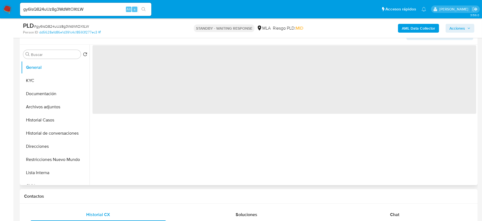
scroll to position [137, 0]
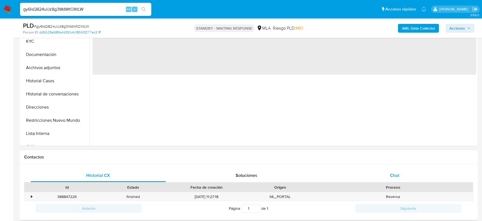
click at [403, 177] on div "Chat" at bounding box center [394, 175] width 135 height 13
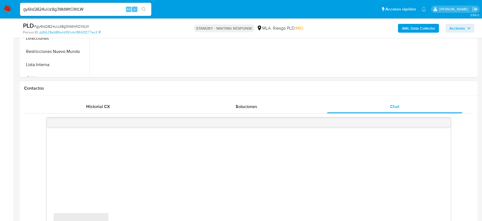
select select "10"
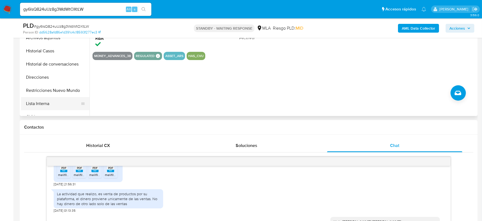
scroll to position [103, 0]
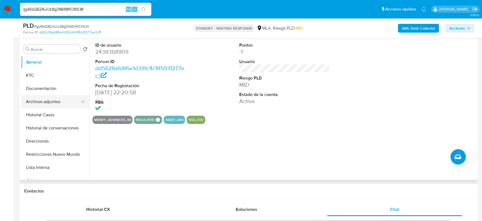
click at [41, 98] on button "Archivos adjuntos" at bounding box center [53, 101] width 64 height 13
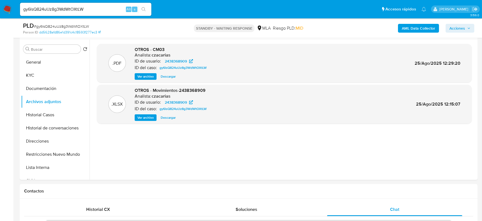
click at [98, 10] on input "gy6lsQ824uUz8g3WdWtOXtLW" at bounding box center [85, 9] width 131 height 7
paste input "AFPfSxQDAHLdvruCzrox9jcS"
type input "AFPfSxQDAHLdvruCzrox9jcS"
click at [146, 6] on button "search-icon" at bounding box center [143, 9] width 11 height 8
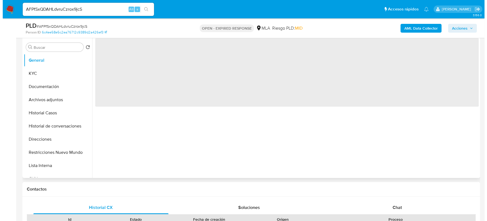
scroll to position [137, 0]
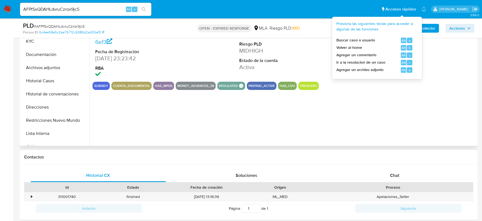
select select "10"
click at [431, 25] on b "AML Data Collector" at bounding box center [418, 28] width 33 height 9
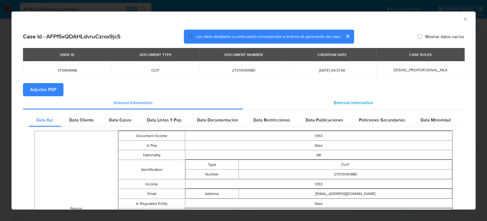
click at [346, 98] on div "External information" at bounding box center [353, 102] width 221 height 13
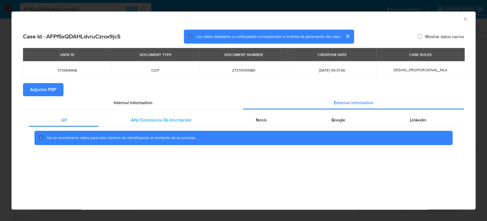
click at [190, 117] on span "Afip Constancia De Inscripción" at bounding box center [161, 120] width 60 height 6
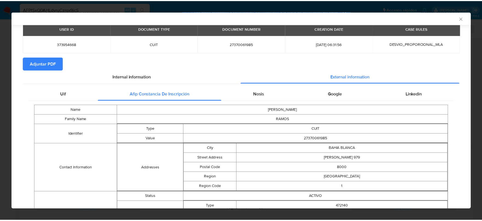
scroll to position [22, 0]
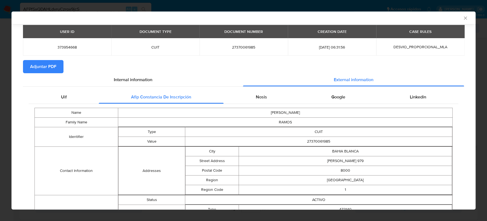
click at [457, 17] on div "AML Data Collector" at bounding box center [238, 17] width 447 height 5
click at [464, 18] on icon "Cerrar ventana" at bounding box center [465, 17] width 3 height 3
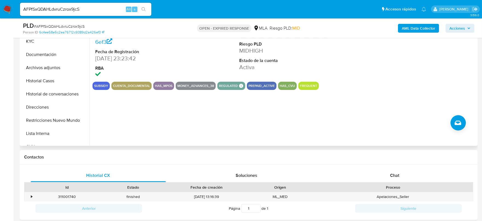
click at [76, 9] on input "AFPfSxQDAHLdvruCzrox9jcS" at bounding box center [85, 9] width 131 height 7
paste input "eVLynTV6J5dwOewZzMfqvdAO"
type input "eVLynTV6J5dwOewZzMfqvdAO"
click at [145, 11] on icon "search-icon" at bounding box center [143, 9] width 4 height 4
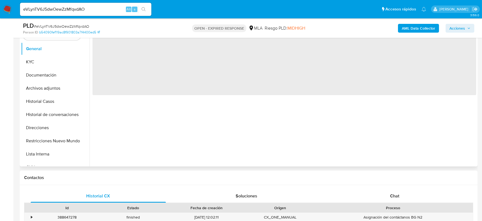
scroll to position [137, 0]
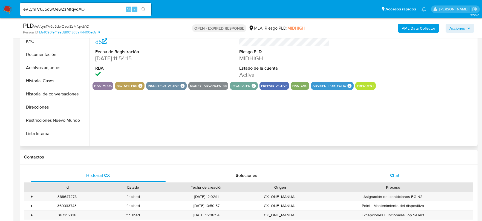
click at [403, 169] on div "Chat" at bounding box center [394, 175] width 135 height 13
select select "10"
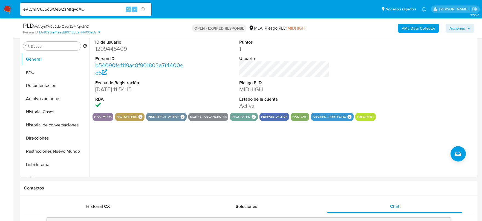
scroll to position [103, 0]
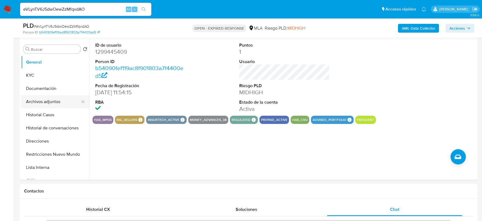
click at [60, 107] on button "Archivos adjuntos" at bounding box center [53, 101] width 64 height 13
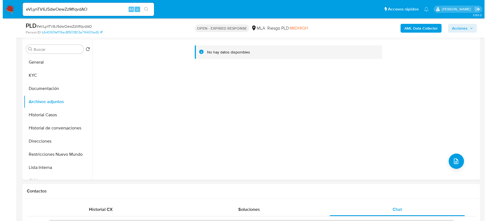
scroll to position [0, 0]
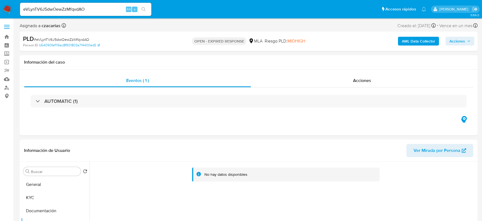
click at [430, 42] on b "AML Data Collector" at bounding box center [418, 41] width 33 height 9
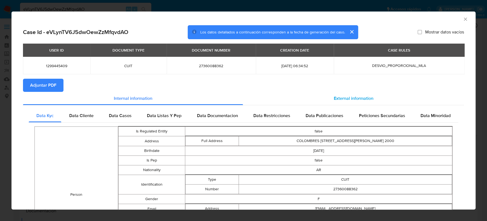
click at [363, 95] on span "External information" at bounding box center [354, 98] width 40 height 6
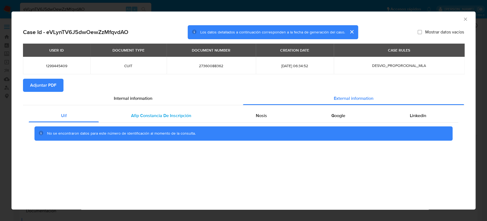
drag, startPoint x: 167, startPoint y: 112, endPoint x: 209, endPoint y: 104, distance: 42.6
click at [167, 112] on div "Afip Constancia De Inscripción" at bounding box center [161, 115] width 125 height 13
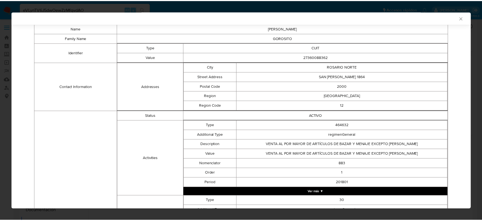
scroll to position [170, 0]
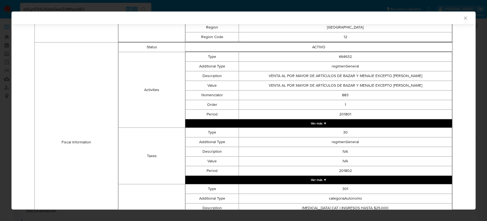
click at [463, 20] on icon "Cerrar ventana" at bounding box center [465, 17] width 5 height 5
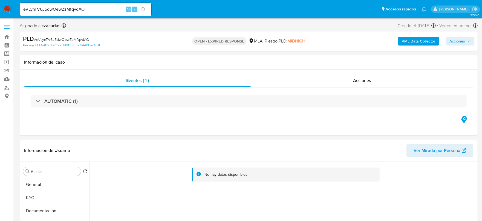
click at [69, 10] on input "eVLynTV6J5dwOewZzMfqvdAO" at bounding box center [85, 9] width 131 height 7
paste input "1DG1qiIsuT0LfWMUnNy036kD"
type input "1DG1qiIsuT0LfWMUnNy036kD"
click at [144, 10] on icon "search-icon" at bounding box center [143, 9] width 4 height 4
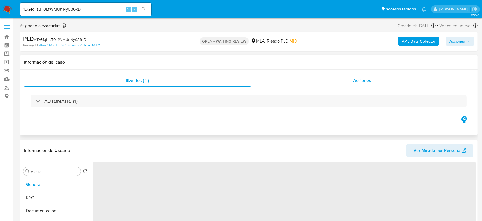
click at [372, 77] on div "Acciones" at bounding box center [362, 80] width 222 height 13
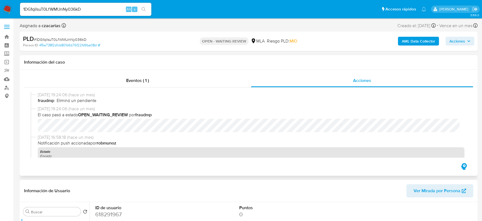
select select "10"
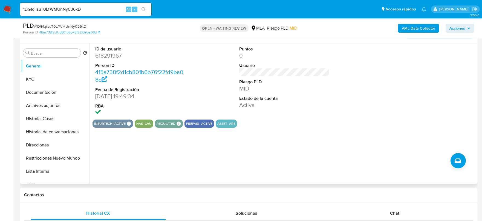
scroll to position [273, 0]
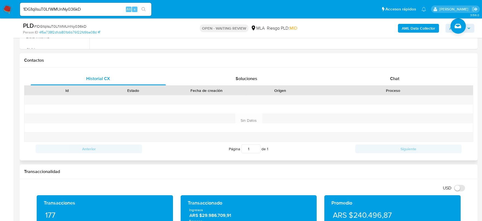
click at [393, 86] on div "Proceso" at bounding box center [393, 90] width 160 height 9
click at [397, 78] on span "Chat" at bounding box center [394, 78] width 9 height 6
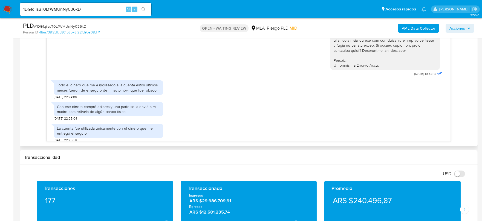
scroll to position [243, 0]
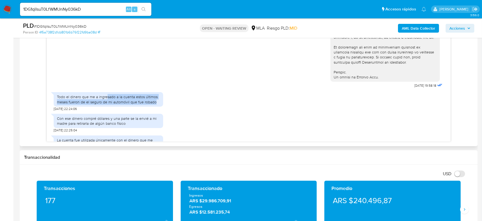
drag, startPoint x: 107, startPoint y: 105, endPoint x: 157, endPoint y: 111, distance: 50.2
click at [157, 104] on div "Todo el dinero que me a ingresado a la cuenta estos últimos meses fueron de el …" at bounding box center [108, 99] width 103 height 10
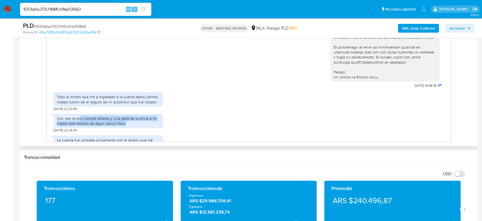
drag, startPoint x: 80, startPoint y: 128, endPoint x: 131, endPoint y: 135, distance: 50.8
click at [131, 126] on div "Con ese dinero compré dólares y una parte se la envié a mi madre para retirarla…" at bounding box center [108, 121] width 103 height 10
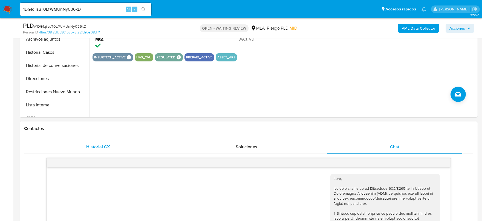
scroll to position [137, 0]
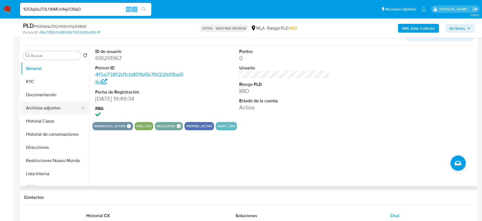
click at [52, 103] on button "Archivos adjuntos" at bounding box center [53, 107] width 64 height 13
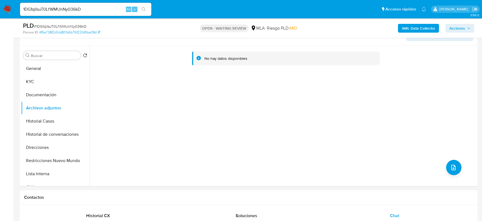
click at [92, 9] on input "1DG1qiIsuT0LfWMUnNy036kD" at bounding box center [85, 9] width 131 height 7
paste input "01QmNfizbcM1NhrQMzL00l8N"
type input "01QmNfizbcM1NhrQMzL00l8N"
click at [148, 8] on button "search-icon" at bounding box center [143, 9] width 11 height 8
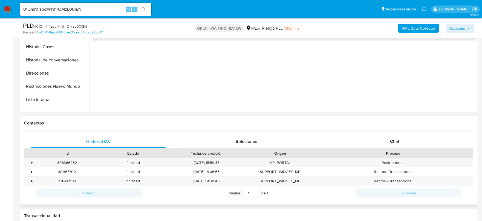
scroll to position [171, 0]
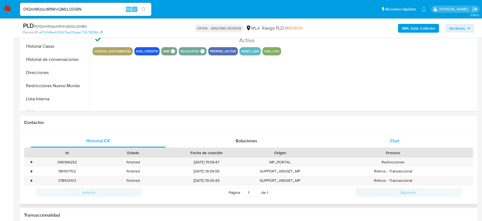
click at [388, 135] on div "Chat" at bounding box center [394, 140] width 135 height 13
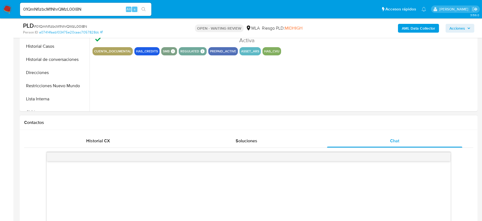
select select "10"
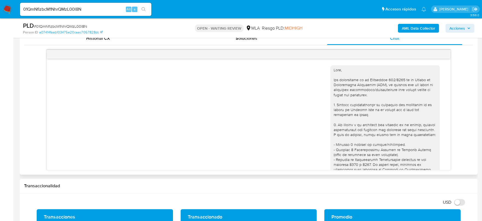
scroll to position [349, 0]
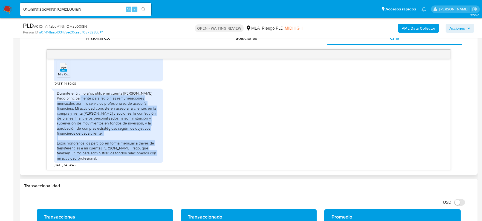
drag, startPoint x: 78, startPoint y: 99, endPoint x: 117, endPoint y: 157, distance: 69.7
click at [117, 157] on div "Durante el último año, utilicé mi cuenta [PERSON_NAME] Pago principalmente para…" at bounding box center [108, 126] width 103 height 70
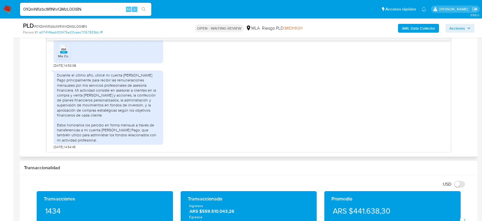
scroll to position [308, 0]
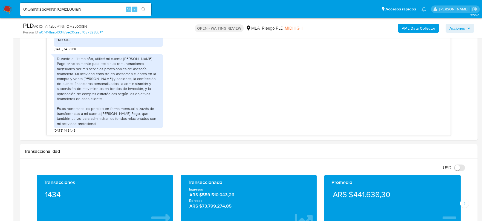
click at [88, 8] on input "01QmNfizbcM1NhrQMzL00l8N" at bounding box center [85, 9] width 131 height 7
paste input "w5avZzQinHDt9oVo3XVqemzW"
type input "w5avZzQinHDt9oVo3XVqemzW"
click at [141, 5] on button "search-icon" at bounding box center [143, 9] width 11 height 8
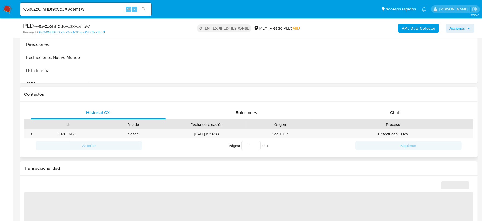
scroll to position [205, 0]
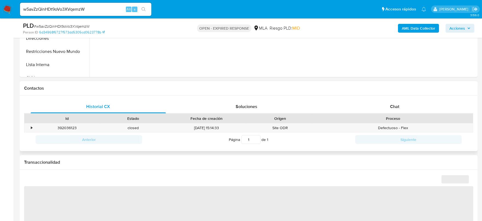
click at [393, 113] on div "Id Estado Fecha de creación Origen Proceso" at bounding box center [248, 118] width 449 height 10
click at [394, 106] on span "Chat" at bounding box center [394, 106] width 9 height 6
select select "10"
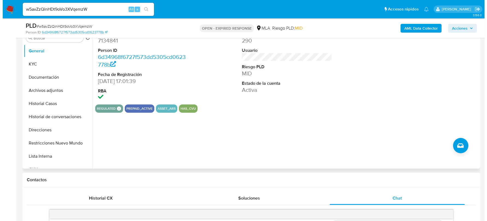
scroll to position [103, 0]
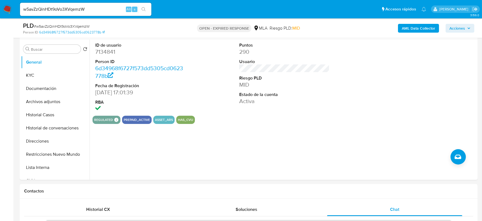
click at [417, 26] on b "AML Data Collector" at bounding box center [418, 28] width 33 height 9
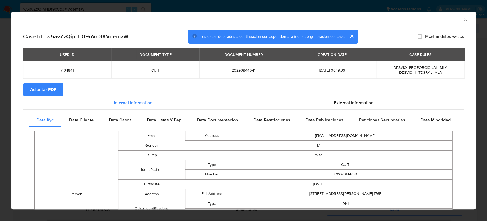
click at [350, 95] on section "Adjuntar PDF" at bounding box center [243, 89] width 441 height 13
click at [351, 100] on span "External information" at bounding box center [354, 102] width 40 height 6
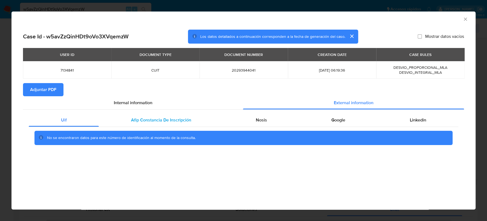
click at [168, 124] on div "Afip Constancia De Inscripción" at bounding box center [161, 119] width 125 height 13
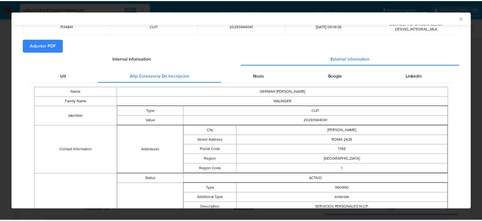
scroll to position [22, 0]
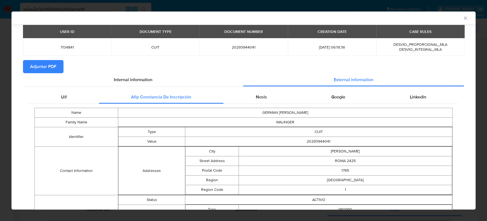
click at [463, 18] on icon "Cerrar ventana" at bounding box center [465, 17] width 5 height 5
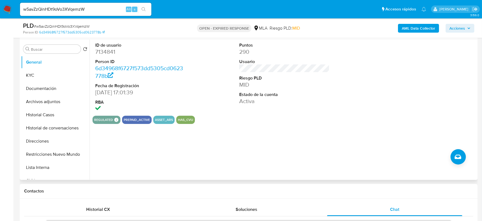
click at [163, 40] on div "ID de usuario 7134841 Person ID 6d34968f6727f573dd5305cd0623778b Fecha de Regis…" at bounding box center [140, 77] width 96 height 76
